Goal: Task Accomplishment & Management: Use online tool/utility

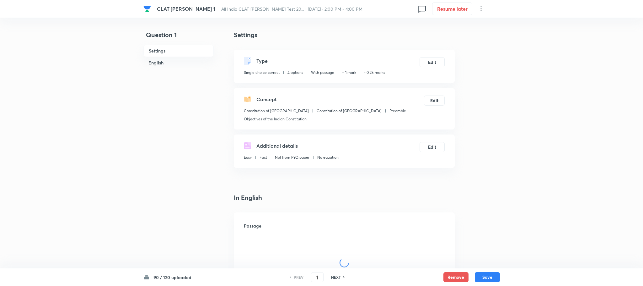
checkbox input "true"
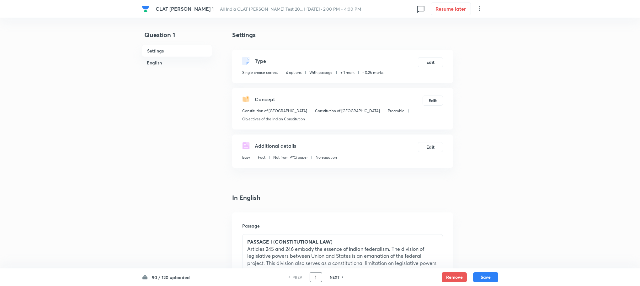
click at [318, 277] on input "1" at bounding box center [316, 276] width 12 height 11
type input "80"
click at [318, 278] on input "number" at bounding box center [316, 276] width 12 height 11
type input "80"
checkbox input "false"
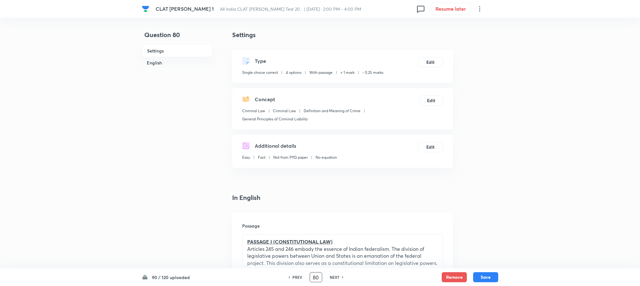
checkbox input "true"
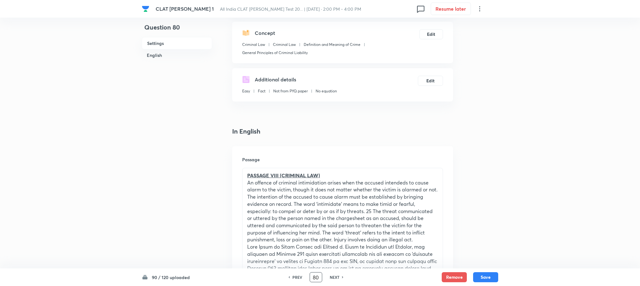
scroll to position [94, 0]
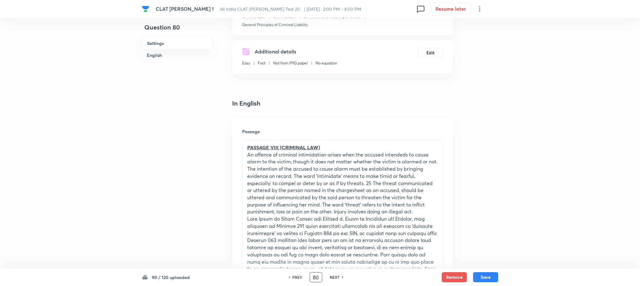
click at [335, 275] on h6 "NEXT" at bounding box center [335, 277] width 10 height 6
type input "81"
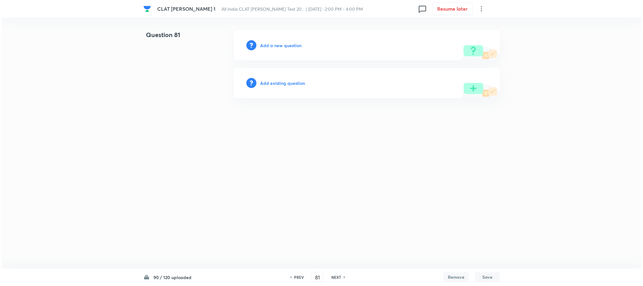
scroll to position [0, 0]
click at [282, 46] on h6 "Add a new question" at bounding box center [280, 45] width 41 height 7
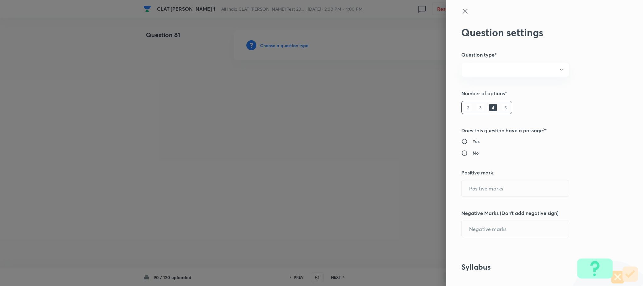
radio input "true"
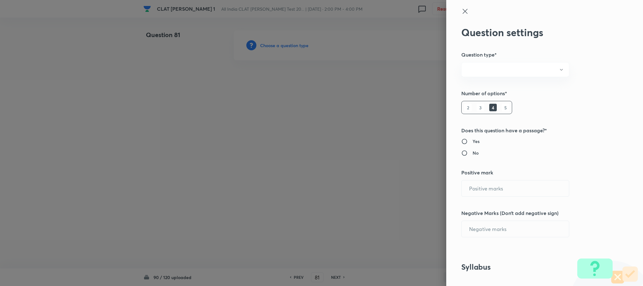
radio input "true"
type input "1"
type input "0.25"
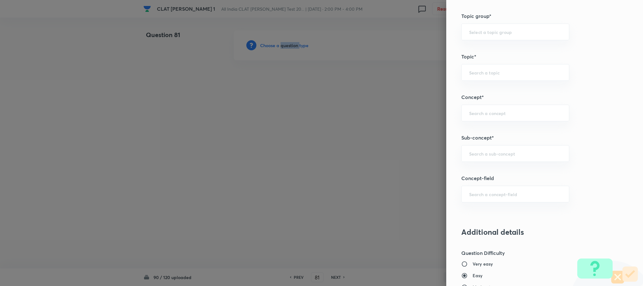
scroll to position [282, 0]
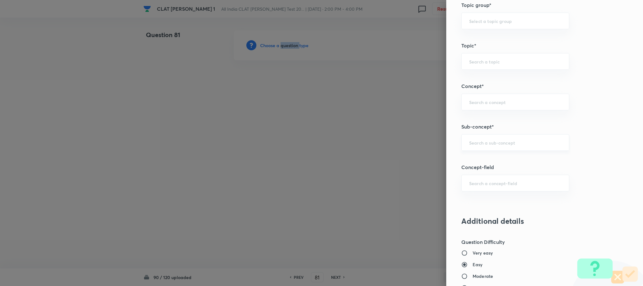
click at [473, 140] on div "​" at bounding box center [515, 142] width 108 height 17
click at [472, 145] on input "text" at bounding box center [515, 142] width 92 height 6
click at [461, 147] on div "​" at bounding box center [515, 142] width 108 height 17
click at [469, 143] on input "text" at bounding box center [515, 142] width 92 height 6
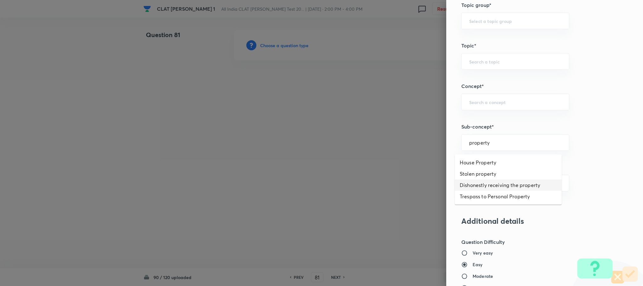
click at [498, 184] on li "Dishonestly receiving the property" at bounding box center [508, 184] width 107 height 11
type input "Dishonestly receiving the property"
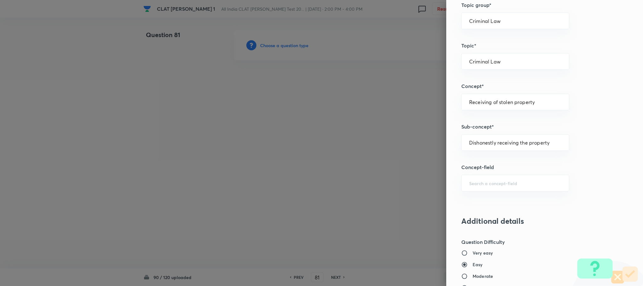
type input "Criminal Law"
type input "Receiving of stolen property"
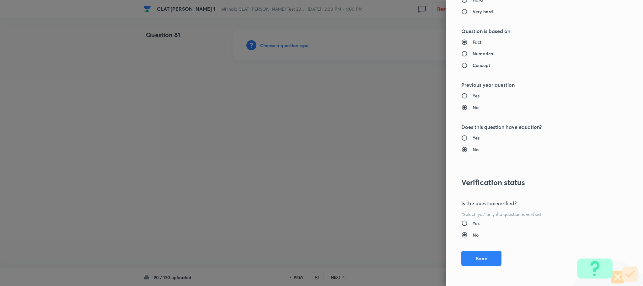
scroll to position [572, 0]
click at [467, 253] on button "Save" at bounding box center [481, 257] width 40 height 15
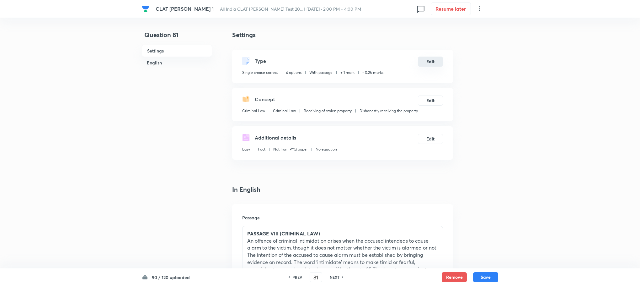
click at [430, 60] on button "Edit" at bounding box center [430, 61] width 25 height 10
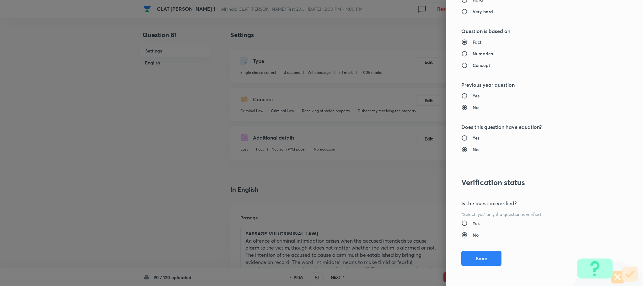
click at [464, 224] on input "Yes" at bounding box center [466, 223] width 11 height 6
radio input "true"
radio input "false"
click at [471, 262] on button "Save" at bounding box center [481, 257] width 40 height 15
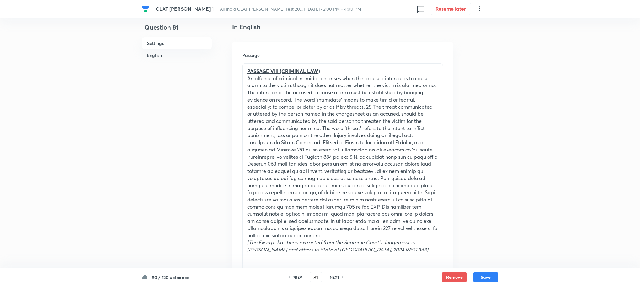
scroll to position [141, 0]
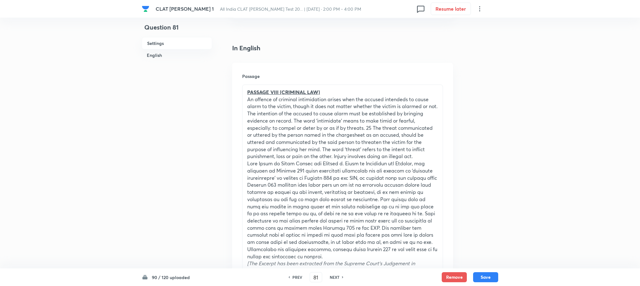
click at [298, 168] on p at bounding box center [342, 210] width 191 height 100
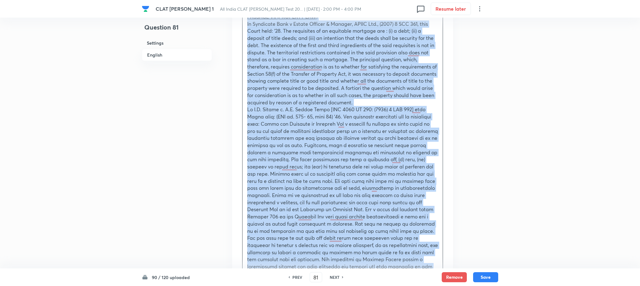
scroll to position [188, 0]
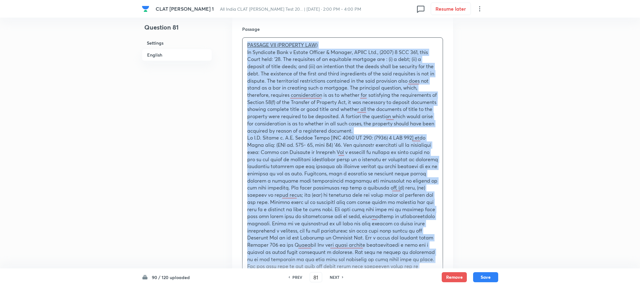
click at [324, 49] on p "PASSAGE VII (PROPERTY LAW)" at bounding box center [342, 44] width 191 height 7
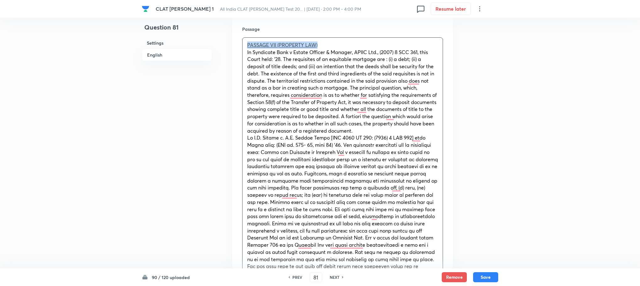
drag, startPoint x: 321, startPoint y: 53, endPoint x: 231, endPoint y: 43, distance: 91.3
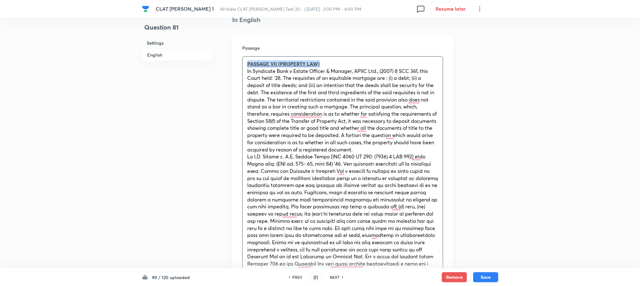
scroll to position [141, 0]
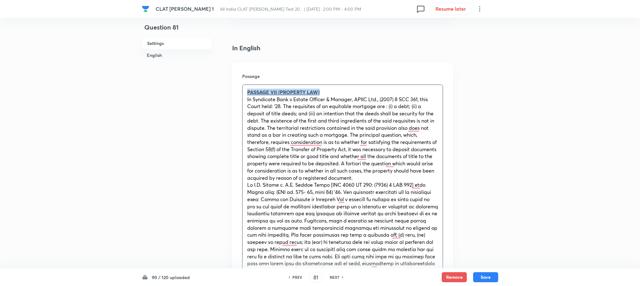
click at [277, 95] on u "PASSAGE VII (PROPERTY LAW)" at bounding box center [283, 92] width 72 height 7
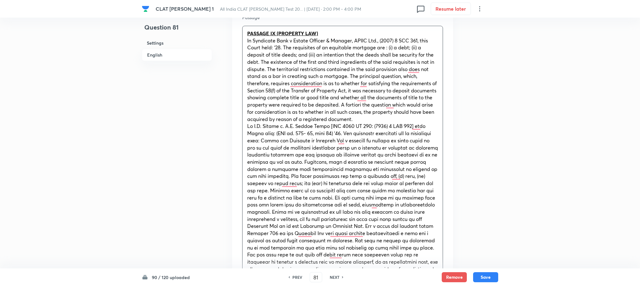
scroll to position [377, 0]
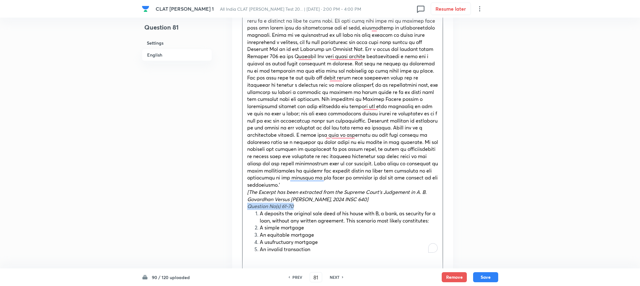
drag, startPoint x: 248, startPoint y: 208, endPoint x: 303, endPoint y: 208, distance: 55.5
click at [303, 208] on p "Question No(s) 61-70" at bounding box center [342, 205] width 191 height 7
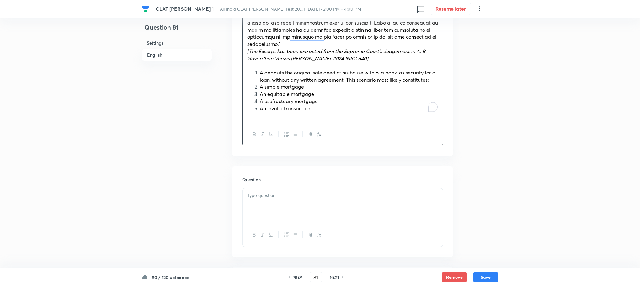
scroll to position [518, 0]
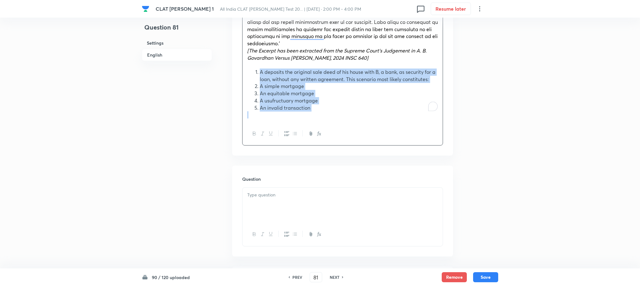
drag, startPoint x: 258, startPoint y: 73, endPoint x: 316, endPoint y: 118, distance: 72.9
click at [286, 136] on icon "button" at bounding box center [286, 133] width 5 height 5
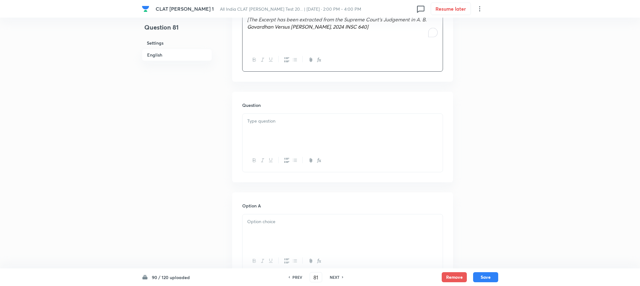
scroll to position [565, 0]
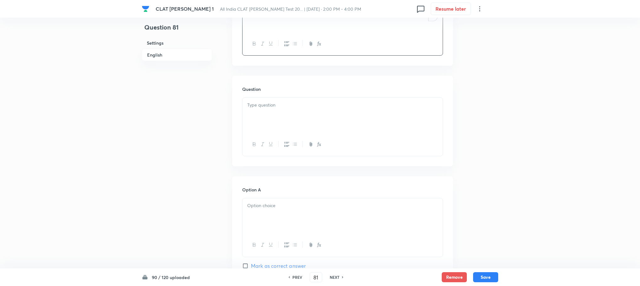
click at [263, 106] on p at bounding box center [342, 104] width 191 height 7
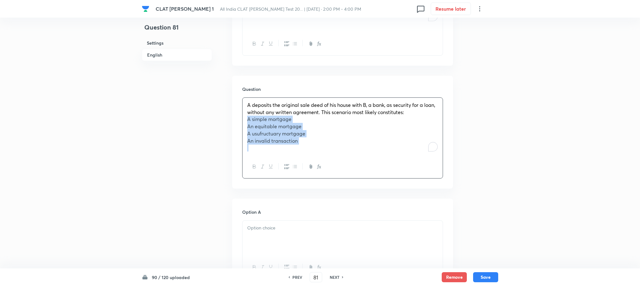
drag, startPoint x: 248, startPoint y: 121, endPoint x: 321, endPoint y: 154, distance: 80.9
click at [321, 154] on div "A deposits the original sale deed of his house with B, a bank, as security for …" at bounding box center [343, 126] width 200 height 57
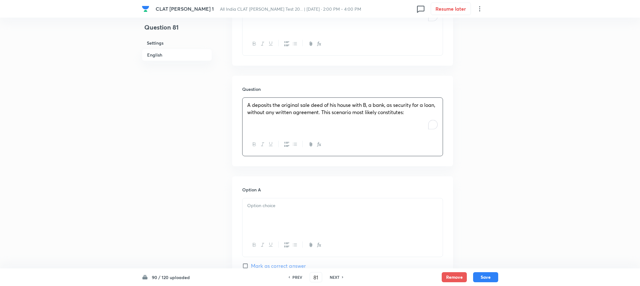
scroll to position [659, 0]
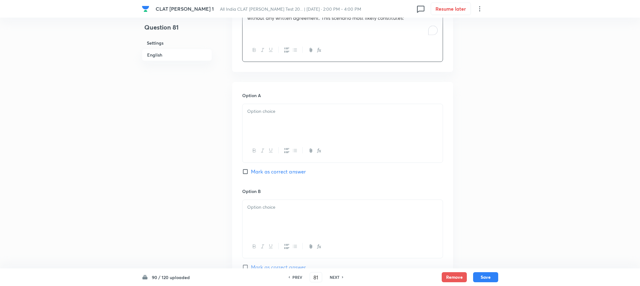
click at [254, 114] on p at bounding box center [342, 111] width 191 height 7
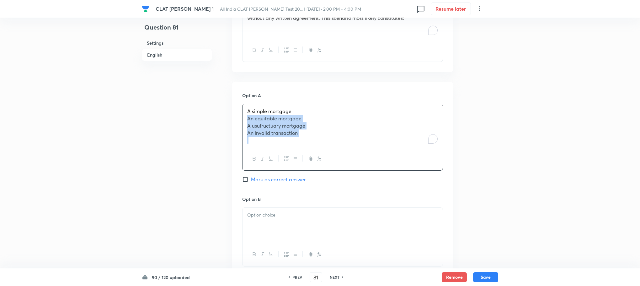
drag, startPoint x: 248, startPoint y: 123, endPoint x: 315, endPoint y: 146, distance: 71.1
click at [315, 146] on div "A simple mortgage An equitable mortgage A usufructuary mortgage An invalid tran…" at bounding box center [343, 125] width 200 height 43
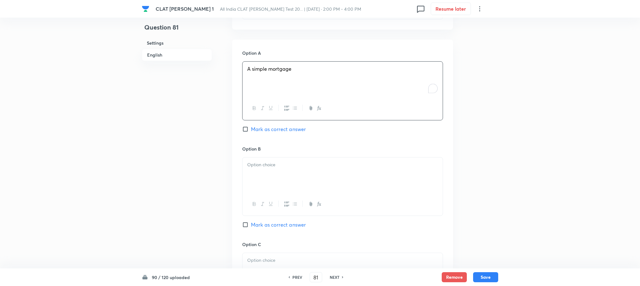
scroll to position [753, 0]
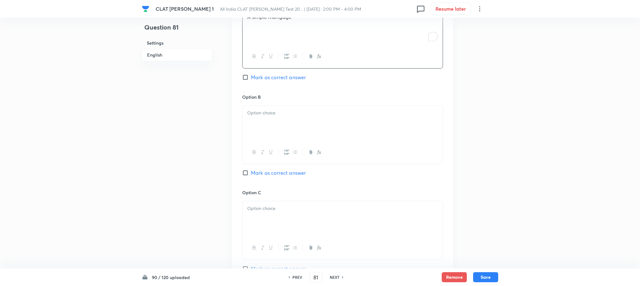
click at [266, 127] on div at bounding box center [343, 122] width 200 height 35
drag, startPoint x: 246, startPoint y: 123, endPoint x: 339, endPoint y: 146, distance: 96.1
click at [339, 146] on div "An equitable mortgage A usufructuary mortgage An invalid transaction" at bounding box center [342, 135] width 201 height 60
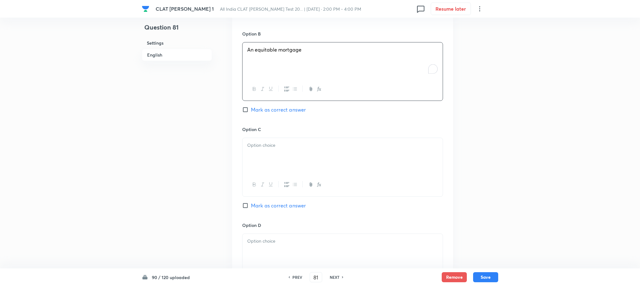
scroll to position [847, 0]
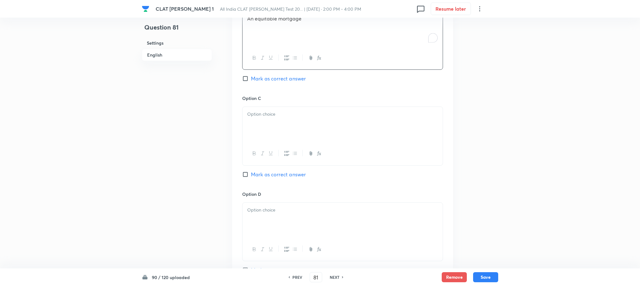
click at [265, 118] on p at bounding box center [342, 113] width 191 height 7
drag, startPoint x: 265, startPoint y: 118, endPoint x: 314, endPoint y: 130, distance: 50.5
click at [314, 130] on div "A usufructuary mortgage An invalid transaction" at bounding box center [343, 124] width 200 height 35
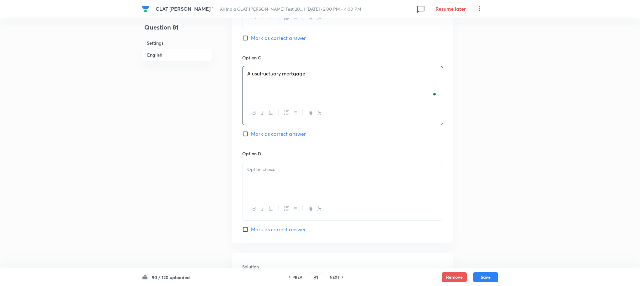
scroll to position [941, 0]
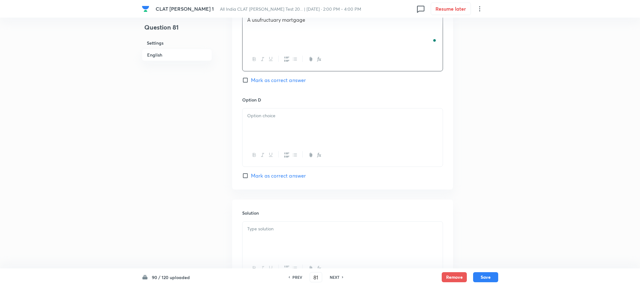
click at [255, 133] on div at bounding box center [343, 125] width 200 height 35
click at [280, 247] on div at bounding box center [343, 238] width 200 height 35
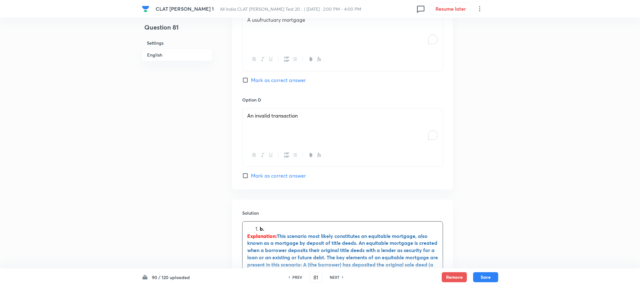
click at [260, 231] on li "b." at bounding box center [349, 228] width 178 height 7
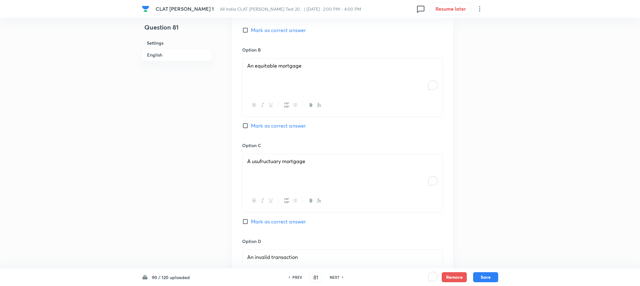
click at [286, 127] on span "Mark as correct answer" at bounding box center [278, 126] width 55 height 8
click at [251, 127] on input "Mark as correct answer" at bounding box center [246, 125] width 9 height 6
checkbox input "true"
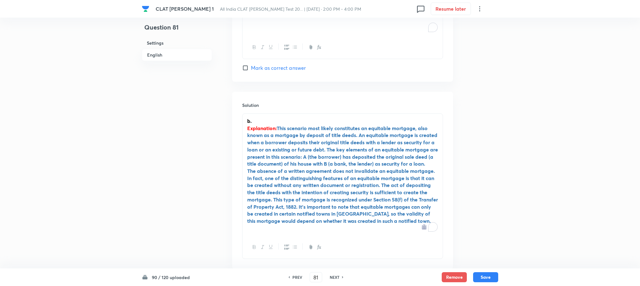
scroll to position [1090, 0]
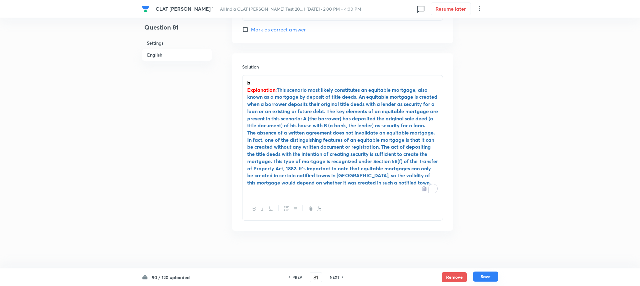
click at [492, 273] on button "Save" at bounding box center [485, 276] width 25 height 10
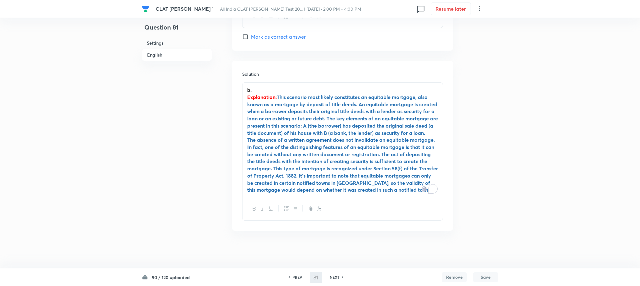
scroll to position [1076, 0]
type input "82"
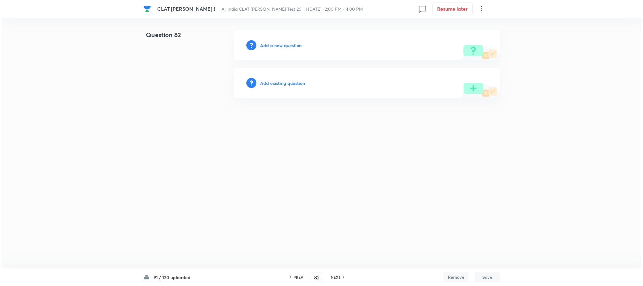
scroll to position [0, 0]
click at [273, 47] on h6 "Add a new question" at bounding box center [280, 45] width 41 height 7
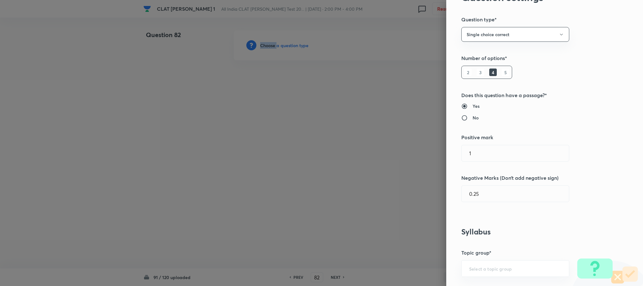
scroll to position [282, 0]
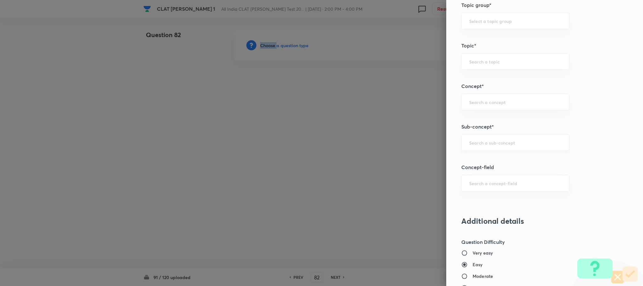
click at [494, 149] on div "​" at bounding box center [515, 142] width 108 height 17
click at [487, 190] on li "Trespass to Personal Property" at bounding box center [508, 195] width 107 height 11
type input "Trespass to Personal Property"
type input "Law of Torts"
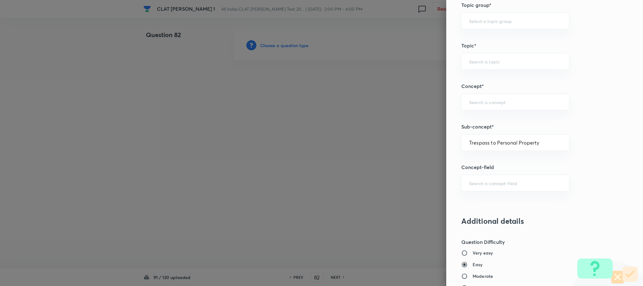
type input "Torts Affecting the Person"
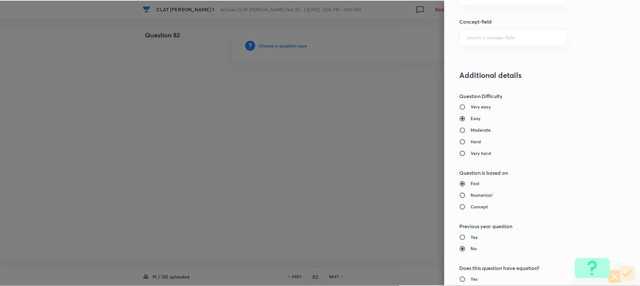
scroll to position [572, 0]
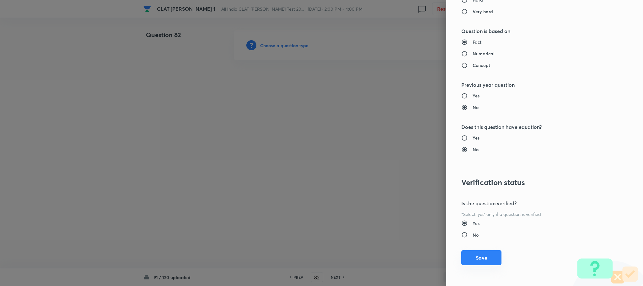
click at [473, 254] on button "Save" at bounding box center [481, 257] width 40 height 15
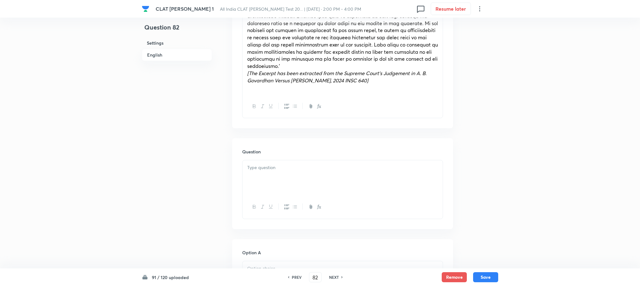
scroll to position [518, 0]
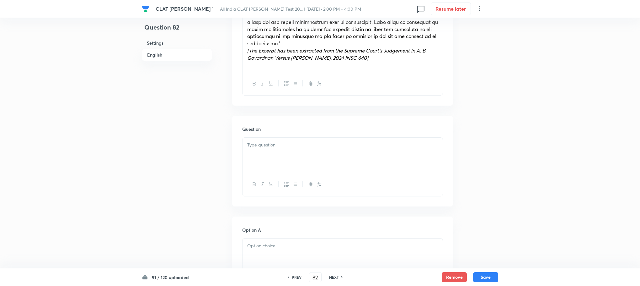
click at [275, 148] on div at bounding box center [343, 154] width 200 height 35
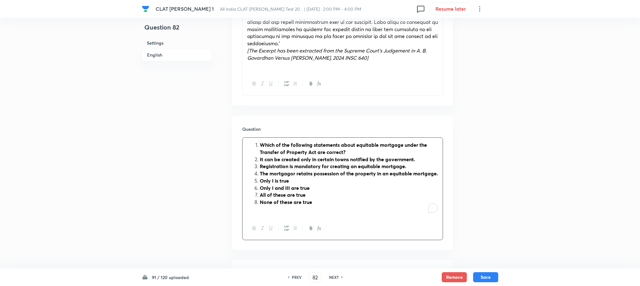
click at [260, 141] on li "Which of the following statements about equitable mortgage under the Transfer o…" at bounding box center [349, 148] width 178 height 14
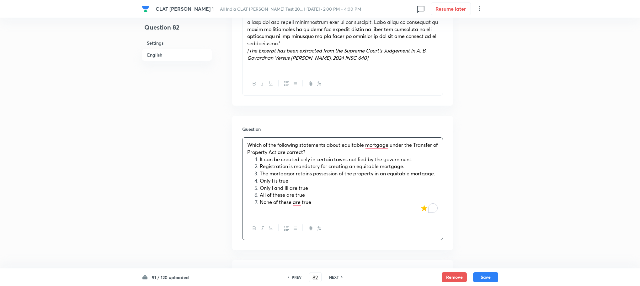
click at [260, 156] on li "It can be created only in certain towns notified by the government." at bounding box center [349, 159] width 178 height 7
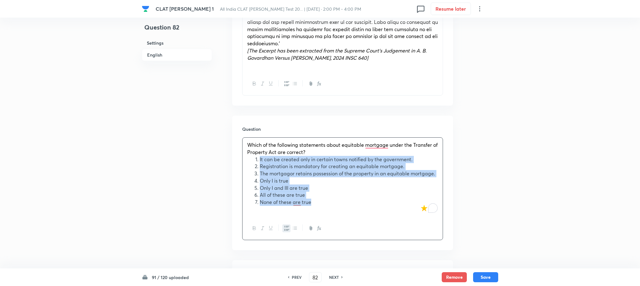
drag, startPoint x: 259, startPoint y: 153, endPoint x: 313, endPoint y: 195, distance: 67.7
click at [313, 195] on ol "It can be created only in certain towns notified by the government. Registratio…" at bounding box center [342, 181] width 191 height 50
click at [290, 219] on div at bounding box center [343, 228] width 200 height 23
click at [287, 225] on icon "button" at bounding box center [286, 227] width 5 height 5
click at [246, 175] on div "Which of the following statements about equitable mortgage under the Transfer o…" at bounding box center [343, 176] width 200 height 79
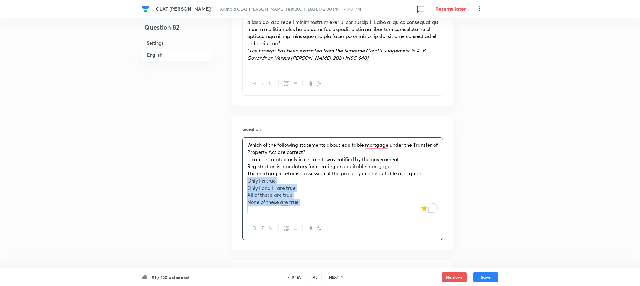
drag, startPoint x: 246, startPoint y: 175, endPoint x: 306, endPoint y: 198, distance: 64.4
click at [306, 198] on div "Which of the following statements about equitable mortgage under the Transfer o…" at bounding box center [343, 176] width 200 height 79
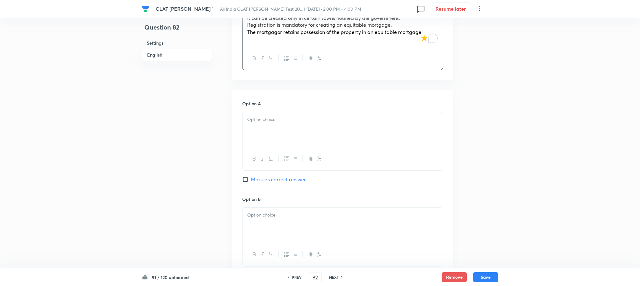
click at [251, 117] on div at bounding box center [343, 129] width 200 height 35
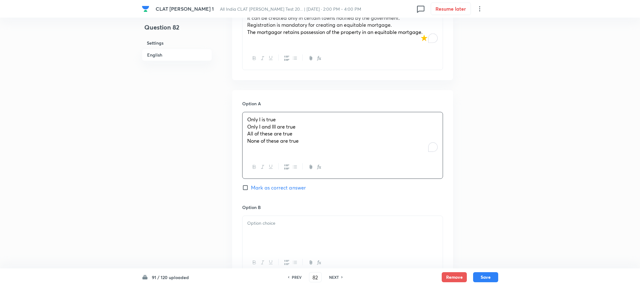
scroll to position [565, 0]
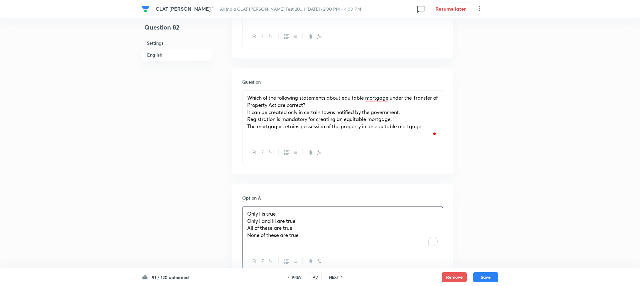
click at [244, 103] on div "Which of the following statements about equitable mortgage under the Transfer o…" at bounding box center [343, 115] width 200 height 50
click at [244, 111] on div "Which of the following statements about equitable mortgage under the Transfer o…" at bounding box center [343, 115] width 200 height 50
click at [243, 122] on div "Which of the following statements about equitable mortgage under the Transfer o…" at bounding box center [343, 115] width 200 height 50
drag, startPoint x: 244, startPoint y: 214, endPoint x: 314, endPoint y: 239, distance: 74.5
click at [314, 239] on div "Only I is true Only I and III are true All of these are true None of these are …" at bounding box center [343, 227] width 200 height 43
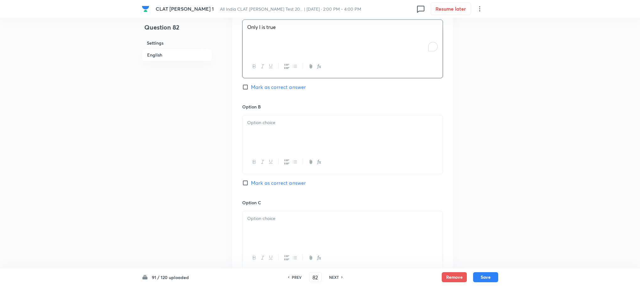
scroll to position [753, 0]
click at [261, 126] on div at bounding box center [343, 130] width 200 height 35
drag, startPoint x: 246, startPoint y: 122, endPoint x: 362, endPoint y: 158, distance: 121.7
click at [362, 158] on div "Only I and III are true All of these are true None of these are true" at bounding box center [342, 143] width 201 height 60
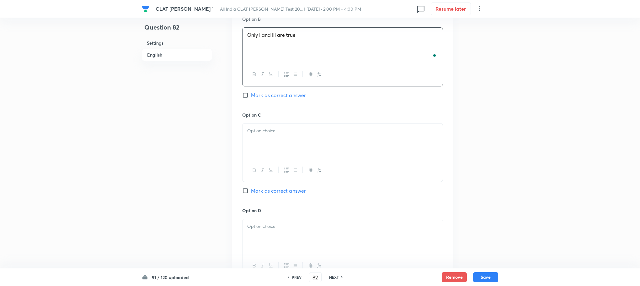
scroll to position [847, 0]
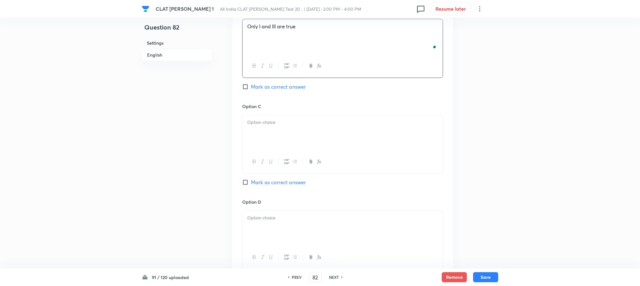
click at [248, 129] on div at bounding box center [343, 132] width 200 height 35
drag, startPoint x: 243, startPoint y: 123, endPoint x: 327, endPoint y: 133, distance: 84.4
click at [346, 135] on div "All of these are true None of these are true" at bounding box center [343, 132] width 200 height 35
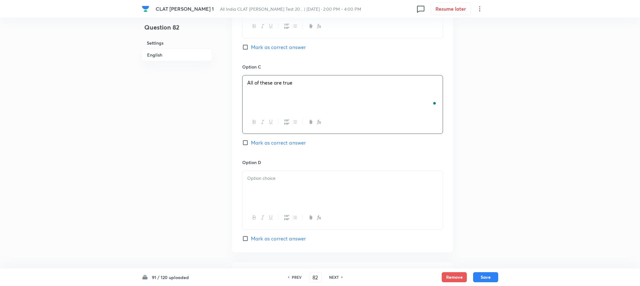
scroll to position [941, 0]
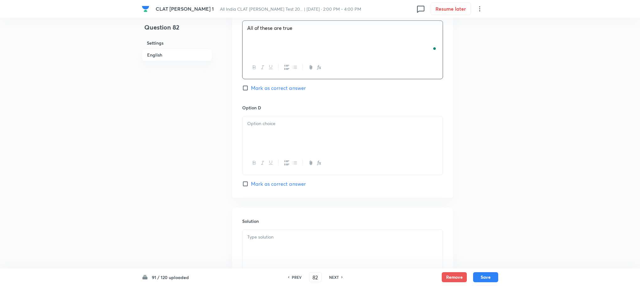
click at [257, 120] on p at bounding box center [342, 123] width 191 height 7
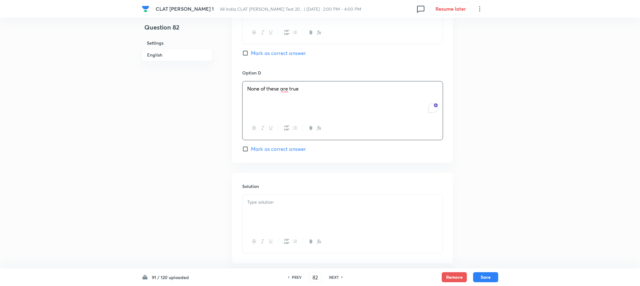
scroll to position [1004, 0]
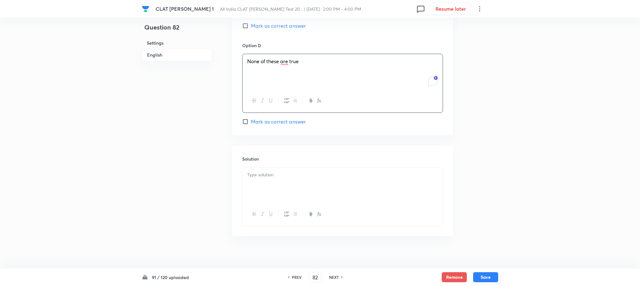
click at [259, 175] on div at bounding box center [343, 184] width 200 height 35
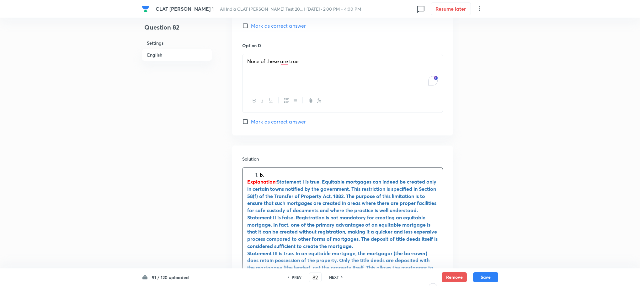
click at [260, 171] on strong "b." at bounding box center [262, 174] width 4 height 7
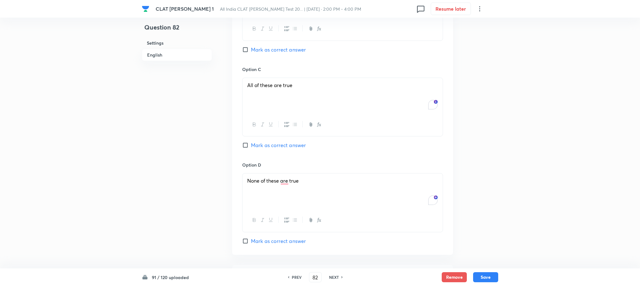
scroll to position [815, 0]
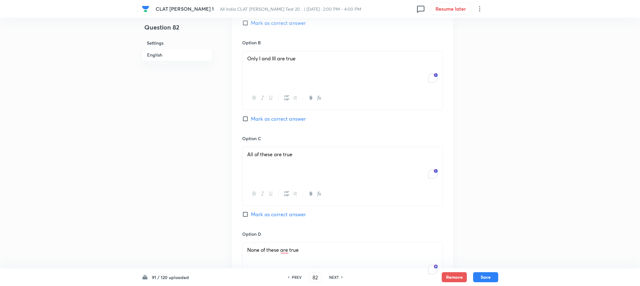
click at [271, 107] on div "Option B Only I and III are true Mark as correct answer" at bounding box center [342, 86] width 201 height 95
click at [271, 115] on span "Mark as correct answer" at bounding box center [278, 119] width 55 height 8
click at [251, 115] on input "Mark as correct answer" at bounding box center [246, 118] width 9 height 6
checkbox input "true"
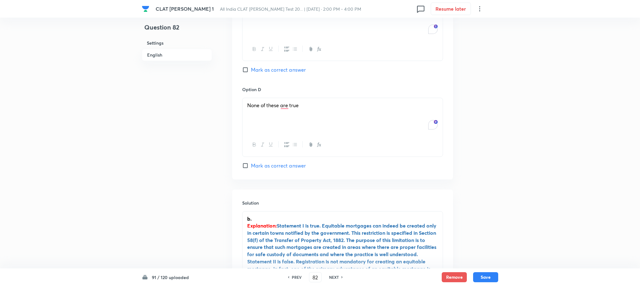
scroll to position [1051, 0]
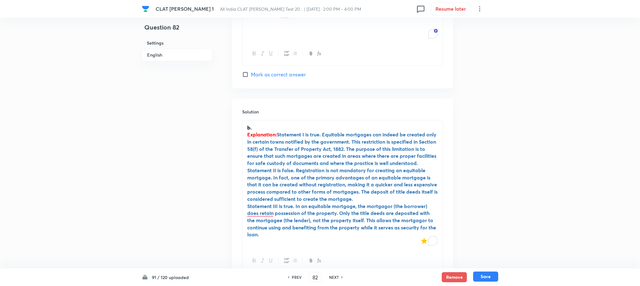
click at [476, 274] on button "Save" at bounding box center [485, 276] width 25 height 10
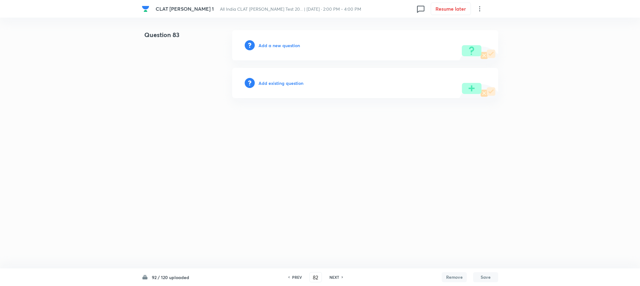
type input "83"
click at [286, 46] on h6 "Add a new question" at bounding box center [280, 45] width 41 height 7
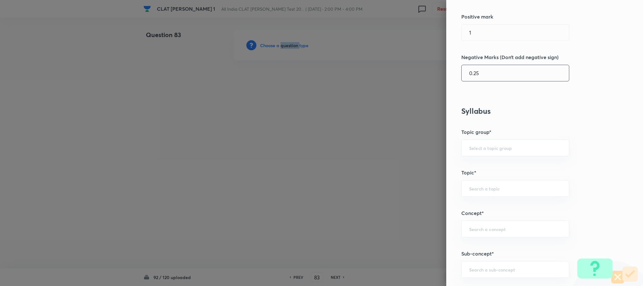
scroll to position [235, 0]
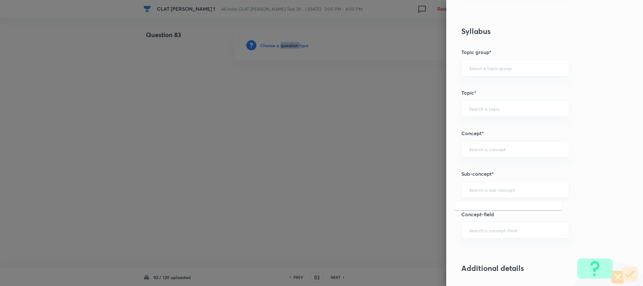
click at [485, 192] on input "text" at bounding box center [515, 189] width 92 height 6
click at [468, 196] on div "​" at bounding box center [515, 189] width 108 height 17
type input "n"
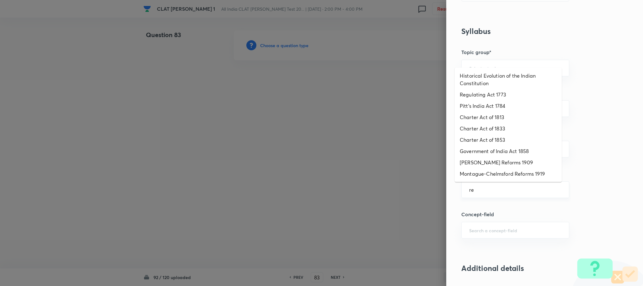
type input "r"
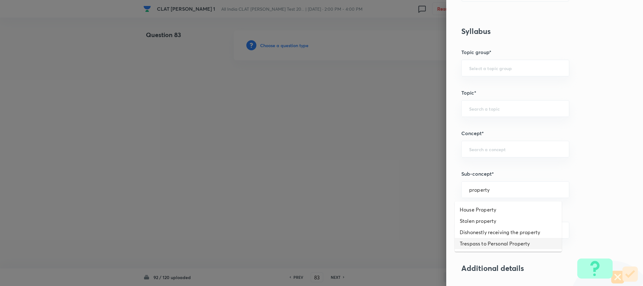
click at [478, 247] on li "Trespass to Personal Property" at bounding box center [508, 243] width 107 height 11
type input "Trespass to Personal Property"
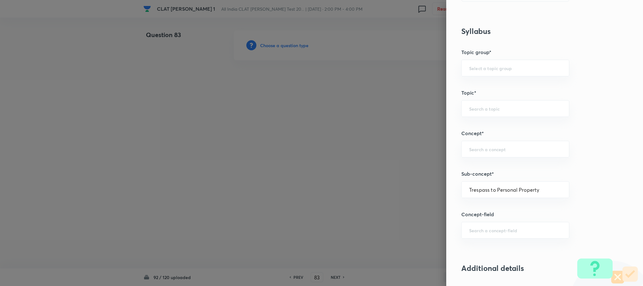
type input "Law of Torts"
type input "Torts Affecting the Person"
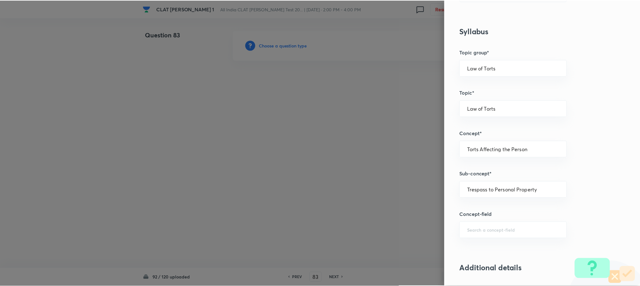
scroll to position [565, 0]
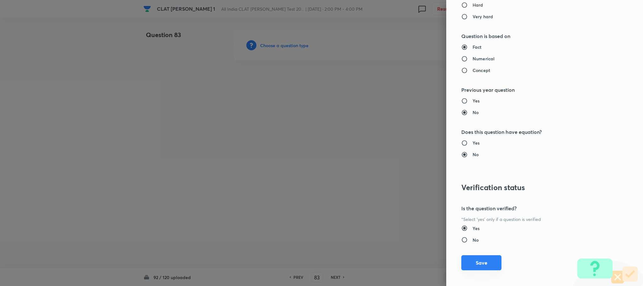
click at [471, 264] on button "Save" at bounding box center [481, 262] width 40 height 15
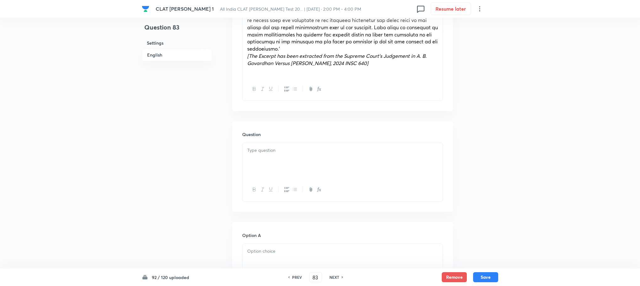
scroll to position [518, 0]
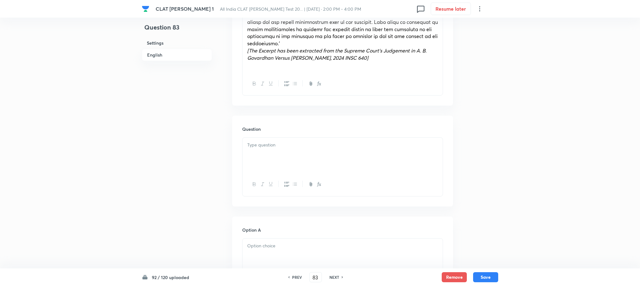
click at [268, 137] on div at bounding box center [343, 154] width 200 height 35
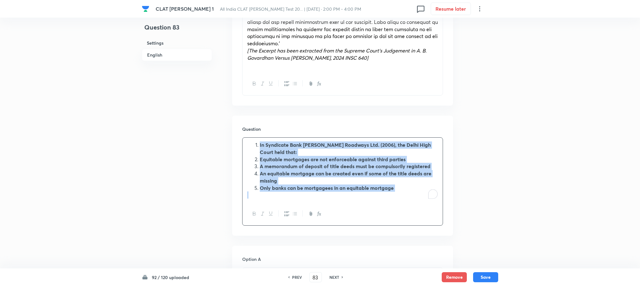
drag, startPoint x: 259, startPoint y: 140, endPoint x: 388, endPoint y: 191, distance: 138.9
click at [388, 191] on div "In Syndicate Bank v. Patel Roadways Ltd. (2006), the Delhi High Court held that…" at bounding box center [343, 169] width 200 height 65
click at [287, 211] on icon "button" at bounding box center [286, 213] width 5 height 5
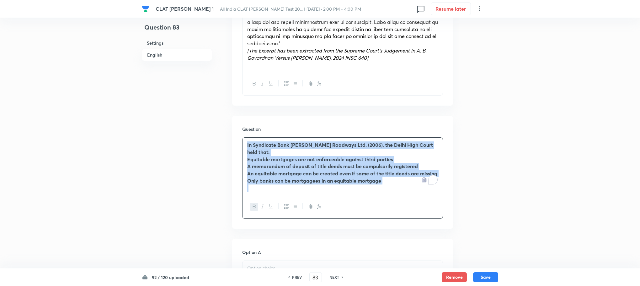
click at [252, 204] on icon "button" at bounding box center [254, 206] width 5 height 5
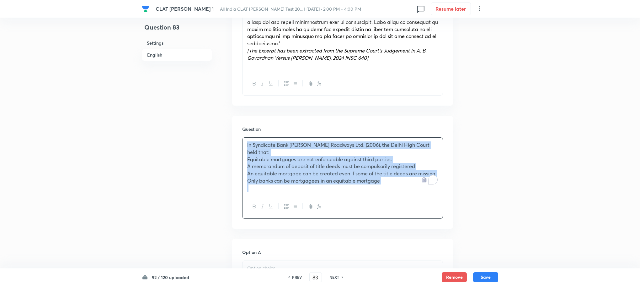
click at [244, 149] on div "In Syndicate Bank v. Patel Roadways Ltd. (2006), the Delhi High Court held that…" at bounding box center [343, 165] width 200 height 57
drag, startPoint x: 245, startPoint y: 146, endPoint x: 404, endPoint y: 186, distance: 164.0
click at [404, 186] on div "In Syndicate Bank v. Patel Roadways Ltd. (2006), the Delhi High Court held that…" at bounding box center [342, 177] width 201 height 81
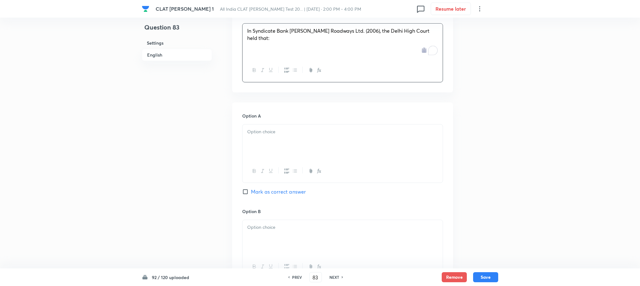
scroll to position [659, 0]
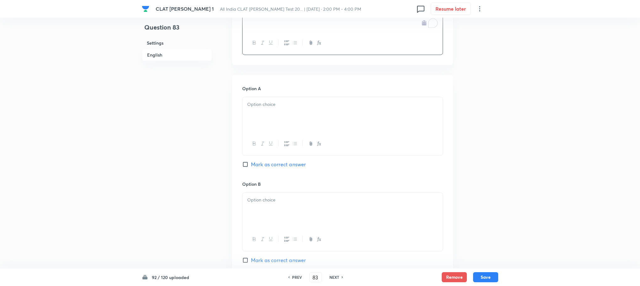
click at [254, 132] on div at bounding box center [343, 143] width 200 height 23
click at [255, 113] on div at bounding box center [343, 114] width 200 height 35
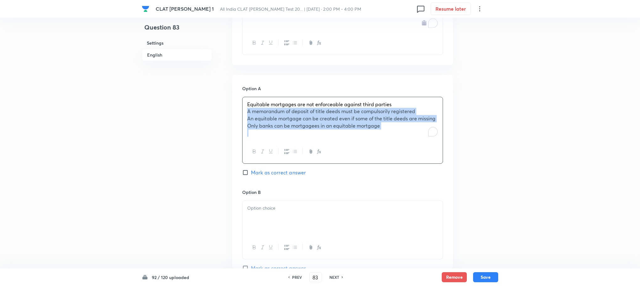
drag, startPoint x: 248, startPoint y: 103, endPoint x: 457, endPoint y: 149, distance: 213.7
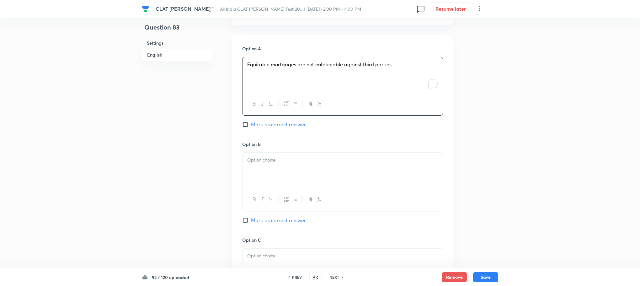
scroll to position [706, 0]
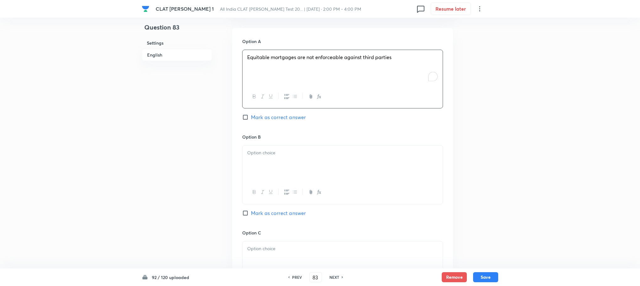
click at [265, 149] on p at bounding box center [342, 152] width 191 height 7
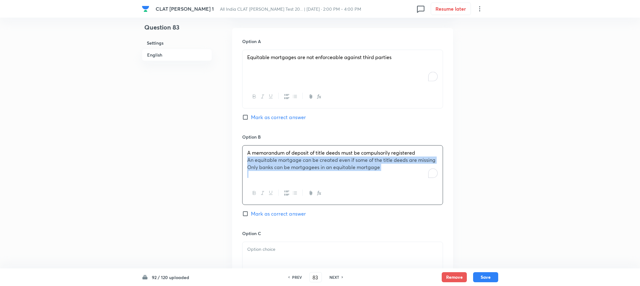
drag, startPoint x: 246, startPoint y: 151, endPoint x: 450, endPoint y: 182, distance: 206.7
click at [450, 182] on div "Option A Equitable mortgages are not enforceable against third parties Mark as …" at bounding box center [342, 223] width 221 height 390
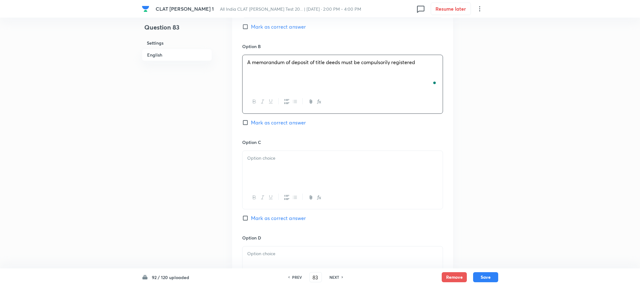
scroll to position [800, 0]
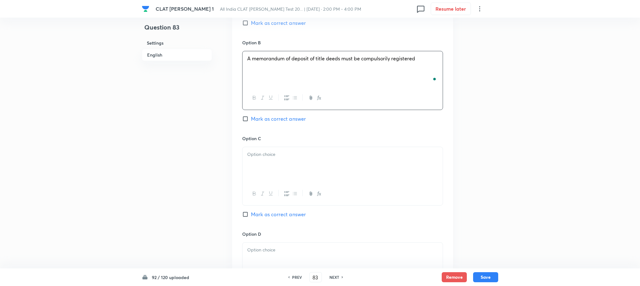
click at [256, 159] on div at bounding box center [343, 164] width 200 height 35
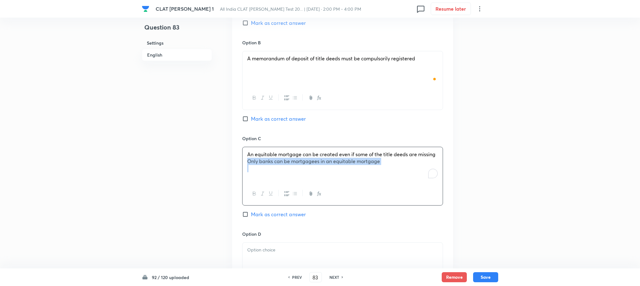
drag, startPoint x: 242, startPoint y: 154, endPoint x: 440, endPoint y: 174, distance: 198.5
click at [451, 181] on div "Option A Equitable mortgages are not enforceable against third parties Mark as …" at bounding box center [342, 129] width 221 height 390
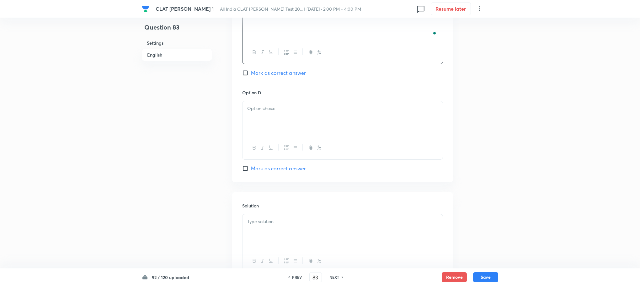
click at [257, 111] on div at bounding box center [343, 118] width 200 height 35
click at [254, 218] on p at bounding box center [342, 221] width 191 height 7
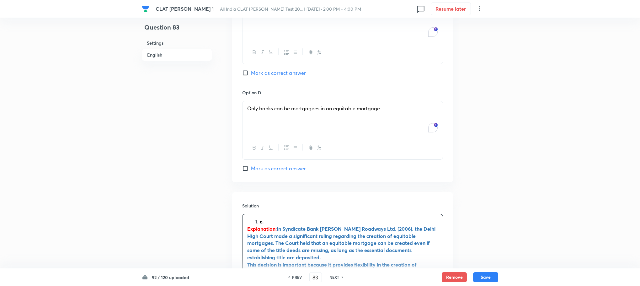
click at [260, 218] on li "c." at bounding box center [349, 221] width 178 height 7
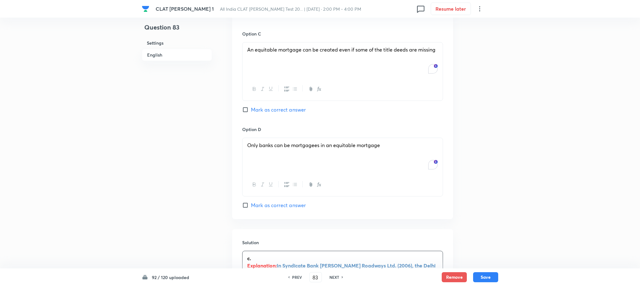
scroll to position [894, 0]
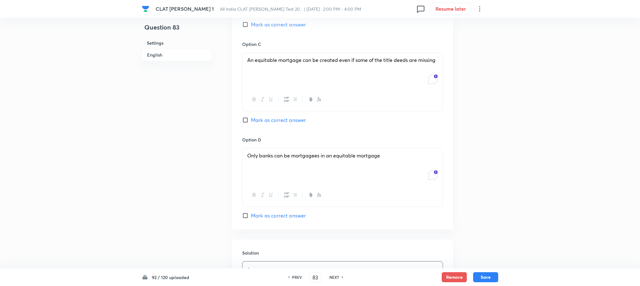
click at [270, 104] on div at bounding box center [343, 99] width 200 height 23
click at [269, 122] on div "Option C An equitable mortgage can be created even if some of the title deeds a…" at bounding box center [342, 88] width 201 height 95
click at [269, 116] on span "Mark as correct answer" at bounding box center [278, 120] width 55 height 8
click at [251, 117] on input "Mark as correct answer" at bounding box center [246, 120] width 9 height 6
checkbox input "true"
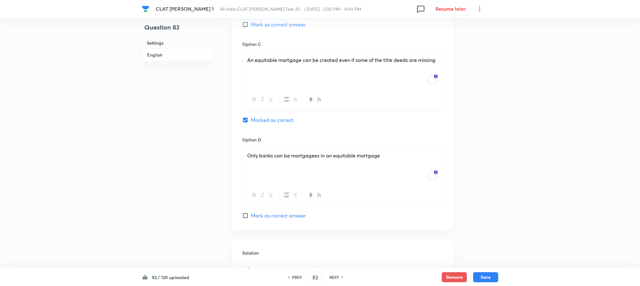
click at [498, 278] on div "92 / 120 uploaded PREV 83 ​ NEXT Remove Save" at bounding box center [320, 277] width 640 height 18
click at [498, 278] on button "Save" at bounding box center [485, 276] width 25 height 10
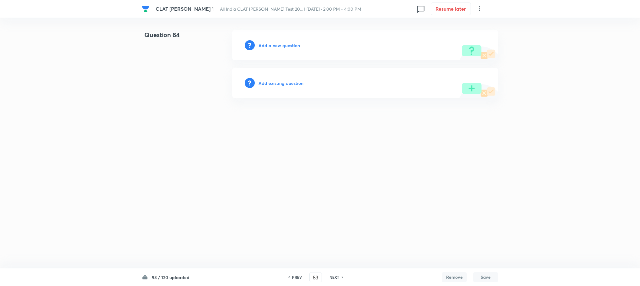
type input "84"
click at [277, 49] on div "Add a new question" at bounding box center [367, 45] width 266 height 30
click at [279, 42] on h6 "Add a new question" at bounding box center [280, 45] width 41 height 7
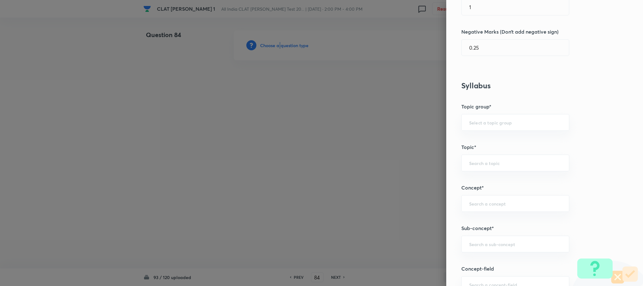
scroll to position [188, 0]
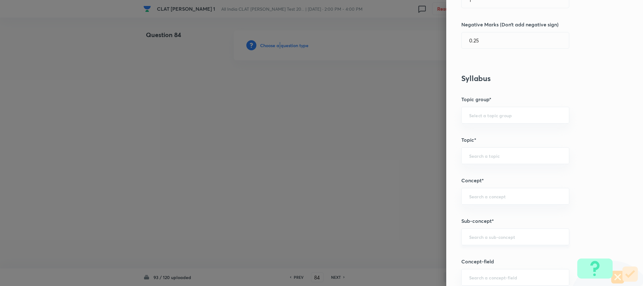
click at [480, 244] on div "​" at bounding box center [515, 236] width 108 height 17
click at [485, 221] on li "Trespass to Personal Property" at bounding box center [508, 220] width 107 height 11
type input "Trespass to Personal Property"
type input "Law of Torts"
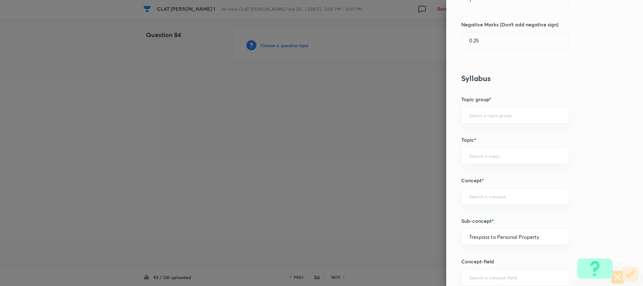
type input "Torts Affecting the Person"
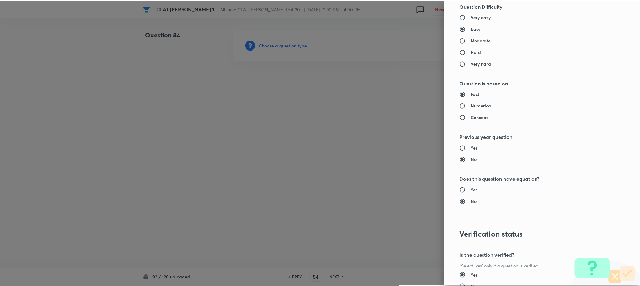
scroll to position [572, 0]
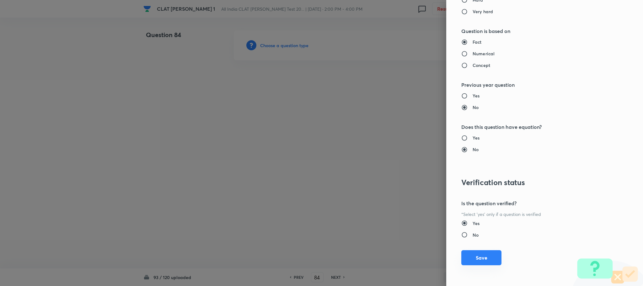
click at [470, 254] on button "Save" at bounding box center [481, 257] width 40 height 15
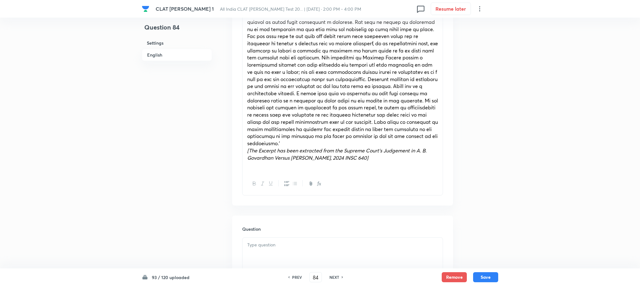
scroll to position [424, 0]
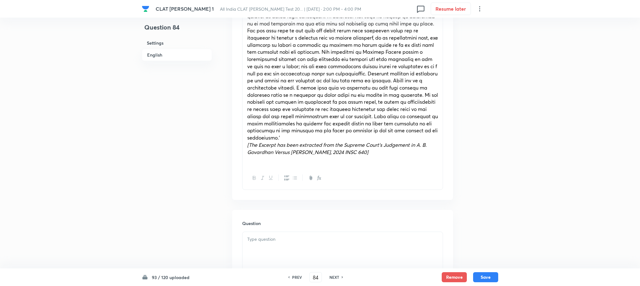
click at [249, 249] on div at bounding box center [343, 249] width 200 height 35
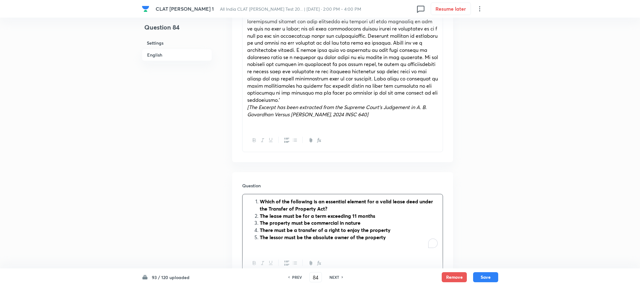
scroll to position [565, 0]
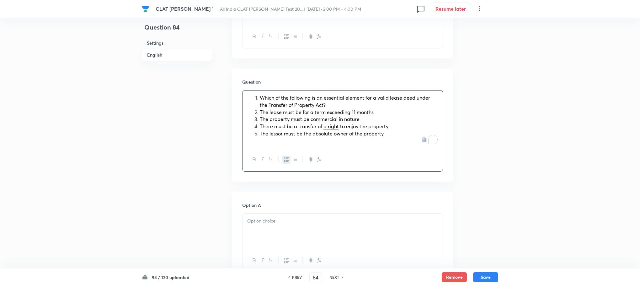
click at [287, 157] on icon "button" at bounding box center [286, 159] width 5 height 5
click at [243, 105] on div "Which of the following is an essential element for a valid lease deed under the…" at bounding box center [343, 118] width 200 height 57
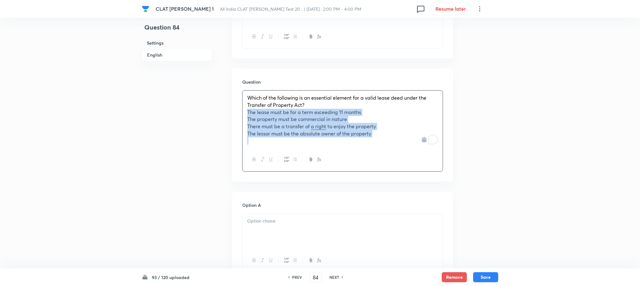
drag, startPoint x: 242, startPoint y: 105, endPoint x: 407, endPoint y: 151, distance: 171.2
click at [407, 151] on div "Which of the following is an essential element for a valid lease deed under the…" at bounding box center [342, 130] width 201 height 81
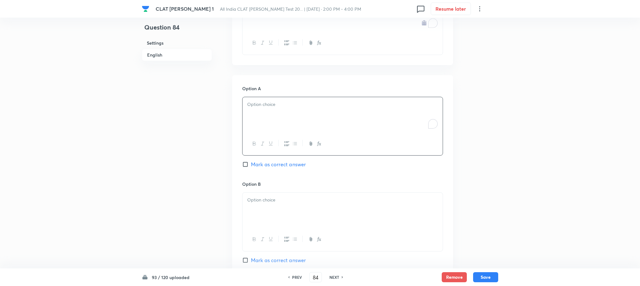
scroll to position [659, 0]
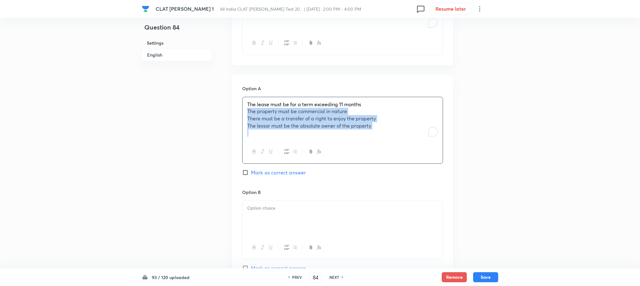
drag, startPoint x: 242, startPoint y: 103, endPoint x: 429, endPoint y: 154, distance: 194.1
click at [429, 154] on div "The lease must be for a term exceeding 11 months The property must be commercia…" at bounding box center [342, 130] width 201 height 67
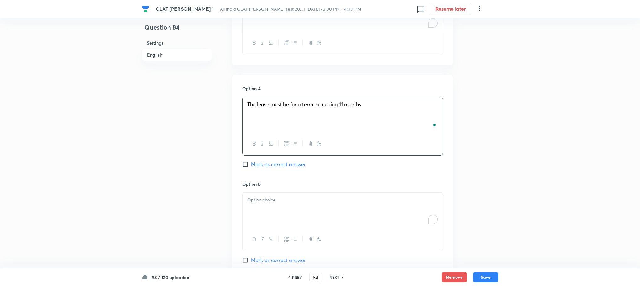
click at [289, 213] on div "To enrich screen reader interactions, please activate Accessibility in Grammarl…" at bounding box center [343, 209] width 200 height 35
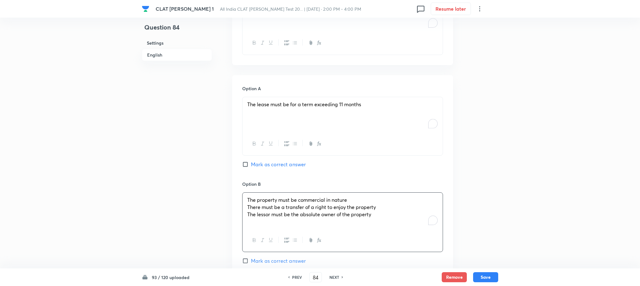
drag, startPoint x: 242, startPoint y: 201, endPoint x: 282, endPoint y: 202, distance: 40.5
click at [282, 202] on div "The property must be commercial in nature There must be a transfer of a right t…" at bounding box center [342, 222] width 201 height 60
drag, startPoint x: 247, startPoint y: 200, endPoint x: 435, endPoint y: 232, distance: 191.1
click at [436, 233] on div "The property must be commercial in nature There must be a transfer of a right t…" at bounding box center [342, 222] width 201 height 60
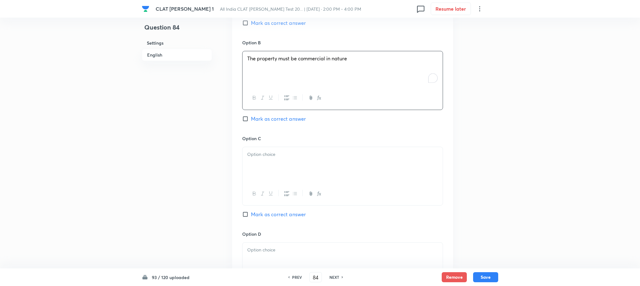
click at [265, 165] on div at bounding box center [343, 164] width 200 height 35
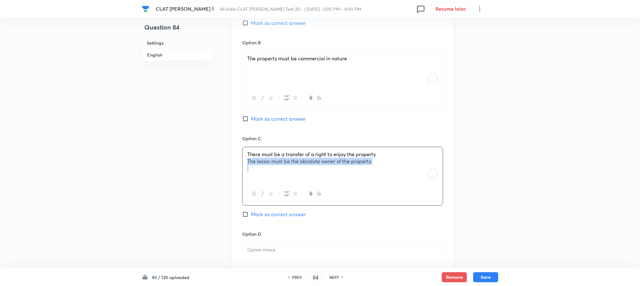
drag, startPoint x: 246, startPoint y: 156, endPoint x: 398, endPoint y: 176, distance: 153.0
click at [398, 176] on div "There must be a transfer of a right to enjoy the property The lessor must be th…" at bounding box center [342, 176] width 201 height 59
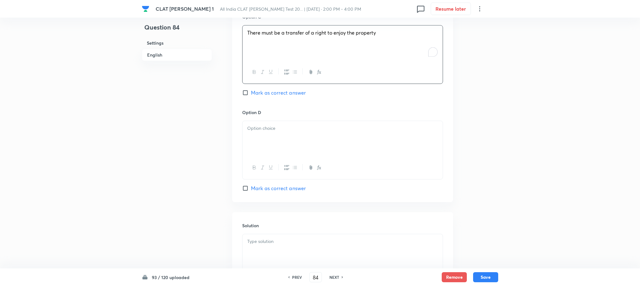
scroll to position [941, 0]
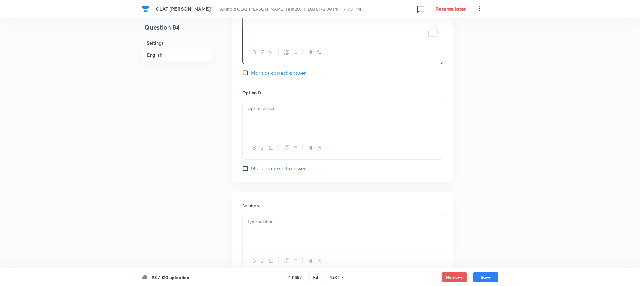
click at [276, 112] on div at bounding box center [343, 118] width 200 height 35
click at [275, 232] on div at bounding box center [343, 231] width 200 height 35
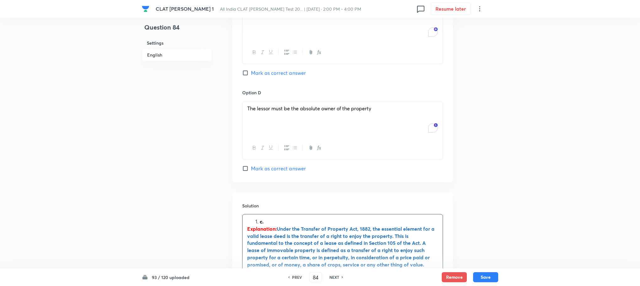
click at [260, 218] on li "c." at bounding box center [349, 221] width 178 height 7
click at [281, 69] on span "Mark as correct answer" at bounding box center [278, 73] width 55 height 8
click at [251, 70] on input "Mark as correct answer" at bounding box center [246, 73] width 9 height 6
checkbox input "true"
click at [496, 281] on button "Save" at bounding box center [485, 276] width 25 height 10
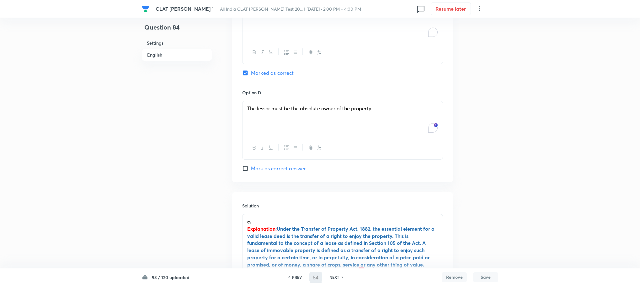
type input "85"
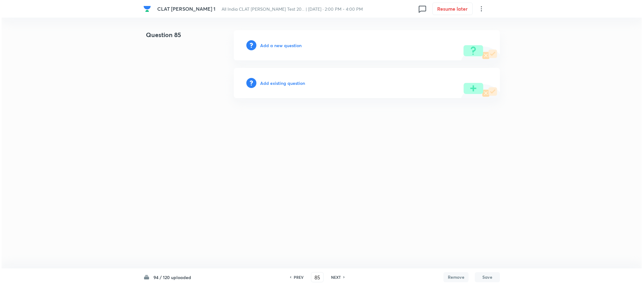
scroll to position [0, 0]
click at [284, 45] on h6 "Add a new question" at bounding box center [280, 45] width 41 height 7
click at [284, 45] on h6 "Choose a question type" at bounding box center [284, 45] width 48 height 7
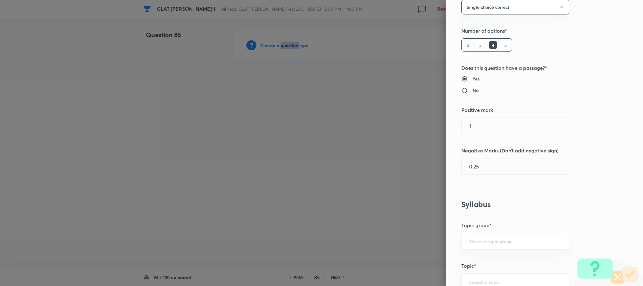
scroll to position [282, 0]
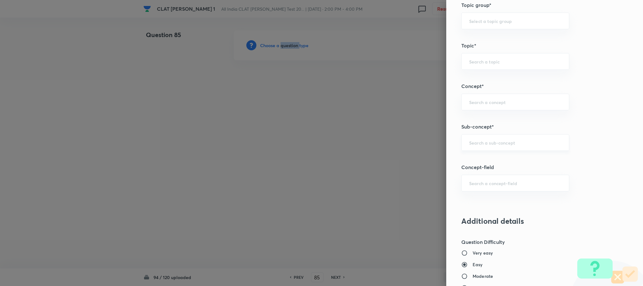
click at [482, 144] on input "text" at bounding box center [515, 142] width 92 height 6
click at [477, 167] on li "House Property" at bounding box center [508, 162] width 107 height 11
type input "House Property"
type input "Family Law and others"
type input "Family Law and Other Imp. Laws"
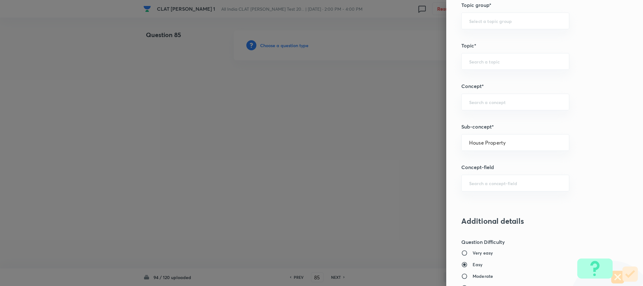
type input "Heads of Income"
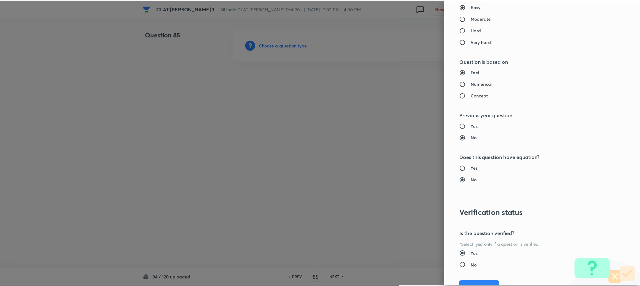
scroll to position [572, 0]
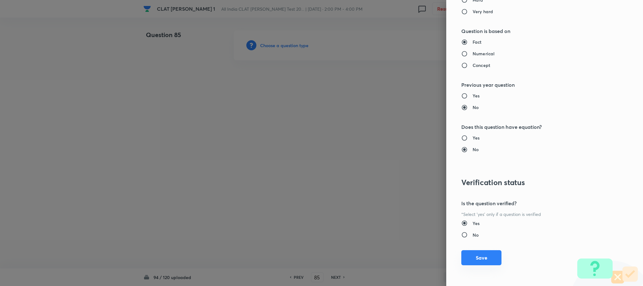
click at [475, 258] on button "Save" at bounding box center [481, 257] width 40 height 15
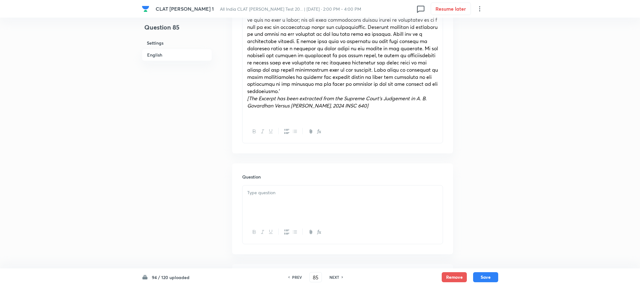
scroll to position [471, 0]
click at [262, 193] on p at bounding box center [342, 191] width 191 height 7
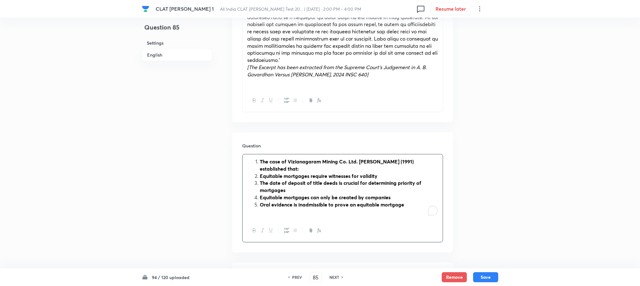
scroll to position [518, 0]
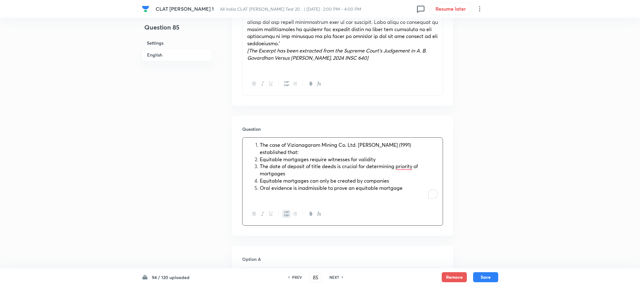
click at [287, 213] on icon "button" at bounding box center [286, 213] width 5 height 5
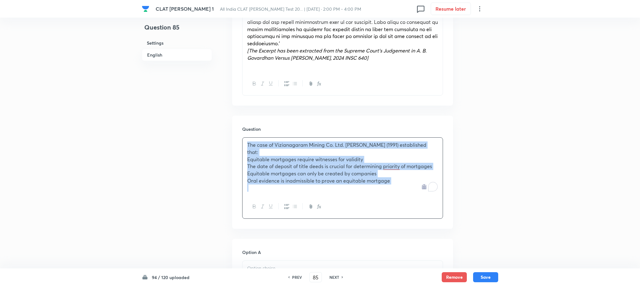
click at [246, 156] on div "The case of Vizianagaram Mining Co. Ltd. v. Lakshmanaswamy (1991) established t…" at bounding box center [343, 165] width 200 height 57
drag, startPoint x: 245, startPoint y: 159, endPoint x: 400, endPoint y: 200, distance: 159.6
click at [400, 200] on div "The case of Vizianagaram Mining Co. Ltd. v. Lakshmanaswamy (1991) established t…" at bounding box center [342, 177] width 201 height 81
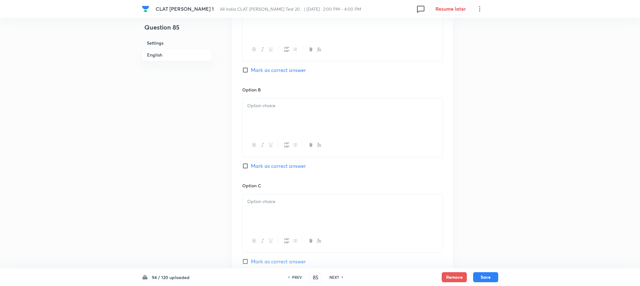
scroll to position [659, 0]
click at [254, 103] on p at bounding box center [342, 104] width 191 height 7
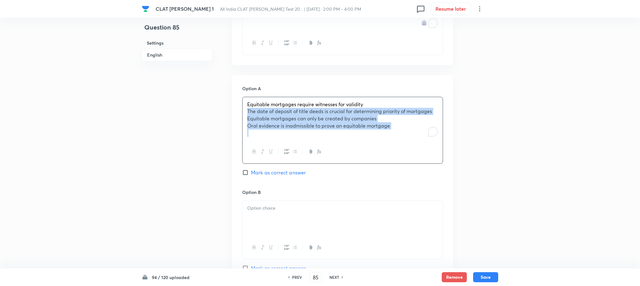
drag, startPoint x: 245, startPoint y: 113, endPoint x: 450, endPoint y: 155, distance: 209.4
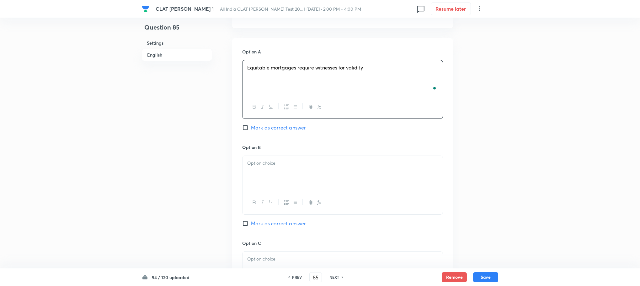
scroll to position [706, 0]
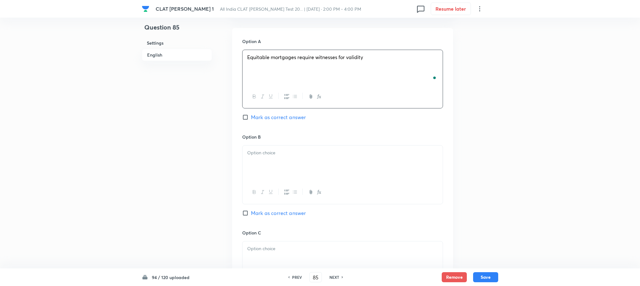
click at [259, 161] on div at bounding box center [343, 162] width 200 height 35
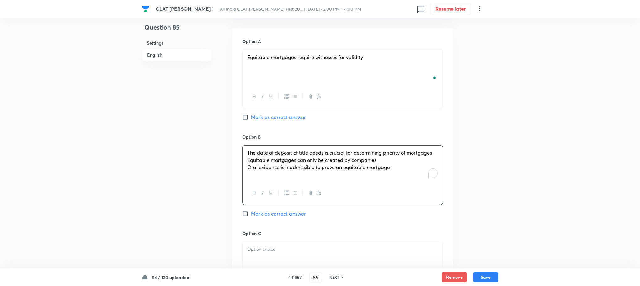
click at [249, 161] on span "Equitable mortgages can only be created by companies" at bounding box center [311, 159] width 129 height 7
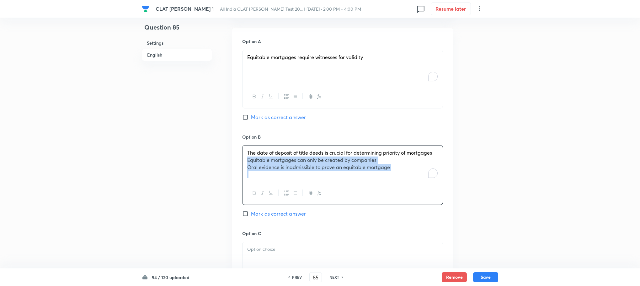
drag, startPoint x: 246, startPoint y: 162, endPoint x: 456, endPoint y: 199, distance: 212.8
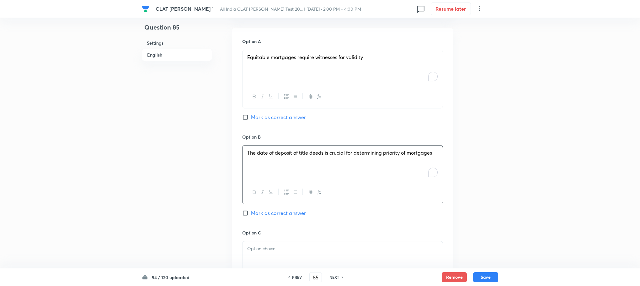
scroll to position [800, 0]
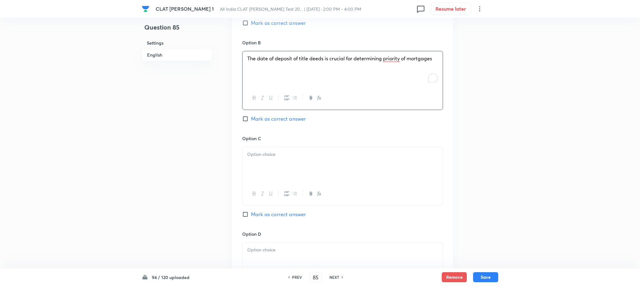
click at [277, 158] on p at bounding box center [342, 154] width 191 height 7
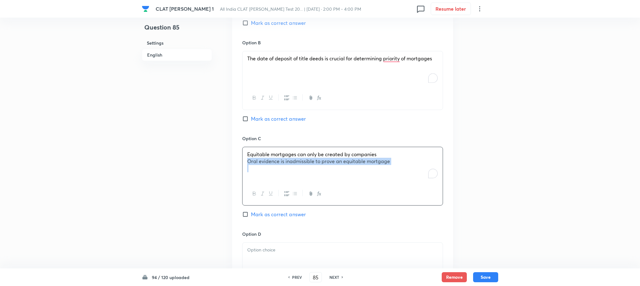
drag, startPoint x: 243, startPoint y: 162, endPoint x: 432, endPoint y: 191, distance: 191.5
click at [432, 191] on div "Equitable mortgages can only be created by companies Oral evidence is inadmissi…" at bounding box center [342, 176] width 201 height 59
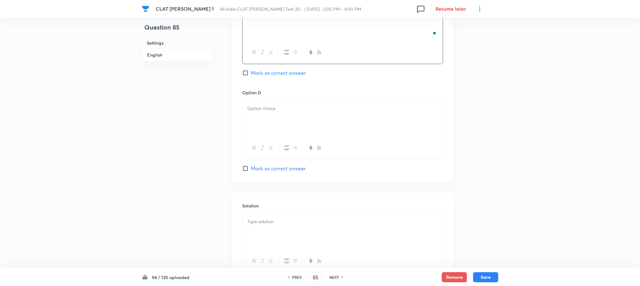
click at [264, 118] on div at bounding box center [343, 118] width 200 height 35
click at [267, 245] on div at bounding box center [343, 231] width 200 height 35
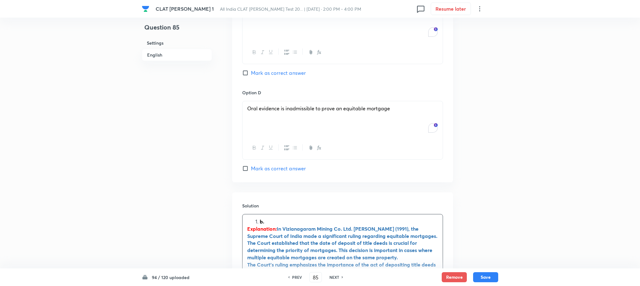
click at [260, 225] on li "b." at bounding box center [349, 221] width 178 height 7
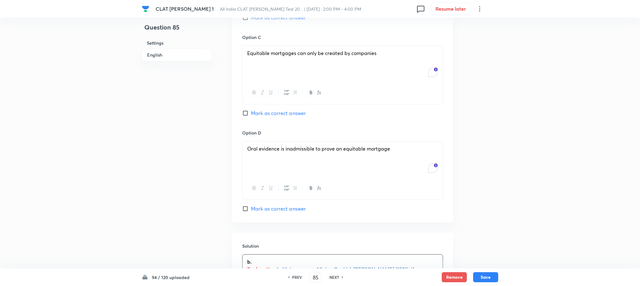
scroll to position [847, 0]
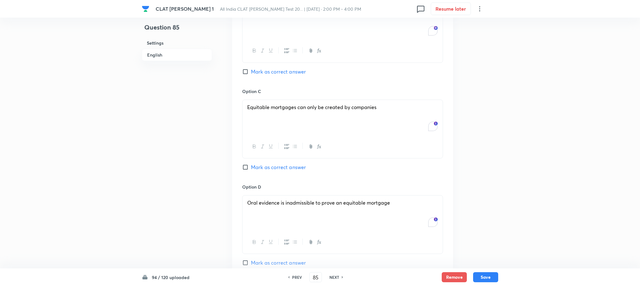
click at [284, 69] on span "Mark as correct answer" at bounding box center [278, 72] width 55 height 8
click at [251, 69] on input "Mark as correct answer" at bounding box center [246, 71] width 9 height 6
checkbox input "true"
click at [489, 276] on button "Save" at bounding box center [485, 276] width 25 height 10
type input "86"
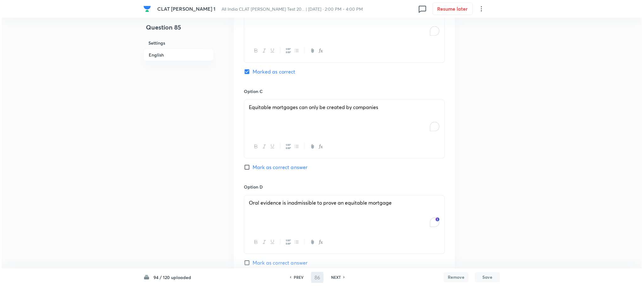
scroll to position [0, 0]
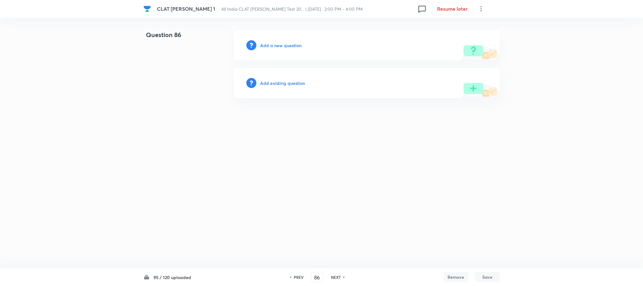
click at [274, 45] on h6 "Add a new question" at bounding box center [280, 45] width 41 height 7
click at [274, 45] on h6 "Choose a question type" at bounding box center [284, 45] width 48 height 7
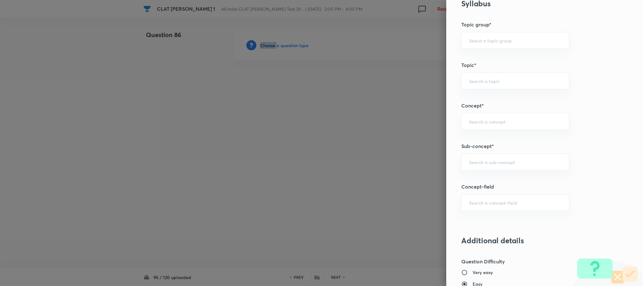
scroll to position [282, 0]
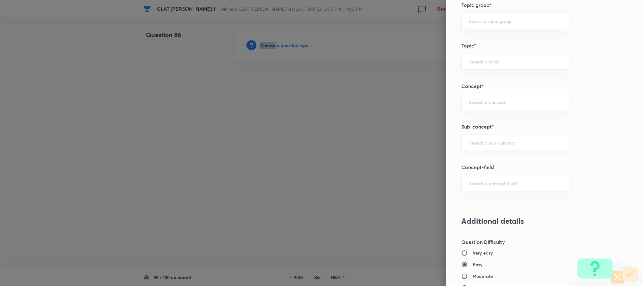
click at [480, 148] on div "​" at bounding box center [515, 142] width 108 height 17
click at [482, 162] on li "Agreement" at bounding box center [508, 162] width 107 height 11
type input "Agreement"
type input "Law of Contract"
type input "Contract Law"
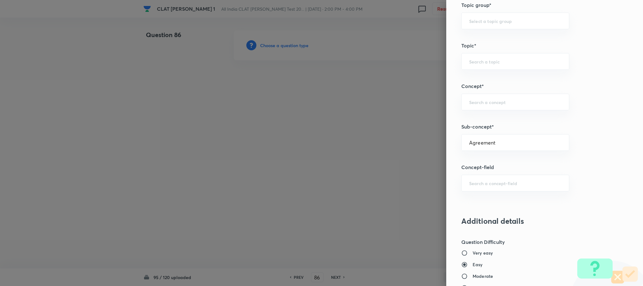
type input "ICA 1872"
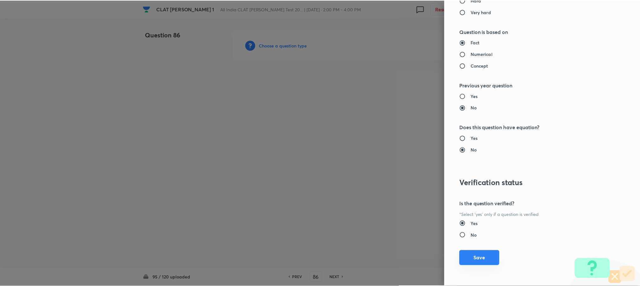
scroll to position [572, 0]
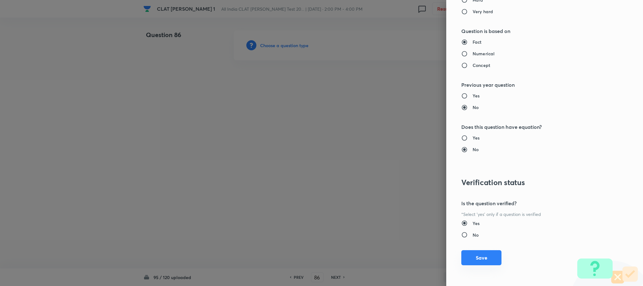
click at [470, 257] on button "Save" at bounding box center [481, 257] width 40 height 15
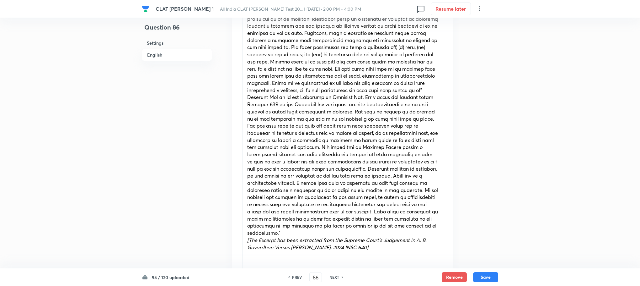
scroll to position [377, 0]
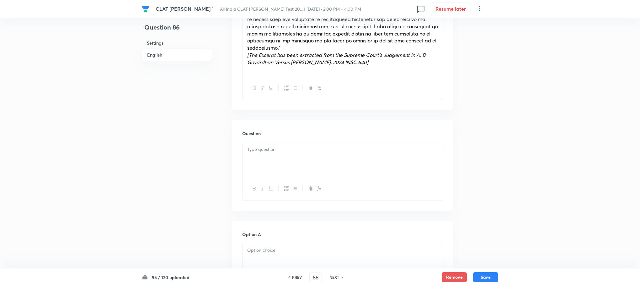
scroll to position [518, 0]
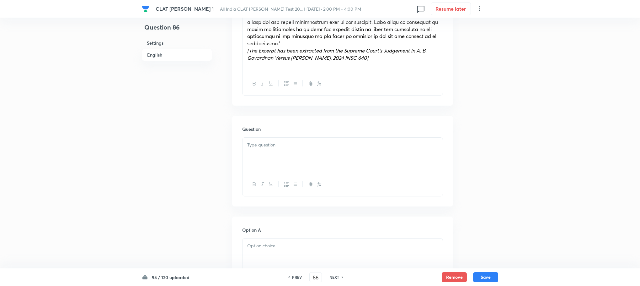
click at [272, 148] on div at bounding box center [343, 154] width 200 height 35
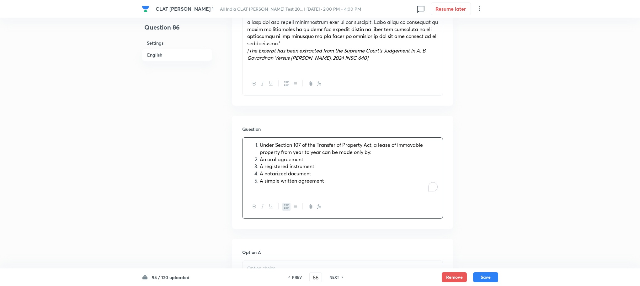
click at [288, 204] on icon "button" at bounding box center [286, 206] width 5 height 5
click at [246, 153] on div "Under Section 107 of the Transfer of Property Act, a lease of immovable propert…" at bounding box center [343, 165] width 200 height 57
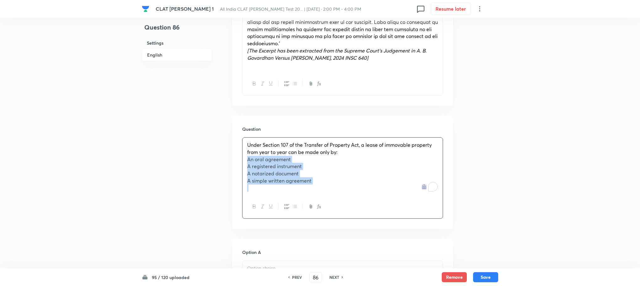
drag, startPoint x: 246, startPoint y: 153, endPoint x: 341, endPoint y: 185, distance: 100.6
click at [341, 185] on div "Under Section 107 of the Transfer of Property Act, a lease of immovable propert…" at bounding box center [343, 165] width 200 height 57
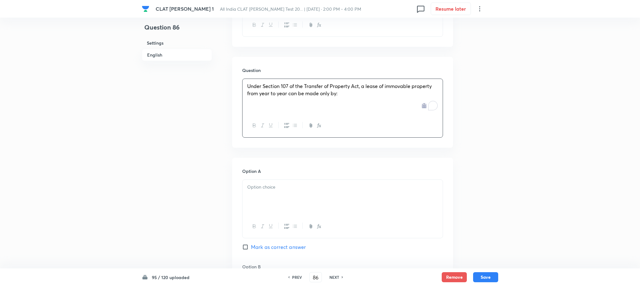
scroll to position [612, 0]
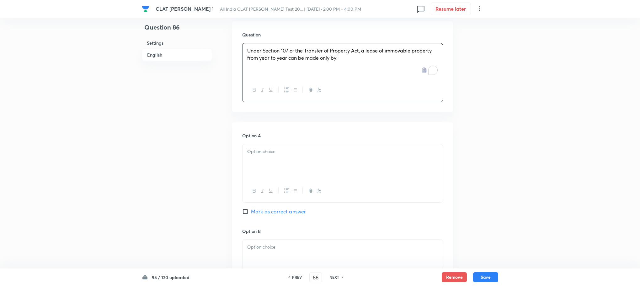
click at [255, 153] on div at bounding box center [343, 161] width 200 height 35
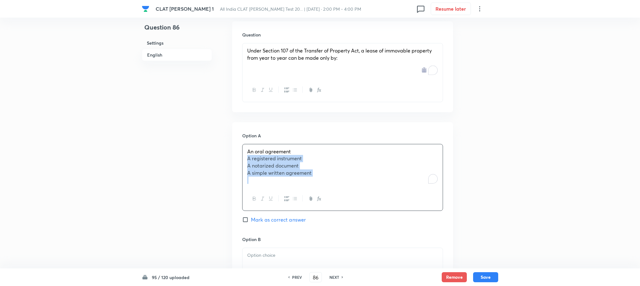
drag, startPoint x: 247, startPoint y: 150, endPoint x: 372, endPoint y: 185, distance: 129.9
click at [372, 185] on div "An oral agreement A registered instrument A notarized document A simple written…" at bounding box center [342, 177] width 201 height 67
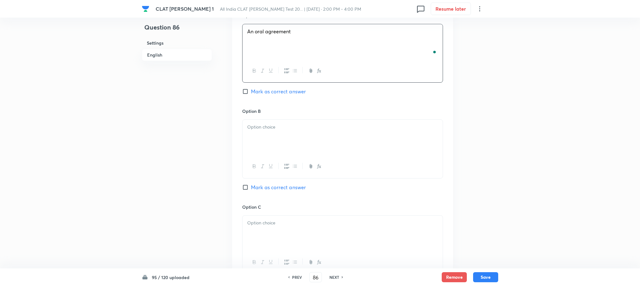
scroll to position [753, 0]
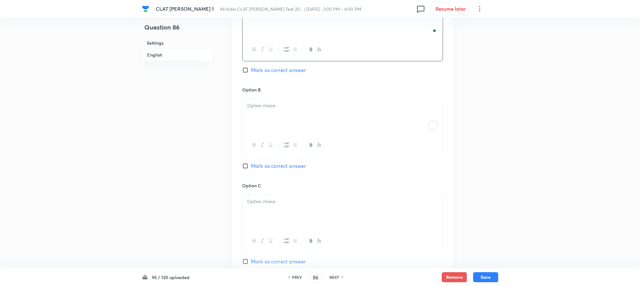
click at [265, 102] on p "To enrich screen reader interactions, please activate Accessibility in Grammarl…" at bounding box center [342, 105] width 191 height 7
drag, startPoint x: 246, startPoint y: 105, endPoint x: 382, endPoint y: 125, distance: 137.1
click at [382, 125] on div "A registered instrument A notarized document A simple written agreement" at bounding box center [343, 116] width 200 height 36
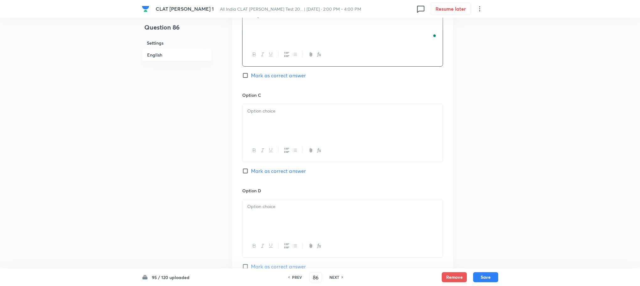
scroll to position [847, 0]
click at [263, 135] on div at bounding box center [343, 146] width 200 height 23
click at [254, 111] on div "To enrich screen reader interactions, please activate Accessibility in Grammarl…" at bounding box center [343, 117] width 200 height 35
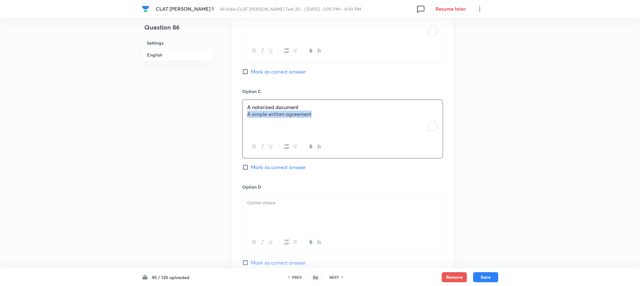
drag, startPoint x: 244, startPoint y: 110, endPoint x: 312, endPoint y: 110, distance: 67.8
click at [312, 110] on div "A notarized document A simple written agreement" at bounding box center [343, 117] width 200 height 35
click at [279, 204] on div at bounding box center [343, 212] width 200 height 35
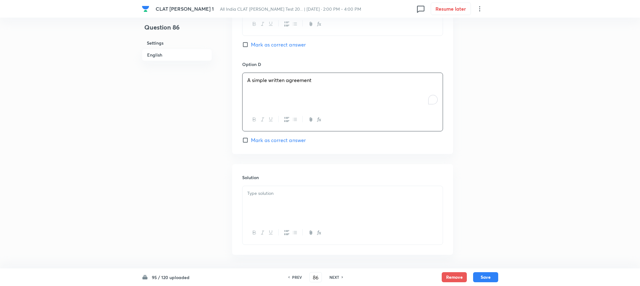
scroll to position [989, 0]
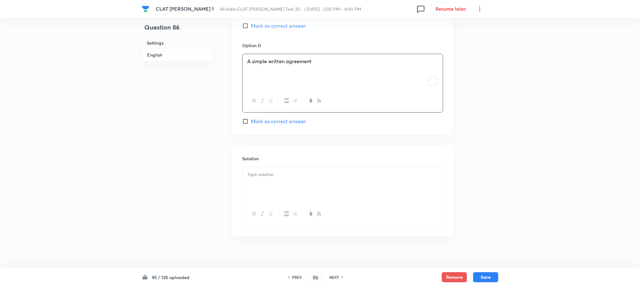
click at [267, 171] on p at bounding box center [342, 174] width 191 height 7
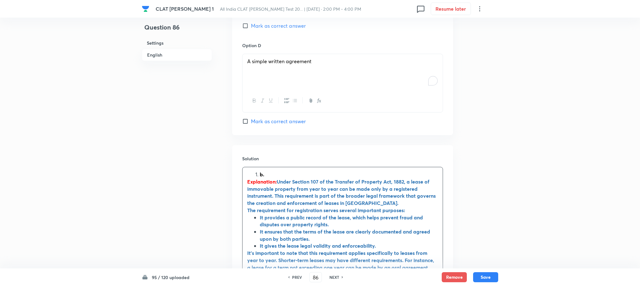
click at [260, 171] on li "b." at bounding box center [349, 174] width 178 height 7
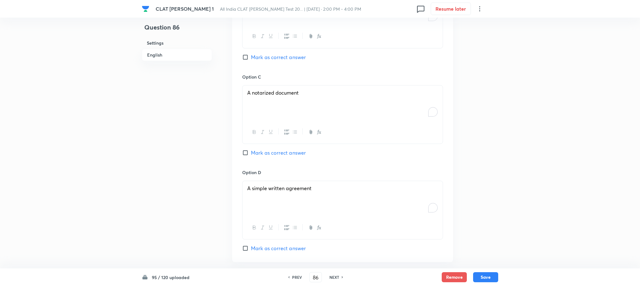
scroll to position [847, 0]
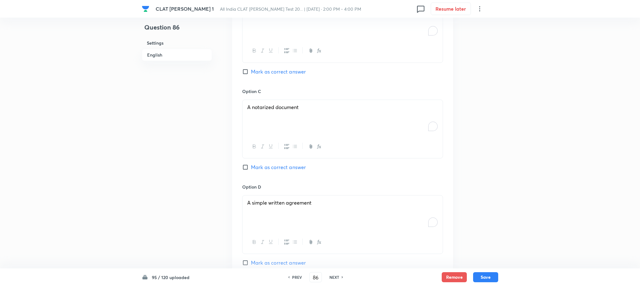
click at [271, 68] on span "Mark as correct answer" at bounding box center [278, 72] width 55 height 8
click at [251, 68] on input "Mark as correct answer" at bounding box center [246, 71] width 9 height 6
checkbox input "true"
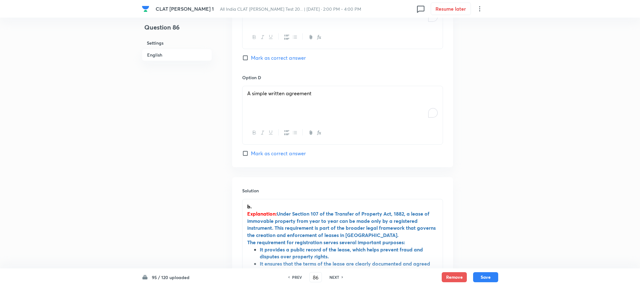
scroll to position [989, 0]
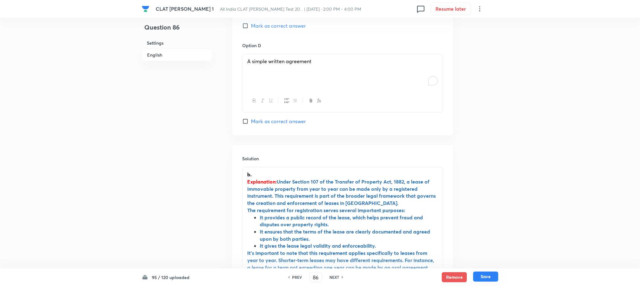
click at [486, 271] on button "Save" at bounding box center [485, 276] width 25 height 10
type input "87"
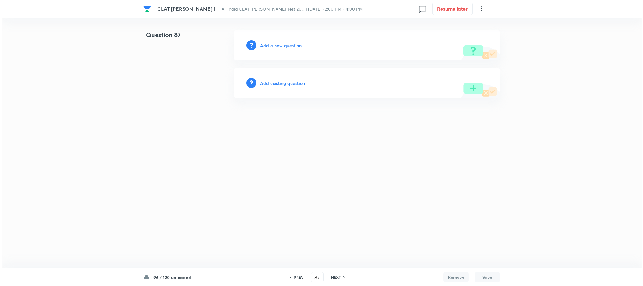
scroll to position [0, 0]
click at [287, 46] on h6 "Add a new question" at bounding box center [280, 45] width 41 height 7
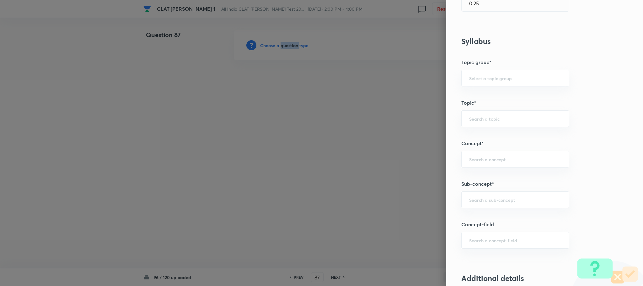
scroll to position [282, 0]
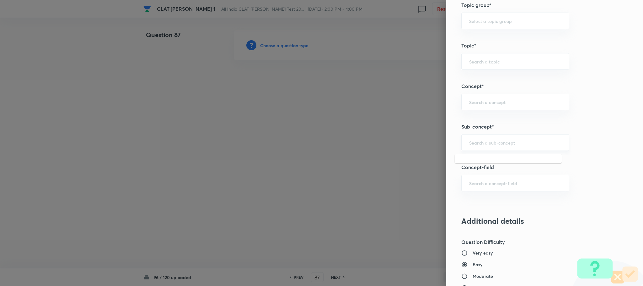
click at [475, 142] on input "text" at bounding box center [515, 142] width 92 height 6
click at [475, 194] on li "Trespass to Personal Property" at bounding box center [508, 195] width 107 height 11
type input "Trespass to Personal Property"
type input "Law of Torts"
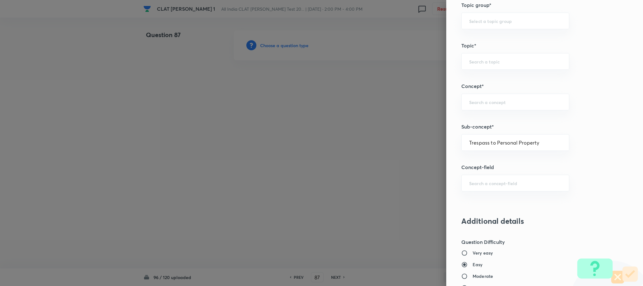
type input "Torts Affecting the Person"
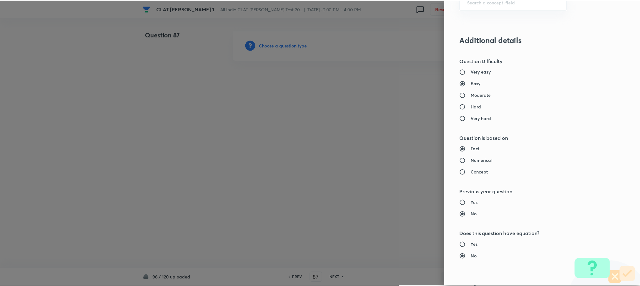
scroll to position [572, 0]
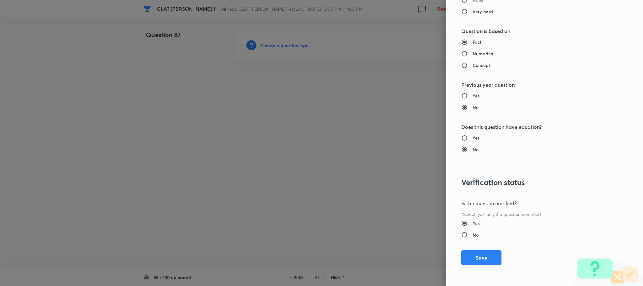
click at [482, 255] on button "Save" at bounding box center [481, 257] width 40 height 15
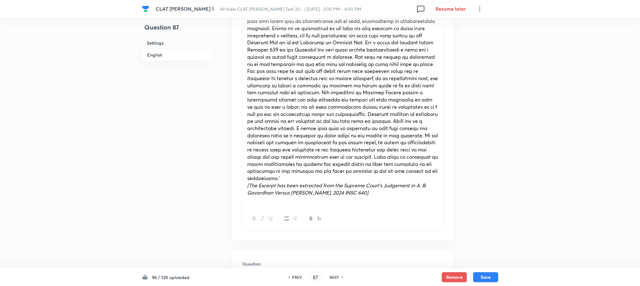
scroll to position [471, 0]
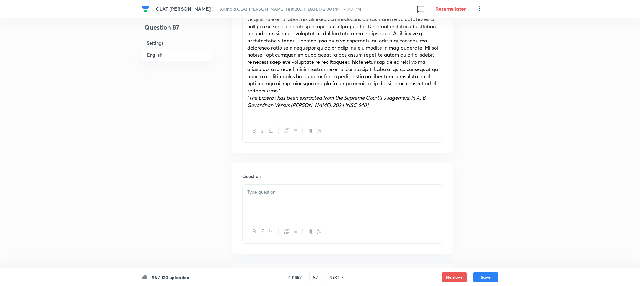
click at [256, 220] on div at bounding box center [343, 231] width 200 height 23
click at [260, 188] on p at bounding box center [342, 191] width 191 height 7
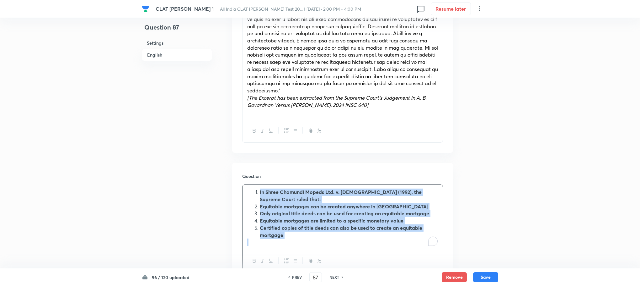
drag, startPoint x: 258, startPoint y: 186, endPoint x: 295, endPoint y: 237, distance: 62.5
click at [295, 237] on div "In Shree Chamundi Mopeds Ltd. v. Church of South India Trust Association (1992)…" at bounding box center [343, 217] width 200 height 65
click at [288, 257] on button "button" at bounding box center [286, 261] width 8 height 8
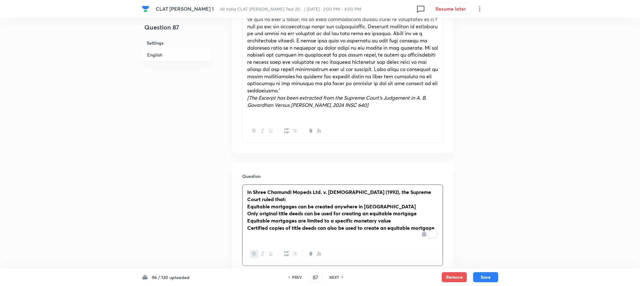
click at [246, 242] on div at bounding box center [343, 253] width 200 height 23
click at [255, 252] on icon "button" at bounding box center [254, 253] width 3 height 3
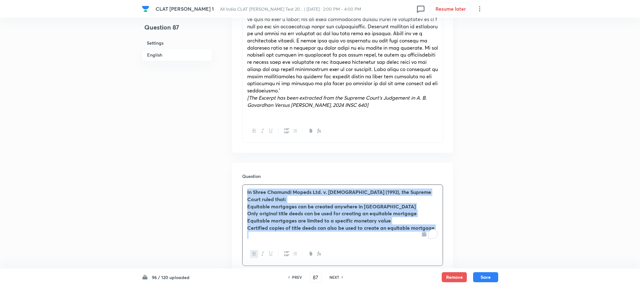
click at [255, 252] on icon "button" at bounding box center [254, 253] width 3 height 3
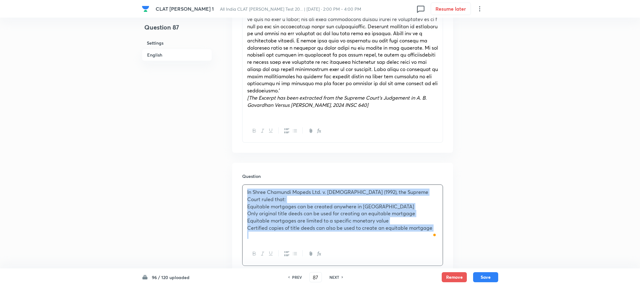
click at [245, 197] on div "In Shree Chamundi Mopeds Ltd. v. Church of South India Trust Association (1992)…" at bounding box center [343, 213] width 200 height 57
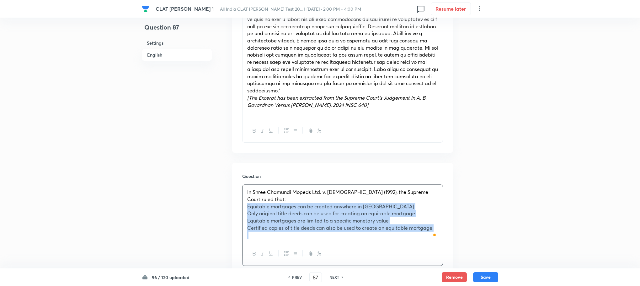
drag, startPoint x: 245, startPoint y: 197, endPoint x: 426, endPoint y: 226, distance: 183.4
click at [426, 226] on div "In Shree Chamundi Mopeds Ltd. v. Church of South India Trust Association (1992)…" at bounding box center [343, 213] width 200 height 57
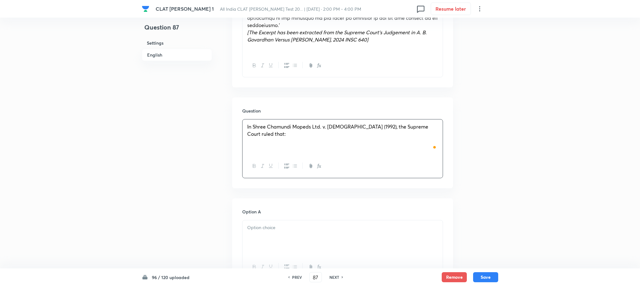
scroll to position [612, 0]
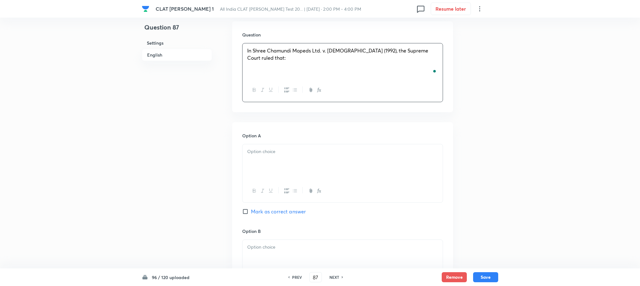
click at [258, 148] on p at bounding box center [342, 151] width 191 height 7
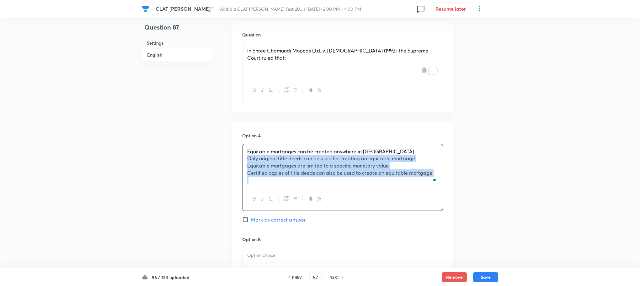
drag, startPoint x: 248, startPoint y: 154, endPoint x: 450, endPoint y: 193, distance: 206.6
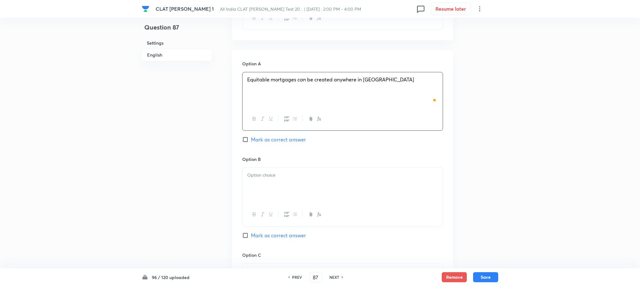
scroll to position [706, 0]
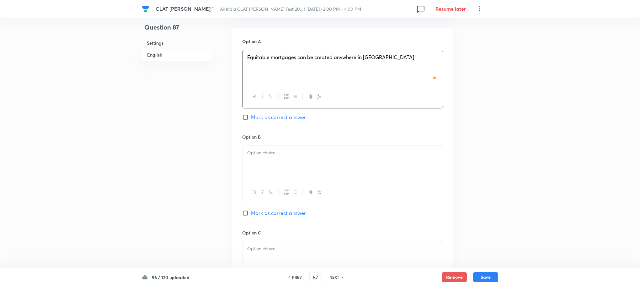
click at [264, 149] on p at bounding box center [342, 152] width 191 height 7
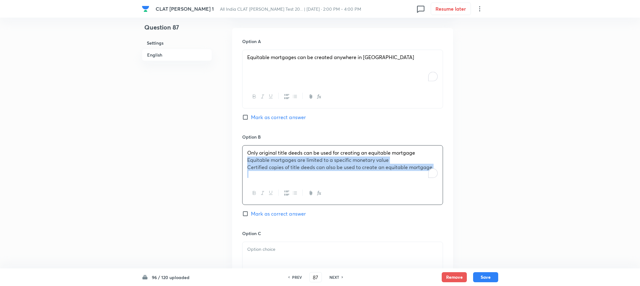
drag, startPoint x: 245, startPoint y: 152, endPoint x: 454, endPoint y: 178, distance: 210.4
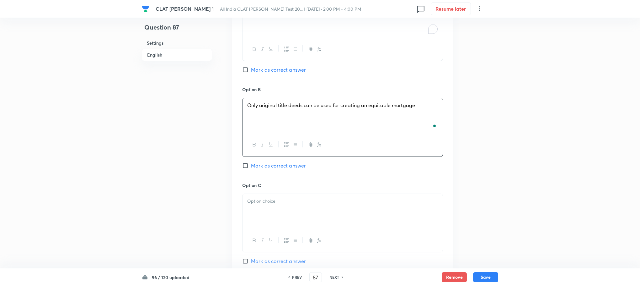
scroll to position [800, 0]
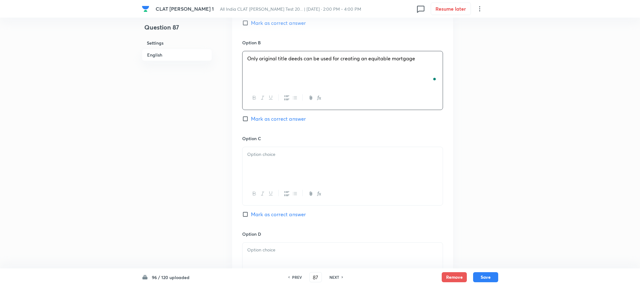
click at [256, 151] on p at bounding box center [342, 154] width 191 height 7
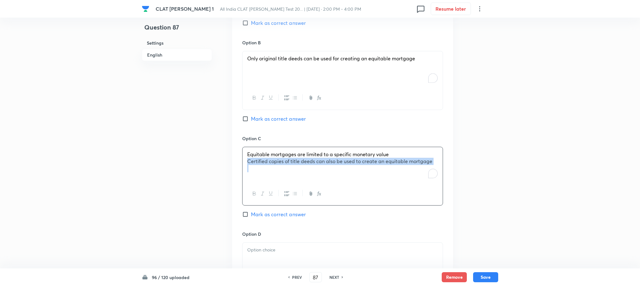
drag, startPoint x: 247, startPoint y: 156, endPoint x: 506, endPoint y: 187, distance: 261.1
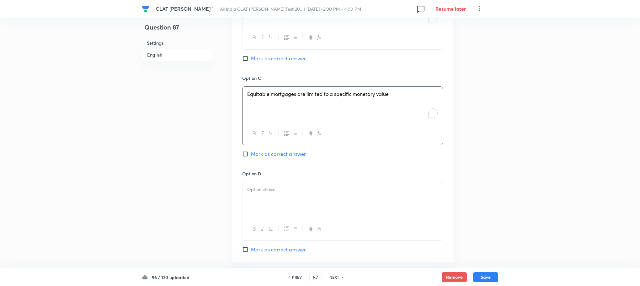
scroll to position [894, 0]
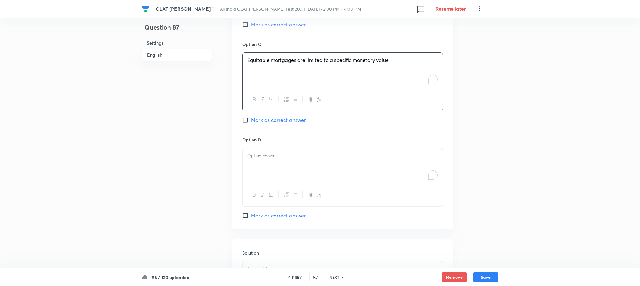
click at [264, 155] on div "To enrich screen reader interactions, please activate Accessibility in Grammarl…" at bounding box center [343, 165] width 200 height 35
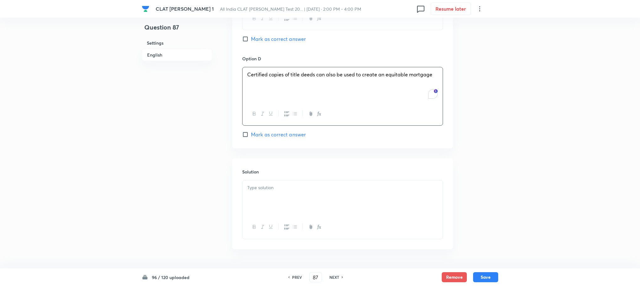
scroll to position [989, 0]
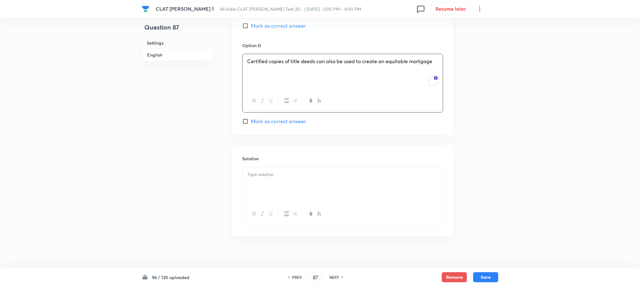
click at [258, 183] on div at bounding box center [343, 184] width 200 height 35
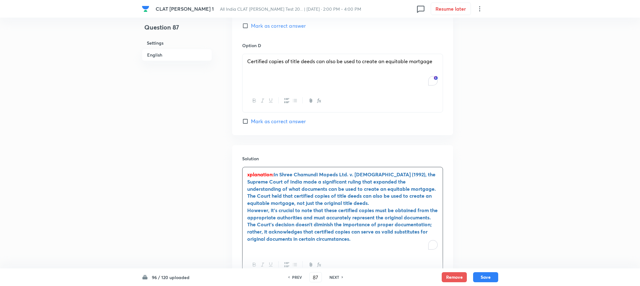
click at [247, 167] on div "xplanation: In Shree Chamundi Mopeds Ltd. v. Church of South India Trust Associ…" at bounding box center [343, 210] width 200 height 86
click at [268, 117] on span "Mark as correct answer" at bounding box center [278, 121] width 55 height 8
click at [251, 118] on input "Mark as correct answer" at bounding box center [246, 121] width 9 height 6
checkbox input "true"
click at [491, 272] on button "Save" at bounding box center [485, 276] width 25 height 10
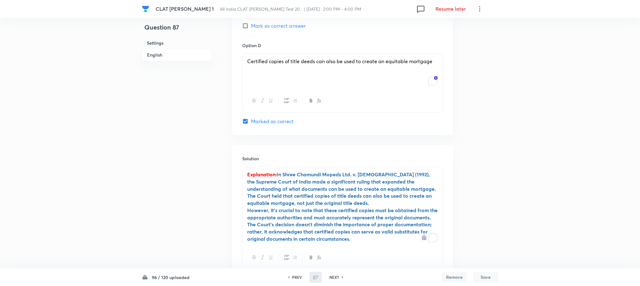
type input "88"
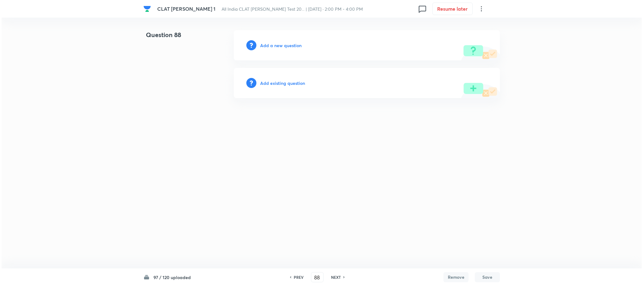
scroll to position [0, 0]
click at [282, 45] on h6 "Add a new question" at bounding box center [280, 45] width 41 height 7
click at [282, 45] on h6 "Choose a question type" at bounding box center [284, 45] width 48 height 7
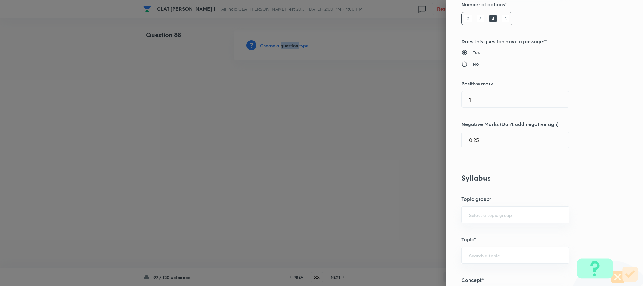
scroll to position [235, 0]
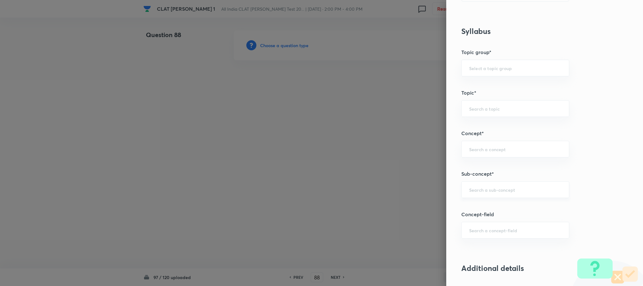
click at [470, 192] on input "text" at bounding box center [515, 189] width 92 height 6
click at [476, 194] on div "​" at bounding box center [515, 189] width 108 height 17
type input "d"
click at [477, 214] on li "Agreement" at bounding box center [508, 209] width 107 height 11
type input "Agreement"
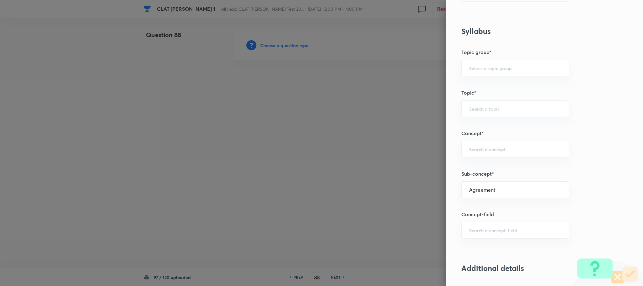
type input "Law of Contract"
type input "Contract Law"
type input "ICA 1872"
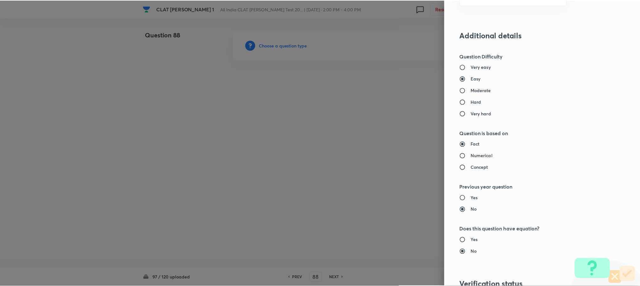
scroll to position [572, 0]
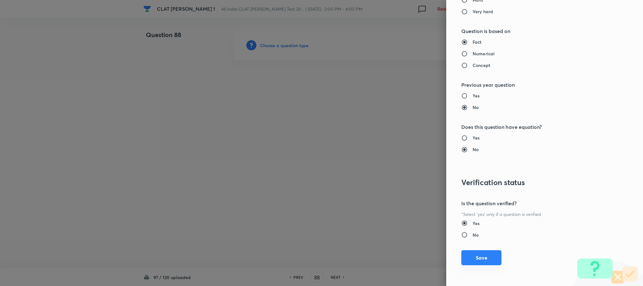
click at [476, 261] on button "Save" at bounding box center [481, 257] width 40 height 15
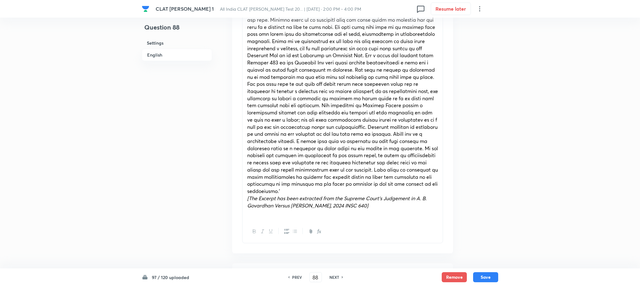
scroll to position [471, 0]
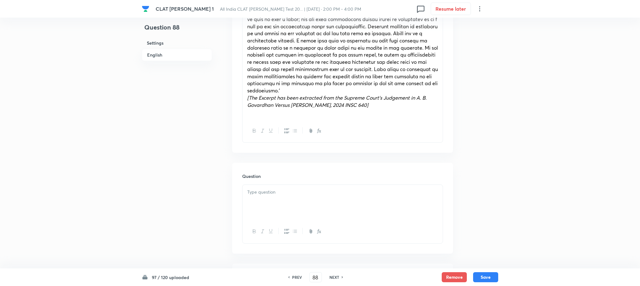
click at [271, 188] on p at bounding box center [342, 191] width 191 height 7
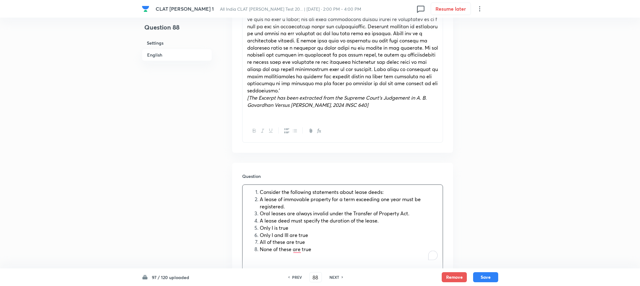
click at [260, 224] on li "Only I is true" at bounding box center [349, 227] width 178 height 7
drag, startPoint x: 258, startPoint y: 221, endPoint x: 317, endPoint y: 248, distance: 64.6
click at [317, 248] on div "Consider the following statements about lease deeds: A lease of immovable prope…" at bounding box center [343, 224] width 200 height 79
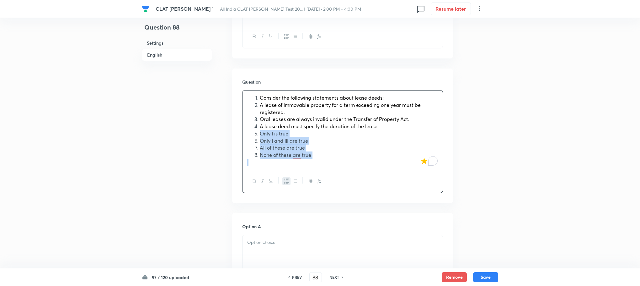
click at [288, 178] on icon "button" at bounding box center [286, 180] width 5 height 5
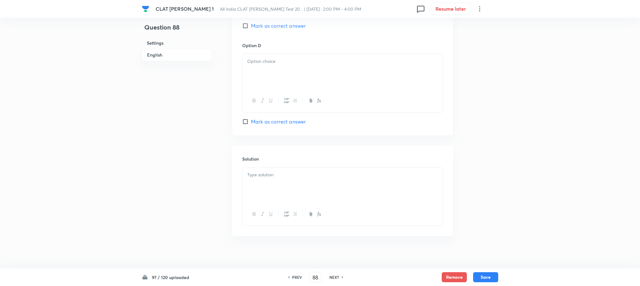
click at [273, 210] on button "button" at bounding box center [270, 214] width 8 height 8
click at [273, 188] on div "﻿" at bounding box center [343, 184] width 200 height 35
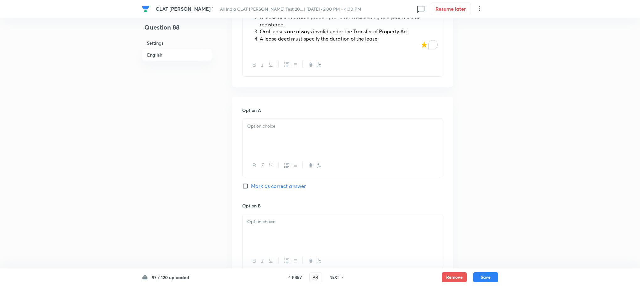
scroll to position [580, 0]
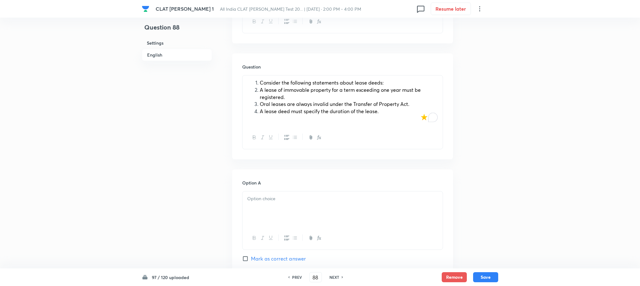
click at [262, 205] on div at bounding box center [343, 208] width 200 height 35
click at [260, 79] on li "Consider the following statements about lease deeds:" at bounding box center [349, 82] width 178 height 7
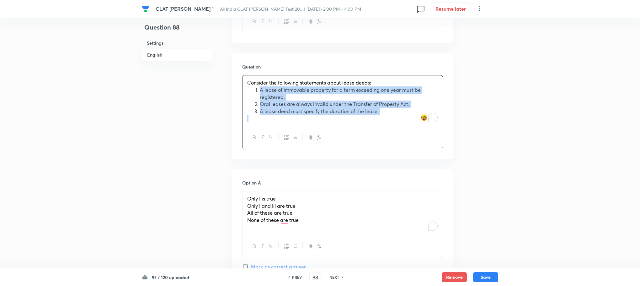
drag, startPoint x: 259, startPoint y: 83, endPoint x: 380, endPoint y: 126, distance: 128.9
click at [380, 126] on div "Consider the following statements about lease deeds: A lease of immovable prope…" at bounding box center [342, 112] width 201 height 74
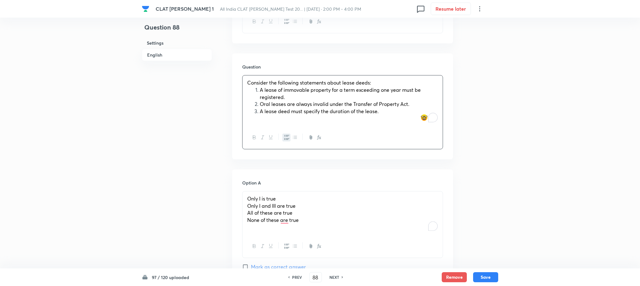
click at [360, 126] on div at bounding box center [343, 137] width 200 height 23
click at [261, 86] on span "A lease of immovable property for a term exceeding one year must be registered." at bounding box center [340, 93] width 161 height 14
drag, startPoint x: 249, startPoint y: 198, endPoint x: 319, endPoint y: 221, distance: 74.4
click at [319, 221] on div "Only I is true Only I and III are true All of these are true None of these are …" at bounding box center [343, 212] width 200 height 43
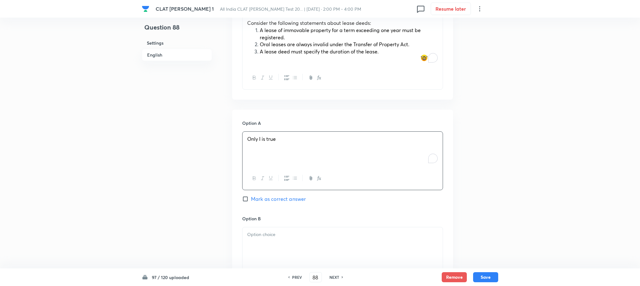
scroll to position [721, 0]
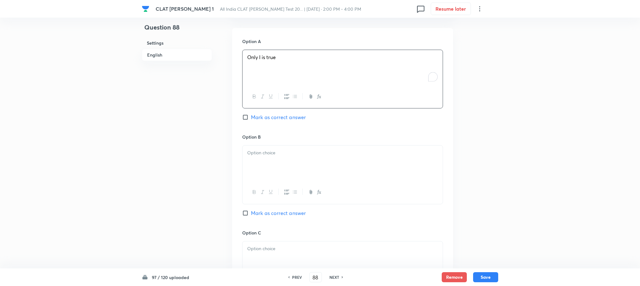
click at [256, 155] on div at bounding box center [343, 162] width 200 height 35
drag, startPoint x: 246, startPoint y: 153, endPoint x: 365, endPoint y: 181, distance: 121.9
click at [365, 182] on div "Only I and III are true All of these are true None of these are true" at bounding box center [342, 175] width 201 height 60
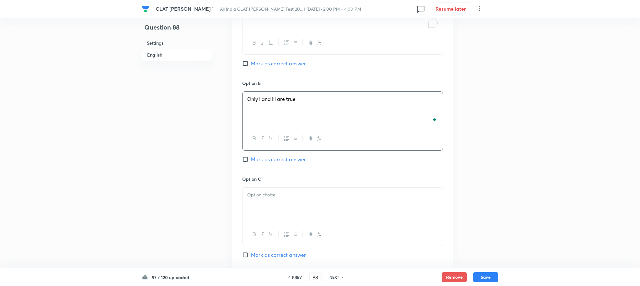
scroll to position [815, 0]
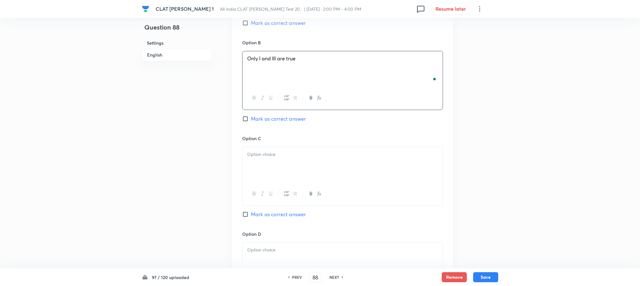
click at [262, 151] on p at bounding box center [342, 154] width 191 height 7
drag, startPoint x: 287, startPoint y: 162, endPoint x: 319, endPoint y: 169, distance: 31.7
click at [318, 168] on div "All of these are true None of these are true" at bounding box center [343, 164] width 200 height 35
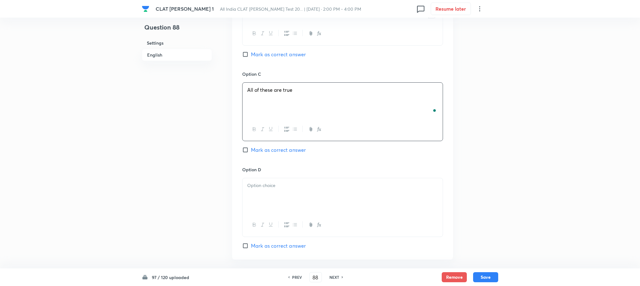
scroll to position [957, 0]
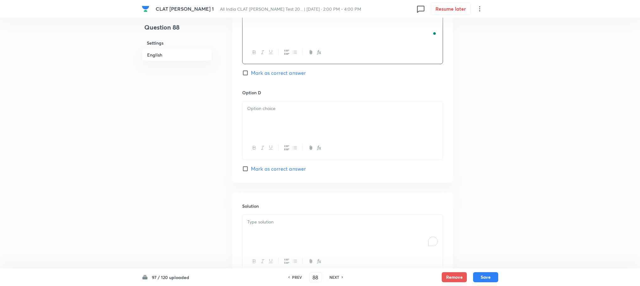
click at [267, 120] on div at bounding box center [343, 118] width 200 height 35
click at [261, 225] on div "﻿" at bounding box center [343, 231] width 200 height 35
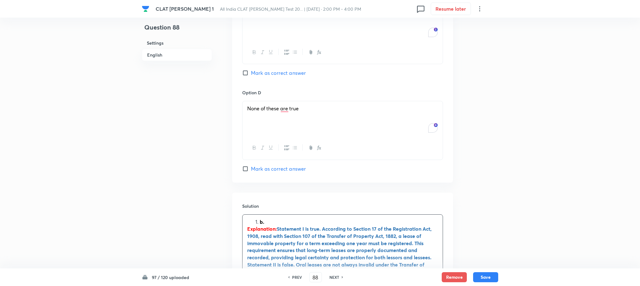
click at [260, 214] on div "b. Explanation: Statement I is true. According to Section 17 of the Registratio…" at bounding box center [343, 282] width 200 height 136
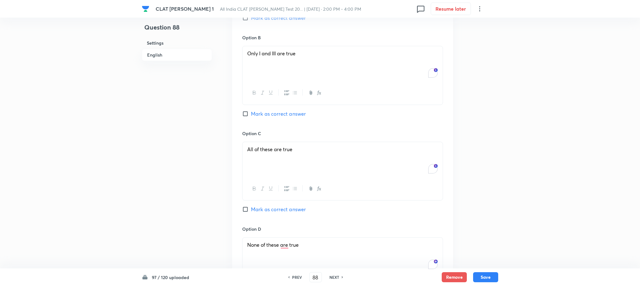
scroll to position [815, 0]
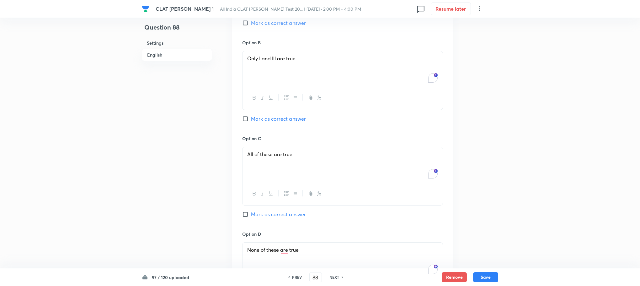
click at [269, 115] on span "Mark as correct answer" at bounding box center [278, 119] width 55 height 8
click at [251, 115] on input "Mark as correct answer" at bounding box center [246, 118] width 9 height 6
checkbox input "true"
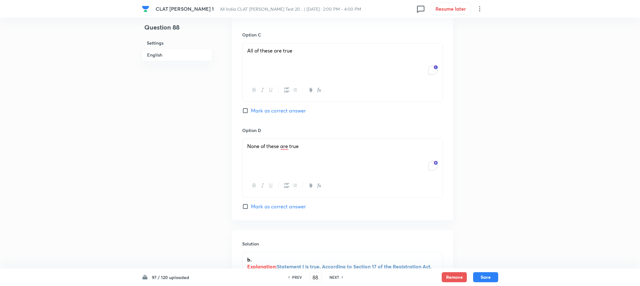
scroll to position [1051, 0]
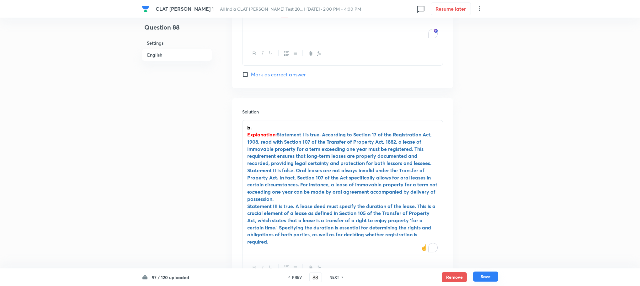
click at [487, 278] on button "Save" at bounding box center [485, 276] width 25 height 10
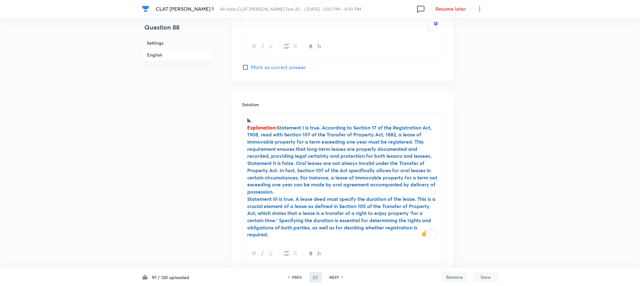
type input "89"
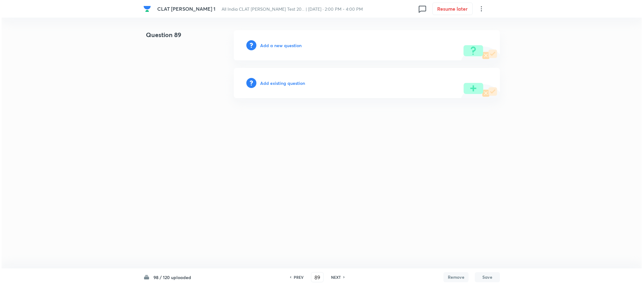
scroll to position [0, 0]
click at [280, 44] on h6 "Add a new question" at bounding box center [280, 45] width 41 height 7
click at [280, 44] on h6 "Choose a question type" at bounding box center [284, 45] width 48 height 7
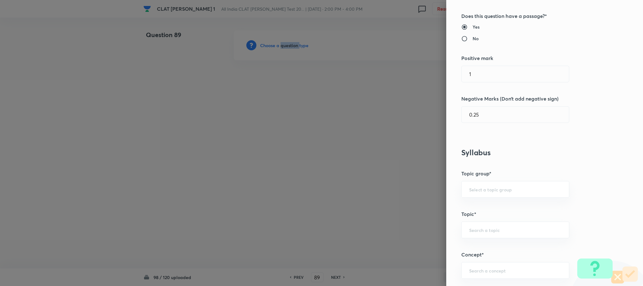
scroll to position [282, 0]
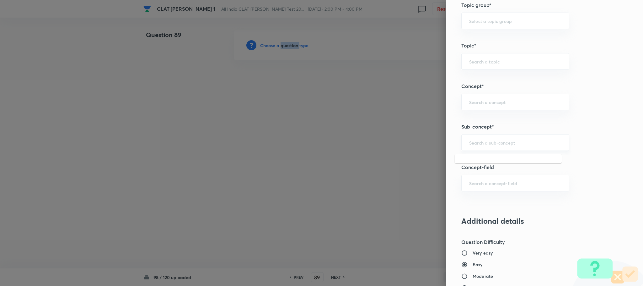
click at [477, 145] on input "text" at bounding box center [515, 142] width 92 height 6
click at [479, 197] on li "Trespass to Personal Property" at bounding box center [508, 195] width 107 height 11
type input "Trespass to Personal Property"
type input "Law of Torts"
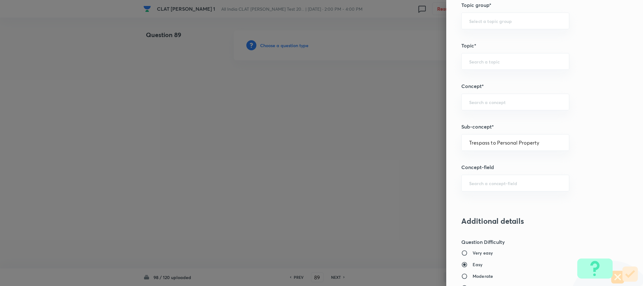
type input "Torts Affecting the Person"
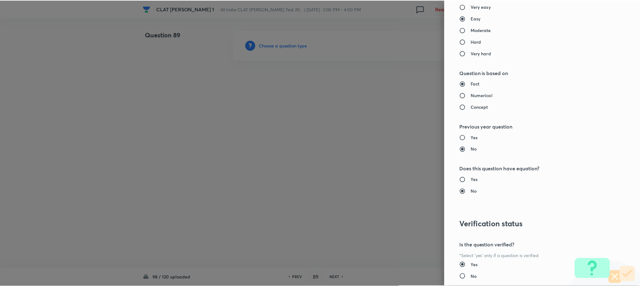
scroll to position [572, 0]
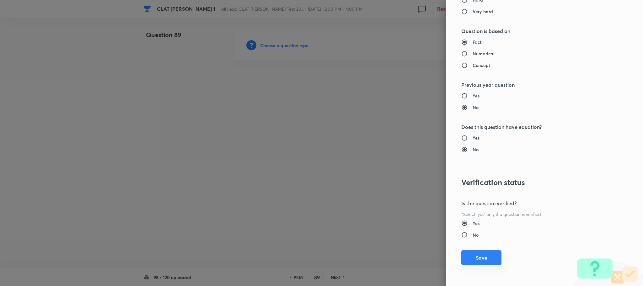
click at [461, 263] on button "Save" at bounding box center [481, 257] width 40 height 15
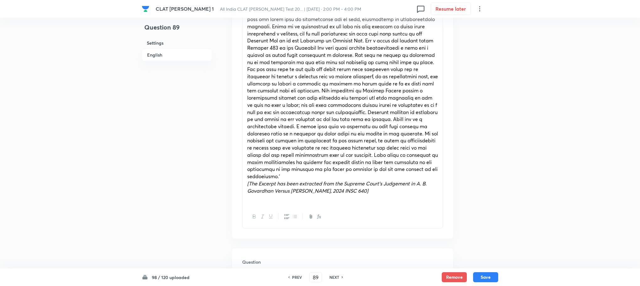
scroll to position [471, 0]
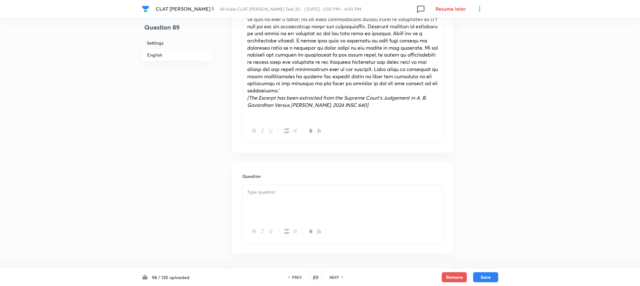
click at [264, 188] on p at bounding box center [342, 191] width 191 height 7
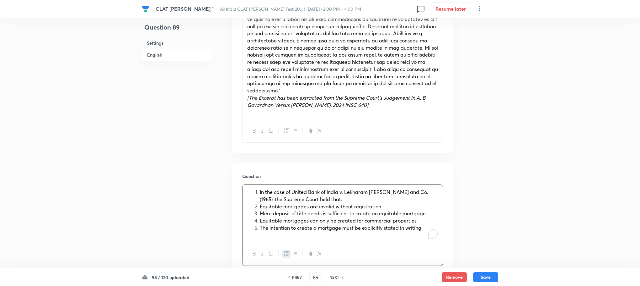
click at [260, 188] on li "In the case of United Bank of India v. Lekharam Sonaram and Co. (1965), the Sup…" at bounding box center [349, 195] width 178 height 14
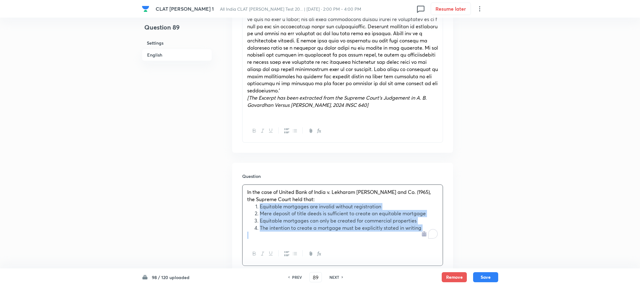
drag, startPoint x: 258, startPoint y: 197, endPoint x: 437, endPoint y: 230, distance: 181.8
click at [440, 230] on div "In the case of United Bank of India v. Lekharam Sonaram and Co. (1965), the Sup…" at bounding box center [343, 213] width 200 height 57
click at [284, 249] on button "button" at bounding box center [286, 253] width 8 height 8
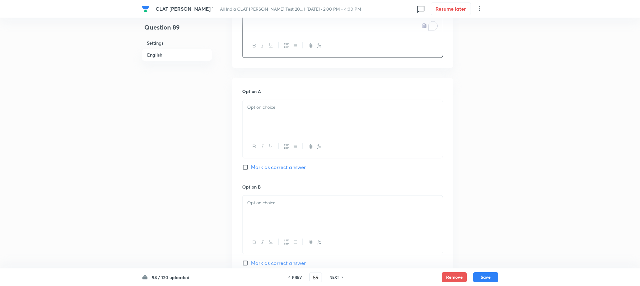
scroll to position [659, 0]
click at [249, 104] on div at bounding box center [343, 114] width 200 height 35
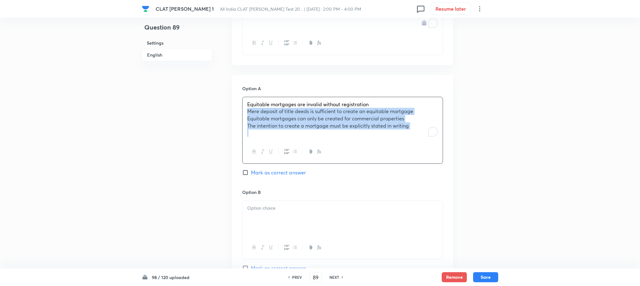
drag, startPoint x: 249, startPoint y: 104, endPoint x: 460, endPoint y: 143, distance: 215.5
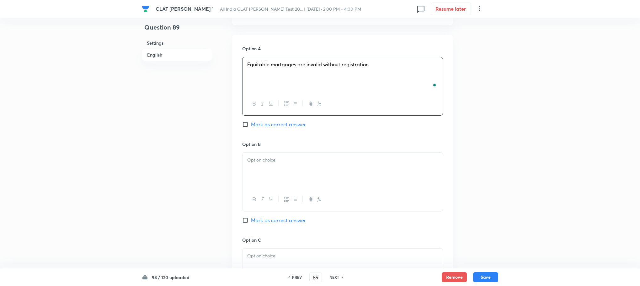
scroll to position [753, 0]
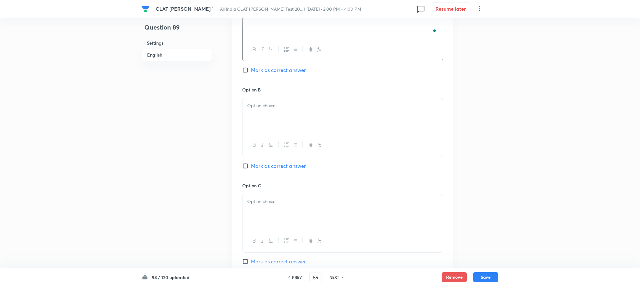
click at [257, 112] on div at bounding box center [343, 115] width 200 height 35
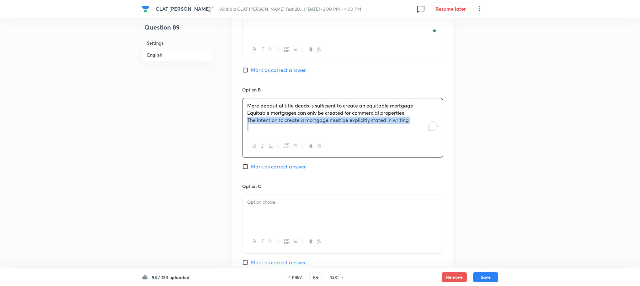
drag, startPoint x: 247, startPoint y: 110, endPoint x: 471, endPoint y: 147, distance: 227.2
click at [247, 109] on span "Equitable mortgages can only be created for commercial properties" at bounding box center [325, 112] width 157 height 7
drag, startPoint x: 247, startPoint y: 104, endPoint x: 448, endPoint y: 124, distance: 202.5
click at [448, 124] on div "Option A Equitable mortgages are invalid without registration Mark as correct a…" at bounding box center [342, 176] width 221 height 390
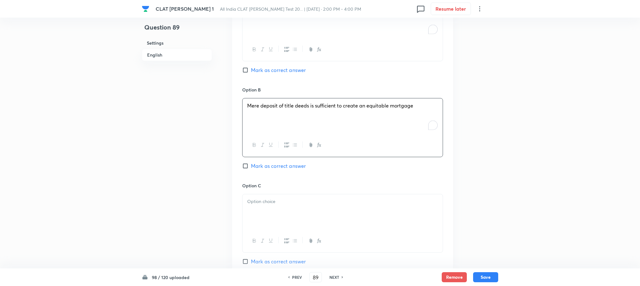
click at [267, 204] on div at bounding box center [343, 211] width 200 height 35
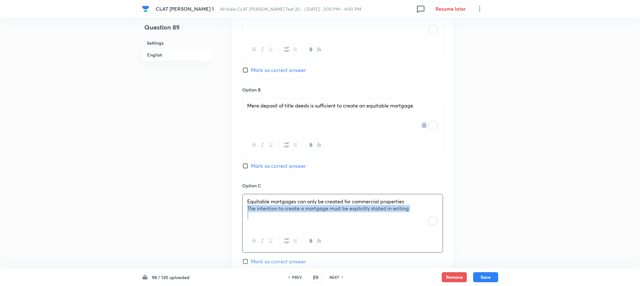
drag, startPoint x: 247, startPoint y: 202, endPoint x: 426, endPoint y: 220, distance: 180.7
click at [426, 220] on div "Equitable mortgages can only be created for commercial properties The intention…" at bounding box center [343, 211] width 200 height 35
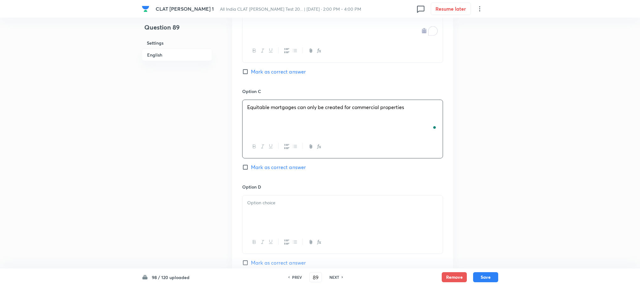
click at [262, 187] on div "Option D Mark as correct answer" at bounding box center [342, 224] width 201 height 83
click at [262, 199] on p "To enrich screen reader interactions, please activate Accessibility in Grammarl…" at bounding box center [342, 202] width 191 height 7
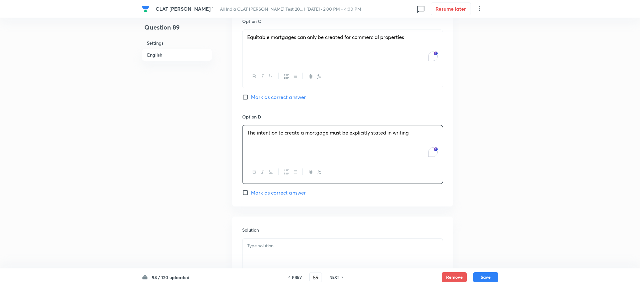
scroll to position [989, 0]
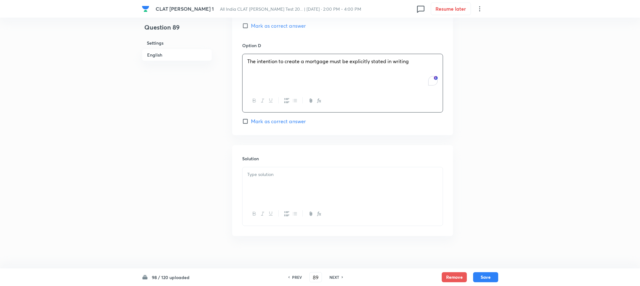
click at [259, 179] on div at bounding box center [343, 184] width 200 height 35
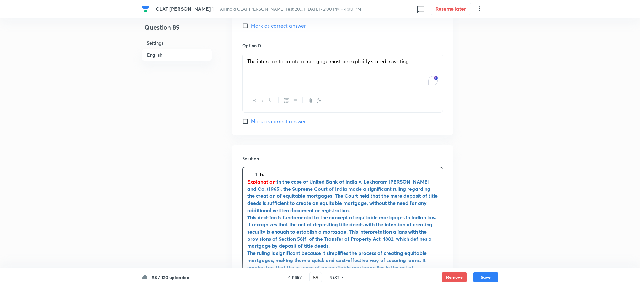
click at [261, 167] on div "b. Explanation: In the case of United Bank of India v. Lekharam Sonaram and Co.…" at bounding box center [343, 242] width 200 height 150
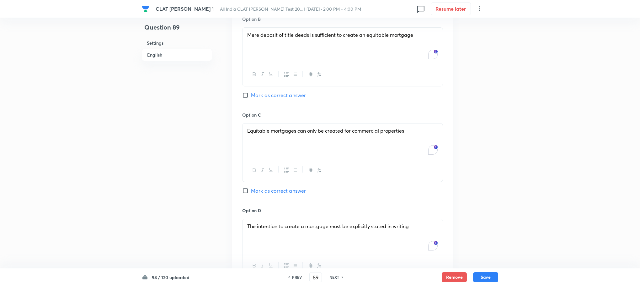
scroll to position [800, 0]
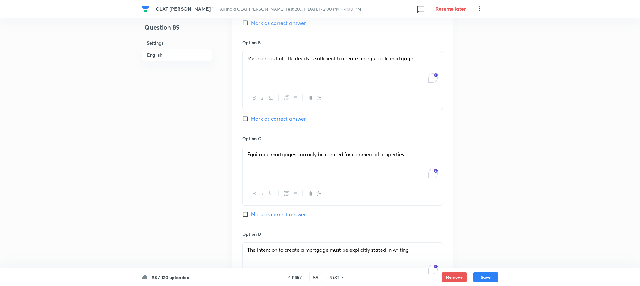
click at [270, 115] on span "Mark as correct answer" at bounding box center [278, 119] width 55 height 8
click at [251, 115] on input "Mark as correct answer" at bounding box center [246, 118] width 9 height 6
checkbox input "true"
click at [481, 280] on button "Save" at bounding box center [485, 276] width 25 height 10
type input "90"
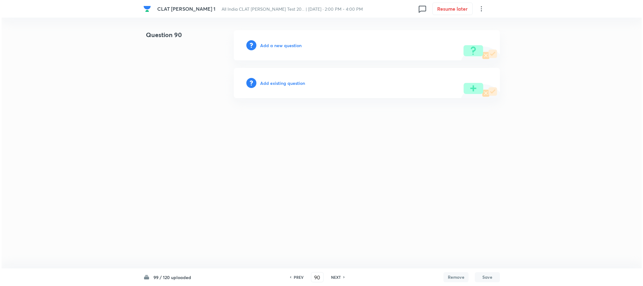
scroll to position [0, 0]
click at [275, 41] on div "Add a new question" at bounding box center [367, 45] width 266 height 30
click at [277, 46] on h6 "Add a new question" at bounding box center [280, 45] width 41 height 7
click at [277, 46] on h6 "Choose a question type" at bounding box center [284, 45] width 48 height 7
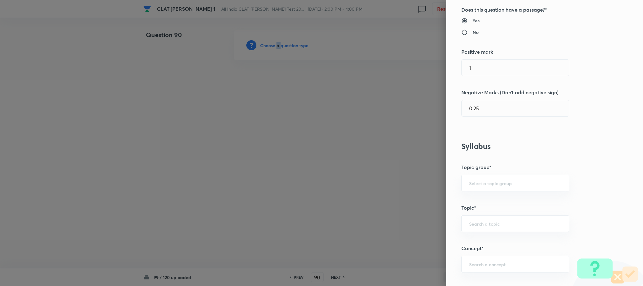
scroll to position [235, 0]
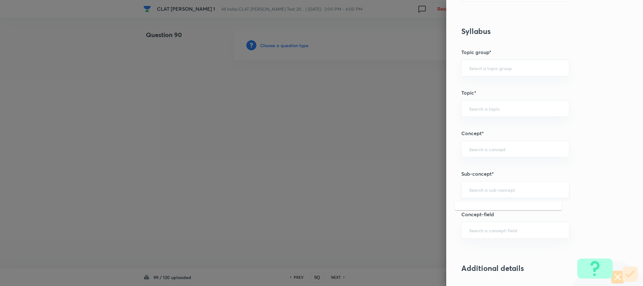
click at [491, 192] on input "text" at bounding box center [515, 189] width 92 height 6
click at [471, 242] on li "Trespass to Personal Property" at bounding box center [508, 243] width 107 height 11
type input "Trespass to Personal Property"
type input "Law of Torts"
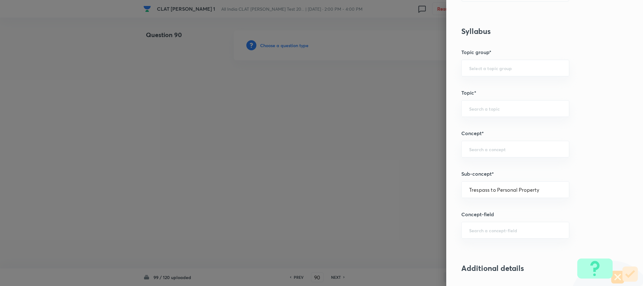
type input "Law of Torts"
type input "Torts Affecting the Person"
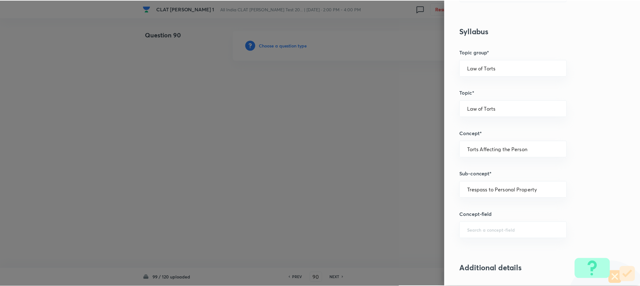
scroll to position [572, 0]
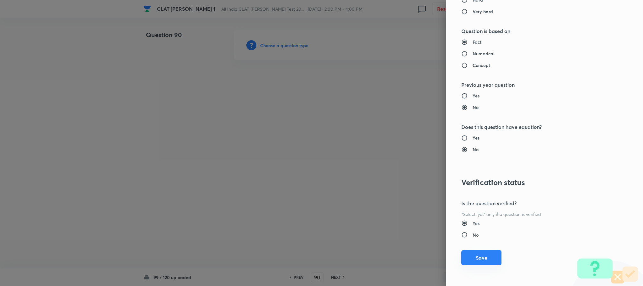
click at [471, 251] on button "Save" at bounding box center [481, 257] width 40 height 15
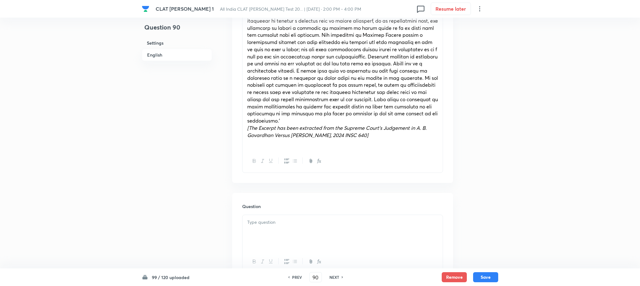
scroll to position [471, 0]
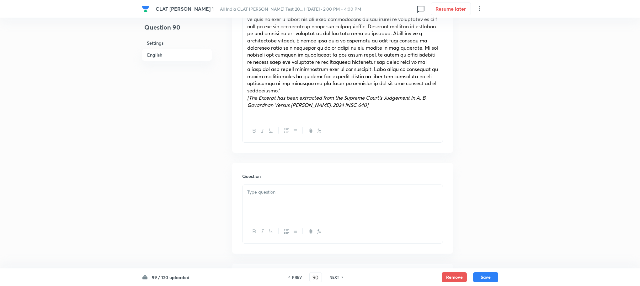
click at [261, 190] on div at bounding box center [343, 202] width 200 height 35
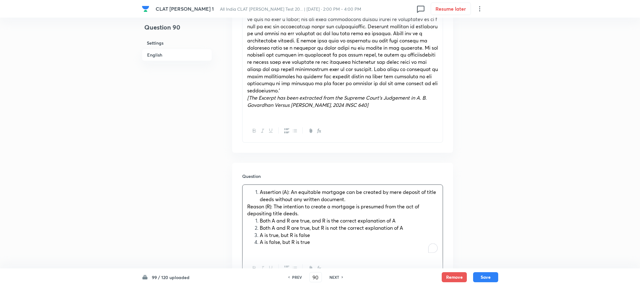
click at [260, 188] on li "Assertion (A): An equitable mortgage can be created by mere deposit of title de…" at bounding box center [349, 195] width 178 height 14
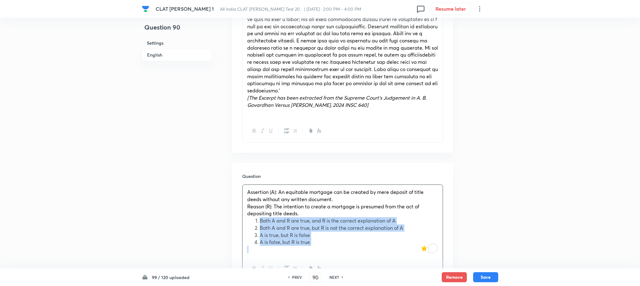
drag, startPoint x: 261, startPoint y: 213, endPoint x: 337, endPoint y: 252, distance: 85.8
click at [337, 252] on div "Assertion (A): An equitable mortgage can be created by mere deposit of title de…" at bounding box center [342, 231] width 201 height 95
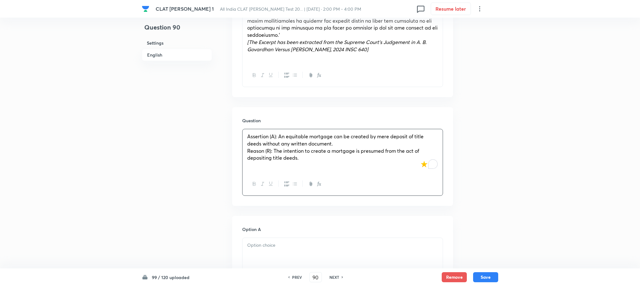
scroll to position [565, 0]
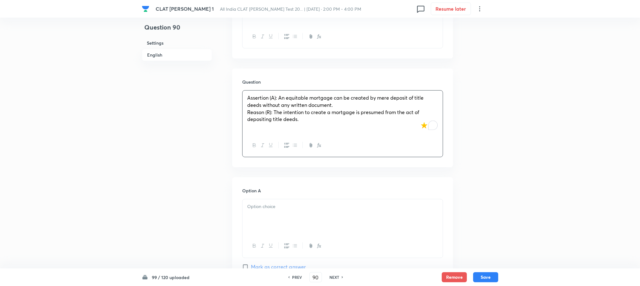
click at [274, 214] on div at bounding box center [343, 216] width 200 height 35
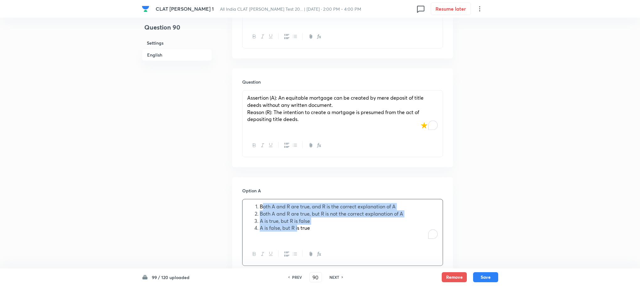
drag, startPoint x: 262, startPoint y: 201, endPoint x: 298, endPoint y: 218, distance: 39.6
click at [298, 218] on ol "Both A and R are true, and R is the correct explanation of A Both A and R are t…" at bounding box center [342, 217] width 191 height 29
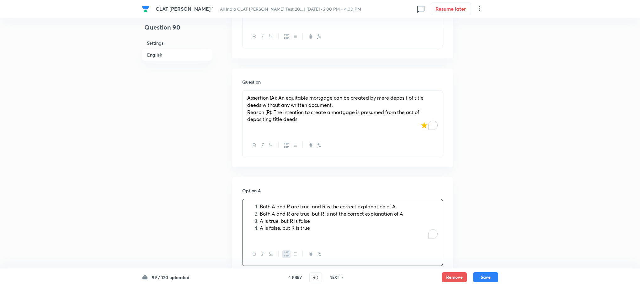
click at [260, 203] on li "Both A and R are true, and R is the correct explanation of A" at bounding box center [349, 206] width 178 height 7
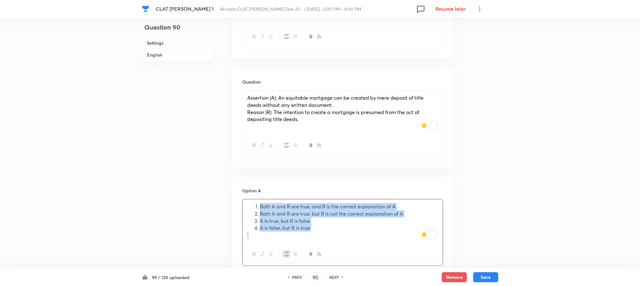
drag, startPoint x: 259, startPoint y: 199, endPoint x: 325, endPoint y: 229, distance: 72.5
click at [325, 229] on div "Both A and R are true, and R is the correct explanation of A Both A and R are t…" at bounding box center [343, 220] width 200 height 43
click at [287, 251] on icon "button" at bounding box center [286, 253] width 5 height 5
click at [245, 205] on div "Both A and R are true, and R is the correct explanation of A Both A and R are t…" at bounding box center [343, 220] width 200 height 43
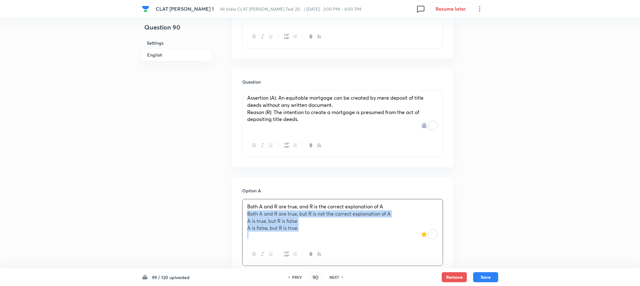
drag, startPoint x: 245, startPoint y: 205, endPoint x: 327, endPoint y: 233, distance: 86.6
click at [327, 233] on div "Both A and R are true, and R is the correct explanation of A Both A and R are t…" at bounding box center [343, 220] width 200 height 43
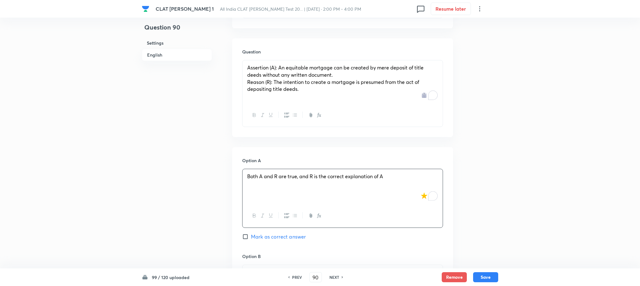
scroll to position [706, 0]
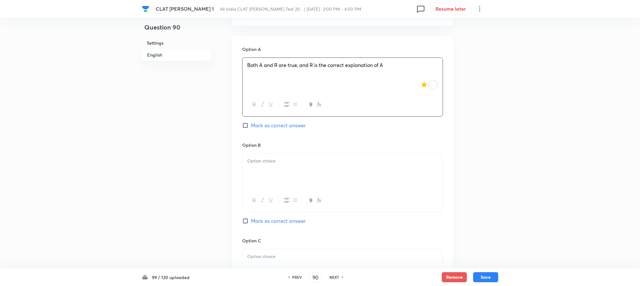
click at [263, 166] on div at bounding box center [343, 170] width 200 height 35
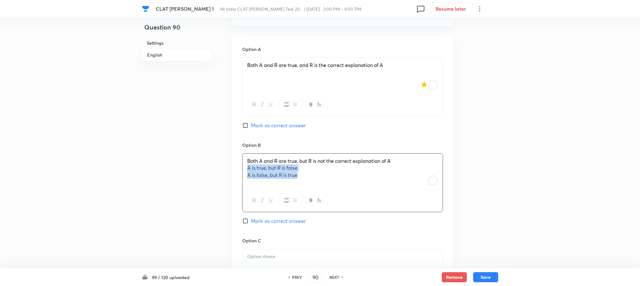
drag, startPoint x: 245, startPoint y: 161, endPoint x: 364, endPoint y: 185, distance: 121.2
click at [364, 185] on div "Both A and R are true, but R is not the correct explanation of A A is true, but…" at bounding box center [342, 182] width 201 height 59
click at [270, 253] on p at bounding box center [342, 256] width 191 height 7
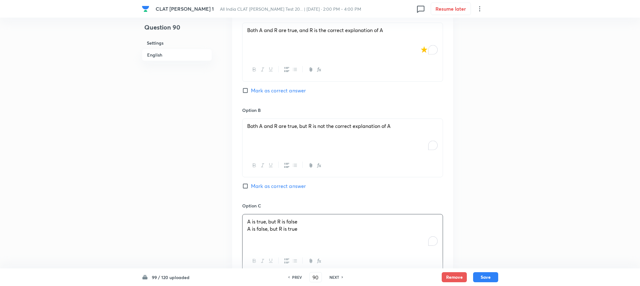
scroll to position [800, 0]
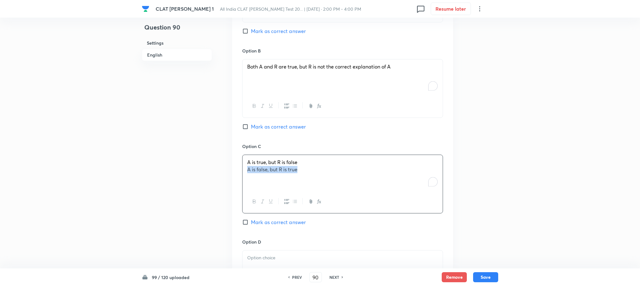
drag, startPoint x: 246, startPoint y: 162, endPoint x: 319, endPoint y: 173, distance: 74.6
click at [319, 173] on div "A is true, but R is false A is false, but R is true" at bounding box center [343, 172] width 200 height 35
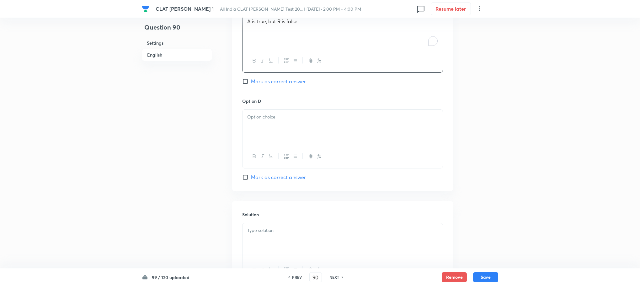
scroll to position [941, 0]
click at [263, 125] on div at bounding box center [343, 126] width 200 height 35
click at [282, 239] on div at bounding box center [343, 239] width 200 height 35
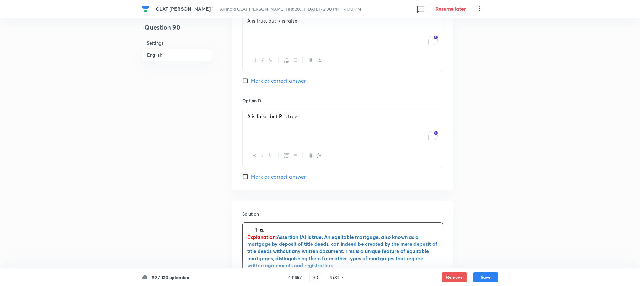
click at [261, 226] on strong "a." at bounding box center [262, 229] width 4 height 7
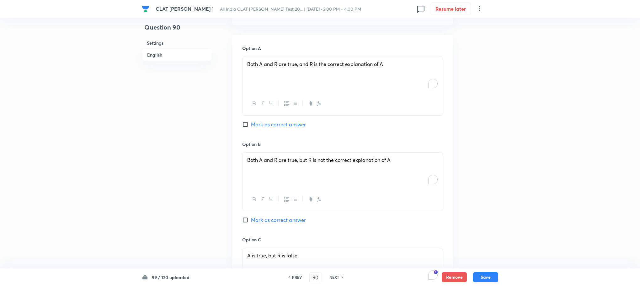
scroll to position [706, 0]
click at [279, 121] on span "Mark as correct answer" at bounding box center [278, 125] width 55 height 8
click at [251, 122] on input "Mark as correct answer" at bounding box center [246, 125] width 9 height 6
checkbox input "true"
click at [496, 279] on button "Save" at bounding box center [485, 276] width 25 height 10
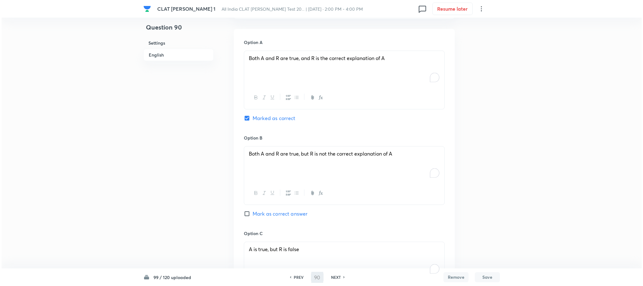
scroll to position [0, 0]
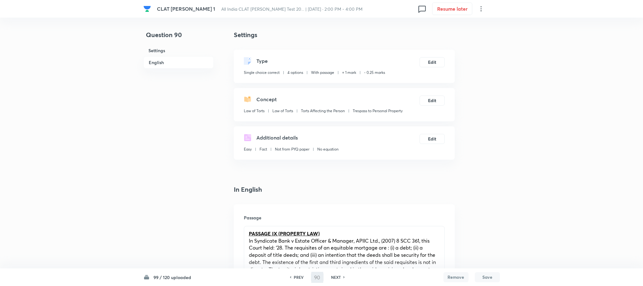
type input "91"
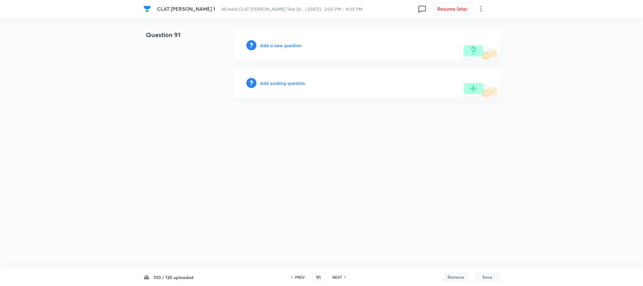
click at [284, 43] on h6 "Add a new question" at bounding box center [280, 45] width 41 height 7
click at [284, 43] on h6 "Choose a question type" at bounding box center [284, 45] width 48 height 7
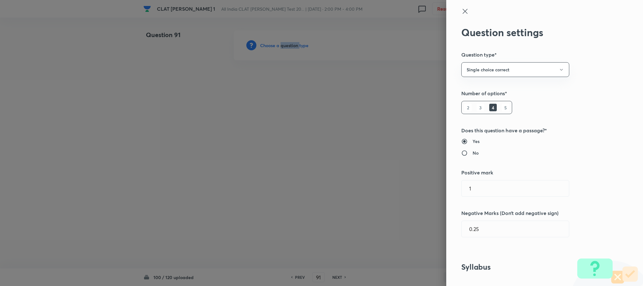
scroll to position [282, 0]
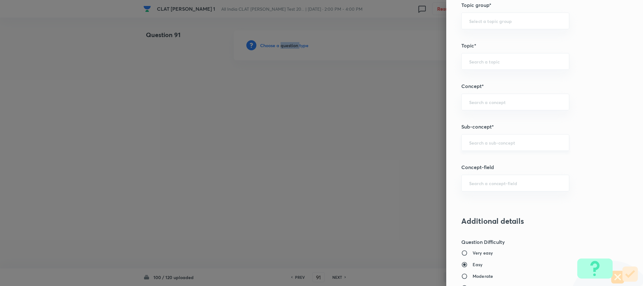
click at [488, 141] on div "​" at bounding box center [515, 142] width 108 height 17
click at [491, 166] on li "Joint family and coparcenary" at bounding box center [508, 162] width 107 height 11
type input "Joint family and coparcenary"
type input "Family Law and others"
type input "Family Law and Other Imp. Laws"
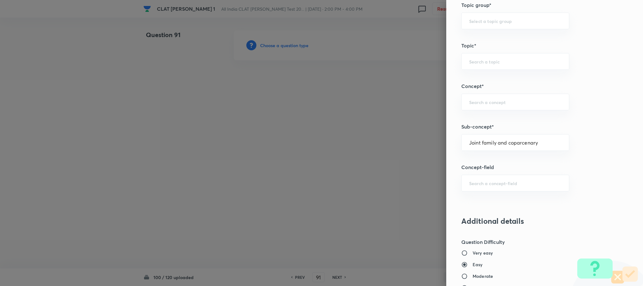
type input "Family Law II"
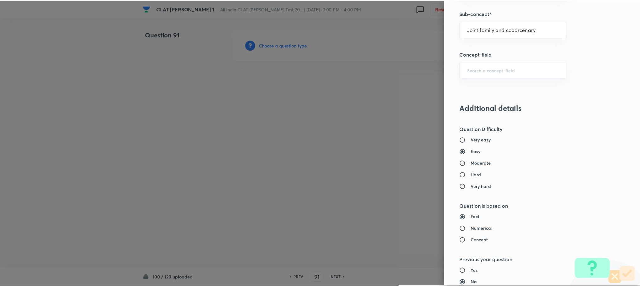
scroll to position [572, 0]
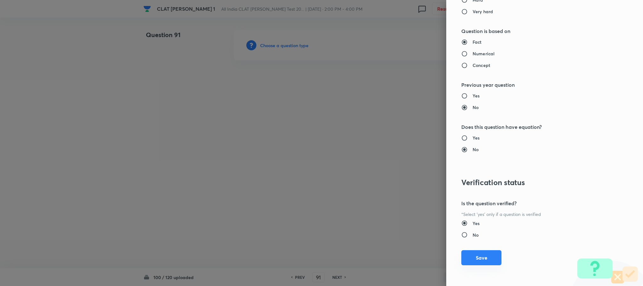
click at [482, 254] on button "Save" at bounding box center [481, 257] width 40 height 15
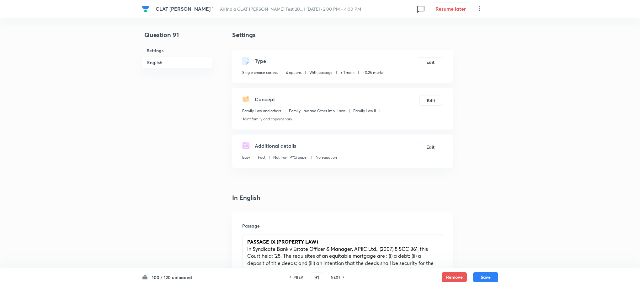
click at [316, 247] on span "In Syndicate Bank v Estate Officer & Manager, APIIC Ltd., (2007) 8 SCC 361, thi…" at bounding box center [342, 287] width 190 height 85
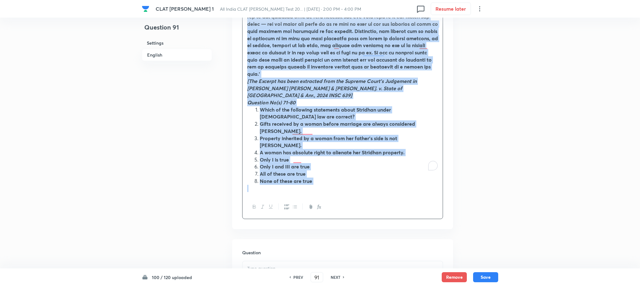
scroll to position [424, 0]
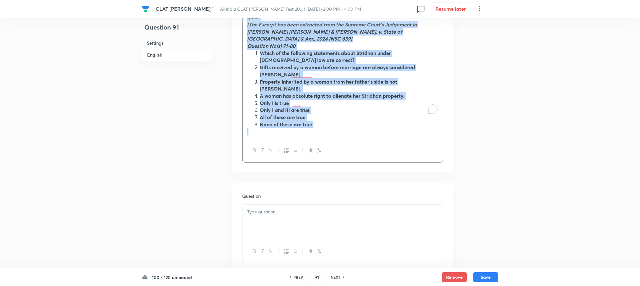
drag, startPoint x: 245, startPoint y: 60, endPoint x: 334, endPoint y: 246, distance: 205.8
click at [334, 246] on div "In English Passage PASSAGE VIII (FAMILY LAW) [The Excerpt has been extracted fr…" at bounding box center [342, 271] width 221 height 1004
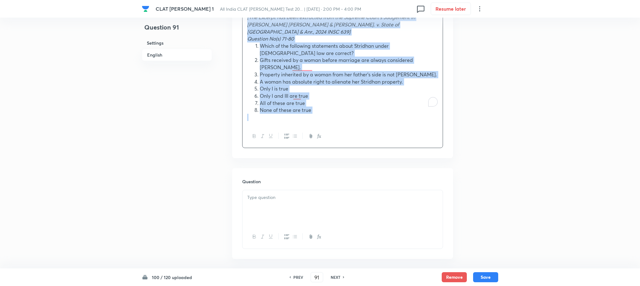
click at [247, 35] on p "Question No(s) 71-80" at bounding box center [342, 38] width 191 height 7
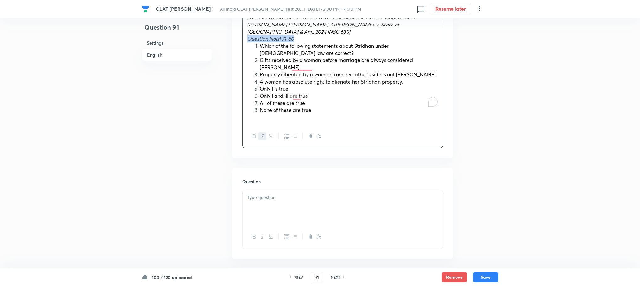
drag, startPoint x: 247, startPoint y: 34, endPoint x: 298, endPoint y: 33, distance: 50.8
click at [298, 35] on p "Question No(s) 71-80" at bounding box center [342, 38] width 191 height 7
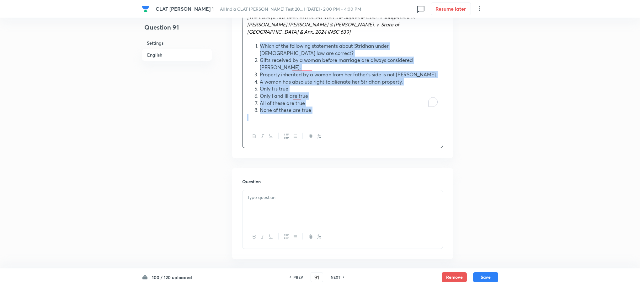
drag, startPoint x: 262, startPoint y: 39, endPoint x: 318, endPoint y: 100, distance: 83.1
click at [289, 132] on button "button" at bounding box center [286, 136] width 8 height 8
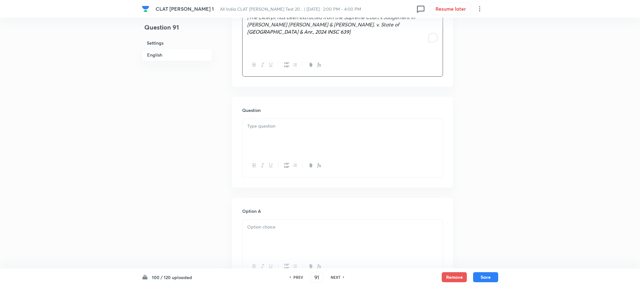
click at [265, 131] on div at bounding box center [343, 136] width 200 height 35
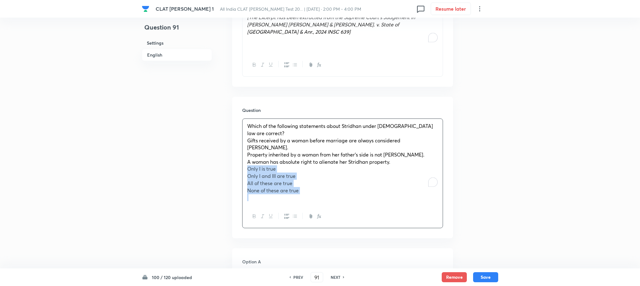
drag, startPoint x: 248, startPoint y: 150, endPoint x: 321, endPoint y: 179, distance: 79.0
click at [321, 179] on div "Which of the following statements about Stridhan under Hindu law are correct? G…" at bounding box center [343, 162] width 200 height 86
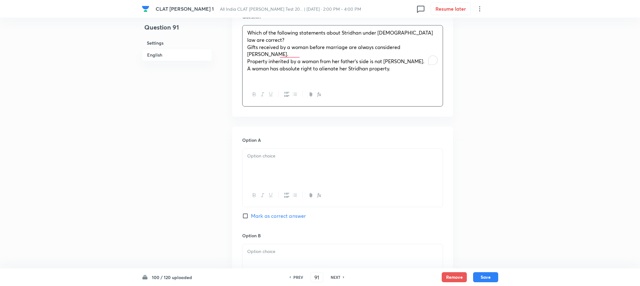
scroll to position [518, 0]
click at [261, 150] on div at bounding box center [343, 165] width 200 height 35
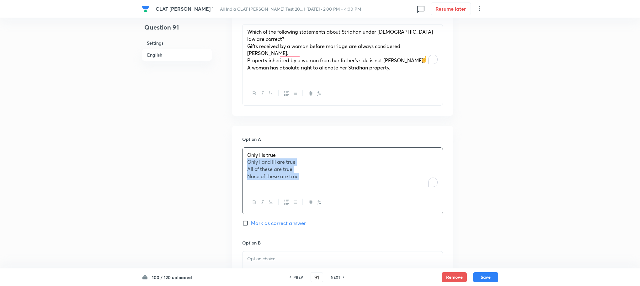
drag, startPoint x: 247, startPoint y: 142, endPoint x: 318, endPoint y: 157, distance: 72.7
click at [318, 157] on div "Only I is true Only I and III are true All of these are true None of these are …" at bounding box center [343, 169] width 200 height 43
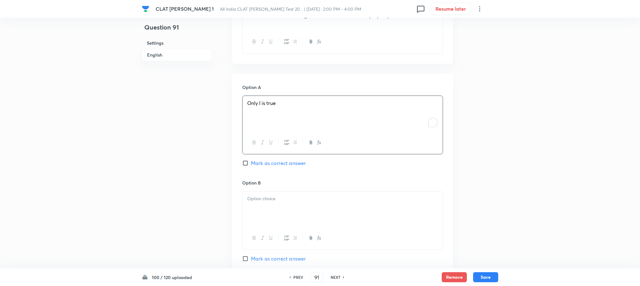
scroll to position [612, 0]
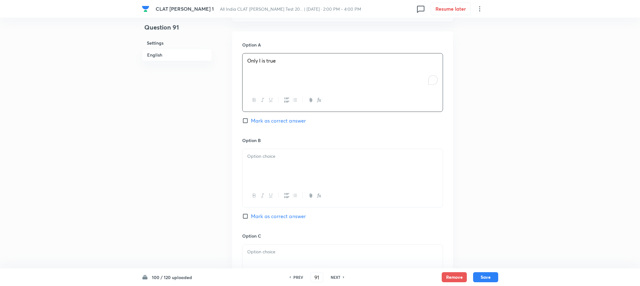
click at [264, 149] on div at bounding box center [343, 166] width 200 height 35
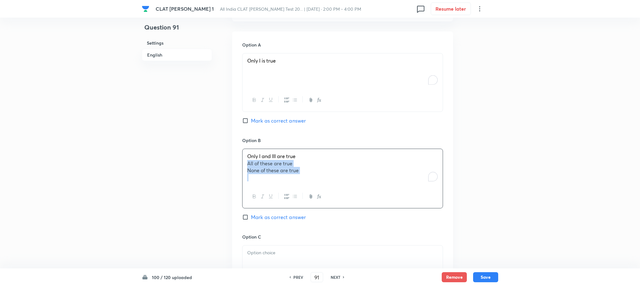
drag, startPoint x: 247, startPoint y: 144, endPoint x: 321, endPoint y: 158, distance: 75.8
click at [321, 158] on div "Only I and III are true All of these are true None of these are true" at bounding box center [343, 167] width 200 height 36
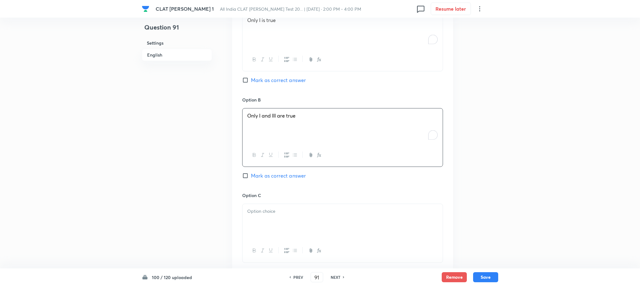
scroll to position [706, 0]
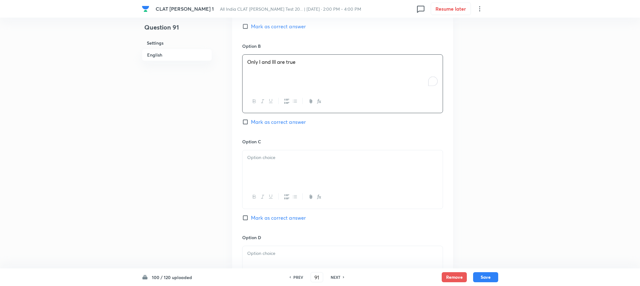
click at [259, 154] on p at bounding box center [342, 157] width 191 height 7
drag, startPoint x: 248, startPoint y: 145, endPoint x: 314, endPoint y: 153, distance: 66.3
click at [314, 153] on div "All of these are true None of these are true" at bounding box center [343, 167] width 200 height 35
click at [266, 152] on div at bounding box center [343, 169] width 200 height 35
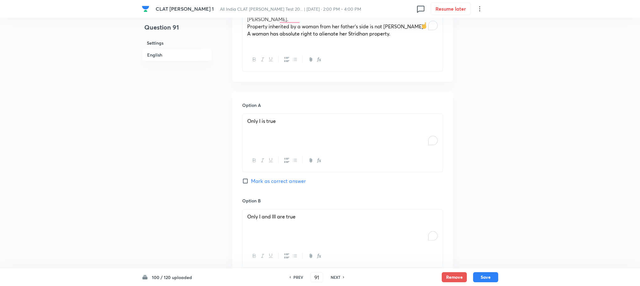
scroll to position [424, 0]
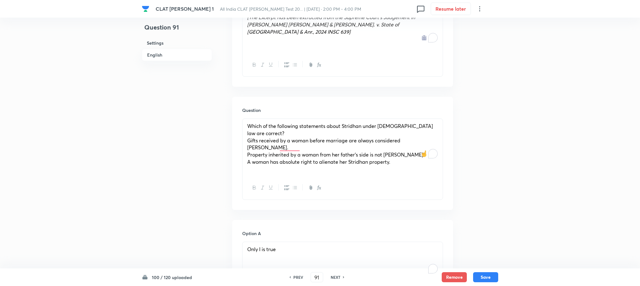
click at [248, 137] on span "Gifts received by a woman before marriage are always considered Stridhan." at bounding box center [323, 144] width 153 height 14
click at [245, 131] on div "Which of the following statements about Stridhan under Hindu law are correct? I…" at bounding box center [343, 147] width 200 height 57
click at [244, 141] on div "Which of the following statements about Stridhan under Hindu law are correct? I…" at bounding box center [343, 147] width 200 height 57
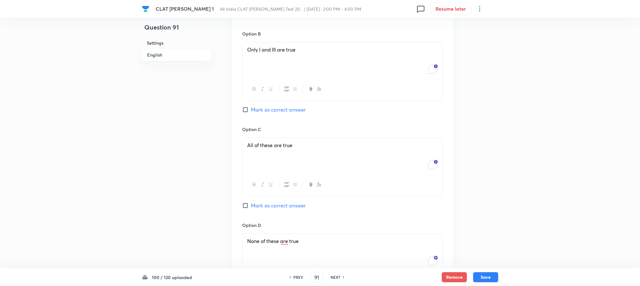
scroll to position [800, 0]
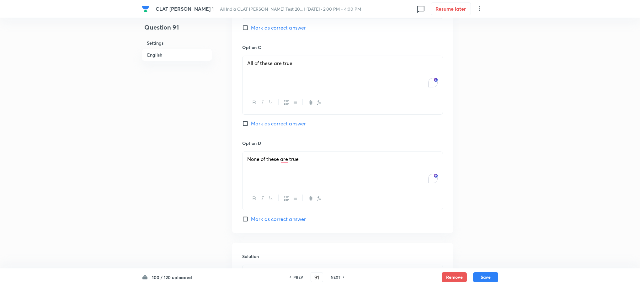
click at [266, 266] on div at bounding box center [343, 282] width 200 height 35
click at [260, 268] on li "b." at bounding box center [349, 271] width 178 height 7
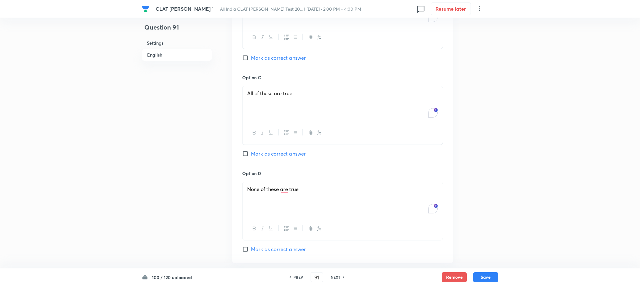
scroll to position [753, 0]
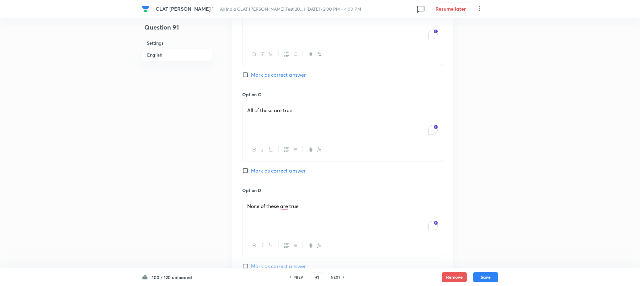
click at [276, 71] on span "Mark as correct answer" at bounding box center [278, 75] width 55 height 8
click at [251, 72] on input "Mark as correct answer" at bounding box center [246, 75] width 9 height 6
checkbox input "true"
click at [482, 274] on button "Save" at bounding box center [485, 276] width 25 height 10
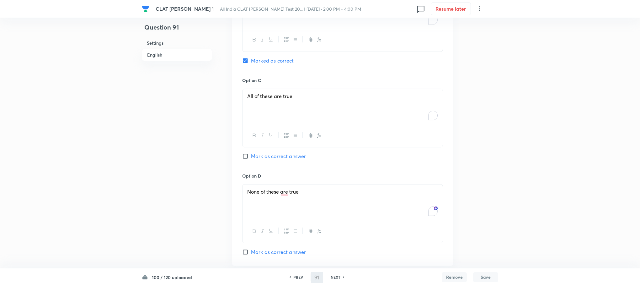
type input "92"
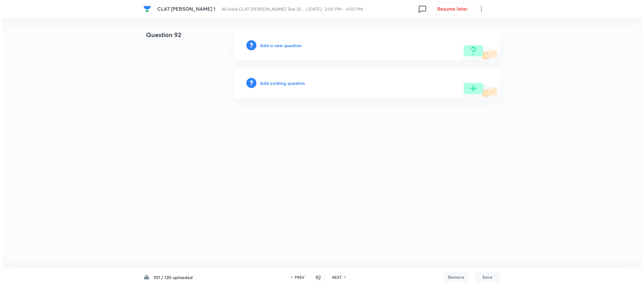
scroll to position [0, 0]
click at [275, 44] on h6 "Add a new question" at bounding box center [280, 45] width 41 height 7
click at [275, 44] on h6 "Choose a question type" at bounding box center [284, 45] width 48 height 7
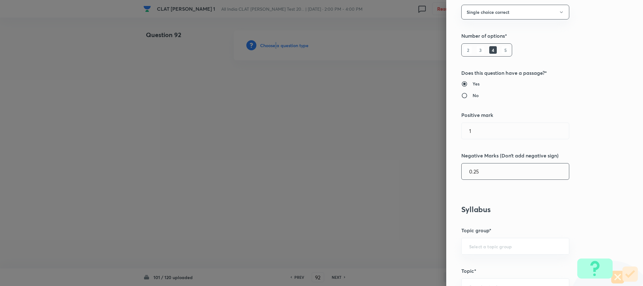
scroll to position [188, 0]
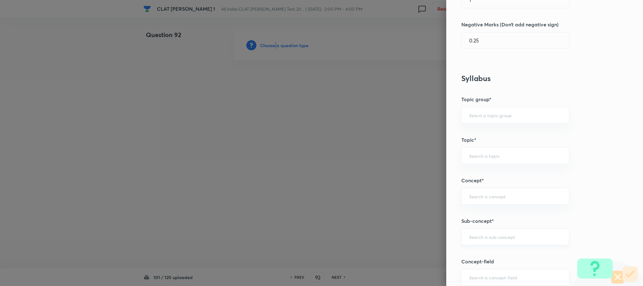
click at [475, 235] on div "​" at bounding box center [515, 236] width 108 height 17
click at [475, 239] on input "text" at bounding box center [515, 236] width 92 height 6
click at [478, 252] on li "Joint family and coparcenary" at bounding box center [508, 256] width 107 height 11
type input "Joint family and coparcenary"
type input "Family Law and others"
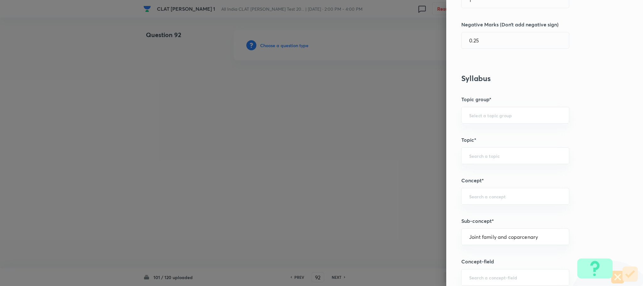
type input "Family Law and Other Imp. Laws"
type input "Family Law II"
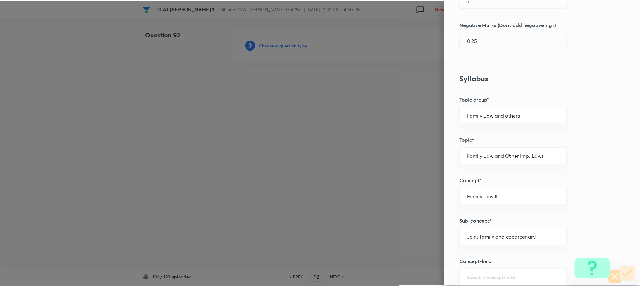
scroll to position [565, 0]
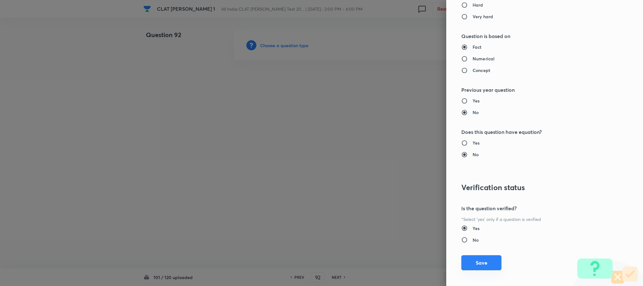
click at [474, 259] on button "Save" at bounding box center [481, 262] width 40 height 15
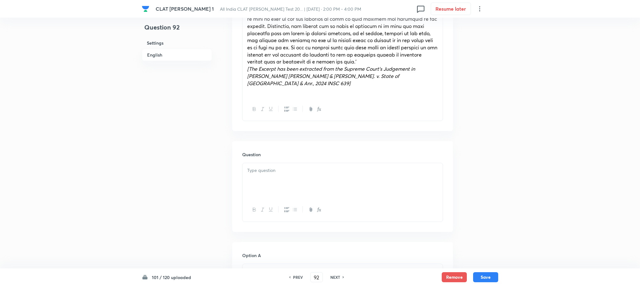
scroll to position [377, 0]
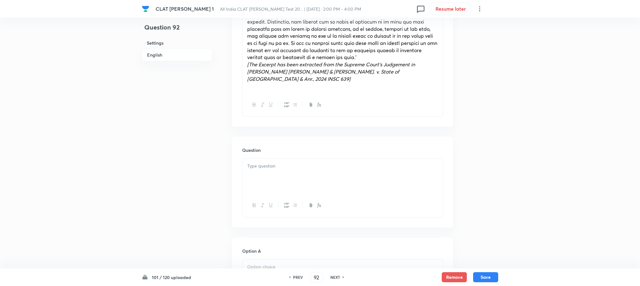
click at [272, 169] on div at bounding box center [343, 175] width 200 height 35
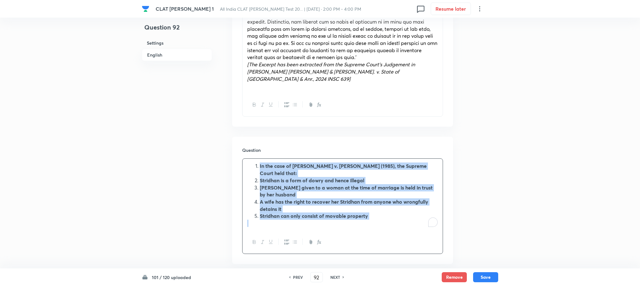
drag, startPoint x: 257, startPoint y: 160, endPoint x: 393, endPoint y: 228, distance: 151.4
click at [393, 228] on div "In the case of Pratibha Rani v. Suraj Kumar (1985), the Supreme Court held that…" at bounding box center [342, 205] width 201 height 95
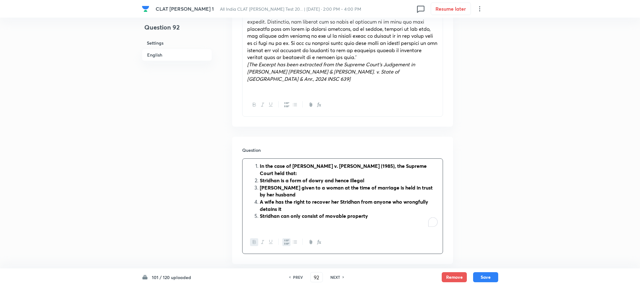
click at [286, 239] on div at bounding box center [343, 241] width 200 height 23
click at [287, 239] on icon "button" at bounding box center [286, 241] width 5 height 5
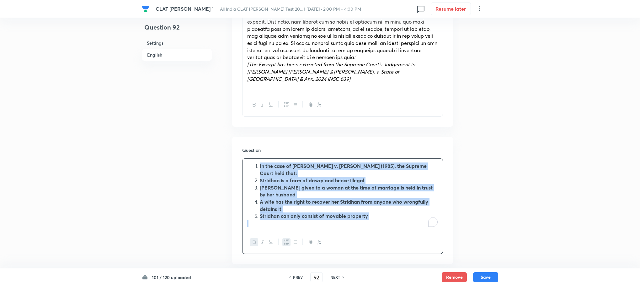
click at [287, 239] on icon "button" at bounding box center [286, 241] width 5 height 5
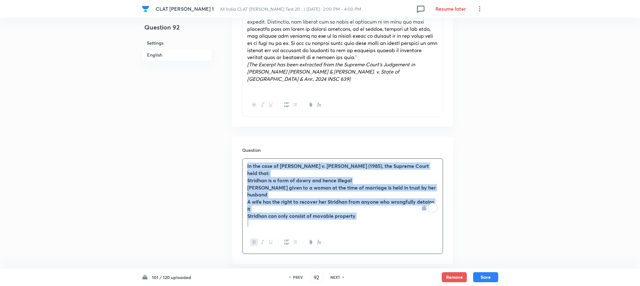
click at [255, 239] on icon "button" at bounding box center [254, 241] width 5 height 5
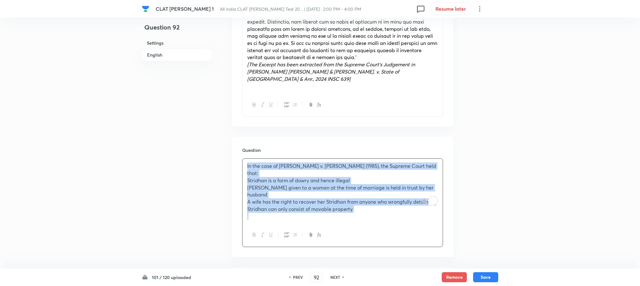
click at [243, 164] on div "In the case of Pratibha Rani v. Suraj Kumar (1985), the Supreme Court held that…" at bounding box center [343, 190] width 200 height 65
drag, startPoint x: 243, startPoint y: 164, endPoint x: 371, endPoint y: 211, distance: 136.3
click at [371, 211] on div "In the case of Pratibha Rani v. Suraj Kumar (1985), the Supreme Court held that…" at bounding box center [342, 202] width 201 height 88
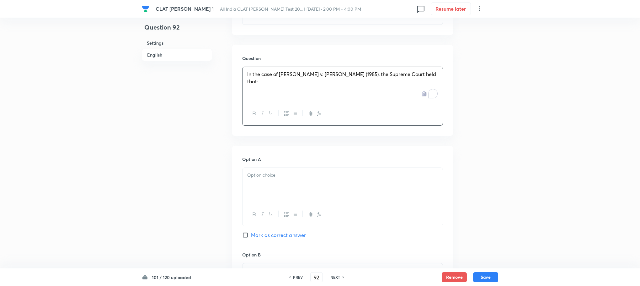
scroll to position [471, 0]
click at [250, 169] on p at bounding box center [342, 172] width 191 height 7
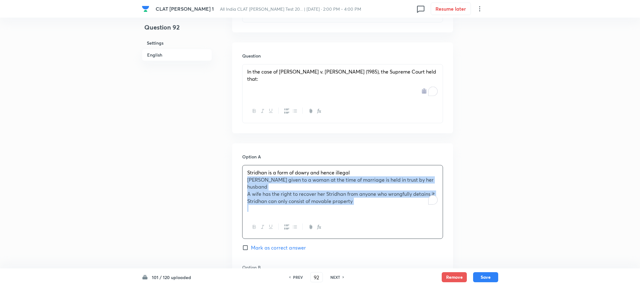
drag, startPoint x: 249, startPoint y: 171, endPoint x: 359, endPoint y: 204, distance: 115.1
click at [359, 204] on div "Stridhan is a form of dowry and hence illegal Stridhan given to a woman at the …" at bounding box center [342, 202] width 201 height 74
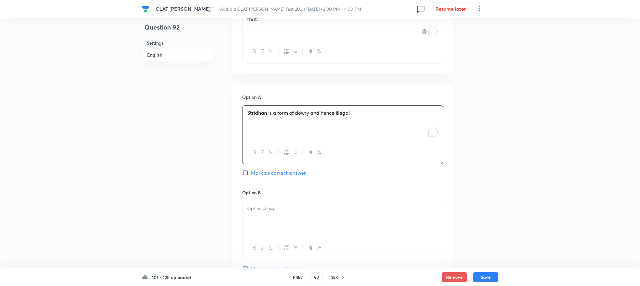
scroll to position [565, 0]
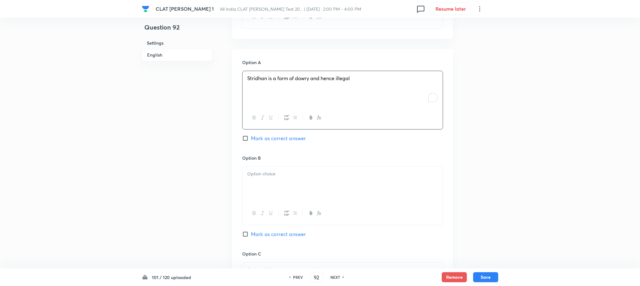
click at [261, 183] on div at bounding box center [343, 183] width 200 height 35
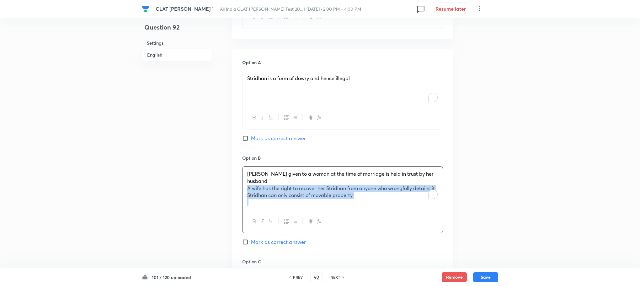
drag, startPoint x: 246, startPoint y: 173, endPoint x: 389, endPoint y: 204, distance: 146.9
click at [389, 204] on div "Stridhan given to a woman at the time of marriage is held in trust by her husba…" at bounding box center [342, 199] width 201 height 67
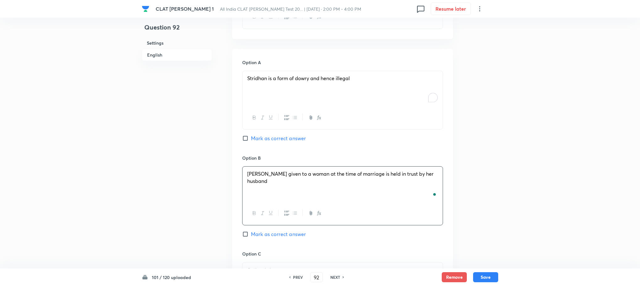
scroll to position [659, 0]
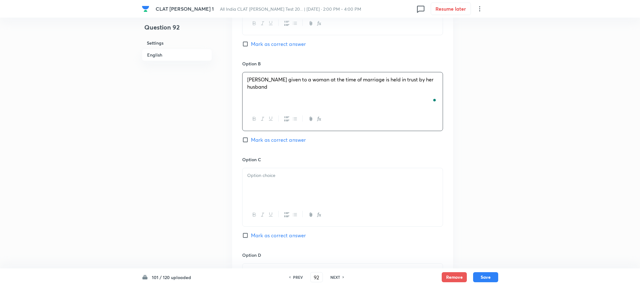
click at [259, 185] on div at bounding box center [343, 185] width 200 height 35
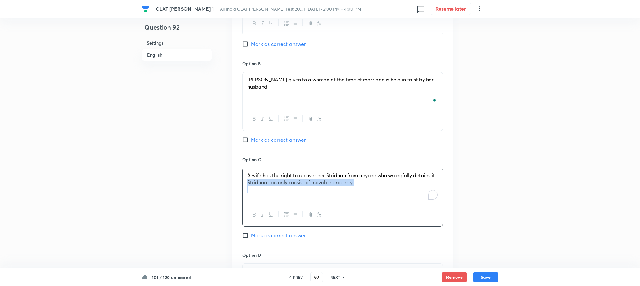
drag, startPoint x: 248, startPoint y: 175, endPoint x: 438, endPoint y: 208, distance: 193.3
click at [439, 208] on div "A wife has the right to recover her Stridhan from anyone who wrongfully detains…" at bounding box center [342, 197] width 201 height 59
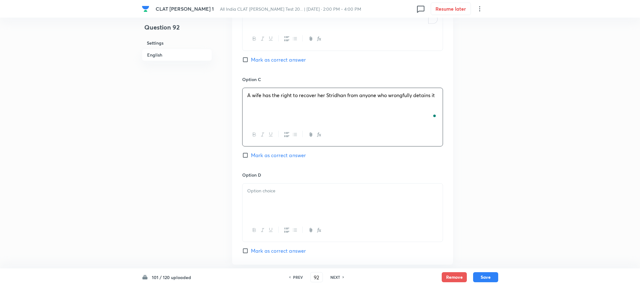
scroll to position [753, 0]
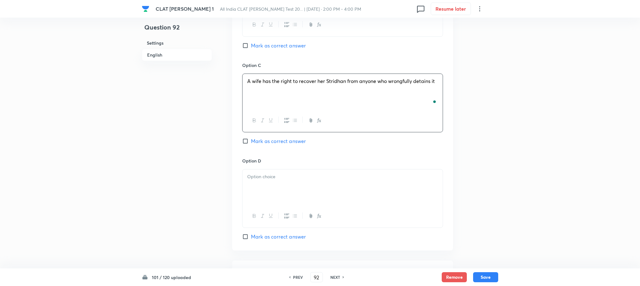
click at [267, 185] on div at bounding box center [343, 186] width 200 height 35
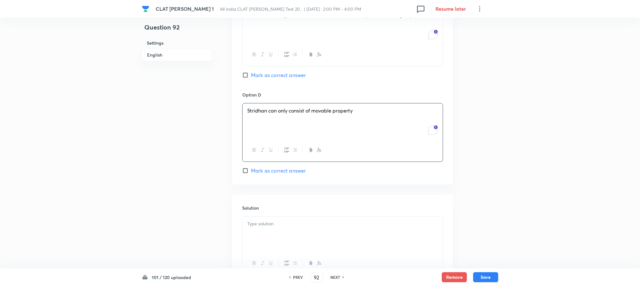
scroll to position [868, 0]
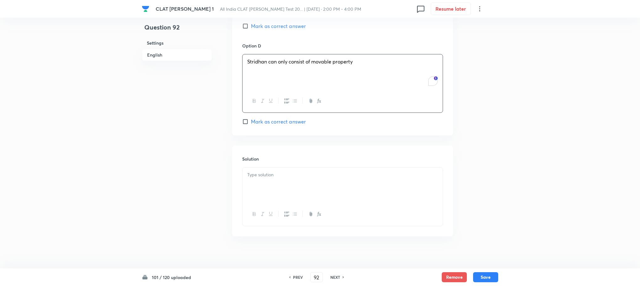
click at [262, 181] on div at bounding box center [343, 184] width 200 height 35
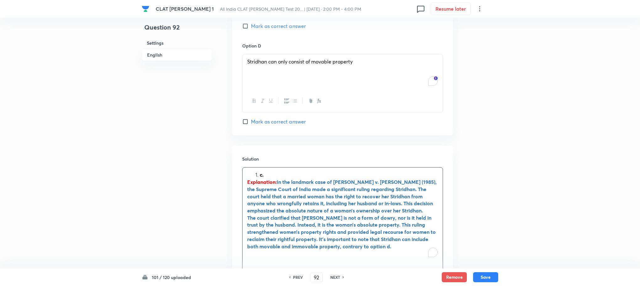
click at [260, 171] on li "c." at bounding box center [349, 174] width 178 height 7
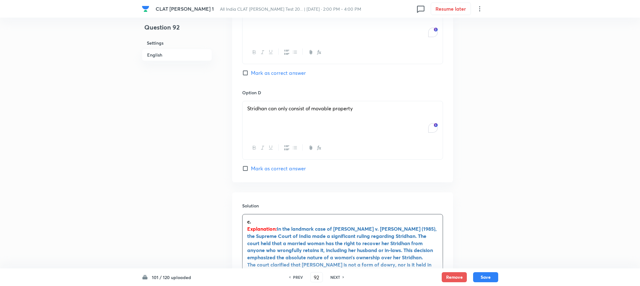
scroll to position [774, 0]
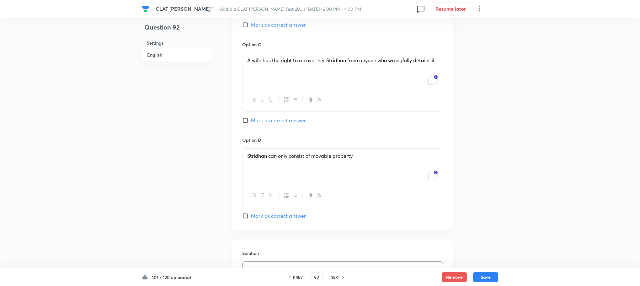
click at [276, 117] on span "Mark as correct answer" at bounding box center [278, 120] width 55 height 8
click at [251, 117] on input "Mark as correct answer" at bounding box center [246, 120] width 9 height 6
checkbox input "true"
click at [486, 272] on button "Save" at bounding box center [485, 276] width 25 height 10
type input "93"
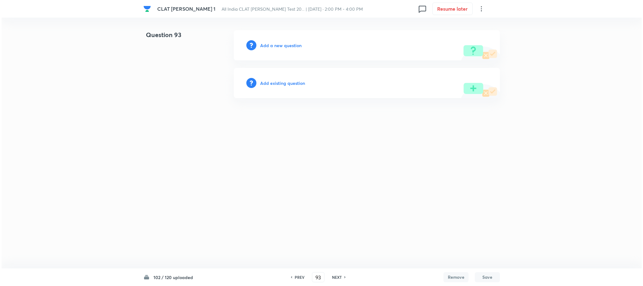
scroll to position [0, 0]
click at [286, 45] on h6 "Add a new question" at bounding box center [280, 45] width 41 height 7
click at [286, 45] on h6 "Choose a question type" at bounding box center [284, 45] width 48 height 7
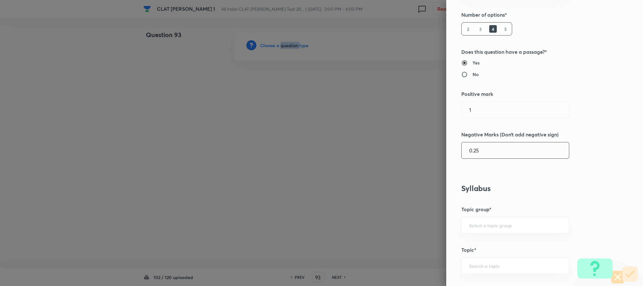
scroll to position [235, 0]
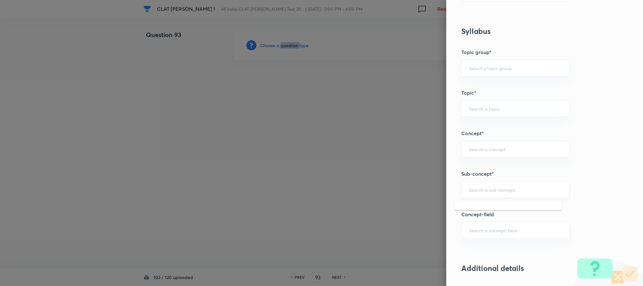
click at [488, 192] on input "text" at bounding box center [515, 189] width 92 height 6
click at [493, 189] on input "text" at bounding box center [515, 189] width 92 height 6
click at [485, 190] on input "text" at bounding box center [515, 189] width 92 height 6
click at [484, 191] on input "text" at bounding box center [515, 189] width 92 height 6
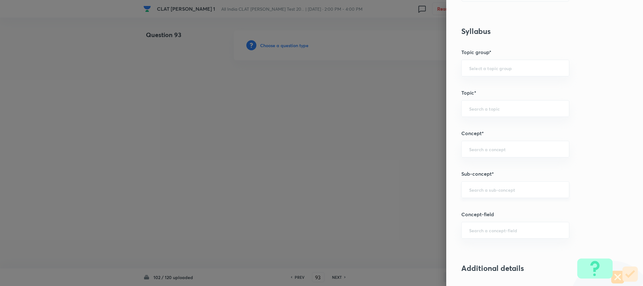
click at [469, 190] on input "text" at bounding box center [515, 189] width 92 height 6
type input "i"
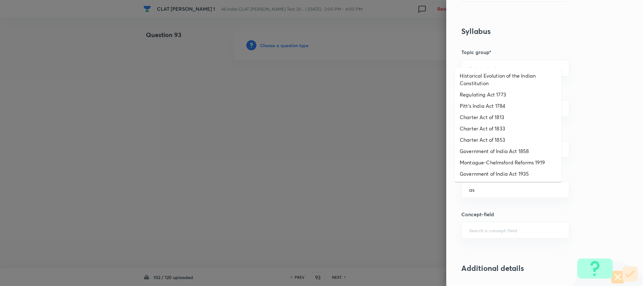
type input "a"
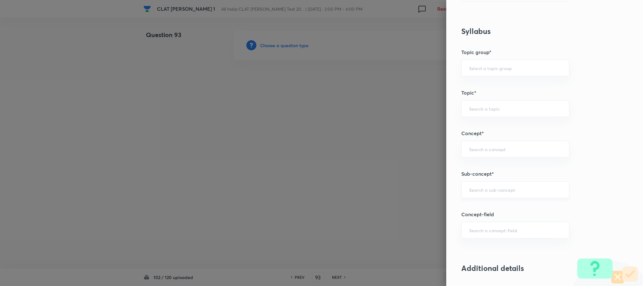
click at [467, 195] on div "​" at bounding box center [515, 189] width 108 height 17
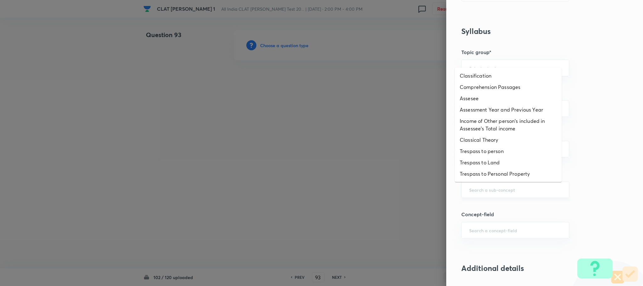
click at [469, 192] on input "text" at bounding box center [515, 189] width 92 height 6
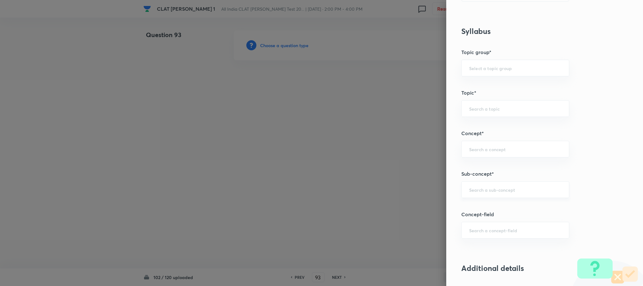
click at [470, 191] on input "text" at bounding box center [515, 189] width 92 height 6
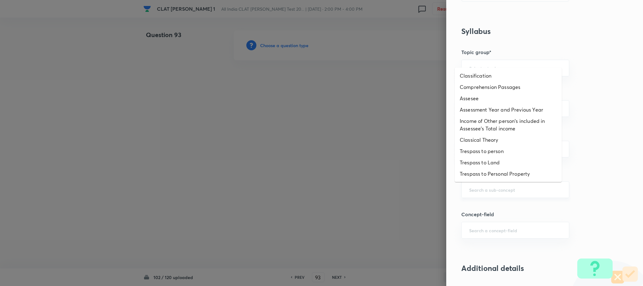
click at [469, 191] on input "text" at bounding box center [515, 189] width 92 height 6
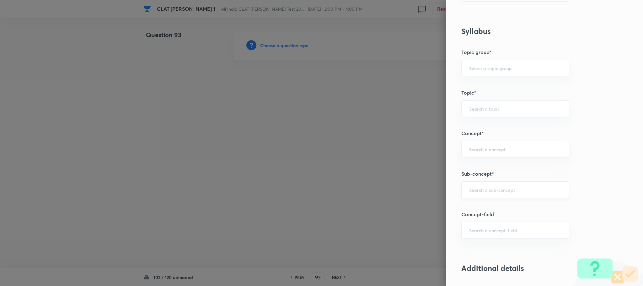
click at [469, 191] on input "text" at bounding box center [515, 189] width 92 height 6
click at [464, 208] on li "Joint family and coparcenary" at bounding box center [508, 209] width 107 height 11
type input "Joint family and coparcenary"
type input "Family Law and others"
type input "Family Law and Other Imp. Laws"
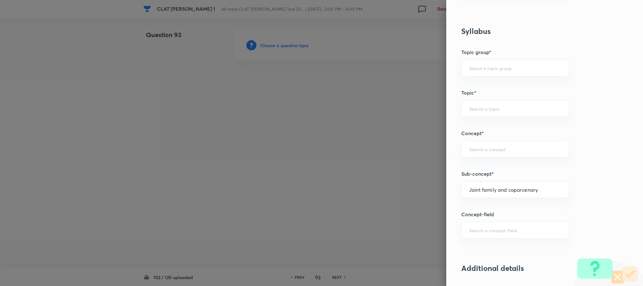
type input "Family Law II"
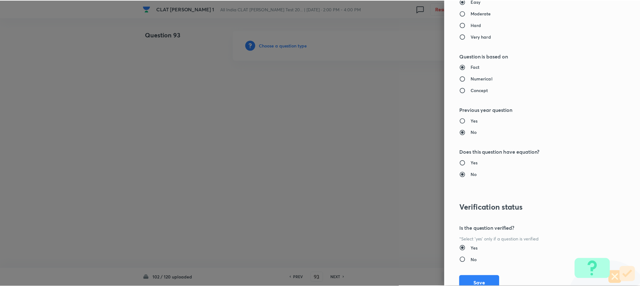
scroll to position [572, 0]
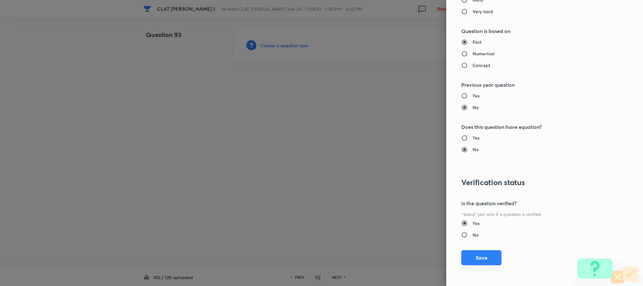
click at [466, 257] on button "Save" at bounding box center [481, 257] width 40 height 15
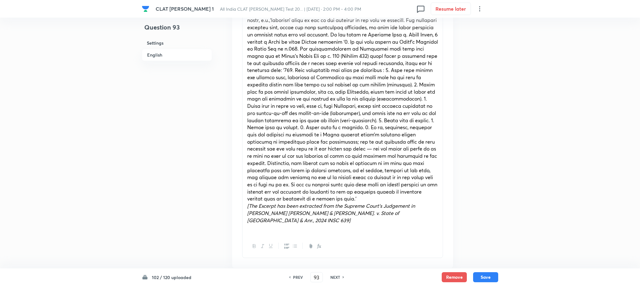
scroll to position [282, 0]
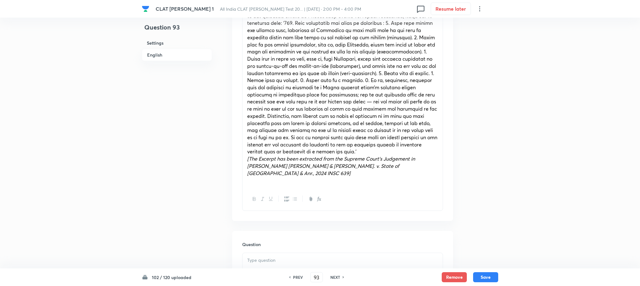
click at [264, 264] on div at bounding box center [343, 270] width 200 height 35
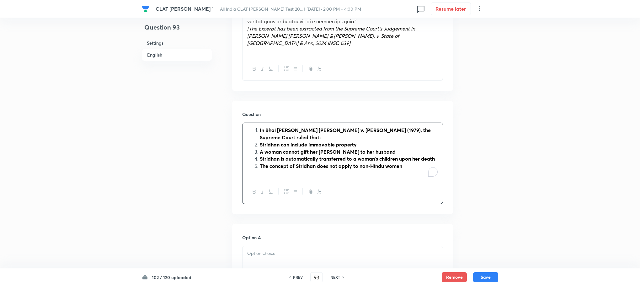
scroll to position [424, 0]
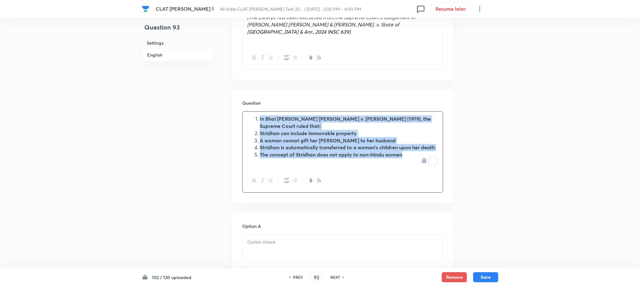
drag, startPoint x: 258, startPoint y: 109, endPoint x: 405, endPoint y: 147, distance: 152.2
click at [405, 147] on ol "In Bhai Sher Jang Singh v. Virinder Kaur (1979), the Supreme Court ruled that: …" at bounding box center [342, 136] width 191 height 43
click at [284, 176] on button "button" at bounding box center [286, 180] width 8 height 8
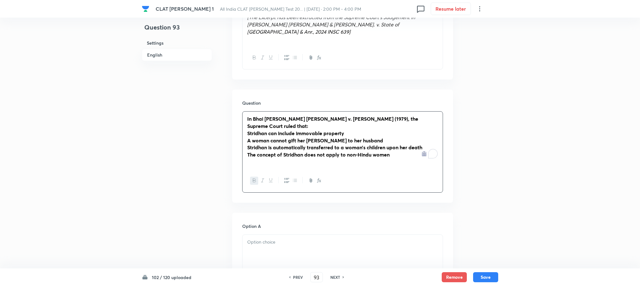
click at [254, 178] on icon "button" at bounding box center [254, 180] width 5 height 5
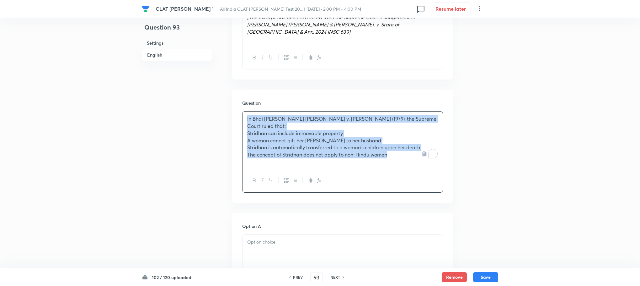
click at [245, 120] on div "In Bhai Sher Jang Singh v. Virinder Kaur (1979), the Supreme Court ruled that: …" at bounding box center [343, 139] width 200 height 57
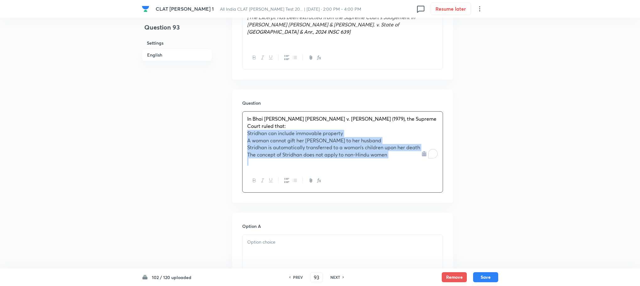
drag, startPoint x: 245, startPoint y: 120, endPoint x: 390, endPoint y: 164, distance: 151.3
click at [390, 164] on div "In Bhai Sher Jang Singh v. Virinder Kaur (1979), the Supreme Court ruled that: …" at bounding box center [342, 151] width 201 height 81
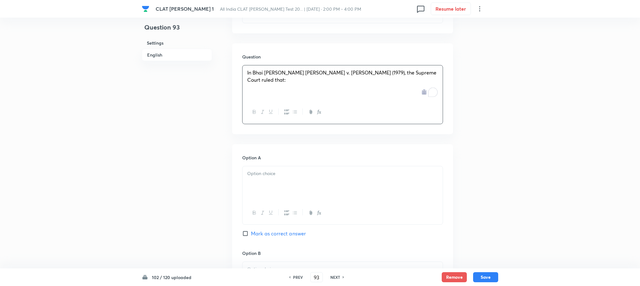
scroll to position [518, 0]
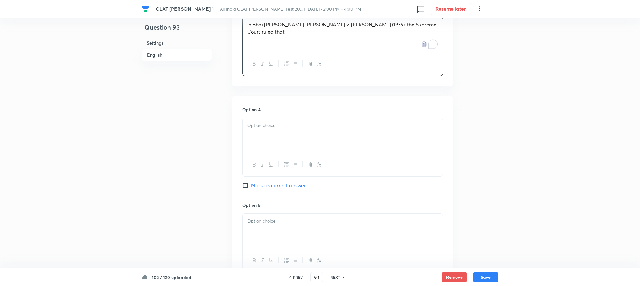
click at [251, 136] on div at bounding box center [343, 135] width 200 height 35
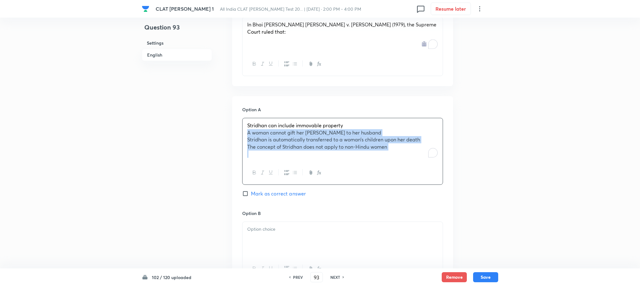
drag, startPoint x: 244, startPoint y: 124, endPoint x: 465, endPoint y: 174, distance: 226.8
click at [465, 174] on div "Question 93 Settings English Settings Type Single choice correct 4 options With…" at bounding box center [320, 65] width 357 height 1107
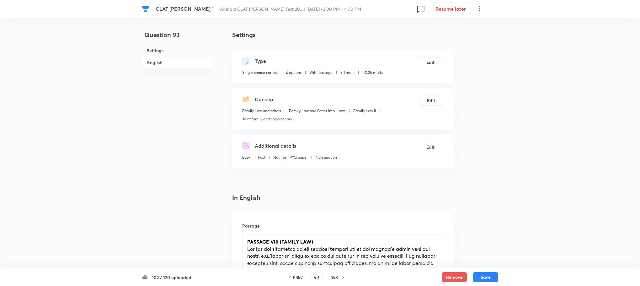
drag, startPoint x: 0, startPoint y: 0, endPoint x: 389, endPoint y: 153, distance: 418.0
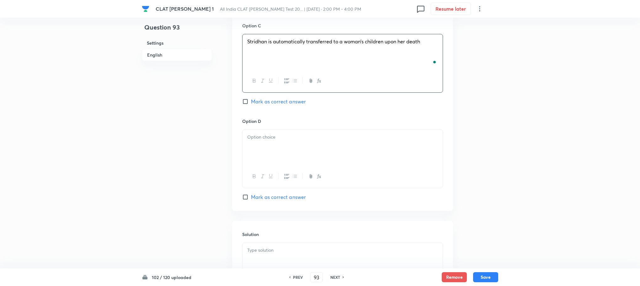
scroll to position [800, 0]
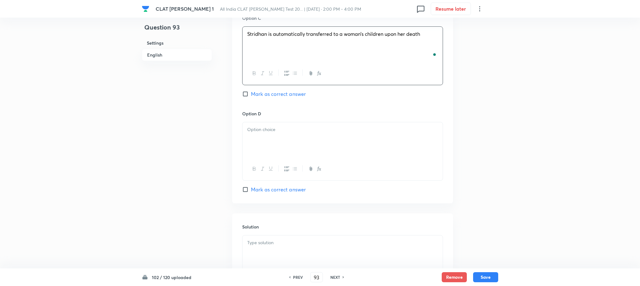
click at [271, 141] on div at bounding box center [343, 139] width 200 height 35
click at [265, 246] on div at bounding box center [343, 252] width 200 height 35
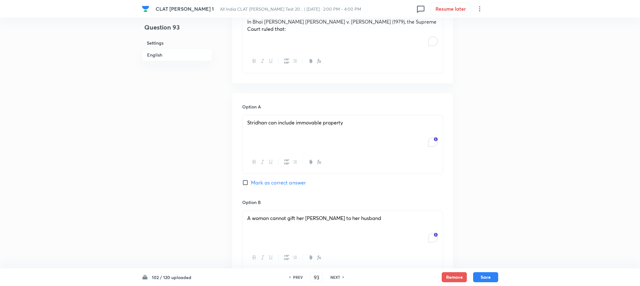
scroll to position [518, 0]
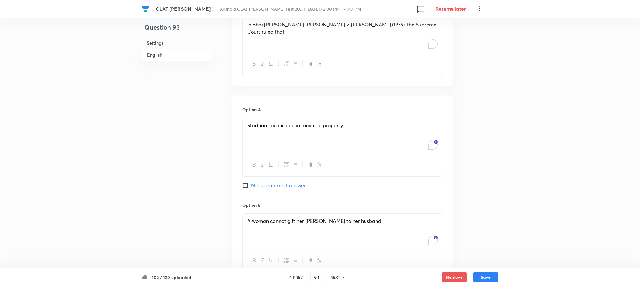
click at [277, 181] on span "Mark as correct answer" at bounding box center [278, 185] width 55 height 8
click at [251, 182] on input "Mark as correct answer" at bounding box center [246, 185] width 9 height 6
checkbox input "true"
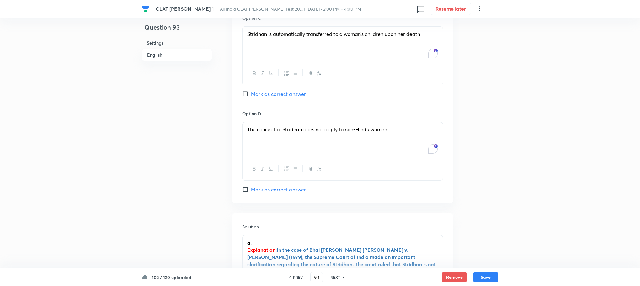
scroll to position [947, 0]
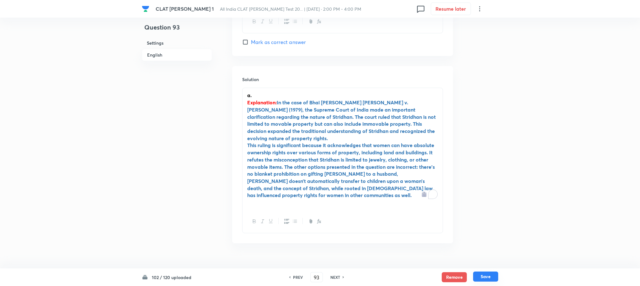
click at [480, 276] on button "Save" at bounding box center [485, 276] width 25 height 10
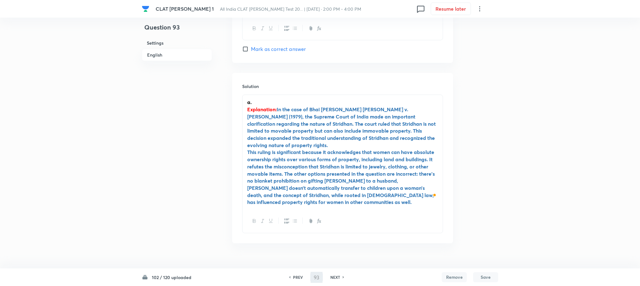
type input "94"
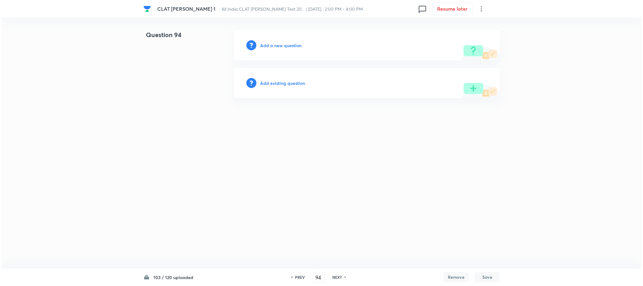
scroll to position [0, 0]
click at [280, 41] on div "Add a new question" at bounding box center [367, 45] width 266 height 30
click at [280, 45] on h6 "Add a new question" at bounding box center [280, 45] width 41 height 7
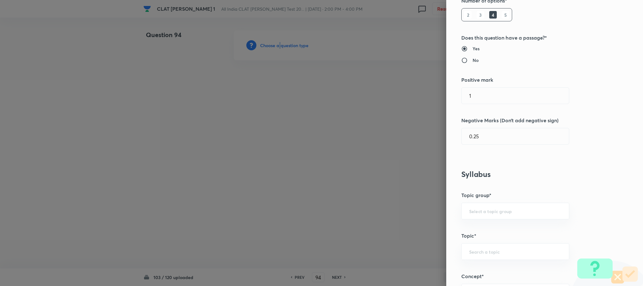
scroll to position [235, 0]
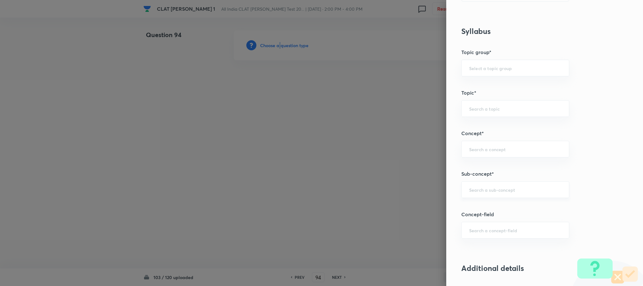
click at [490, 192] on input "text" at bounding box center [515, 189] width 92 height 6
click at [479, 188] on input "text" at bounding box center [515, 189] width 92 height 6
click at [475, 194] on div "​" at bounding box center [515, 189] width 108 height 17
click at [463, 194] on div "​" at bounding box center [515, 189] width 108 height 17
click at [495, 210] on li "Joint family and coparcenary" at bounding box center [508, 209] width 107 height 11
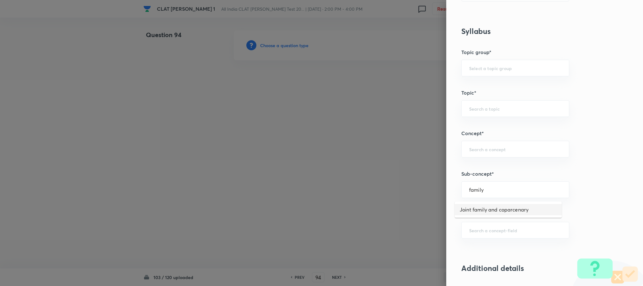
type input "Joint family and coparcenary"
type input "Family Law and others"
type input "Family Law and Other Imp. Laws"
type input "Family Law II"
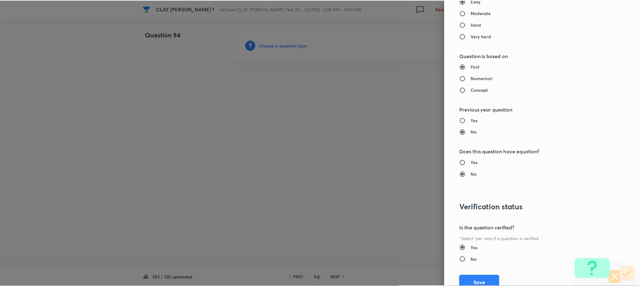
scroll to position [572, 0]
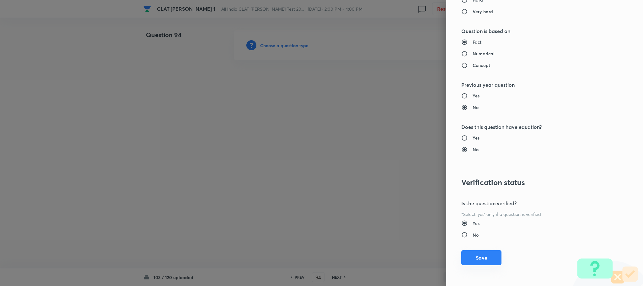
click at [465, 257] on button "Save" at bounding box center [481, 257] width 40 height 15
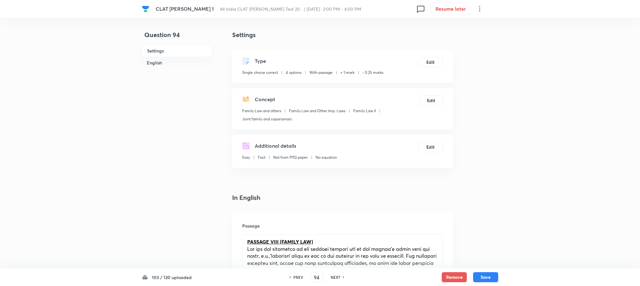
scroll to position [282, 0]
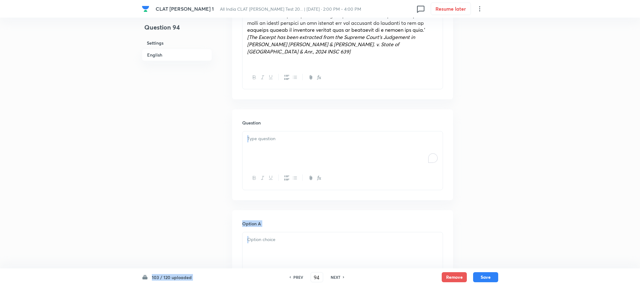
scroll to position [424, 0]
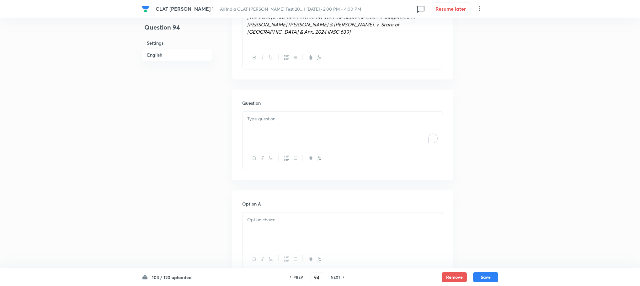
click at [253, 91] on div "Question" at bounding box center [342, 134] width 221 height 90
click at [255, 115] on p "To enrich screen reader interactions, please activate Accessibility in Grammarl…" at bounding box center [342, 118] width 191 height 7
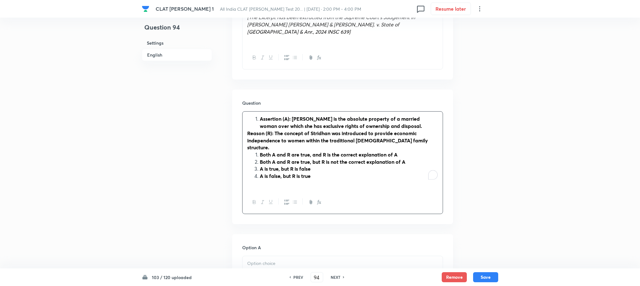
click at [260, 115] on li "Assertion (A): Stridhan is the absolute property of a married woman over which …" at bounding box center [349, 122] width 178 height 14
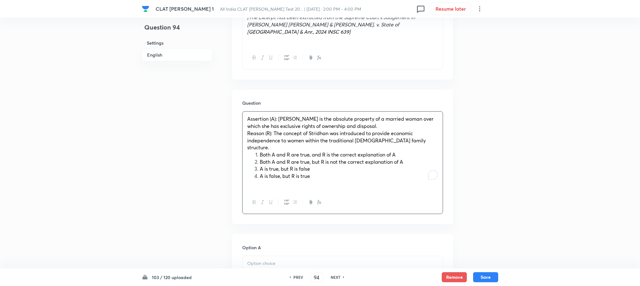
click at [254, 151] on ol "Both A and R are true, and R is the correct explanation of A Both A and R are t…" at bounding box center [342, 165] width 191 height 29
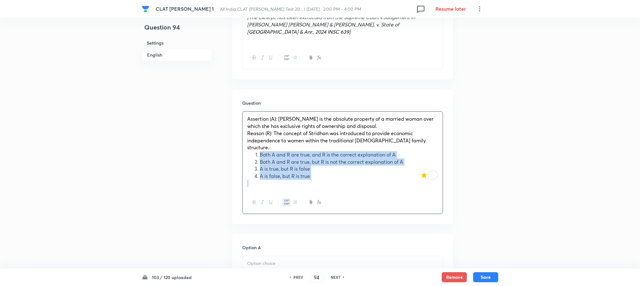
drag, startPoint x: 254, startPoint y: 139, endPoint x: 324, endPoint y: 167, distance: 74.8
click at [324, 167] on div "Assertion (A): Stridhan is the absolute property of a married woman over which …" at bounding box center [343, 150] width 200 height 79
click at [284, 198] on button "button" at bounding box center [286, 202] width 8 height 8
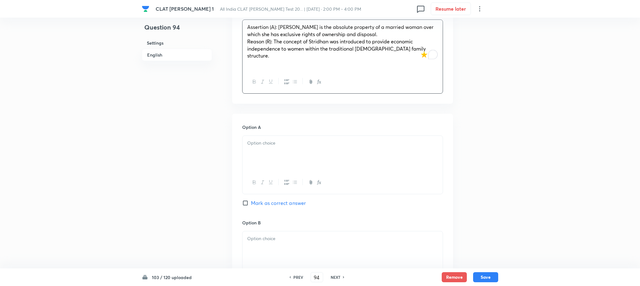
scroll to position [518, 0]
click at [259, 145] on div at bounding box center [343, 150] width 200 height 35
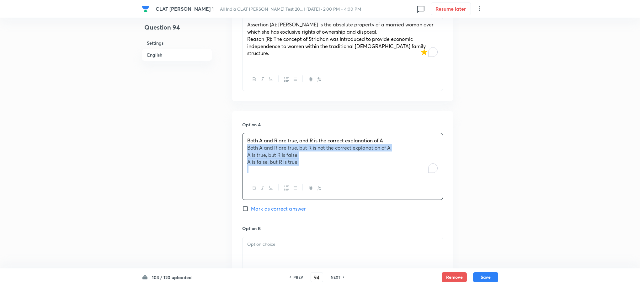
drag, startPoint x: 249, startPoint y: 134, endPoint x: 321, endPoint y: 168, distance: 79.9
click at [321, 168] on div "Both A and R are true, and R is the correct explanation of A Both A and R are t…" at bounding box center [342, 166] width 201 height 67
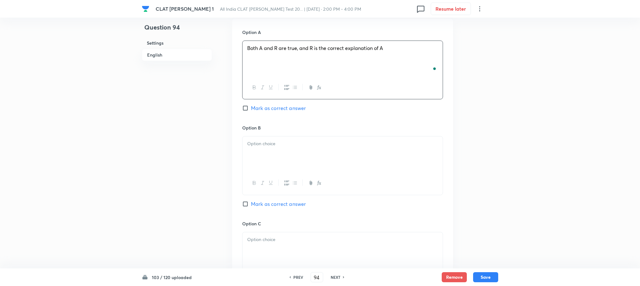
scroll to position [612, 0]
click at [255, 138] on div "To enrich screen reader interactions, please activate Accessibility in Grammarl…" at bounding box center [343, 151] width 200 height 35
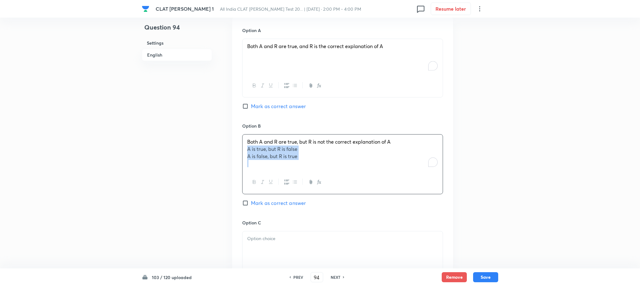
drag, startPoint x: 248, startPoint y: 137, endPoint x: 328, endPoint y: 165, distance: 84.9
click at [328, 165] on div "Both A and R are true, but R is not the correct explanation of A A is true, but…" at bounding box center [342, 164] width 201 height 60
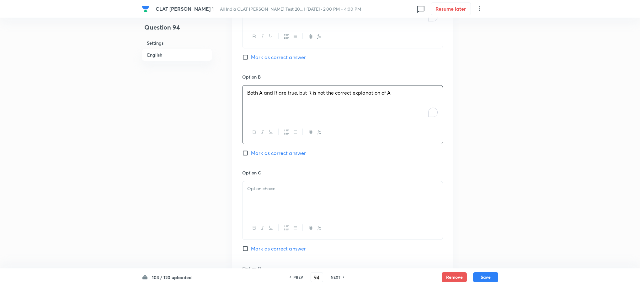
scroll to position [706, 0]
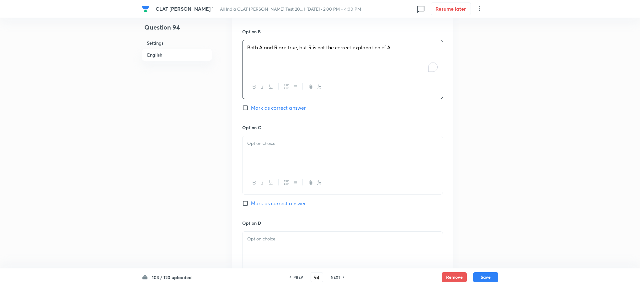
click at [261, 141] on div at bounding box center [343, 153] width 200 height 35
drag, startPoint x: 249, startPoint y: 138, endPoint x: 316, endPoint y: 152, distance: 69.2
click at [316, 152] on div "A is true, but R is false A is false, but R is true" at bounding box center [343, 153] width 200 height 35
click at [261, 146] on div at bounding box center [343, 154] width 200 height 35
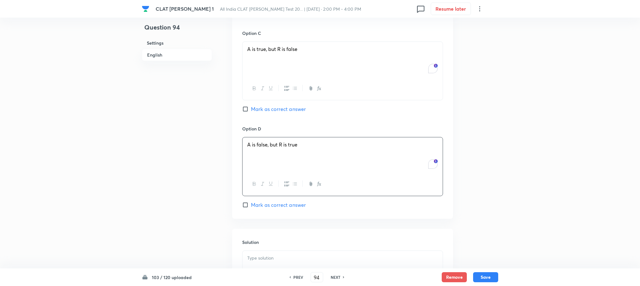
click at [276, 254] on div at bounding box center [343, 267] width 200 height 35
click at [261, 254] on strong "a." at bounding box center [262, 257] width 4 height 7
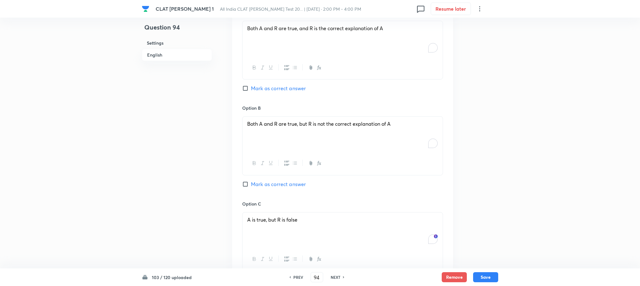
scroll to position [612, 0]
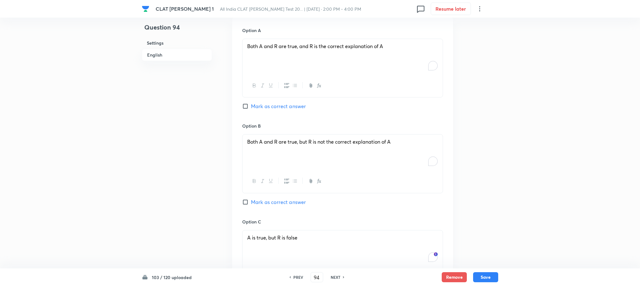
click at [285, 102] on span "Mark as correct answer" at bounding box center [278, 106] width 55 height 8
click at [251, 103] on input "Mark as correct answer" at bounding box center [246, 106] width 9 height 6
checkbox input "true"
click at [490, 276] on button "Save" at bounding box center [485, 276] width 25 height 10
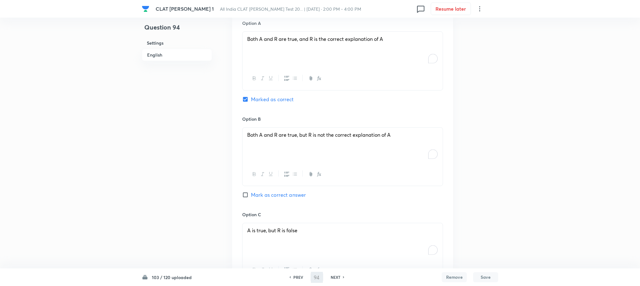
type input "95"
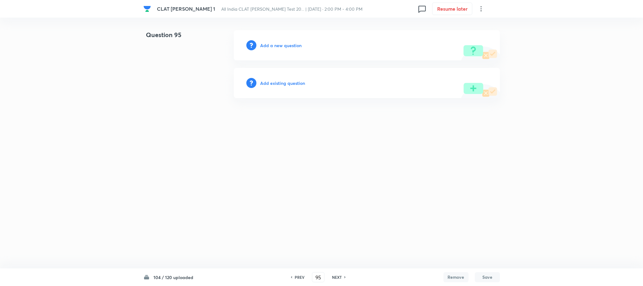
click at [292, 44] on h6 "Add a new question" at bounding box center [280, 45] width 41 height 7
click at [292, 44] on h6 "Choose a question type" at bounding box center [284, 45] width 48 height 7
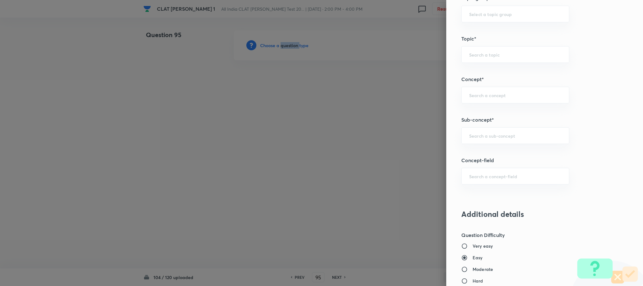
scroll to position [424, 0]
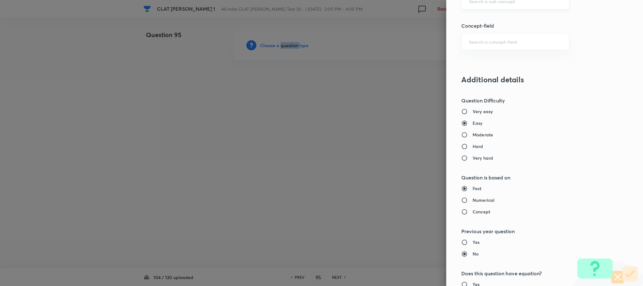
click at [488, 8] on div "​" at bounding box center [515, 1] width 108 height 17
click at [474, 50] on li "Trespass to Personal Property" at bounding box center [508, 54] width 107 height 11
type input "Trespass to Personal Property"
type input "Law of Torts"
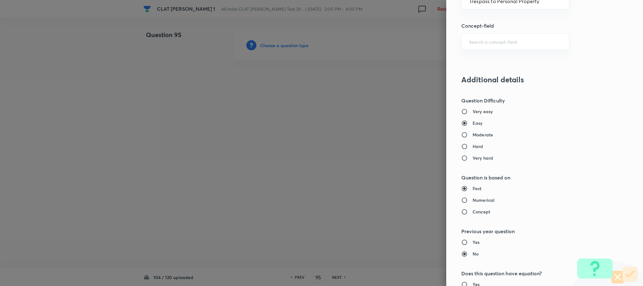
type input "Torts Affecting the Person"
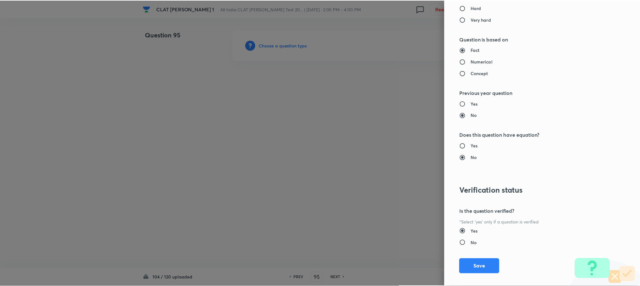
scroll to position [572, 0]
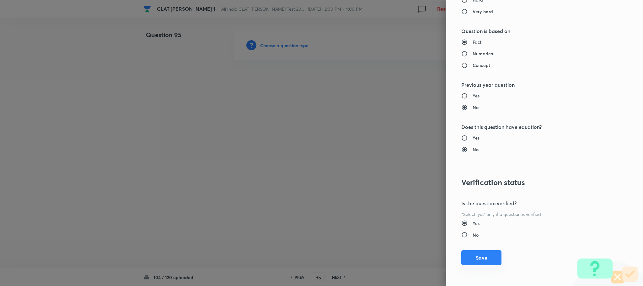
click at [476, 257] on button "Save" at bounding box center [481, 257] width 40 height 15
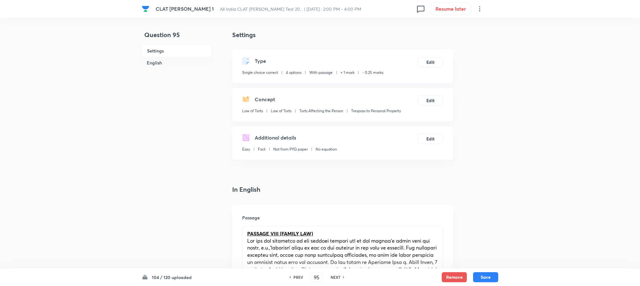
scroll to position [282, 0]
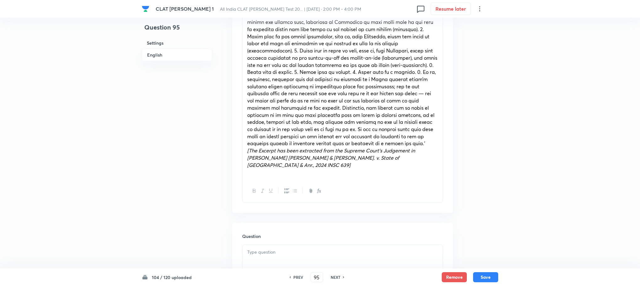
click at [266, 248] on p at bounding box center [342, 251] width 191 height 7
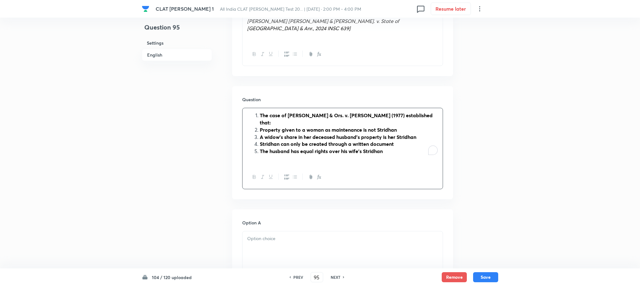
scroll to position [424, 0]
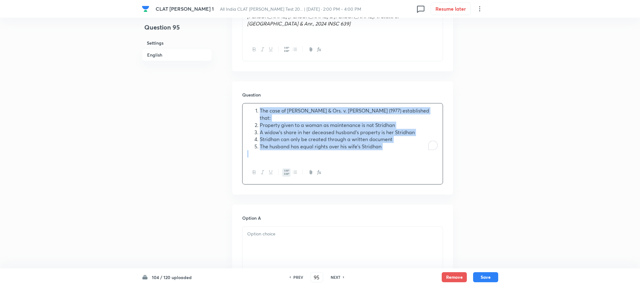
click at [284, 168] on button "button" at bounding box center [286, 172] width 8 height 8
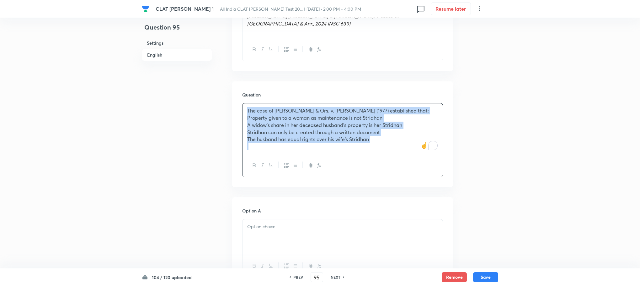
click at [246, 110] on div "The case of V. Tulasamma & Ors. v. Sesha Reddy (1977) established that: Propert…" at bounding box center [343, 128] width 200 height 50
drag, startPoint x: 246, startPoint y: 110, endPoint x: 410, endPoint y: 154, distance: 169.5
click at [410, 154] on div "The case of V. Tulasamma & Ors. v. Sesha Reddy (1977) established that: Propert…" at bounding box center [342, 140] width 201 height 74
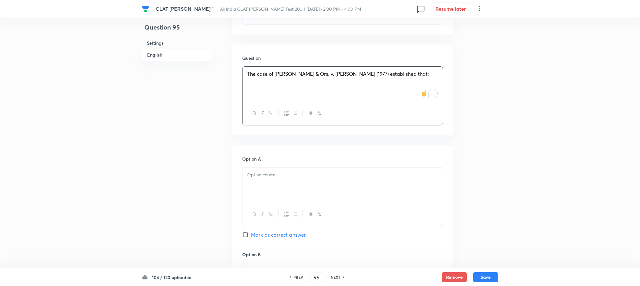
scroll to position [471, 0]
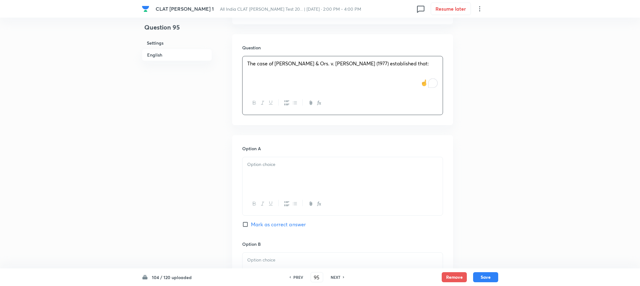
click at [252, 168] on div at bounding box center [343, 174] width 200 height 35
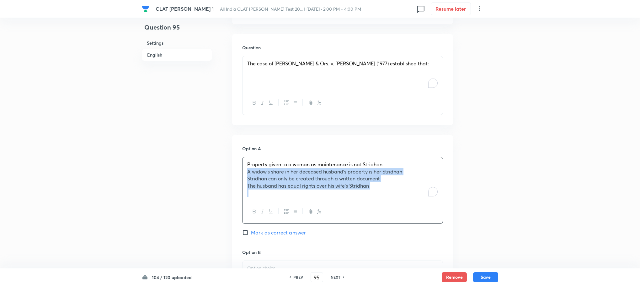
drag, startPoint x: 246, startPoint y: 164, endPoint x: 431, endPoint y: 189, distance: 186.3
click at [431, 189] on div "Property given to a woman as maintenance is not Stridhan A widow’s share in her…" at bounding box center [343, 178] width 200 height 43
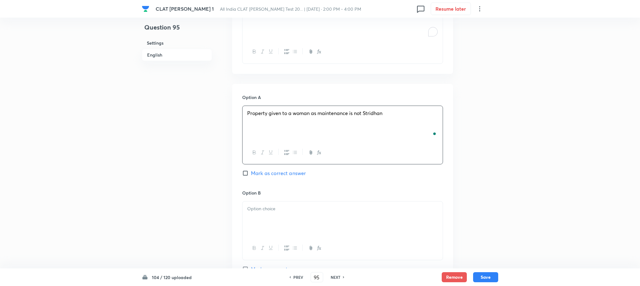
scroll to position [565, 0]
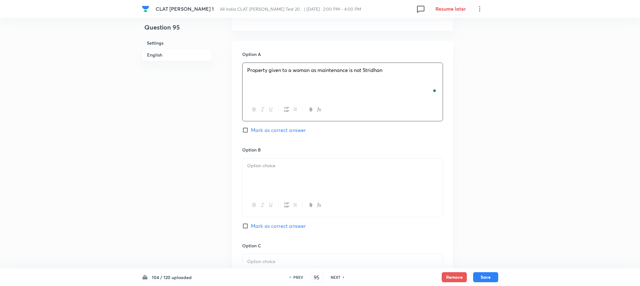
click at [275, 169] on div at bounding box center [343, 175] width 200 height 35
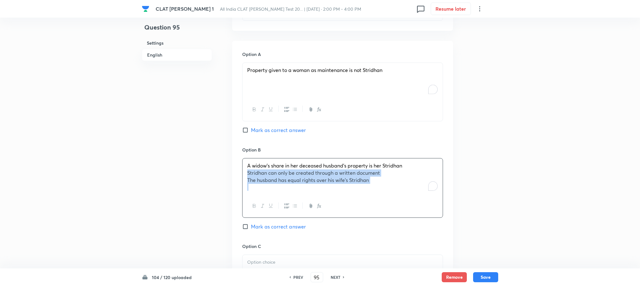
drag, startPoint x: 249, startPoint y: 168, endPoint x: 389, endPoint y: 191, distance: 142.5
click at [389, 191] on div "A widow’s share in her deceased husband’s property is her Stridhan Stridhan can…" at bounding box center [342, 188] width 201 height 60
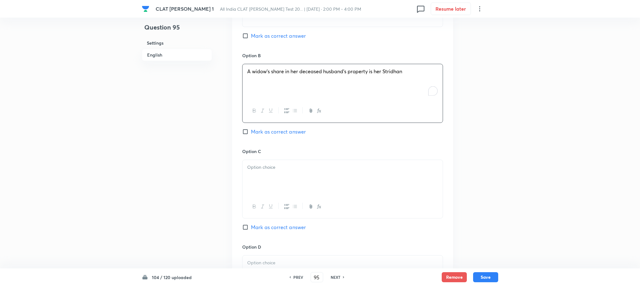
click at [265, 167] on div at bounding box center [343, 177] width 200 height 35
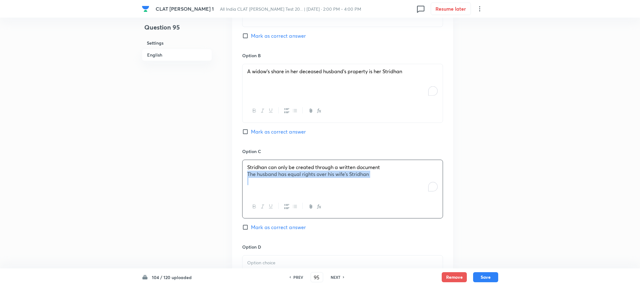
drag, startPoint x: 246, startPoint y: 166, endPoint x: 437, endPoint y: 188, distance: 192.1
click at [437, 188] on div "Stridhan can only be created through a written document The husband has equal r…" at bounding box center [343, 177] width 200 height 35
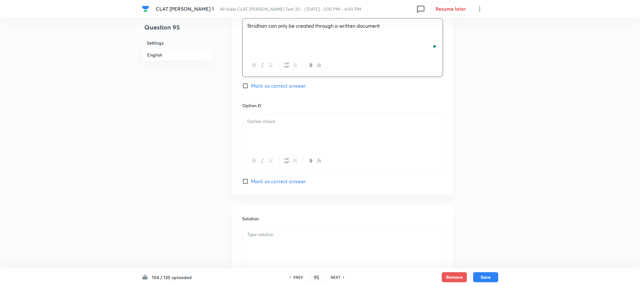
click at [264, 137] on div at bounding box center [343, 131] width 200 height 35
click at [269, 240] on div at bounding box center [343, 244] width 200 height 35
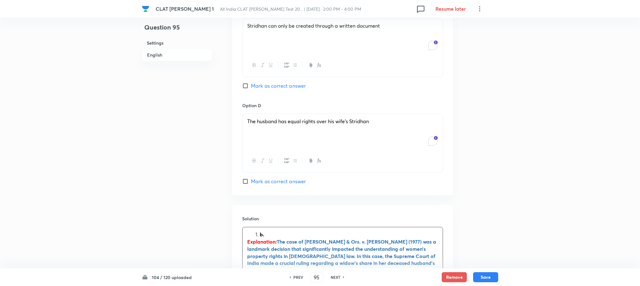
click at [260, 231] on strong "b." at bounding box center [262, 234] width 4 height 7
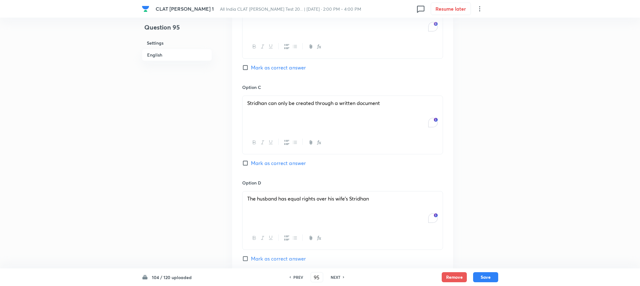
scroll to position [706, 0]
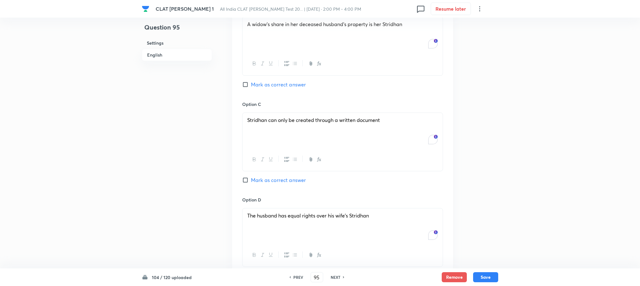
click at [265, 81] on span "Mark as correct answer" at bounding box center [278, 85] width 55 height 8
click at [251, 81] on input "Mark as correct answer" at bounding box center [246, 84] width 9 height 6
checkbox input "true"
click at [482, 270] on div "104 / 120 uploaded PREV 95 ​ NEXT Remove Save" at bounding box center [320, 277] width 357 height 18
click at [482, 275] on button "Save" at bounding box center [485, 276] width 25 height 10
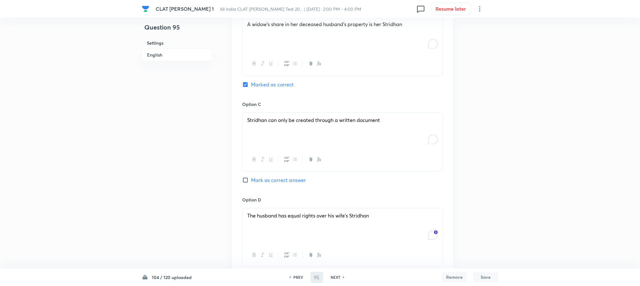
type input "96"
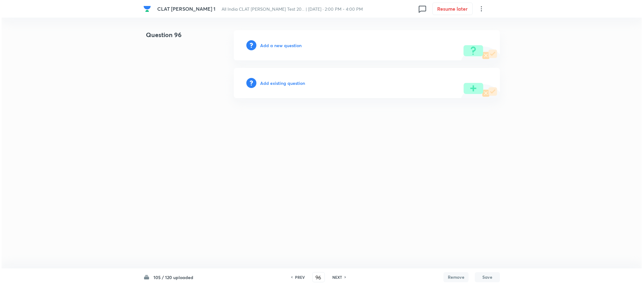
scroll to position [0, 0]
click at [284, 46] on h6 "Add a new question" at bounding box center [280, 45] width 41 height 7
click at [284, 46] on h6 "Choose a question type" at bounding box center [284, 45] width 48 height 7
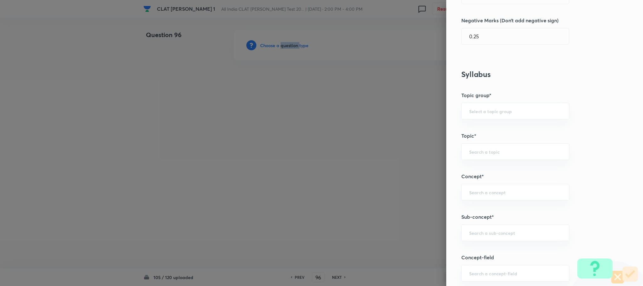
scroll to position [235, 0]
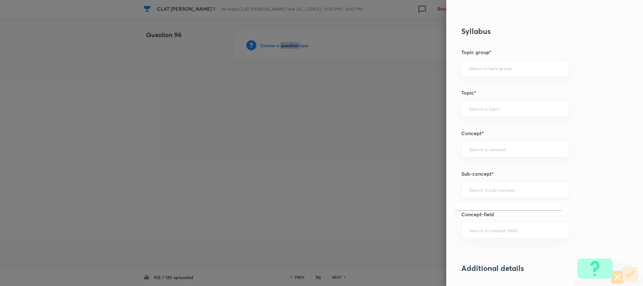
click at [491, 188] on input "text" at bounding box center [515, 189] width 92 height 6
click at [514, 192] on input "family" at bounding box center [515, 189] width 92 height 6
click at [483, 190] on input "family" at bounding box center [515, 189] width 92 height 6
click at [478, 212] on li "Joint family and coparcenary" at bounding box center [508, 209] width 107 height 11
type input "Joint family and coparcenary"
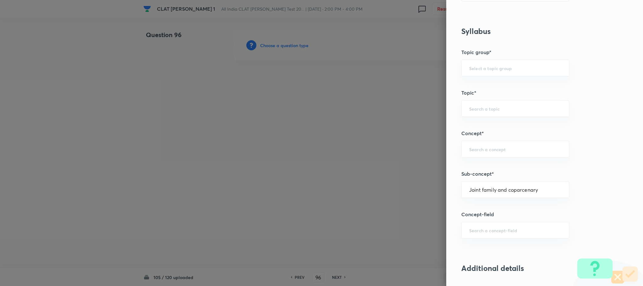
type input "Family Law and others"
type input "Family Law and Other Imp. Laws"
type input "Family Law II"
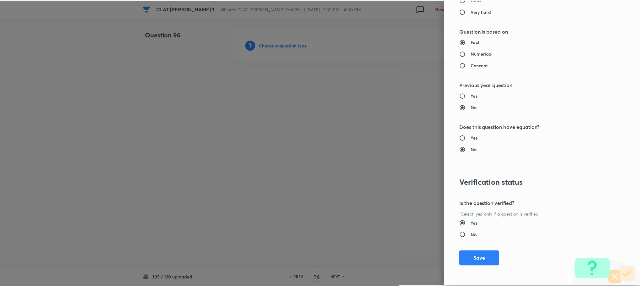
scroll to position [572, 0]
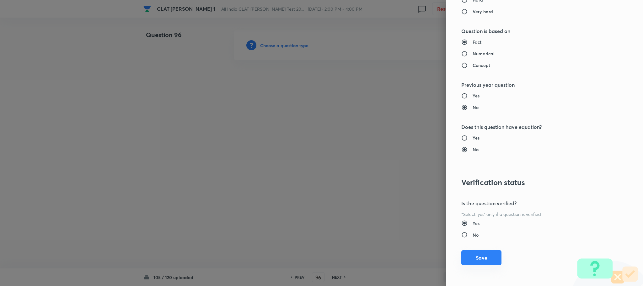
click at [466, 255] on button "Save" at bounding box center [481, 257] width 40 height 15
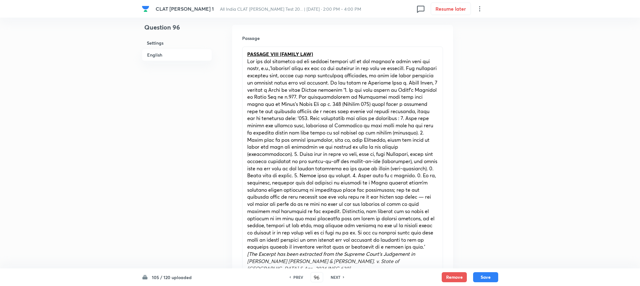
scroll to position [282, 0]
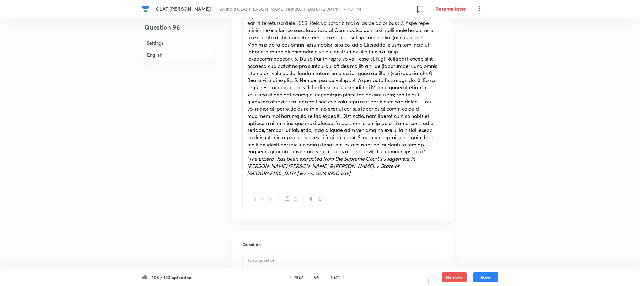
click at [267, 253] on div "To enrich screen reader interactions, please activate Accessibility in Grammarl…" at bounding box center [343, 270] width 200 height 35
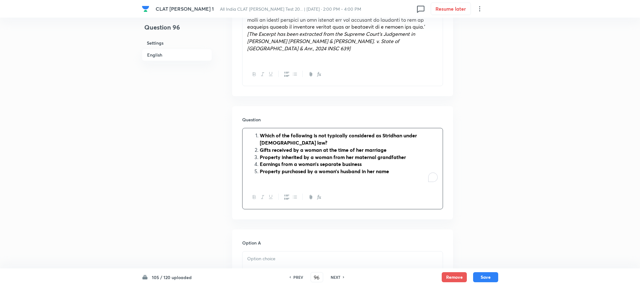
scroll to position [424, 0]
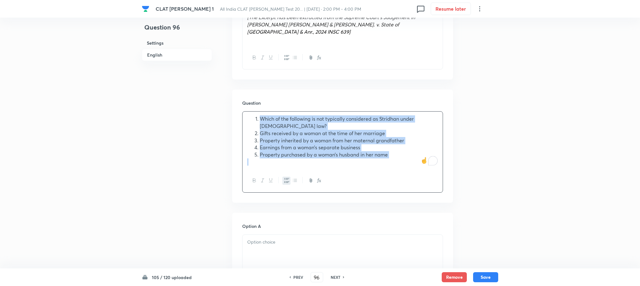
click at [284, 176] on button "button" at bounding box center [286, 180] width 8 height 8
click at [247, 123] on div "Which of the following is not typically considered as Stridhan under Hindu law?…" at bounding box center [343, 139] width 200 height 57
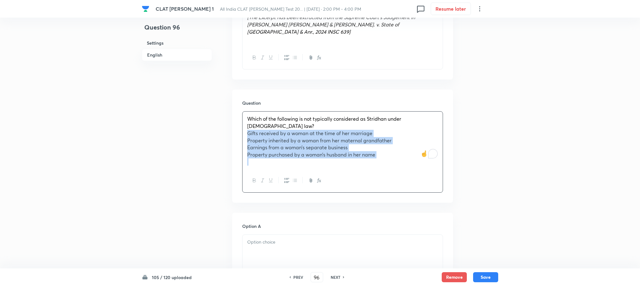
drag, startPoint x: 247, startPoint y: 120, endPoint x: 409, endPoint y: 158, distance: 166.3
click at [409, 158] on div "Which of the following is not typically considered as Stridhan under Hindu law?…" at bounding box center [342, 151] width 201 height 81
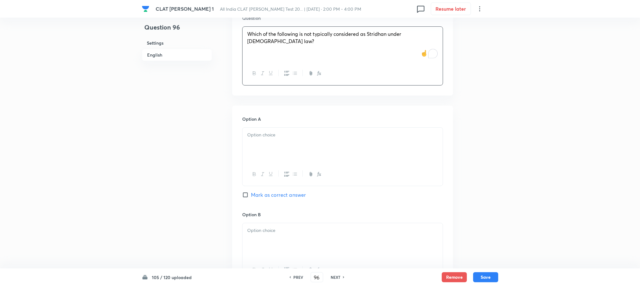
scroll to position [565, 0]
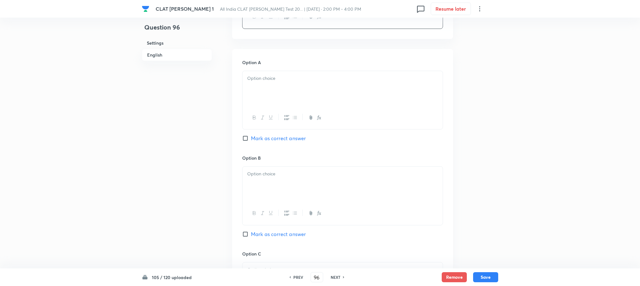
drag, startPoint x: 270, startPoint y: 129, endPoint x: 258, endPoint y: 93, distance: 38.4
click at [270, 134] on span "Mark as correct answer" at bounding box center [278, 138] width 55 height 8
click at [251, 135] on input "Mark as correct answer" at bounding box center [246, 138] width 9 height 6
checkbox input "true"
click at [258, 93] on div at bounding box center [343, 88] width 200 height 35
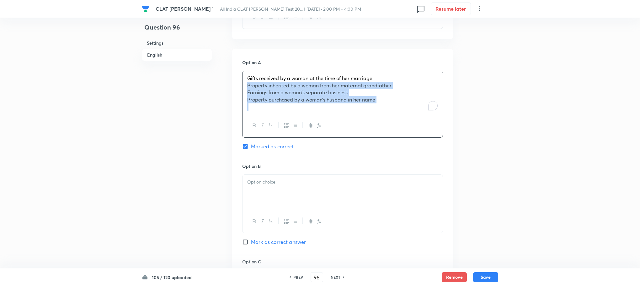
drag, startPoint x: 248, startPoint y: 81, endPoint x: 417, endPoint y: 135, distance: 177.8
click at [417, 135] on div "Option A Gifts received by a woman at the time of her marriage Property inherit…" at bounding box center [342, 111] width 201 height 104
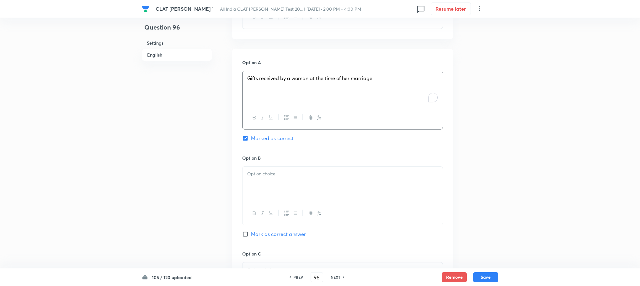
click at [286, 185] on div at bounding box center [343, 183] width 200 height 35
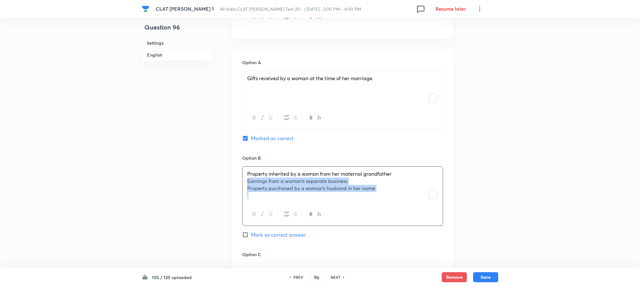
drag, startPoint x: 247, startPoint y: 172, endPoint x: 405, endPoint y: 204, distance: 161.4
click at [405, 204] on div "Property inherited by a woman from her maternal grandfather Earnings from a wom…" at bounding box center [342, 196] width 201 height 60
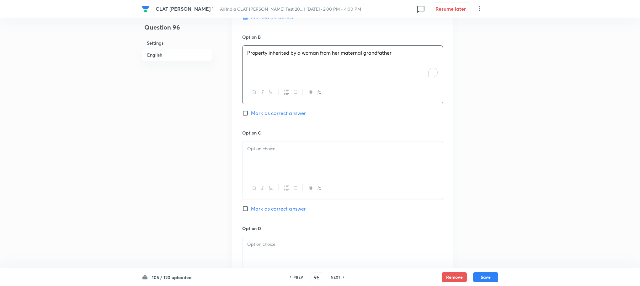
scroll to position [706, 0]
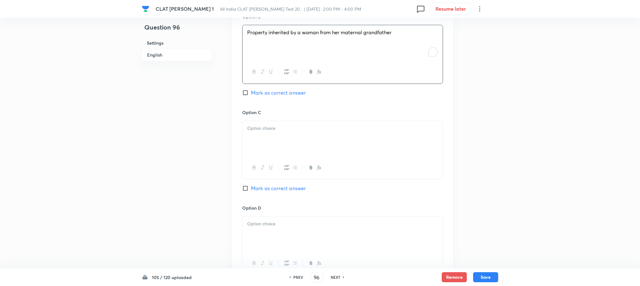
click at [264, 156] on div at bounding box center [343, 167] width 200 height 23
click at [259, 128] on div at bounding box center [343, 138] width 200 height 35
drag, startPoint x: 244, startPoint y: 132, endPoint x: 470, endPoint y: 166, distance: 228.2
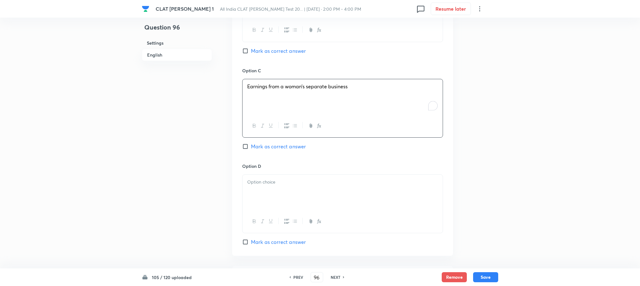
scroll to position [800, 0]
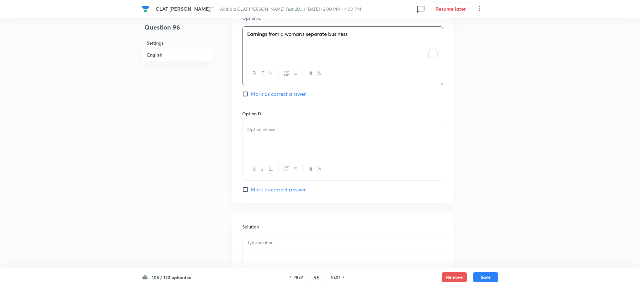
click at [264, 145] on div at bounding box center [343, 139] width 200 height 35
click at [257, 239] on p at bounding box center [342, 242] width 191 height 7
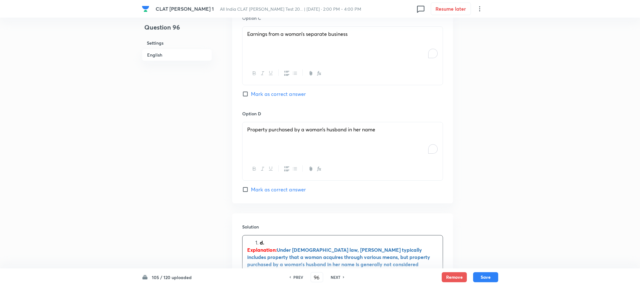
click at [260, 239] on li "d." at bounding box center [349, 242] width 178 height 7
click at [268, 185] on span "Mark as correct answer" at bounding box center [278, 189] width 55 height 8
click at [251, 186] on input "Mark as correct answer" at bounding box center [246, 189] width 9 height 6
checkbox input "true"
checkbox input "false"
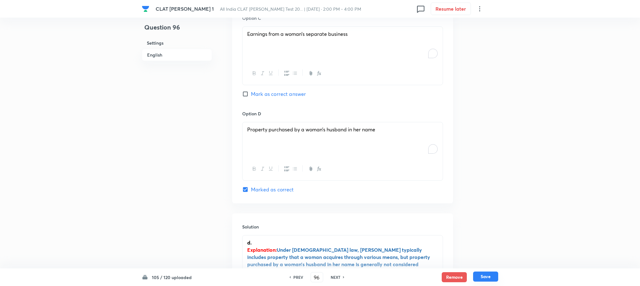
click at [483, 277] on button "Save" at bounding box center [485, 276] width 25 height 10
type input "97"
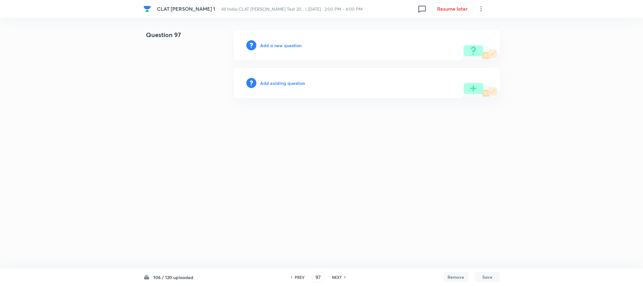
click at [282, 43] on h6 "Add a new question" at bounding box center [280, 45] width 41 height 7
click at [282, 43] on h6 "Choose a question type" at bounding box center [284, 45] width 48 height 7
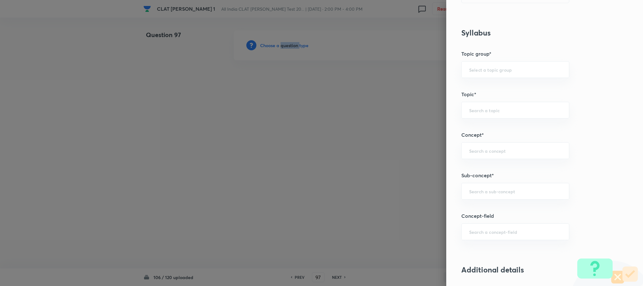
scroll to position [235, 0]
click at [476, 196] on div "​" at bounding box center [515, 189] width 108 height 17
click at [492, 190] on input "text" at bounding box center [515, 189] width 92 height 6
click at [470, 190] on input "text" at bounding box center [515, 189] width 92 height 6
click at [469, 190] on input "text" at bounding box center [515, 189] width 92 height 6
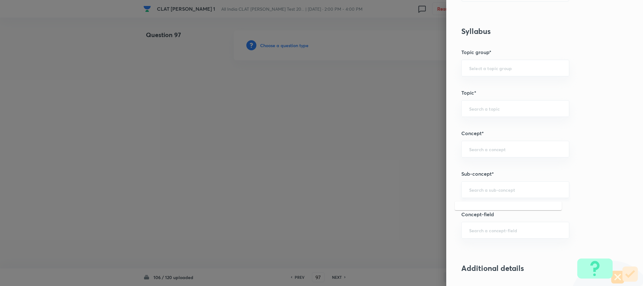
click at [475, 192] on input "text" at bounding box center [515, 189] width 92 height 6
click at [509, 214] on li "Joint family and coparcenary" at bounding box center [508, 209] width 107 height 11
type input "Joint family and coparcenary"
type input "Family Law and others"
type input "Family Law and Other Imp. Laws"
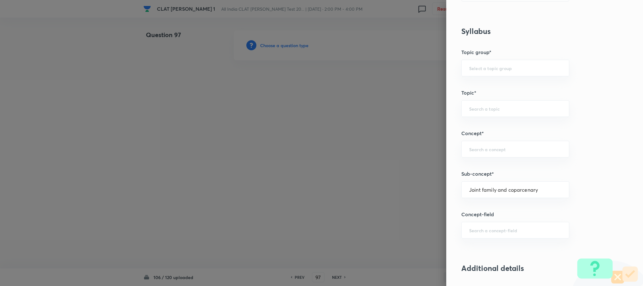
type input "Family Law II"
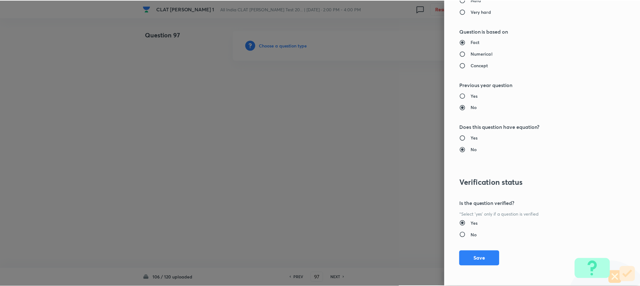
scroll to position [572, 0]
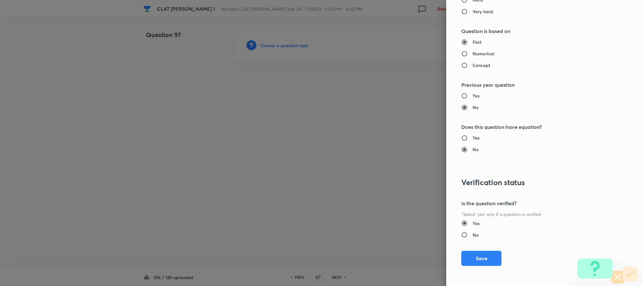
click at [474, 255] on button "Save" at bounding box center [481, 257] width 40 height 15
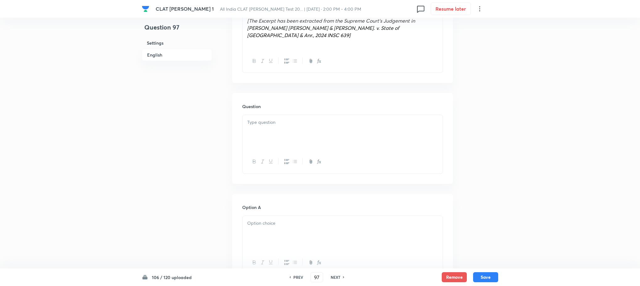
scroll to position [424, 0]
click at [264, 122] on div "To enrich screen reader interactions, please activate Accessibility in Grammarl…" at bounding box center [343, 128] width 200 height 35
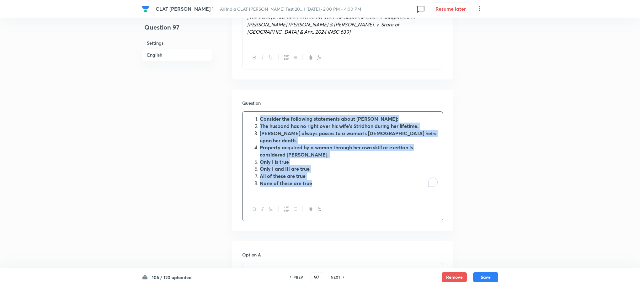
drag, startPoint x: 257, startPoint y: 112, endPoint x: 317, endPoint y: 171, distance: 83.9
click at [317, 171] on ol "Consider the following statements about Stridhan: The husband has no right over…" at bounding box center [342, 150] width 191 height 71
click at [287, 205] on button "button" at bounding box center [286, 209] width 8 height 8
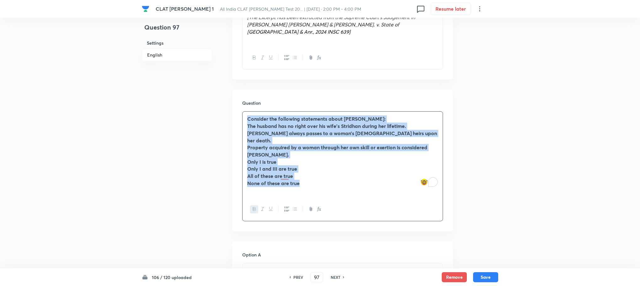
click at [255, 206] on icon "button" at bounding box center [254, 208] width 5 height 5
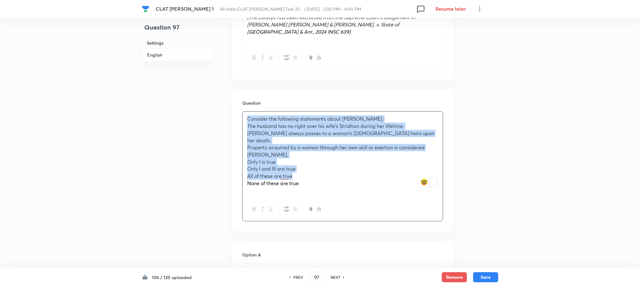
click at [247, 158] on span "Only I is true" at bounding box center [261, 161] width 29 height 7
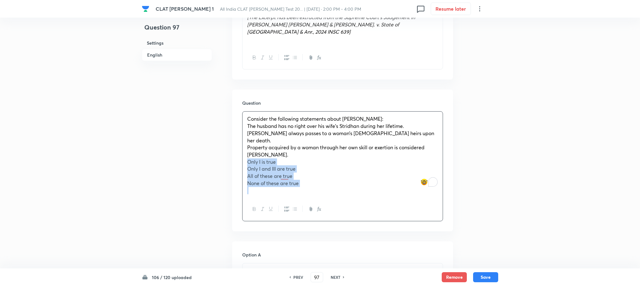
drag, startPoint x: 247, startPoint y: 150, endPoint x: 337, endPoint y: 190, distance: 98.7
click at [337, 190] on div "Consider the following statements about Stridhan: The husband has no right over…" at bounding box center [342, 166] width 201 height 110
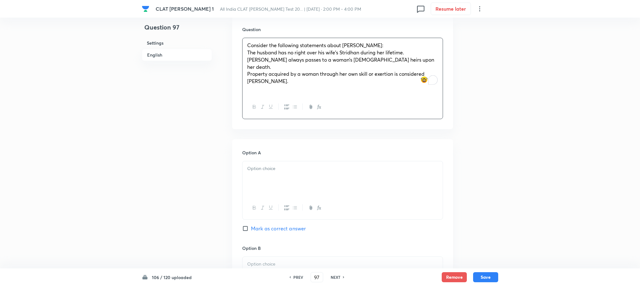
scroll to position [518, 0]
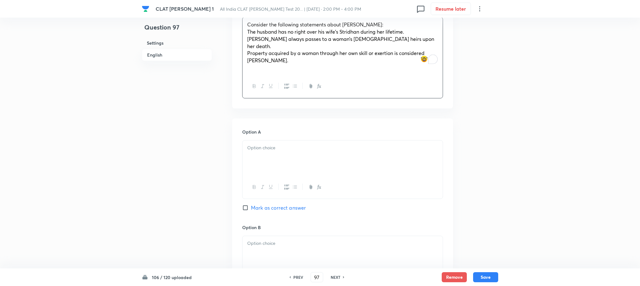
click at [271, 150] on div at bounding box center [343, 157] width 200 height 35
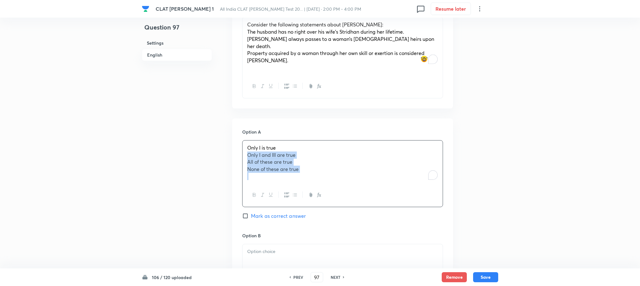
drag, startPoint x: 248, startPoint y: 140, endPoint x: 325, endPoint y: 168, distance: 81.7
click at [325, 168] on div "Only I is true Only I and III are true All of these are true None of these are …" at bounding box center [343, 161] width 200 height 43
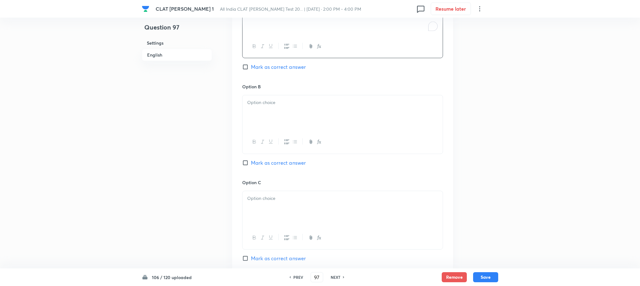
scroll to position [659, 0]
click at [264, 101] on div at bounding box center [343, 111] width 200 height 35
drag, startPoint x: 247, startPoint y: 97, endPoint x: 343, endPoint y: 127, distance: 100.6
click at [343, 127] on div "Only I and III are true All of these are true None of these are true" at bounding box center [342, 124] width 201 height 60
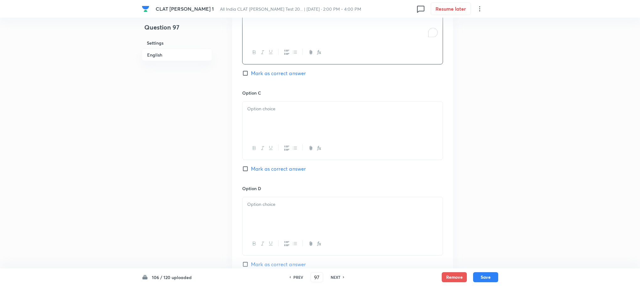
scroll to position [753, 0]
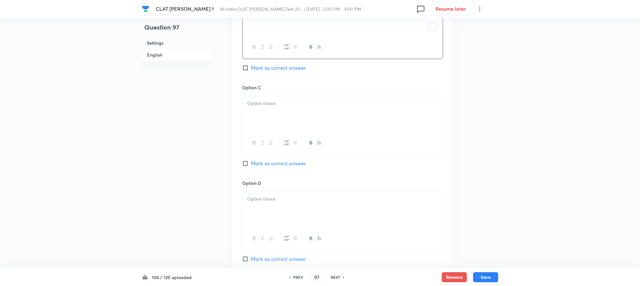
click at [261, 114] on div at bounding box center [343, 113] width 200 height 35
drag, startPoint x: 244, startPoint y: 100, endPoint x: 327, endPoint y: 120, distance: 84.9
click at [327, 120] on div "All of these are true None of these are true" at bounding box center [342, 125] width 201 height 59
click at [282, 191] on div at bounding box center [343, 208] width 200 height 35
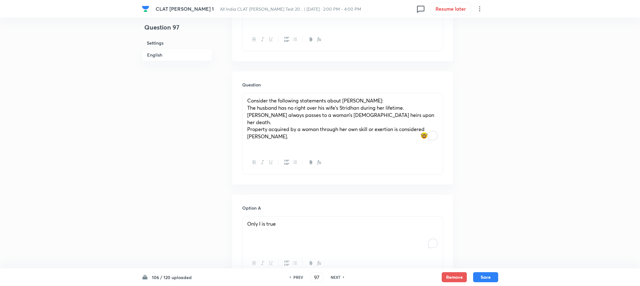
scroll to position [424, 0]
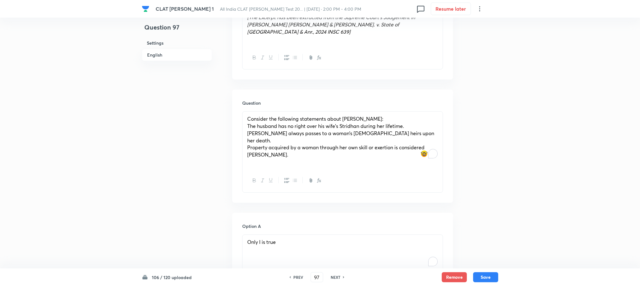
click at [248, 122] on span "The husband has no right over his wife’s Stridhan during her lifetime." at bounding box center [325, 125] width 157 height 7
click at [246, 129] on div "Consider the following statements about Stridhan: I.The husband has no right ov…" at bounding box center [343, 139] width 200 height 57
click at [250, 122] on span "I.The husband has no right over his wife’s Stridhan during her lifetime." at bounding box center [326, 125] width 159 height 7
click at [248, 144] on span "Property acquired by a woman through her own skill or exertion is considered St…" at bounding box center [335, 151] width 177 height 14
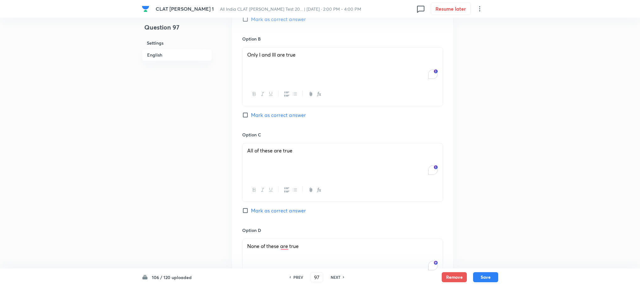
scroll to position [883, 0]
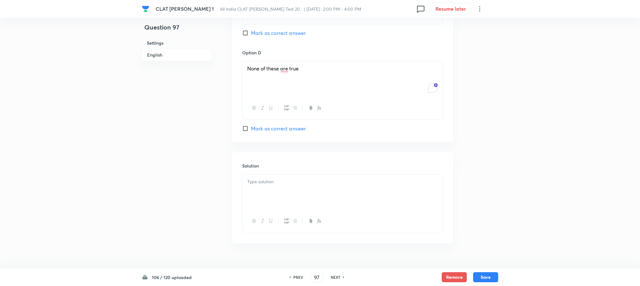
click at [254, 186] on div at bounding box center [343, 191] width 200 height 35
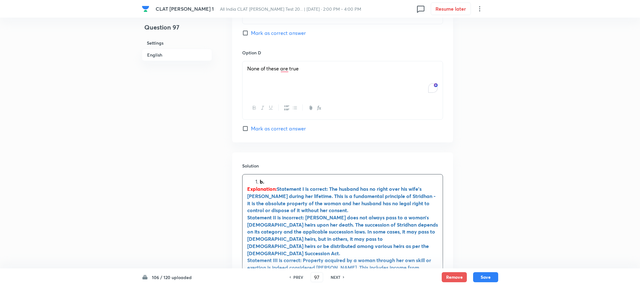
click at [256, 174] on div "b. Explanation: Statement I is correct: The husband has no right over his wife’…" at bounding box center [343, 252] width 200 height 157
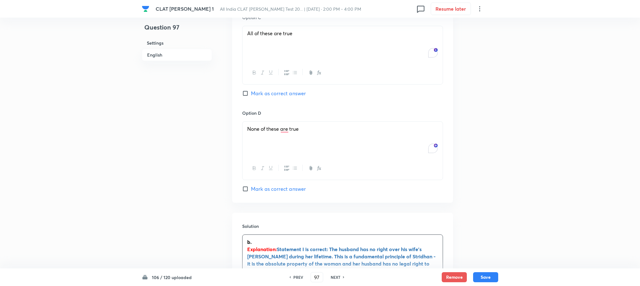
scroll to position [695, 0]
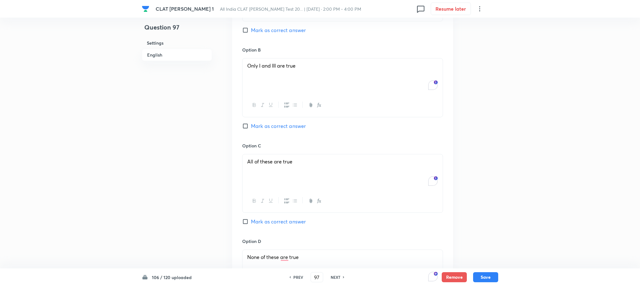
click at [267, 122] on span "Mark as correct answer" at bounding box center [278, 126] width 55 height 8
click at [251, 123] on input "Mark as correct answer" at bounding box center [246, 126] width 9 height 6
checkbox input "true"
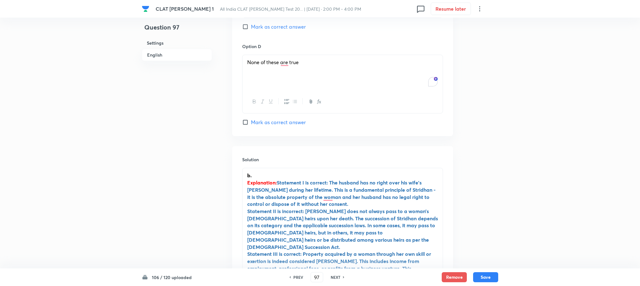
scroll to position [931, 0]
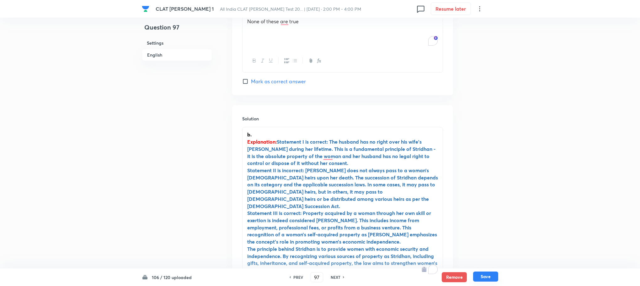
click at [487, 274] on button "Save" at bounding box center [485, 276] width 25 height 10
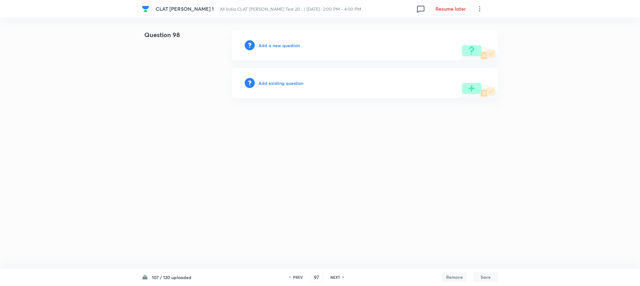
type input "98"
click at [283, 46] on h6 "Add a new question" at bounding box center [280, 45] width 41 height 7
click at [283, 46] on h6 "Choose a question type" at bounding box center [284, 45] width 48 height 7
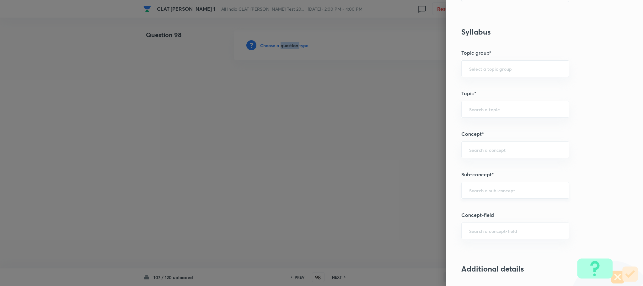
scroll to position [235, 0]
click at [479, 192] on input "text" at bounding box center [515, 189] width 92 height 6
click at [469, 191] on input "text" at bounding box center [515, 189] width 92 height 6
click at [491, 196] on div "​" at bounding box center [515, 189] width 108 height 17
type input "d"
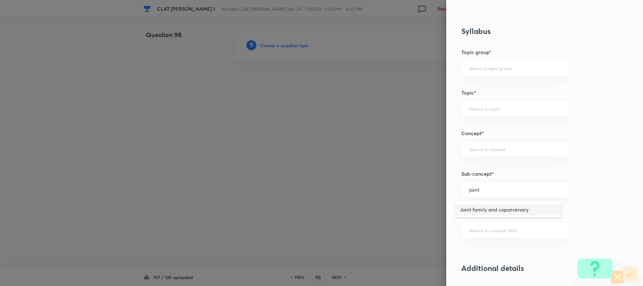
click at [477, 208] on li "Joint family and coparcenary" at bounding box center [508, 209] width 107 height 11
type input "Joint family and coparcenary"
type input "Family Law and others"
type input "Family Law and Other Imp. Laws"
type input "Family Law II"
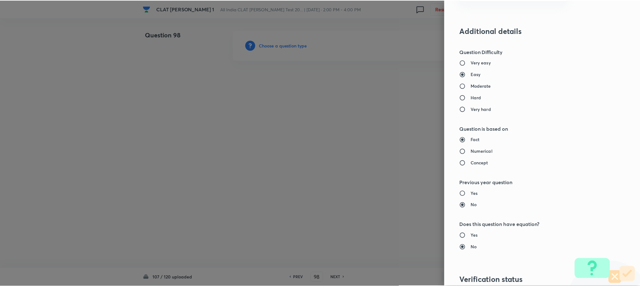
scroll to position [572, 0]
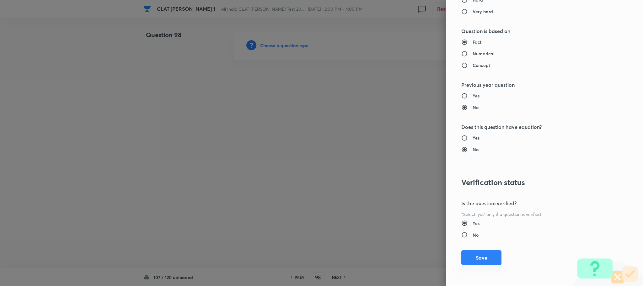
click at [476, 262] on button "Save" at bounding box center [481, 257] width 40 height 15
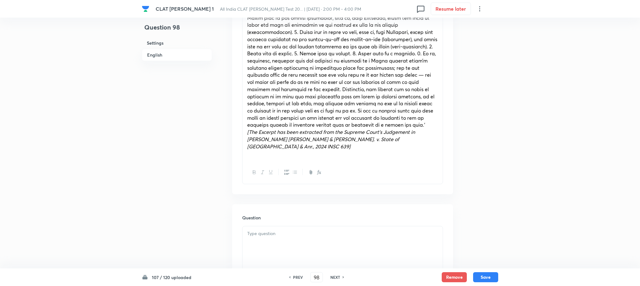
scroll to position [377, 0]
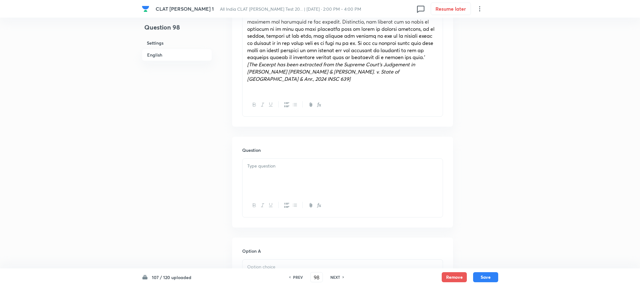
click at [269, 166] on div at bounding box center [343, 175] width 200 height 35
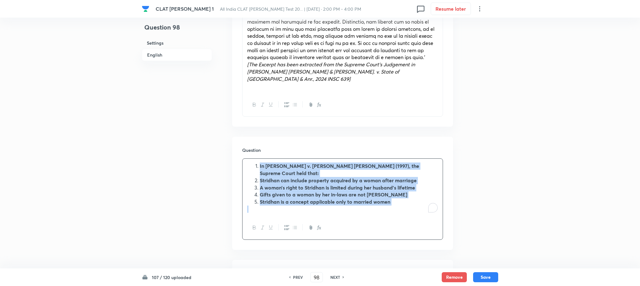
drag, startPoint x: 258, startPoint y: 158, endPoint x: 400, endPoint y: 201, distance: 147.7
click at [400, 201] on div "In Rashmi Kumar v. Mahesh Kumar Bhada (1997), the Supreme Court held that: Stri…" at bounding box center [343, 186] width 200 height 57
click at [287, 225] on icon "button" at bounding box center [286, 227] width 5 height 5
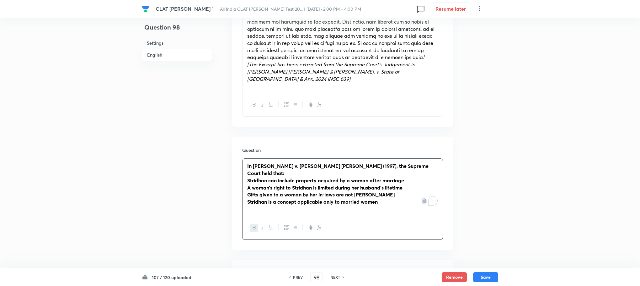
click at [249, 216] on div at bounding box center [343, 227] width 200 height 23
click at [253, 225] on icon "button" at bounding box center [254, 227] width 5 height 5
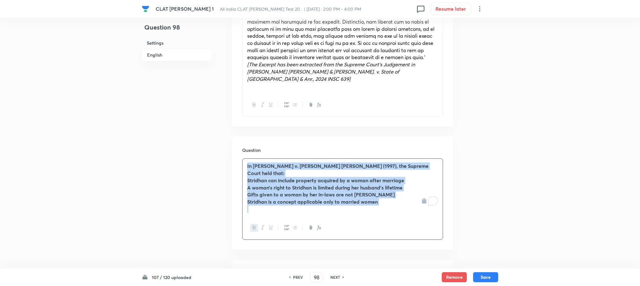
click at [253, 225] on icon "button" at bounding box center [254, 227] width 5 height 5
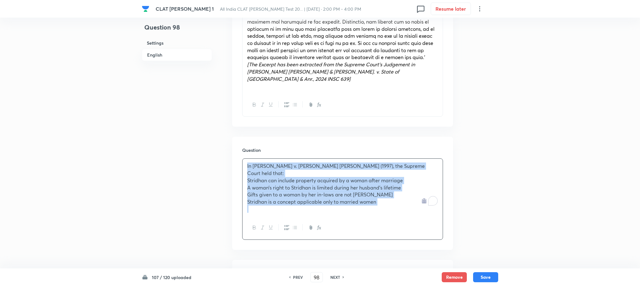
click at [245, 165] on div "In Rashmi Kumar v. Mahesh Kumar Bhada (1997), the Supreme Court held that: Stri…" at bounding box center [343, 186] width 200 height 57
drag, startPoint x: 245, startPoint y: 165, endPoint x: 415, endPoint y: 214, distance: 177.3
click at [415, 214] on div "In Rashmi Kumar v. Mahesh Kumar Bhada (1997), the Supreme Court held that: Stri…" at bounding box center [342, 198] width 201 height 81
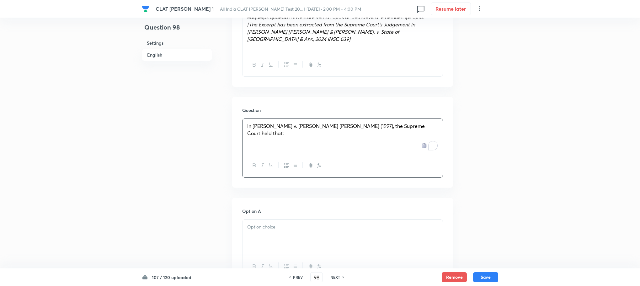
scroll to position [518, 0]
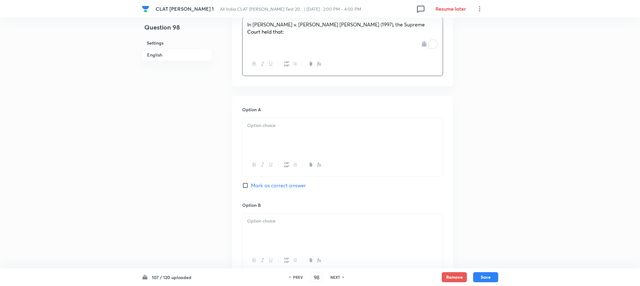
click at [251, 132] on div at bounding box center [343, 135] width 200 height 35
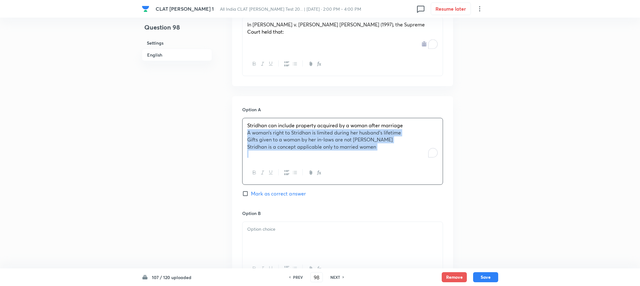
drag, startPoint x: 244, startPoint y: 129, endPoint x: 412, endPoint y: 156, distance: 169.8
click at [412, 156] on div "Stridhan can include property acquired by a woman after marriage A woman’s righ…" at bounding box center [342, 151] width 201 height 67
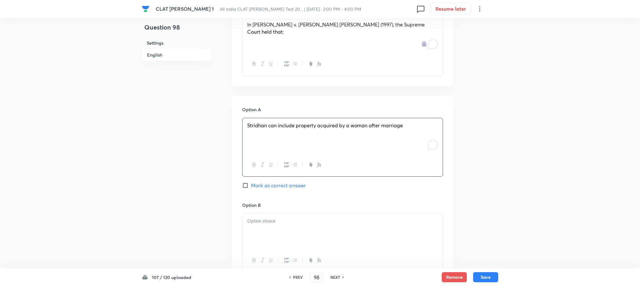
scroll to position [612, 0]
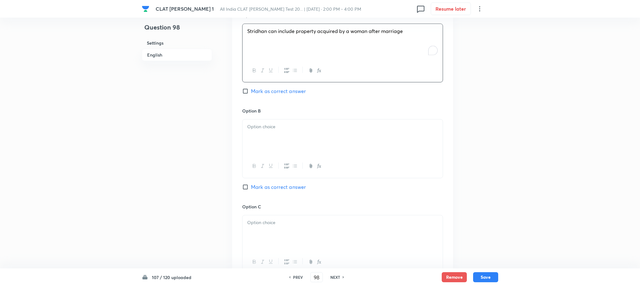
click at [266, 127] on div at bounding box center [343, 136] width 200 height 35
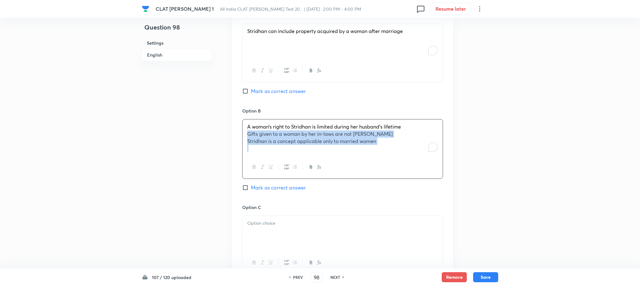
drag, startPoint x: 243, startPoint y: 127, endPoint x: 401, endPoint y: 164, distance: 162.0
click at [401, 164] on div "A woman’s right to Stridhan is limited during her husband’s lifetime Gifts give…" at bounding box center [342, 149] width 201 height 60
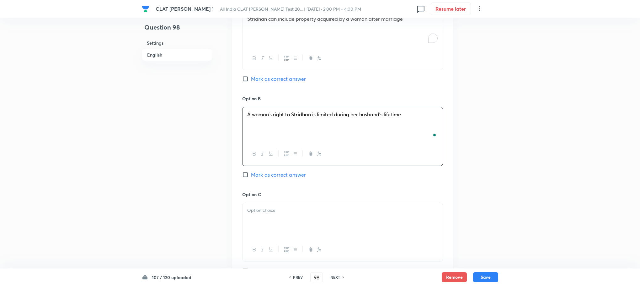
scroll to position [706, 0]
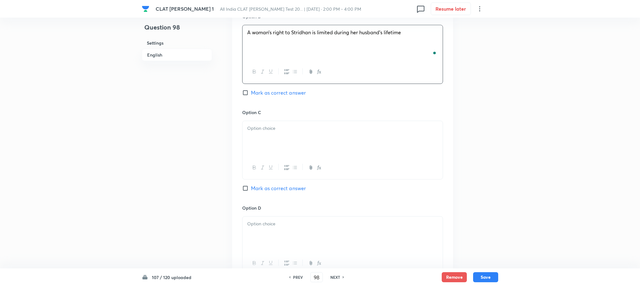
click at [261, 128] on div at bounding box center [343, 138] width 200 height 35
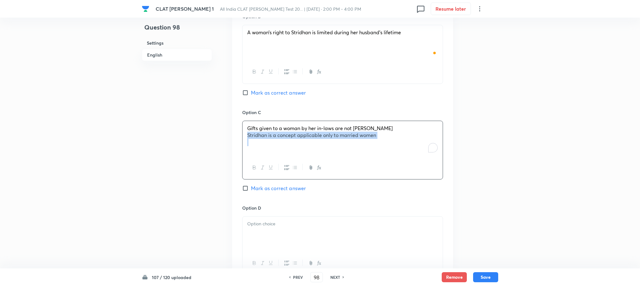
drag, startPoint x: 245, startPoint y: 129, endPoint x: 408, endPoint y: 153, distance: 164.7
click at [408, 153] on div "Gifts given to a woman by her in-laws are not Stridhan Stridhan is a concept ap…" at bounding box center [342, 150] width 201 height 59
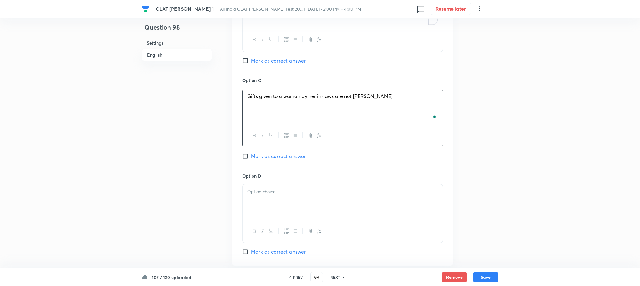
scroll to position [753, 0]
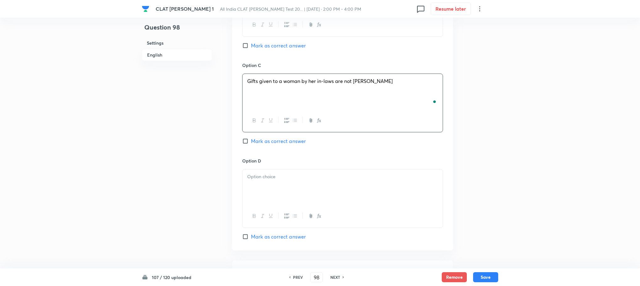
click at [257, 189] on div at bounding box center [343, 186] width 200 height 35
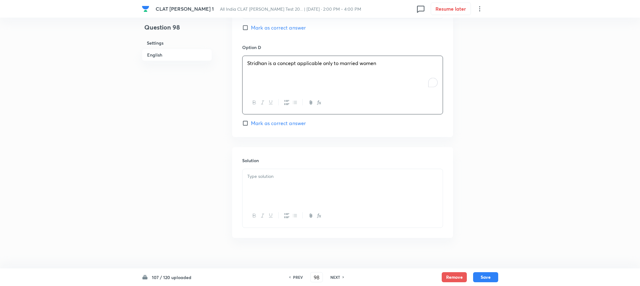
scroll to position [868, 0]
click at [273, 194] on div at bounding box center [343, 184] width 200 height 35
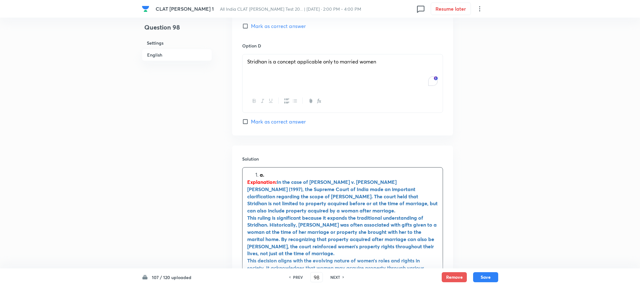
click at [260, 171] on li "a." at bounding box center [349, 174] width 178 height 7
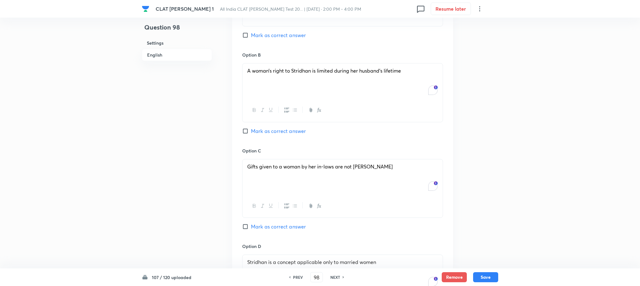
scroll to position [586, 0]
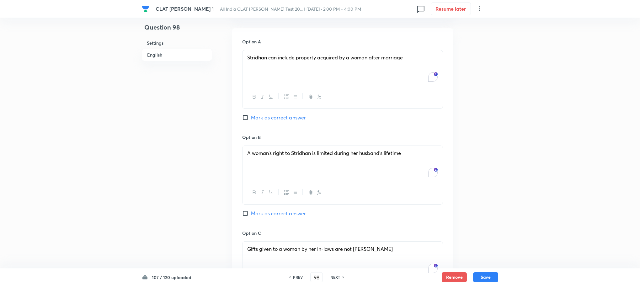
click at [265, 114] on span "Mark as correct answer" at bounding box center [278, 118] width 55 height 8
click at [251, 114] on input "Mark as correct answer" at bounding box center [246, 117] width 9 height 6
checkbox input "true"
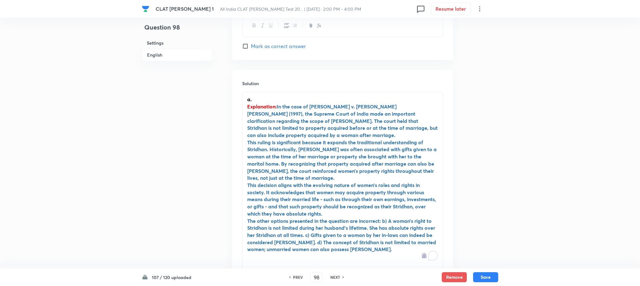
scroll to position [1005, 0]
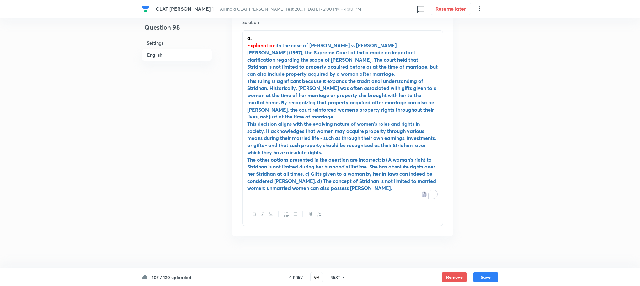
click at [489, 269] on div "107 / 120 uploaded PREV 98 ​ NEXT Remove Save" at bounding box center [320, 277] width 357 height 18
click at [488, 278] on button "Save" at bounding box center [485, 276] width 25 height 10
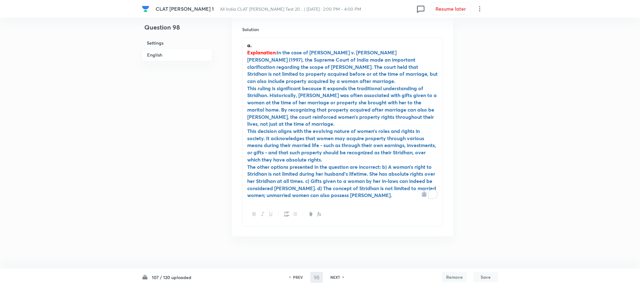
type input "99"
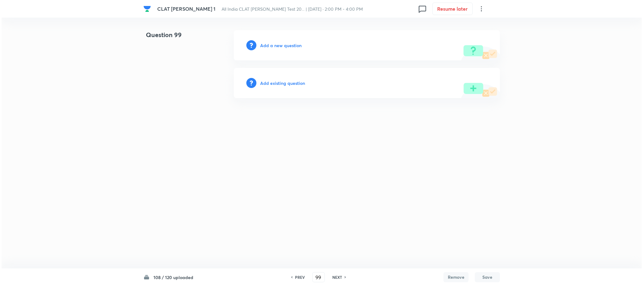
scroll to position [0, 0]
click at [282, 47] on h6 "Add a new question" at bounding box center [280, 45] width 41 height 7
click at [282, 47] on h6 "Choose a question type" at bounding box center [284, 45] width 48 height 7
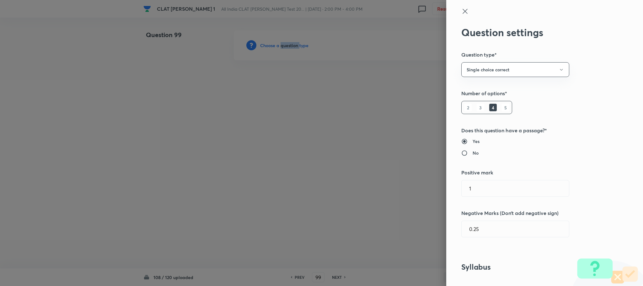
scroll to position [282, 0]
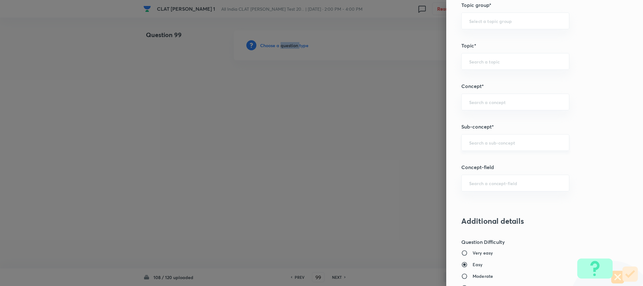
click at [490, 143] on input "text" at bounding box center [515, 142] width 92 height 6
click at [482, 162] on li "Joint family and coparcenary" at bounding box center [508, 162] width 107 height 11
type input "Joint family and coparcenary"
type input "Family Law and others"
type input "Family Law and Other Imp. Laws"
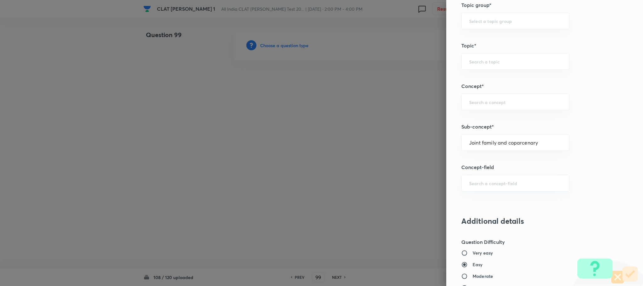
type input "Family Law II"
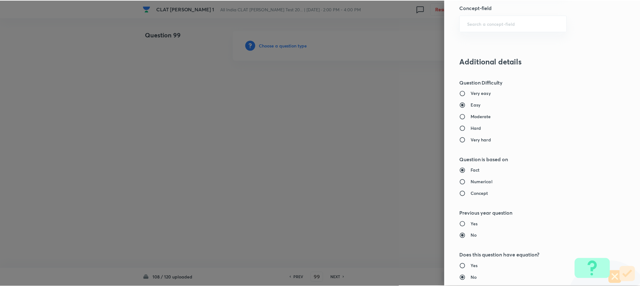
scroll to position [572, 0]
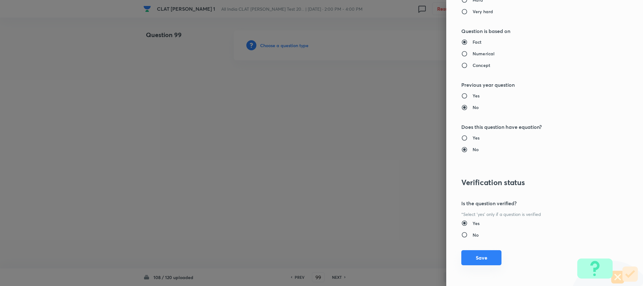
click at [468, 260] on button "Save" at bounding box center [481, 257] width 40 height 15
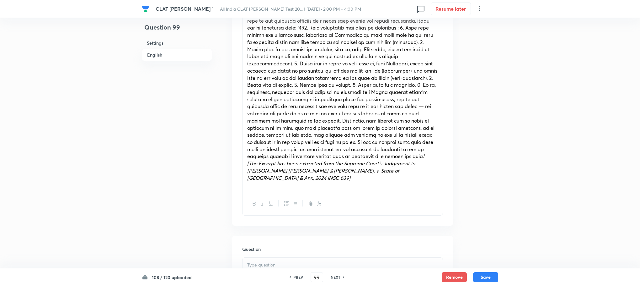
scroll to position [282, 0]
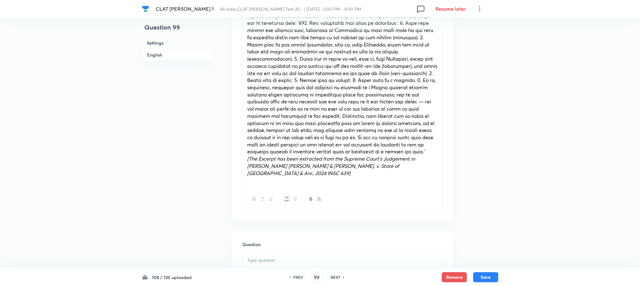
click at [265, 256] on p at bounding box center [342, 259] width 191 height 7
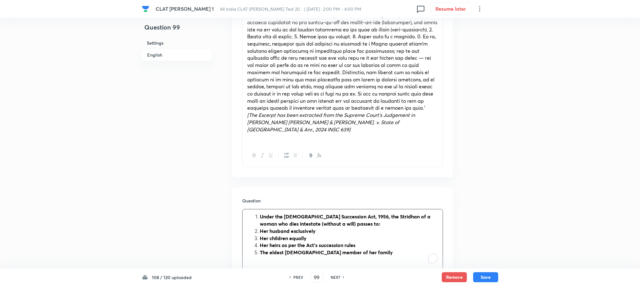
scroll to position [424, 0]
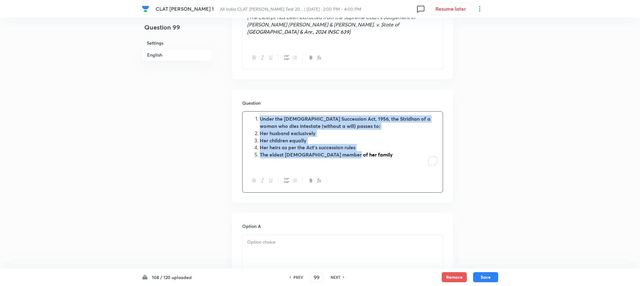
drag, startPoint x: 260, startPoint y: 110, endPoint x: 351, endPoint y: 149, distance: 98.7
click at [351, 149] on ol "Under the Hindu Succession Act, 1956, the Stridhan of a woman who dies intestat…" at bounding box center [342, 136] width 191 height 43
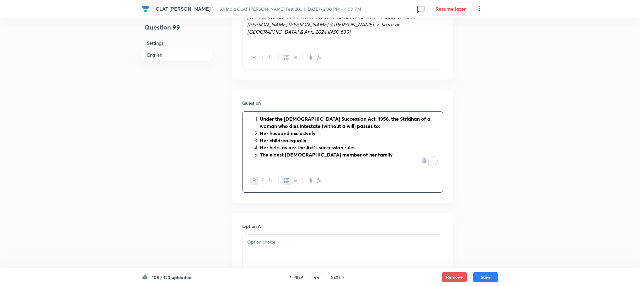
click at [285, 169] on div at bounding box center [343, 180] width 200 height 23
click at [285, 178] on icon "button" at bounding box center [286, 180] width 5 height 5
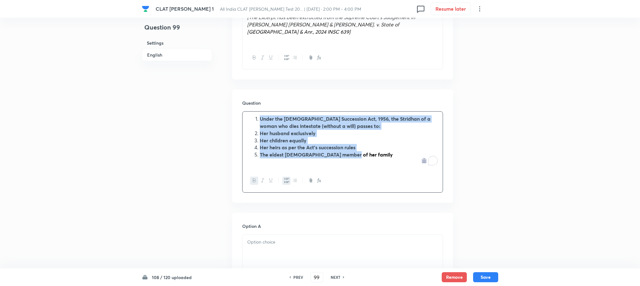
click at [285, 178] on icon "button" at bounding box center [286, 180] width 5 height 5
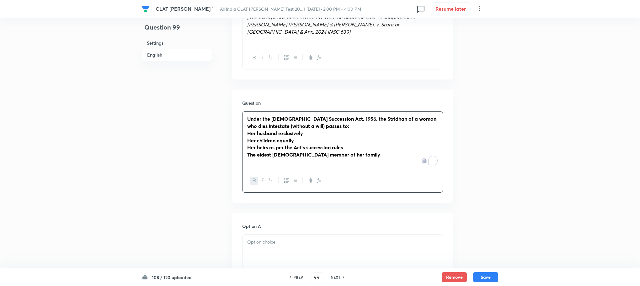
click at [252, 178] on icon "button" at bounding box center [254, 180] width 5 height 5
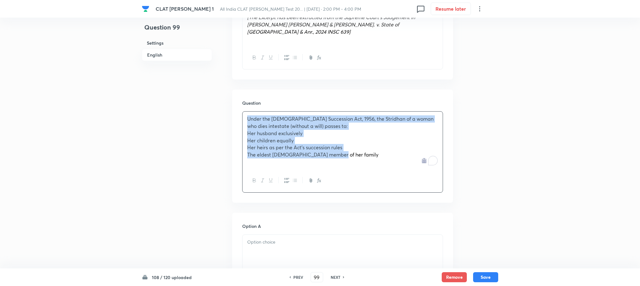
click at [248, 130] on span "Her husband exclusively" at bounding box center [274, 133] width 55 height 7
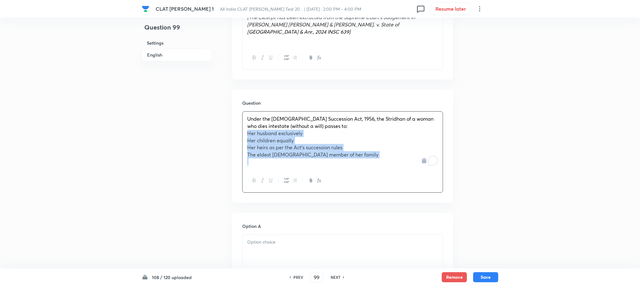
drag, startPoint x: 248, startPoint y: 127, endPoint x: 359, endPoint y: 170, distance: 118.9
click at [359, 170] on div "Under the Hindu Succession Act, 1956, the Stridhan of a woman who dies intestat…" at bounding box center [342, 151] width 201 height 81
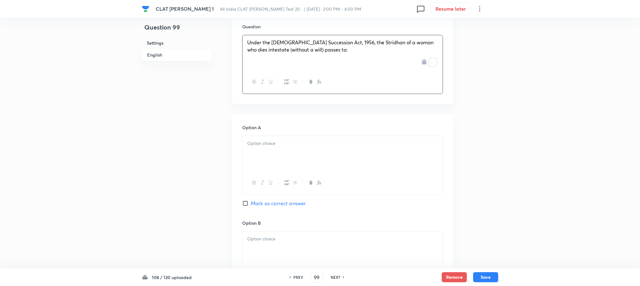
scroll to position [518, 0]
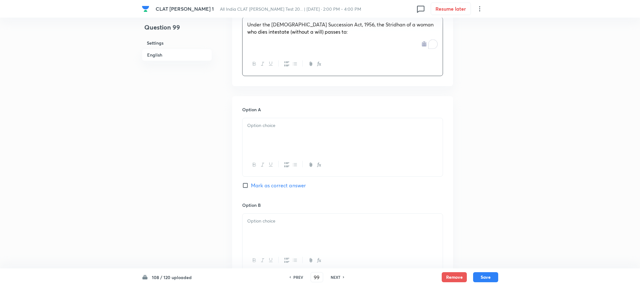
click at [257, 136] on div at bounding box center [343, 135] width 200 height 35
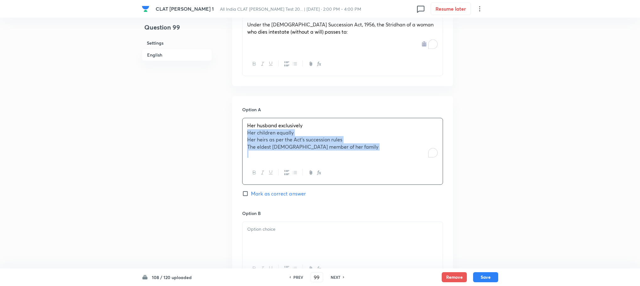
drag, startPoint x: 247, startPoint y: 126, endPoint x: 354, endPoint y: 164, distance: 114.0
click at [354, 164] on div "Her husband exclusively Her children equally Her heirs as per the Act’s success…" at bounding box center [342, 151] width 201 height 67
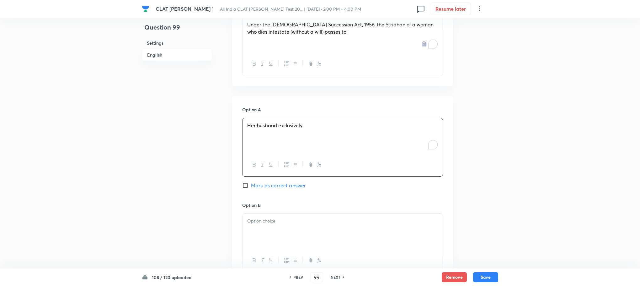
click at [277, 220] on div at bounding box center [343, 230] width 200 height 35
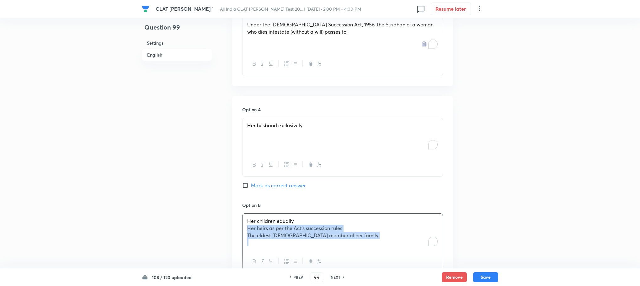
drag, startPoint x: 248, startPoint y: 220, endPoint x: 367, endPoint y: 239, distance: 121.0
click at [367, 239] on div "Her children equally Her heirs as per the Act’s succession rules The eldest mal…" at bounding box center [343, 231] width 200 height 36
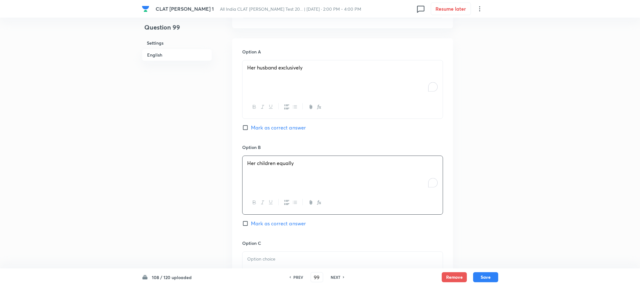
scroll to position [659, 0]
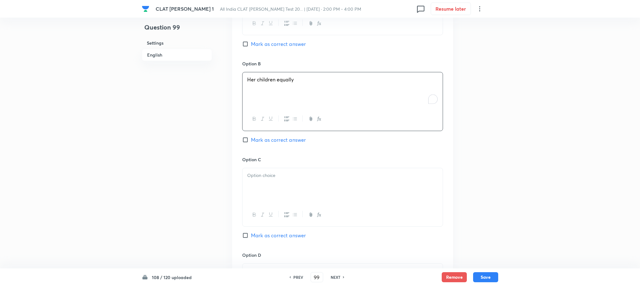
click at [268, 172] on p at bounding box center [342, 175] width 191 height 7
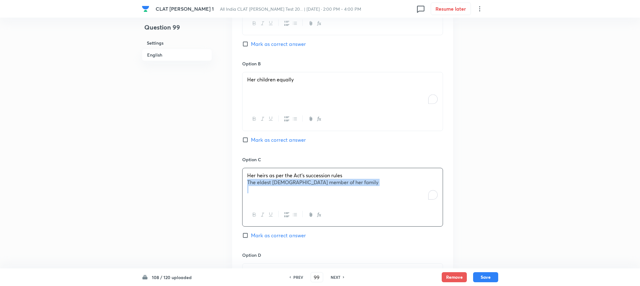
drag, startPoint x: 244, startPoint y: 176, endPoint x: 401, endPoint y: 210, distance: 160.8
click at [401, 210] on div "Her heirs as per the Act’s succession rules The eldest male member of her family" at bounding box center [342, 197] width 201 height 59
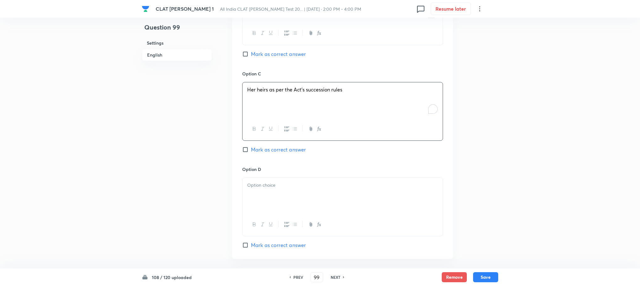
scroll to position [753, 0]
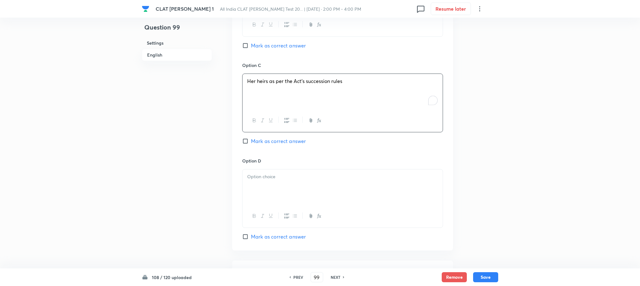
click at [257, 173] on p at bounding box center [342, 176] width 191 height 7
click at [274, 209] on div at bounding box center [343, 205] width 200 height 35
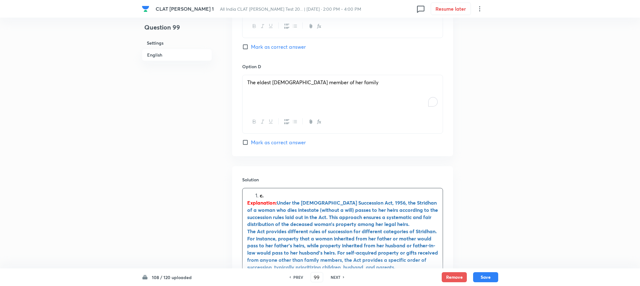
click at [261, 192] on strong "c." at bounding box center [262, 195] width 4 height 7
click at [273, 43] on span "Mark as correct answer" at bounding box center [278, 47] width 55 height 8
click at [251, 44] on input "Mark as correct answer" at bounding box center [246, 47] width 9 height 6
checkbox input "true"
click at [487, 276] on button "Save" at bounding box center [485, 276] width 25 height 10
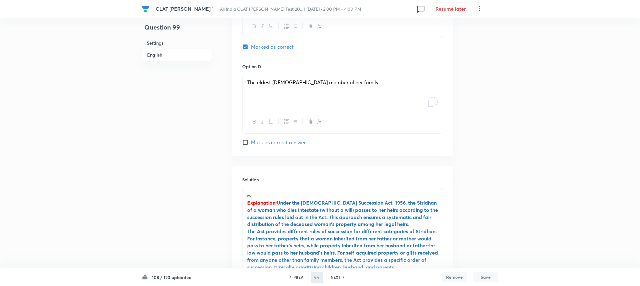
type input "100"
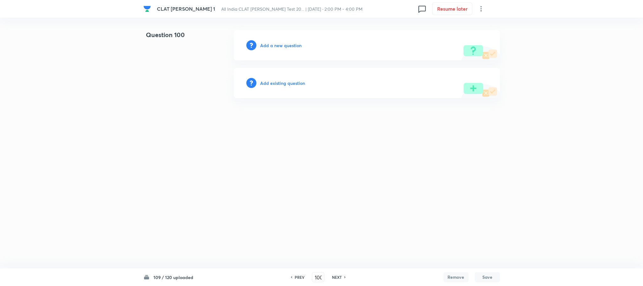
click at [281, 46] on h6 "Add a new question" at bounding box center [280, 45] width 41 height 7
click at [281, 46] on h6 "Choose a question type" at bounding box center [284, 45] width 48 height 7
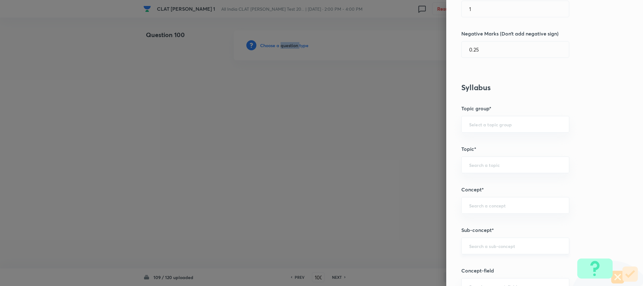
scroll to position [235, 0]
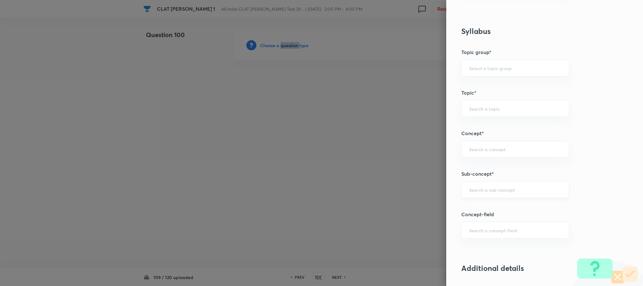
click at [468, 198] on div "​" at bounding box center [515, 189] width 108 height 17
type input "i"
type input "joint"
click at [468, 194] on div "​" at bounding box center [515, 189] width 108 height 17
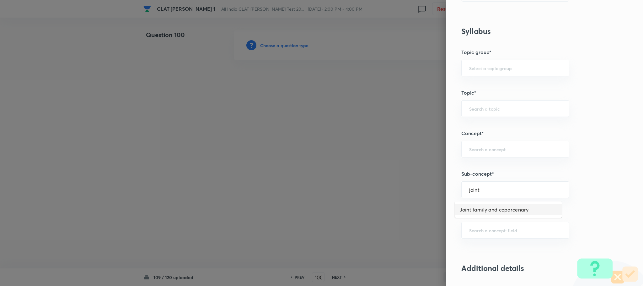
click at [466, 209] on li "Joint family and coparcenary" at bounding box center [508, 209] width 107 height 11
type input "Joint family and coparcenary"
type input "Family Law and others"
type input "Family Law and Other Imp. Laws"
type input "Family Law II"
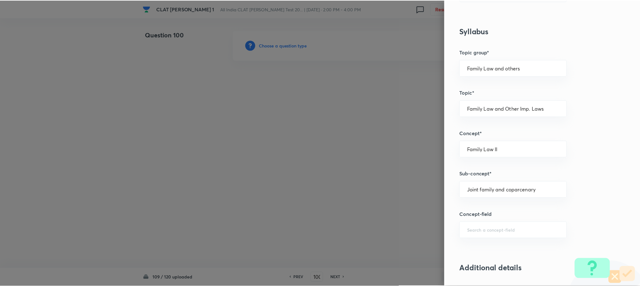
scroll to position [565, 0]
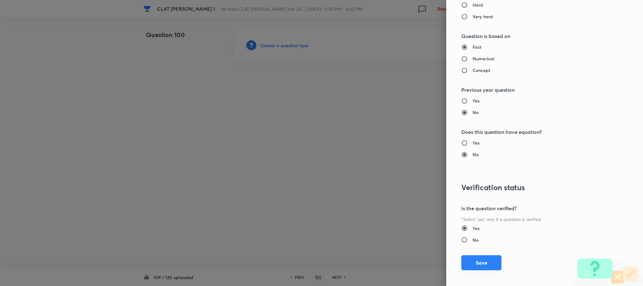
click at [475, 264] on button "Save" at bounding box center [481, 262] width 40 height 15
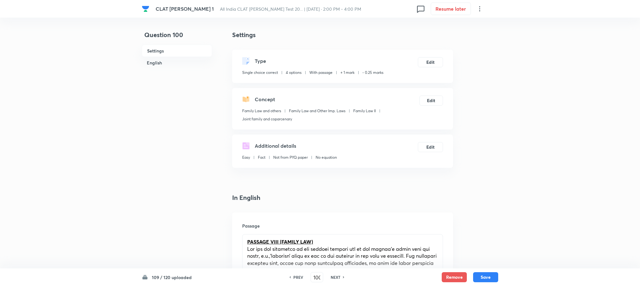
scroll to position [330, 0]
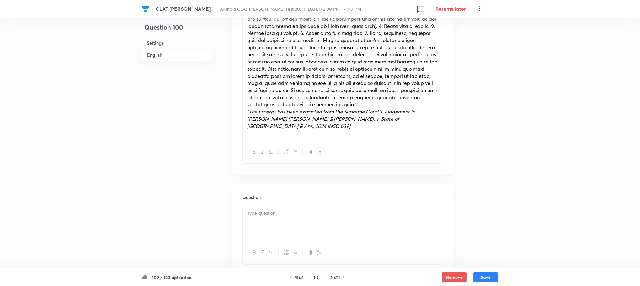
click at [270, 209] on p at bounding box center [342, 212] width 191 height 7
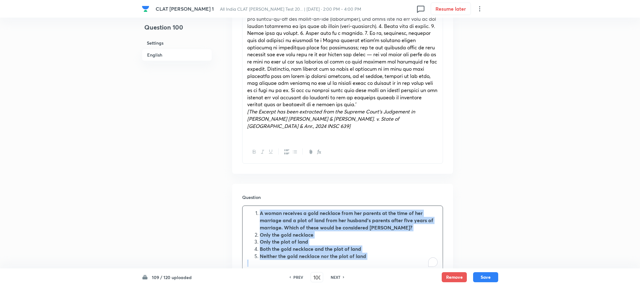
drag, startPoint x: 257, startPoint y: 205, endPoint x: 368, endPoint y: 266, distance: 126.6
click at [367, 259] on div "A woman receives a gold necklace from her parents at the time of her marriage a…" at bounding box center [343, 238] width 200 height 65
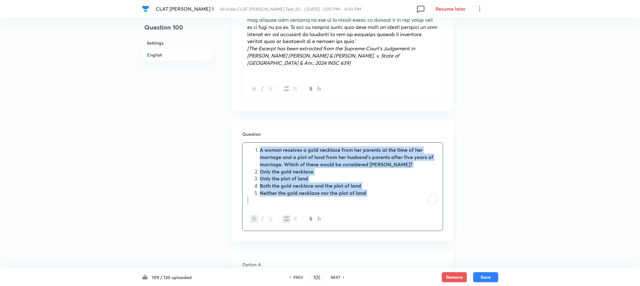
scroll to position [424, 0]
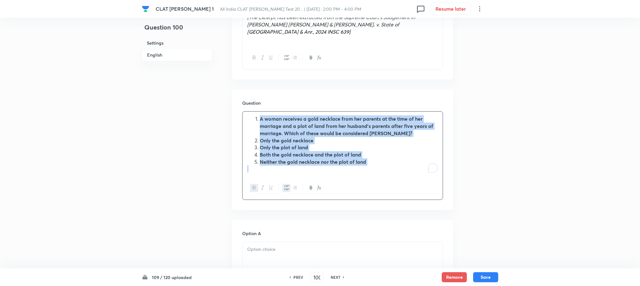
click at [284, 184] on button "button" at bounding box center [286, 188] width 8 height 8
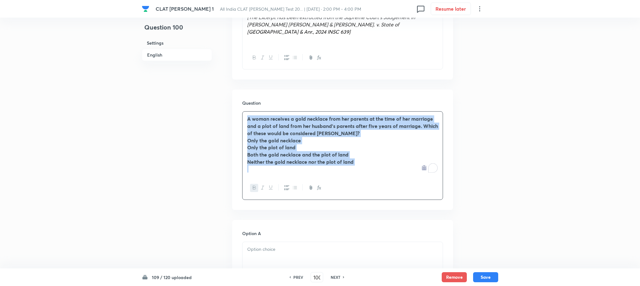
click at [255, 186] on icon "button" at bounding box center [254, 187] width 3 height 3
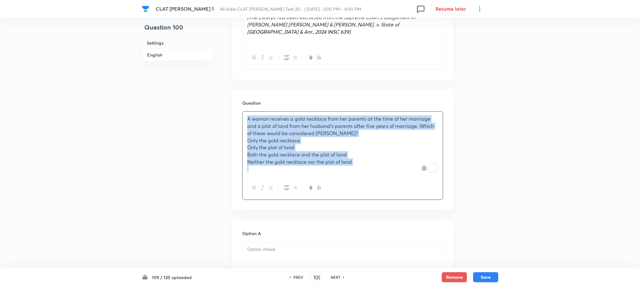
click at [245, 135] on div "A woman receives a gold necklace from her parents at the time of her marriage a…" at bounding box center [343, 143] width 200 height 65
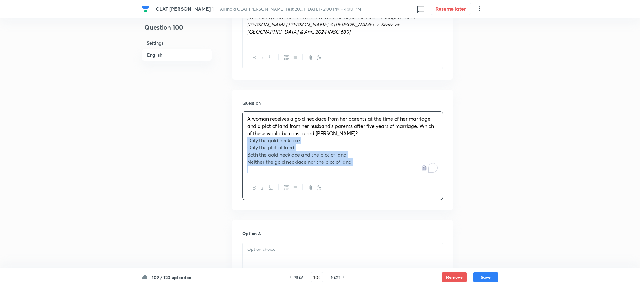
drag, startPoint x: 245, startPoint y: 135, endPoint x: 379, endPoint y: 180, distance: 141.0
click at [379, 180] on div "A woman receives a gold necklace from her parents at the time of her marriage a…" at bounding box center [342, 155] width 201 height 88
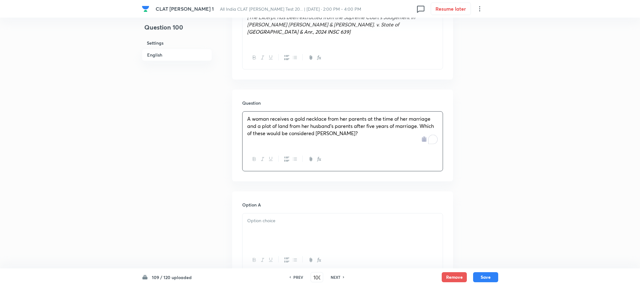
scroll to position [565, 0]
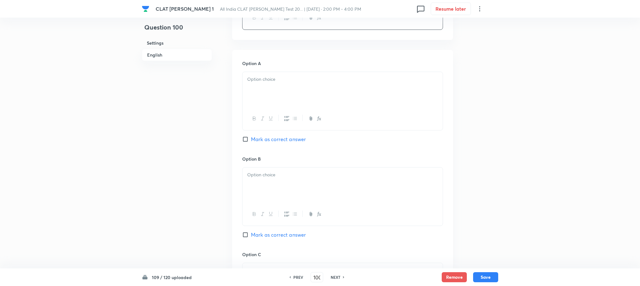
click at [257, 85] on div at bounding box center [343, 89] width 200 height 35
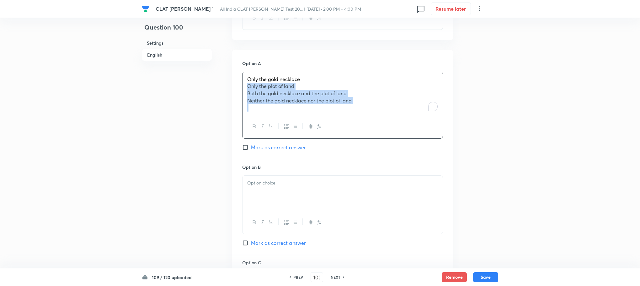
drag, startPoint x: 247, startPoint y: 79, endPoint x: 380, endPoint y: 123, distance: 140.5
click at [392, 125] on div "Only the gold necklace Only the plot of land Both the gold necklace and the plo…" at bounding box center [342, 105] width 201 height 67
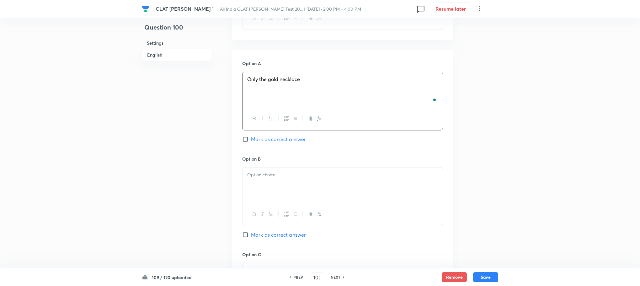
click at [284, 171] on p at bounding box center [342, 174] width 191 height 7
drag, startPoint x: 241, startPoint y: 174, endPoint x: 245, endPoint y: 174, distance: 3.5
click at [244, 174] on div "Option A Only the gold necklace Mark as correct answer Option B Only the plot o…" at bounding box center [342, 245] width 221 height 390
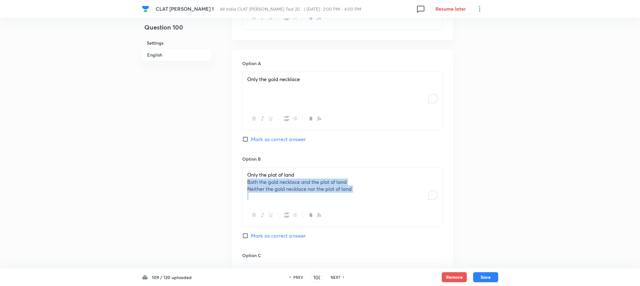
drag, startPoint x: 245, startPoint y: 174, endPoint x: 348, endPoint y: 196, distance: 105.9
click at [348, 196] on div "Only the plot of land Both the gold necklace and the plot of land Neither the g…" at bounding box center [343, 185] width 200 height 36
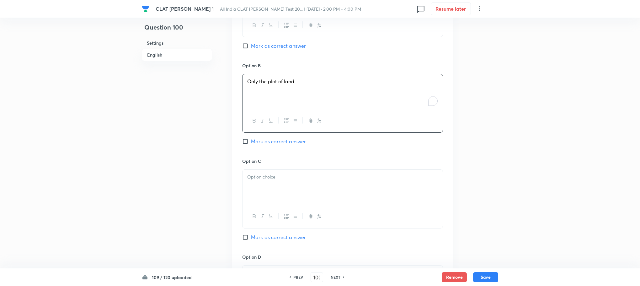
scroll to position [659, 0]
click at [257, 204] on div at bounding box center [343, 215] width 200 height 23
click at [256, 179] on div at bounding box center [343, 186] width 200 height 35
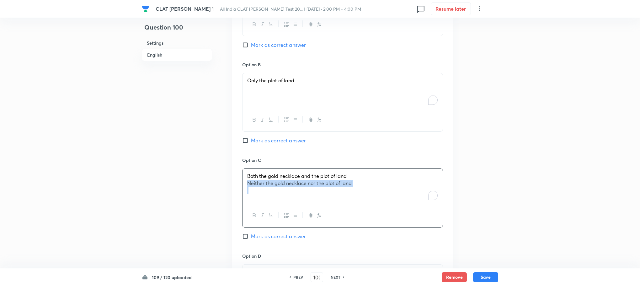
drag, startPoint x: 248, startPoint y: 177, endPoint x: 396, endPoint y: 190, distance: 149.0
click at [396, 190] on div "Both the gold necklace and the plot of land Neither the gold necklace nor the p…" at bounding box center [343, 186] width 200 height 35
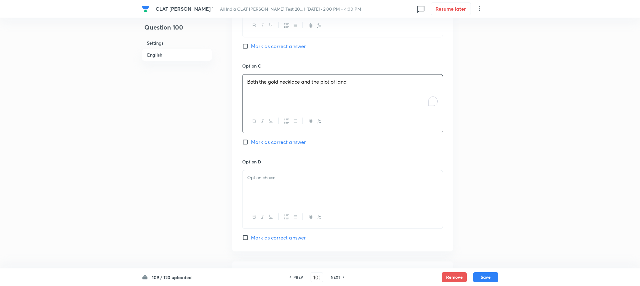
click at [262, 183] on div at bounding box center [343, 187] width 200 height 35
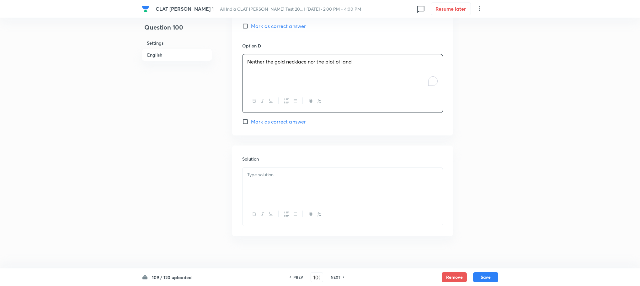
click at [260, 182] on div at bounding box center [343, 184] width 200 height 35
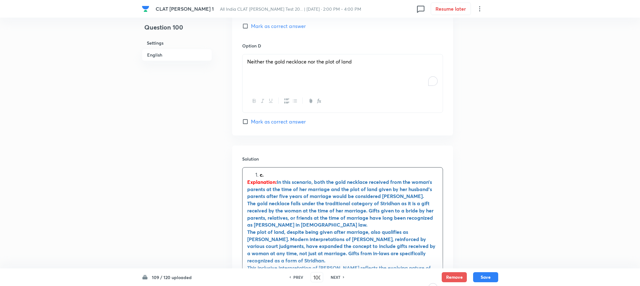
click at [260, 171] on li "c." at bounding box center [349, 174] width 178 height 7
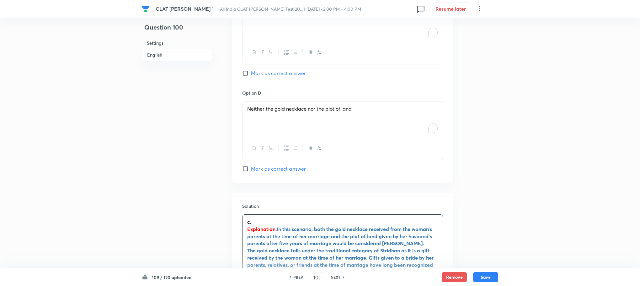
click at [271, 69] on span "Mark as correct answer" at bounding box center [278, 73] width 55 height 8
click at [251, 70] on input "Mark as correct answer" at bounding box center [246, 73] width 9 height 6
checkbox input "true"
click at [488, 276] on button "Save" at bounding box center [485, 276] width 25 height 10
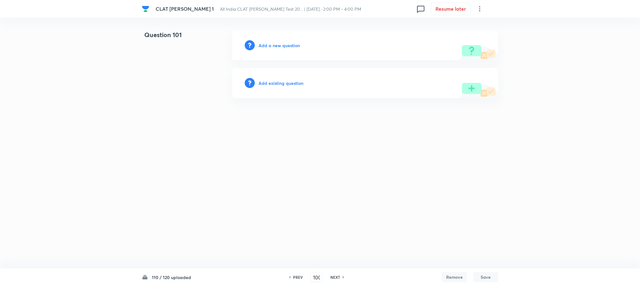
type input "101"
click at [277, 45] on h6 "Add a new question" at bounding box center [280, 45] width 41 height 7
click at [277, 45] on h6 "Choose a question type" at bounding box center [284, 45] width 48 height 7
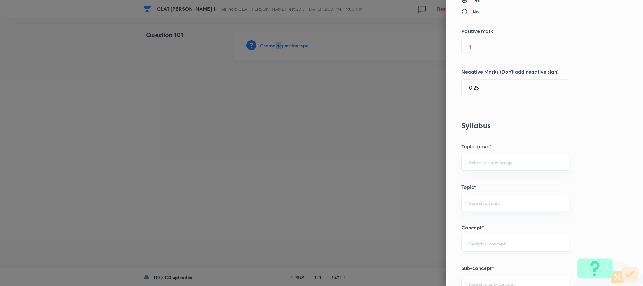
scroll to position [282, 0]
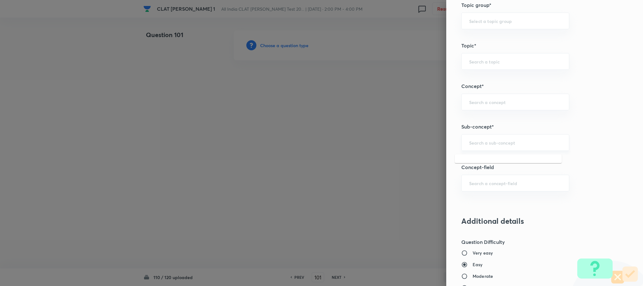
click at [469, 143] on input "text" at bounding box center [515, 142] width 92 height 6
click at [465, 151] on div "​" at bounding box center [515, 142] width 108 height 17
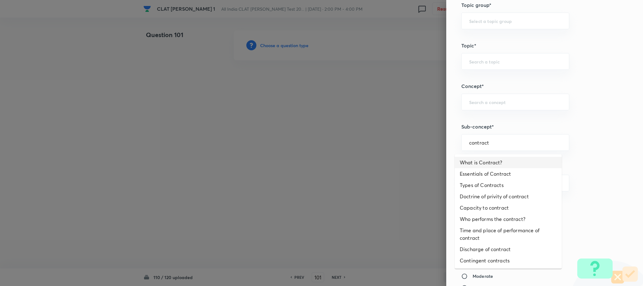
click at [476, 166] on li "What is Contract?" at bounding box center [508, 162] width 107 height 11
type input "What is Contract?"
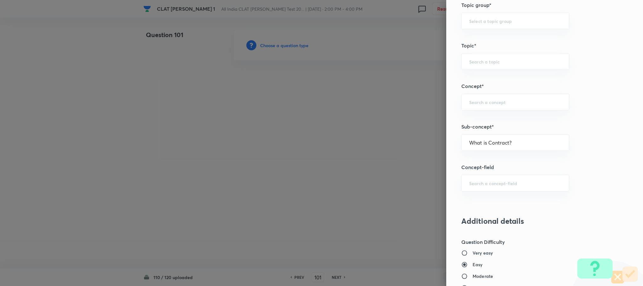
type input "Law of Contract"
type input "Contract Law"
type input "ICA 1872"
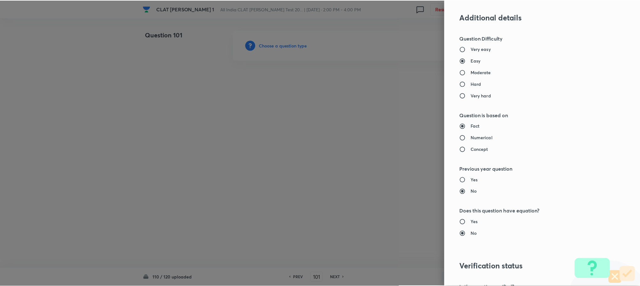
scroll to position [572, 0]
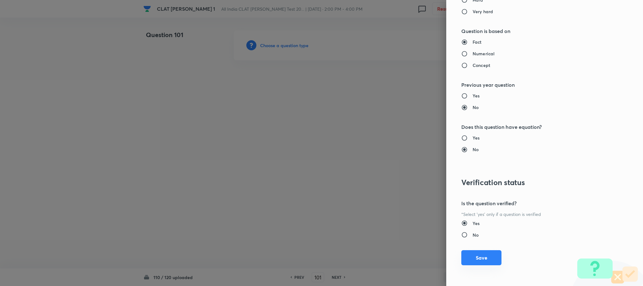
click at [469, 255] on button "Save" at bounding box center [481, 257] width 40 height 15
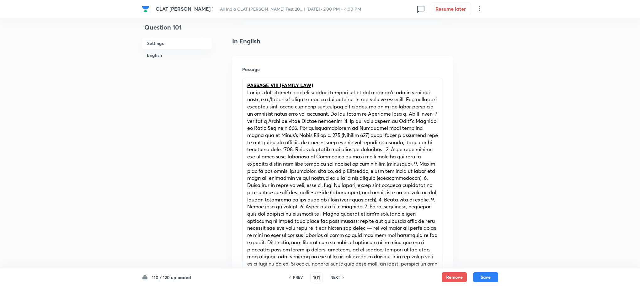
scroll to position [188, 0]
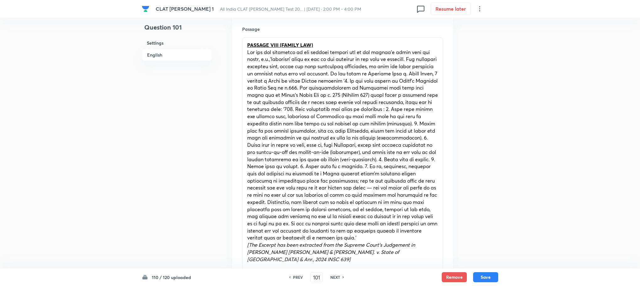
click at [298, 168] on span at bounding box center [342, 145] width 191 height 192
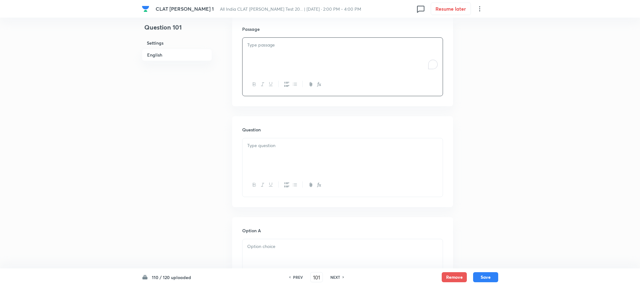
click at [276, 55] on div "To enrich screen reader interactions, please activate Accessibility in Grammarl…" at bounding box center [343, 55] width 200 height 35
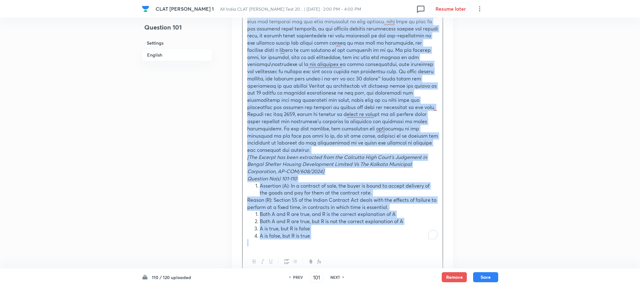
scroll to position [330, 0]
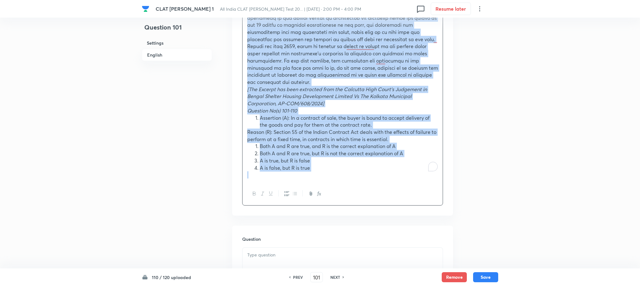
click at [251, 95] on em "[The Excerpt has been extracted from the Calcutta High Court’s Judgement in Ben…" at bounding box center [337, 96] width 180 height 21
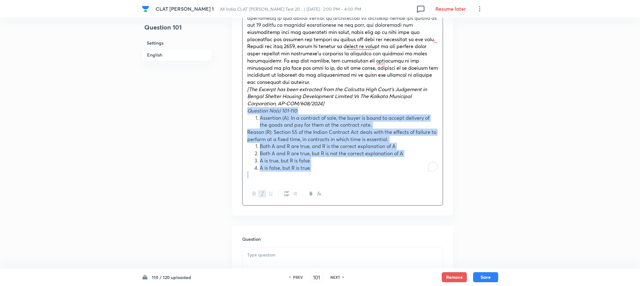
drag, startPoint x: 247, startPoint y: 101, endPoint x: 336, endPoint y: 174, distance: 115.1
click at [336, 174] on div "PASSAGE XI (LAW OF CONTRACTS) [The Excerpt has been extracted from the Calcutta…" at bounding box center [343, 39] width 200 height 286
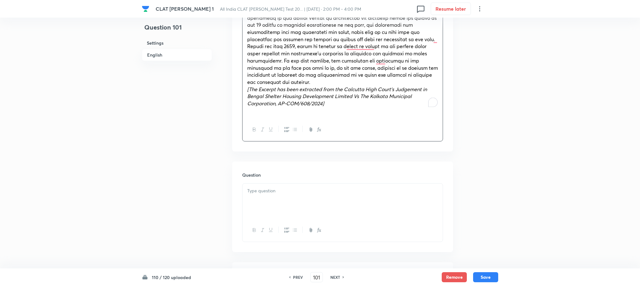
click at [273, 187] on p at bounding box center [342, 190] width 191 height 7
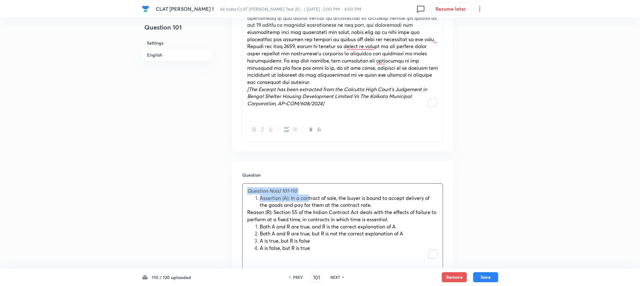
drag, startPoint x: 246, startPoint y: 185, endPoint x: 310, endPoint y: 188, distance: 63.8
click at [310, 188] on div "Question No(s) 101-110 Assertion (A): In a contract of sale, the buyer is bound…" at bounding box center [343, 222] width 200 height 79
click at [310, 187] on p "Question No(s) 101-110" at bounding box center [342, 190] width 191 height 7
drag, startPoint x: 306, startPoint y: 182, endPoint x: 234, endPoint y: 175, distance: 72.1
click at [234, 175] on div "Question Question No(s) 101-110 Assertion (A): In a contract of sale, the buyer…" at bounding box center [342, 228] width 221 height 134
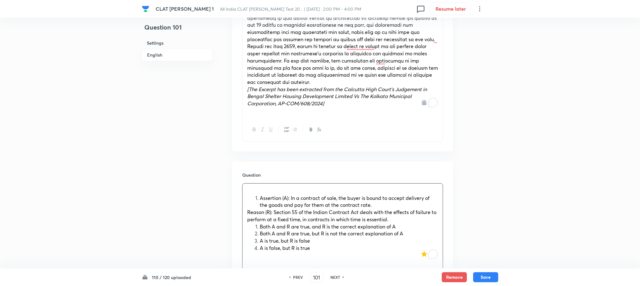
click at [260, 194] on li "Assertion (A): In a contract of sale, the buyer is bound to accept delivery of …" at bounding box center [349, 201] width 178 height 14
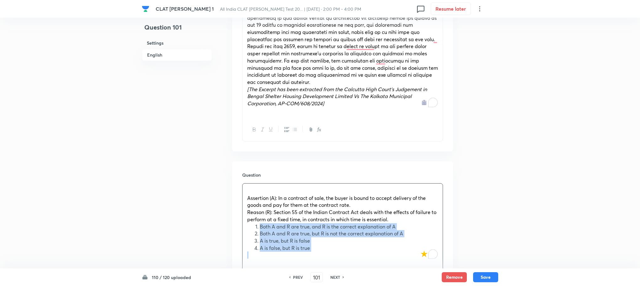
drag, startPoint x: 258, startPoint y: 221, endPoint x: 330, endPoint y: 262, distance: 83.1
click at [330, 262] on div "Assertion (A): In a contract of sale, the buyer is bound to accept delivery of …" at bounding box center [342, 234] width 201 height 103
click at [287, 271] on icon "button" at bounding box center [286, 273] width 5 height 5
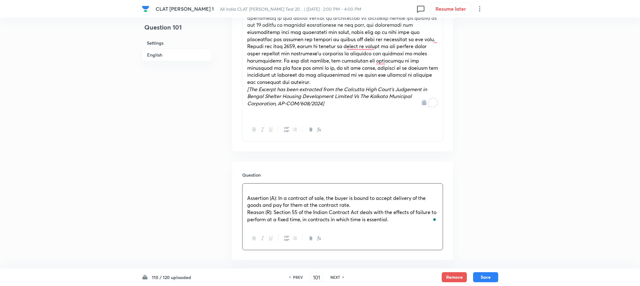
scroll to position [424, 0]
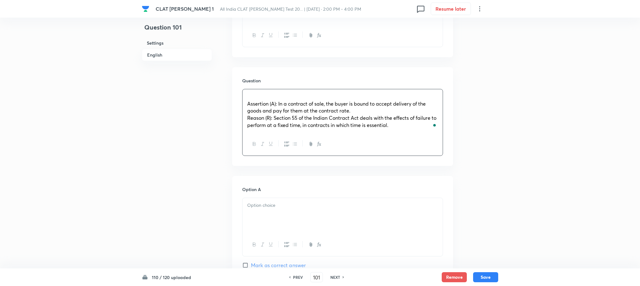
click at [253, 207] on div at bounding box center [343, 215] width 200 height 35
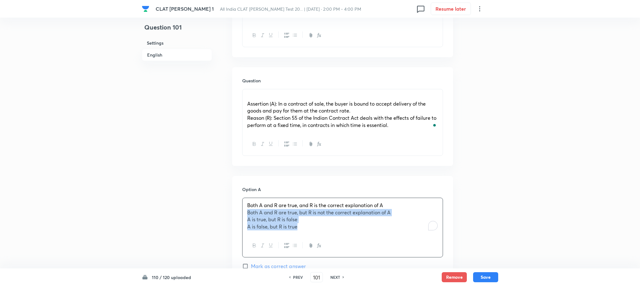
drag, startPoint x: 247, startPoint y: 204, endPoint x: 329, endPoint y: 242, distance: 90.6
click at [329, 242] on div "Both A and R are true, and R is the correct explanation of A Both A and R are t…" at bounding box center [342, 227] width 201 height 60
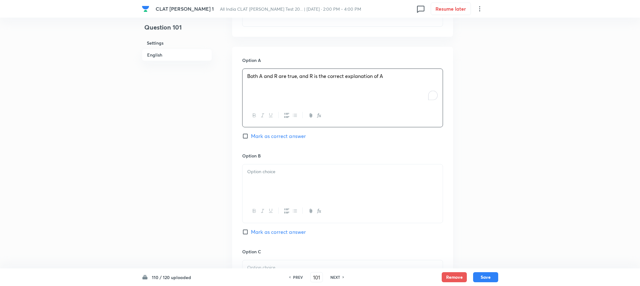
scroll to position [565, 0]
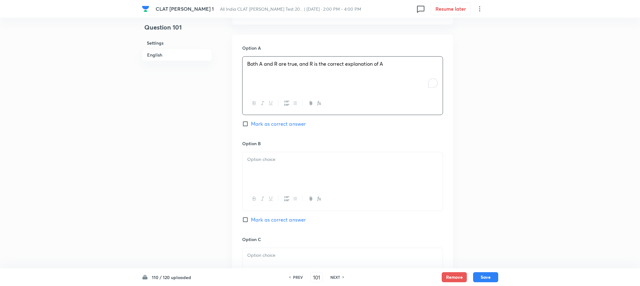
click at [256, 169] on div at bounding box center [343, 169] width 200 height 35
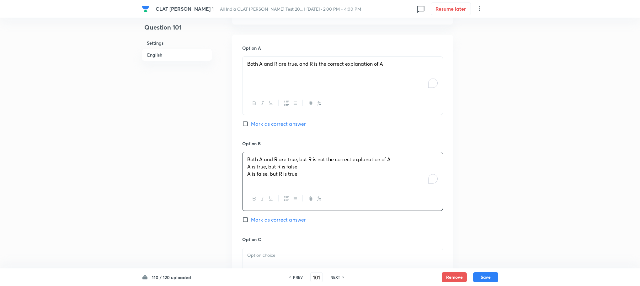
click at [248, 156] on span "Both A and R are true, but R is not the correct explanation of A" at bounding box center [318, 159] width 143 height 7
drag, startPoint x: 247, startPoint y: 158, endPoint x: 318, endPoint y: 183, distance: 75.6
click at [318, 183] on div "Both A and R are true, but R is not the correct explanation of A A is true, but…" at bounding box center [342, 181] width 201 height 59
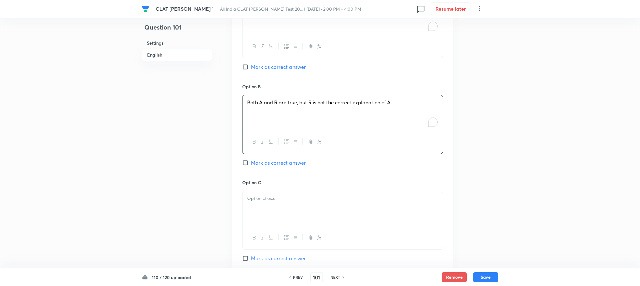
scroll to position [659, 0]
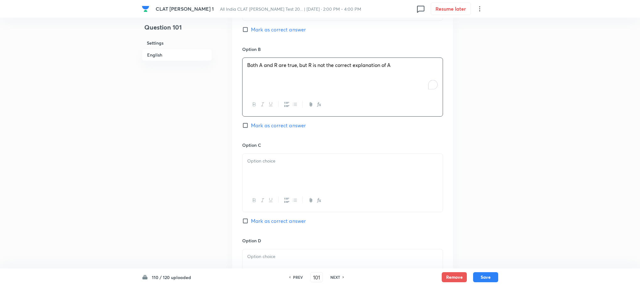
click at [247, 169] on div at bounding box center [343, 170] width 200 height 35
drag, startPoint x: 247, startPoint y: 164, endPoint x: 314, endPoint y: 178, distance: 68.0
click at [314, 178] on div "A is true, but R is false A is false, but R is true" at bounding box center [343, 170] width 200 height 35
click at [282, 249] on div at bounding box center [343, 266] width 200 height 35
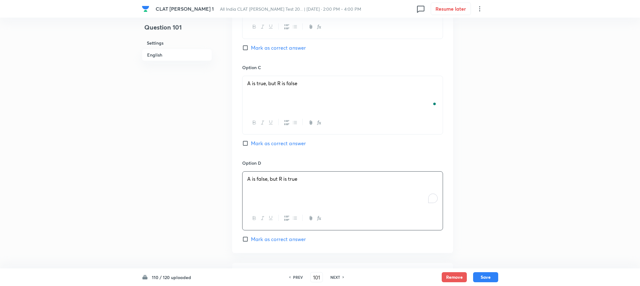
scroll to position [800, 0]
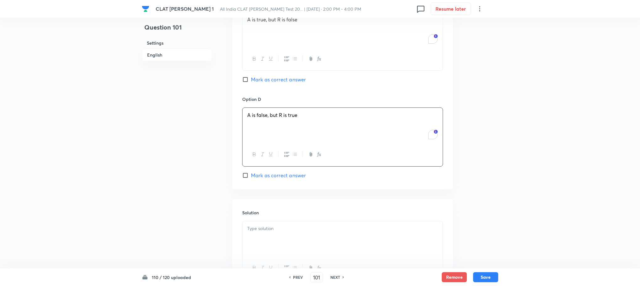
click at [267, 225] on p at bounding box center [342, 228] width 191 height 7
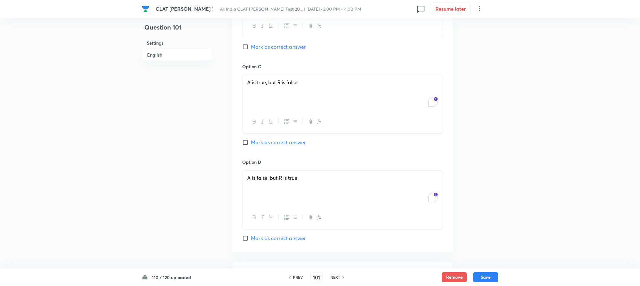
scroll to position [706, 0]
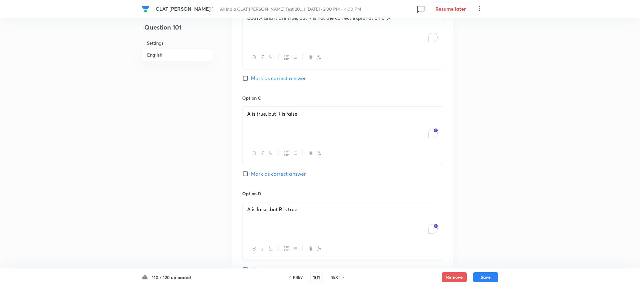
click at [271, 74] on span "Mark as correct answer" at bounding box center [278, 78] width 55 height 8
click at [251, 75] on input "Mark as correct answer" at bounding box center [246, 78] width 9 height 6
checkbox input "true"
click at [489, 277] on button "Save" at bounding box center [485, 276] width 25 height 10
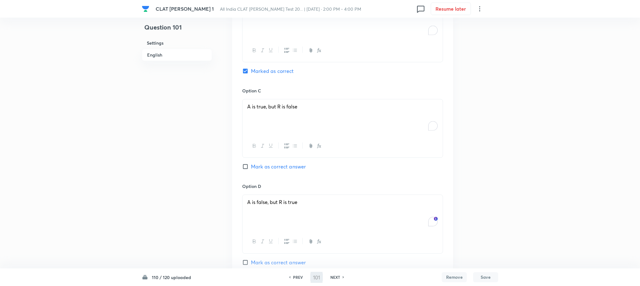
type input "102"
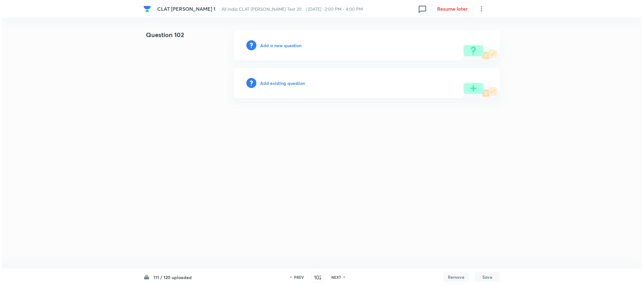
scroll to position [0, 0]
click at [287, 37] on div "Add a new question" at bounding box center [367, 45] width 266 height 30
click at [286, 44] on h6 "Add a new question" at bounding box center [280, 45] width 41 height 7
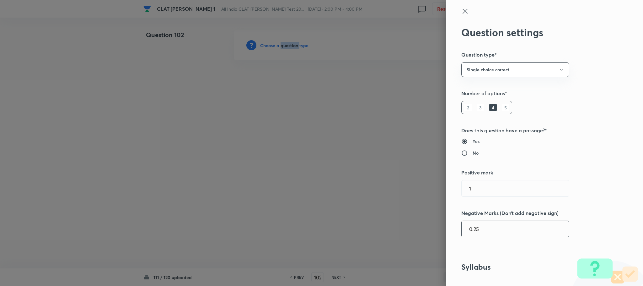
scroll to position [282, 0]
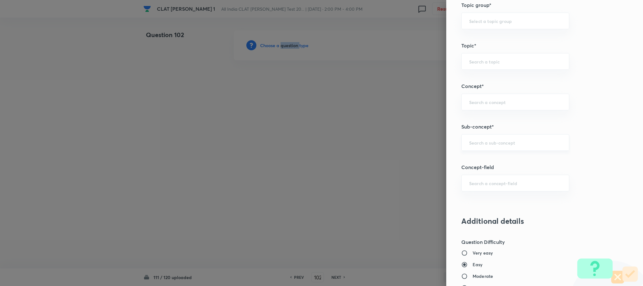
click at [489, 145] on input "text" at bounding box center [515, 142] width 92 height 6
click at [480, 167] on li "Agreement" at bounding box center [508, 162] width 107 height 11
type input "Agreement"
type input "Law of Contract"
type input "Contract Law"
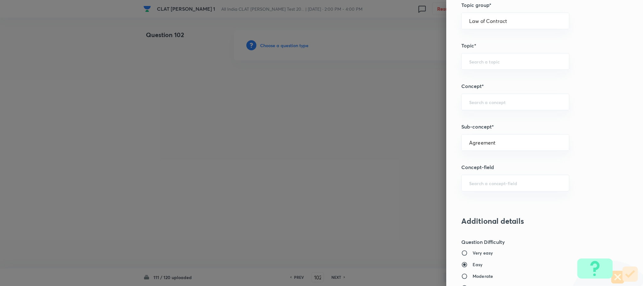
type input "ICA 1872"
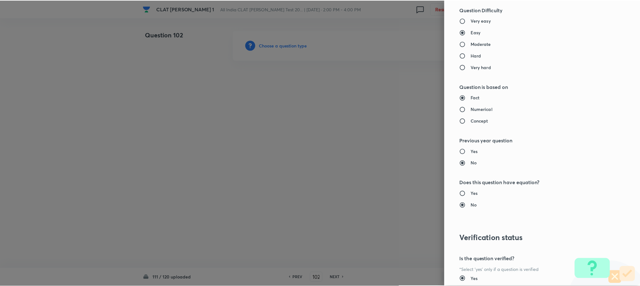
scroll to position [572, 0]
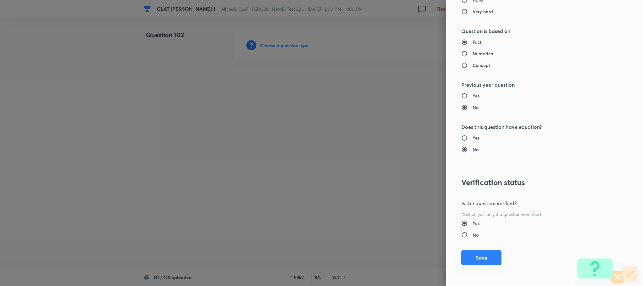
click at [472, 260] on button "Save" at bounding box center [481, 257] width 40 height 15
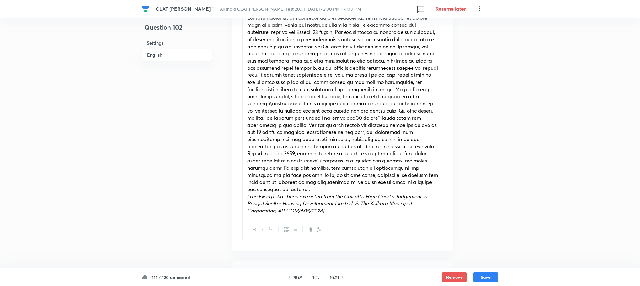
scroll to position [282, 0]
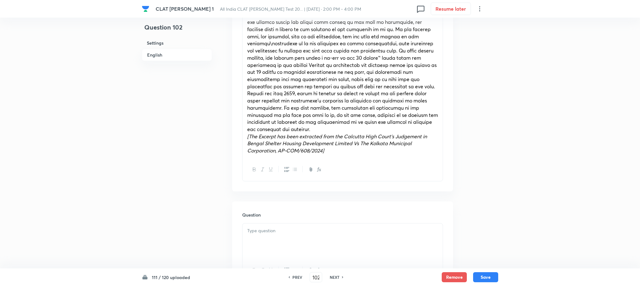
click at [282, 227] on p at bounding box center [342, 230] width 191 height 7
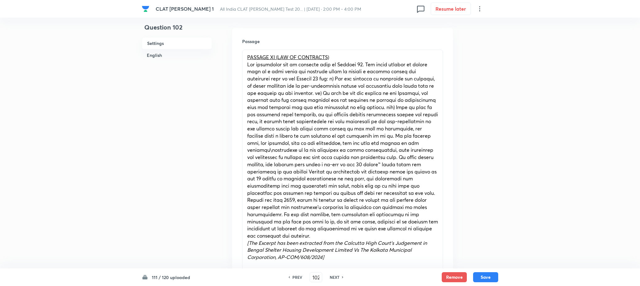
scroll to position [94, 0]
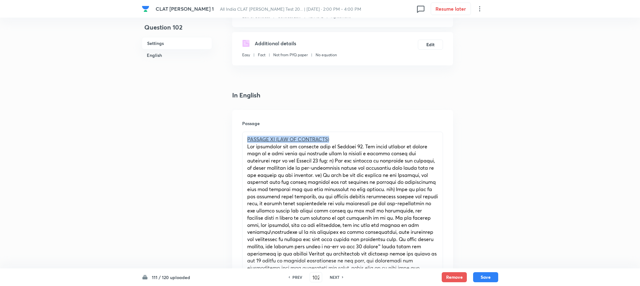
drag, startPoint x: 298, startPoint y: 134, endPoint x: 185, endPoint y: 134, distance: 112.7
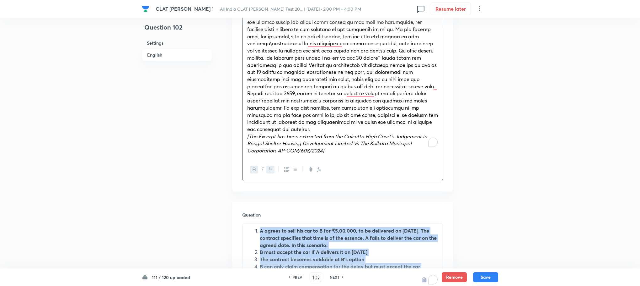
drag, startPoint x: 260, startPoint y: 221, endPoint x: 362, endPoint y: 288, distance: 122.1
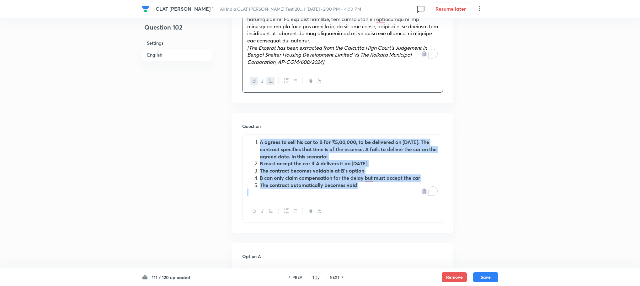
click at [286, 208] on icon "button" at bounding box center [286, 210] width 5 height 5
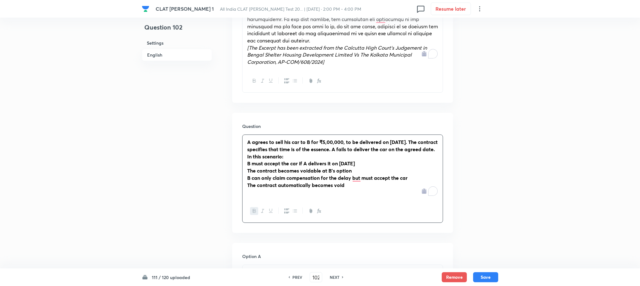
click at [248, 202] on div at bounding box center [343, 210] width 200 height 23
click at [251, 207] on button "button" at bounding box center [254, 211] width 8 height 8
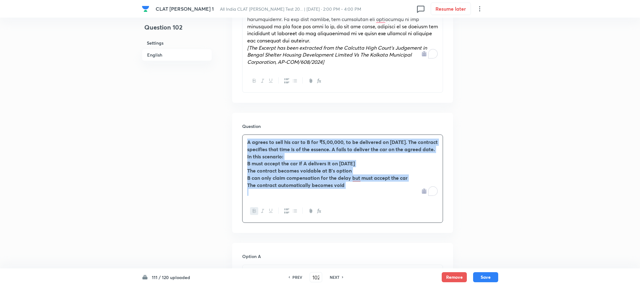
click at [251, 207] on button "button" at bounding box center [254, 211] width 8 height 8
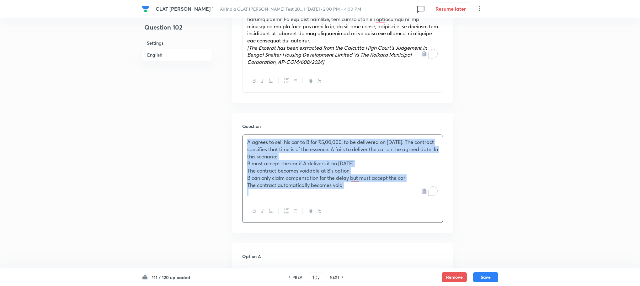
click at [246, 156] on div "A agrees to sell his car to B for ₹5,00,000, to be delivered on 1st March. The …" at bounding box center [343, 167] width 200 height 65
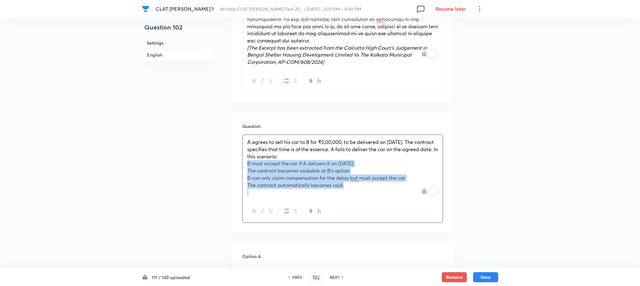
drag, startPoint x: 246, startPoint y: 156, endPoint x: 345, endPoint y: 193, distance: 105.2
click at [345, 193] on div "A agrees to sell his car to B for ₹5,00,000, to be delivered on 1st March. The …" at bounding box center [342, 178] width 201 height 88
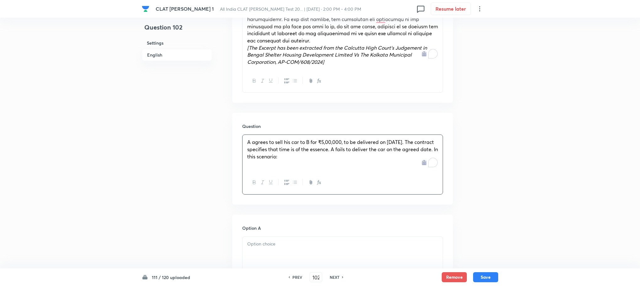
scroll to position [465, 0]
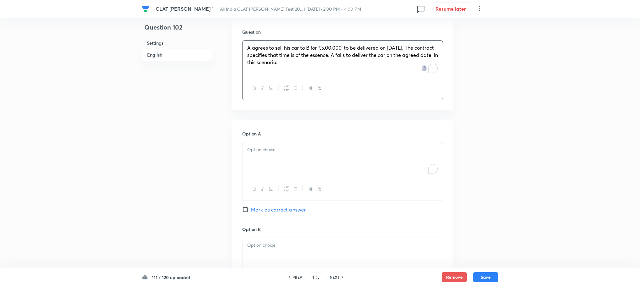
click at [260, 168] on div "To enrich screen reader interactions, please activate Accessibility in Grammarl…" at bounding box center [343, 159] width 200 height 35
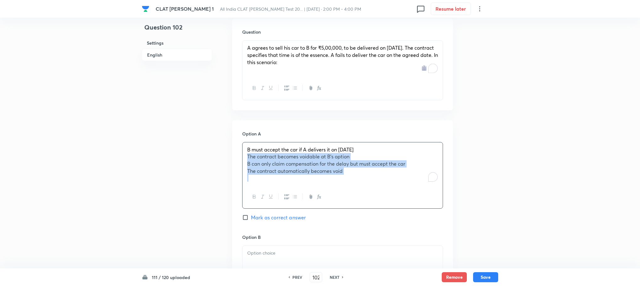
drag, startPoint x: 245, startPoint y: 153, endPoint x: 391, endPoint y: 195, distance: 151.7
click at [391, 195] on div "B must accept the car if A delivers it on 2nd March The contract becomes voidab…" at bounding box center [342, 175] width 201 height 67
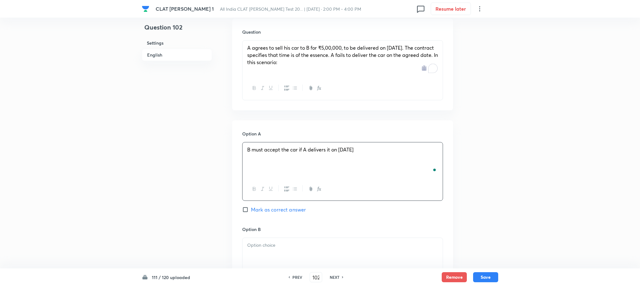
click at [276, 241] on p at bounding box center [342, 244] width 191 height 7
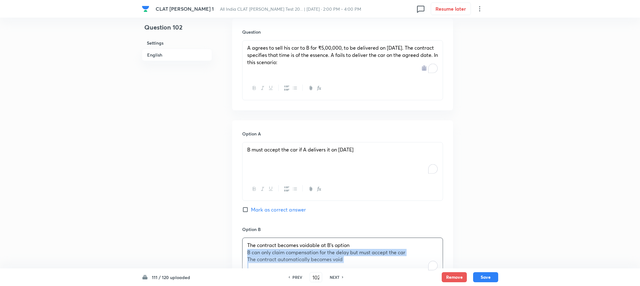
drag, startPoint x: 244, startPoint y: 245, endPoint x: 389, endPoint y: 272, distance: 147.5
click at [389, 273] on div "CLAT PG Mock 1 All India CLAT PG Mock Test 20... | Sep 6, 2025 · 2:00 PM - 4:00…" at bounding box center [320, 100] width 640 height 1071
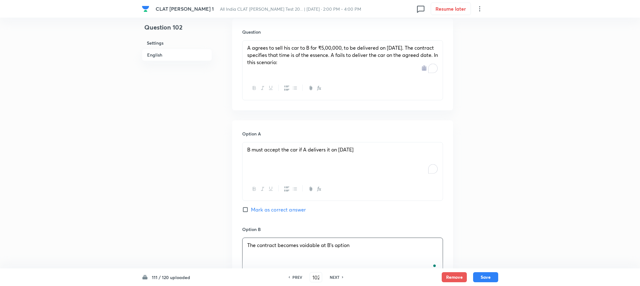
scroll to position [606, 0]
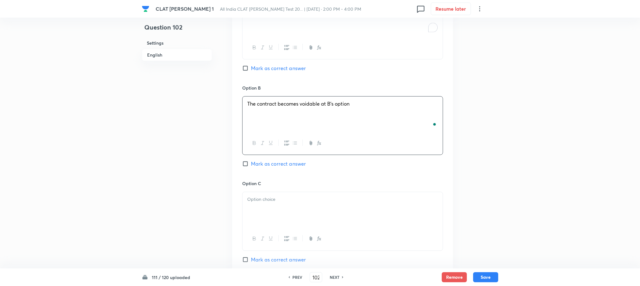
click at [266, 209] on div at bounding box center [343, 209] width 200 height 35
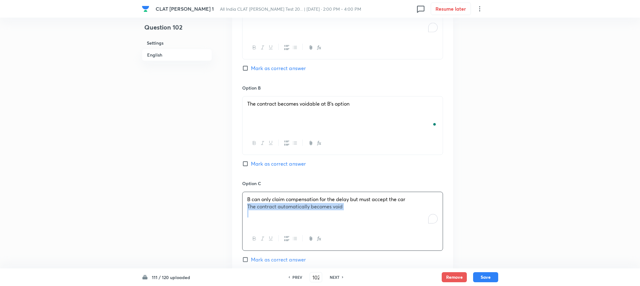
drag, startPoint x: 248, startPoint y: 200, endPoint x: 394, endPoint y: 215, distance: 146.4
click at [400, 217] on div "B can only claim compensation for the delay but must accept the car The contrac…" at bounding box center [343, 209] width 200 height 35
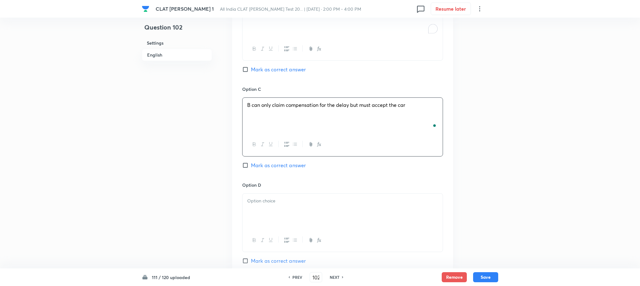
click at [268, 193] on div at bounding box center [343, 210] width 200 height 35
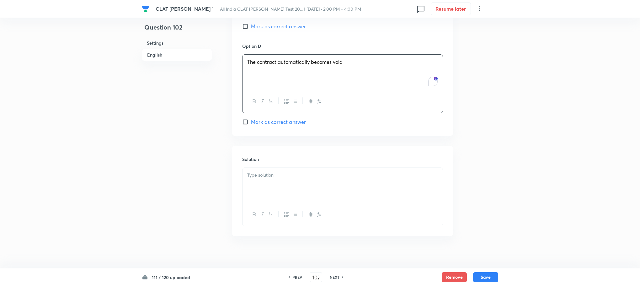
click at [268, 168] on div at bounding box center [343, 185] width 200 height 35
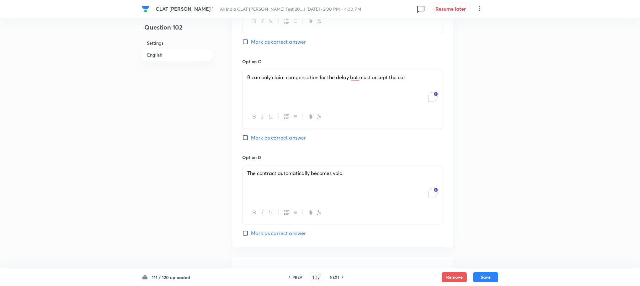
scroll to position [604, 0]
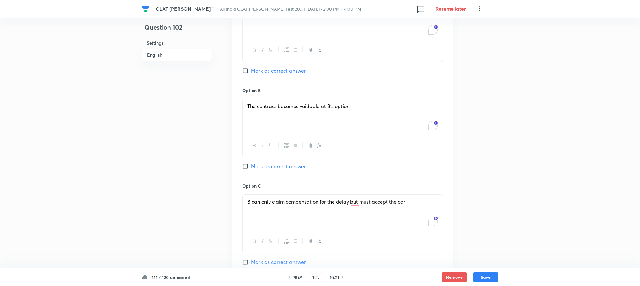
click at [271, 162] on span "Mark as correct answer" at bounding box center [278, 166] width 55 height 8
click at [251, 163] on input "Mark as correct answer" at bounding box center [246, 166] width 9 height 6
checkbox input "true"
click at [489, 278] on button "Save" at bounding box center [485, 276] width 25 height 10
type input "103"
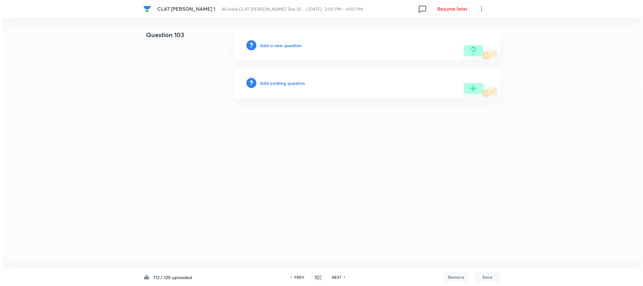
scroll to position [0, 0]
click at [281, 41] on div "Add a new question" at bounding box center [367, 45] width 266 height 30
click at [279, 43] on h6 "Add a new question" at bounding box center [280, 45] width 41 height 7
click at [279, 43] on h6 "Choose a question type" at bounding box center [284, 45] width 48 height 7
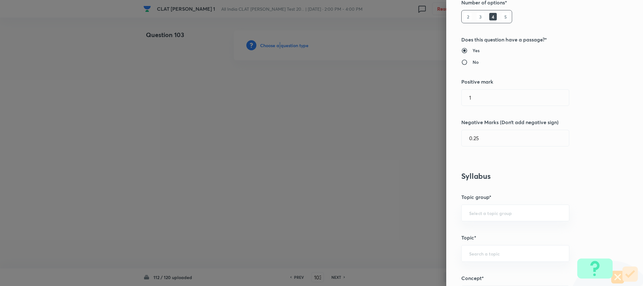
scroll to position [282, 0]
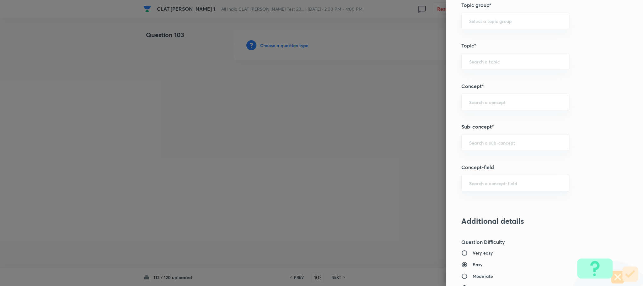
click at [482, 135] on div "Question settings Question type* Single choice correct Number of options* 2 3 4…" at bounding box center [544, 143] width 197 height 286
click at [477, 144] on input "text" at bounding box center [515, 142] width 92 height 6
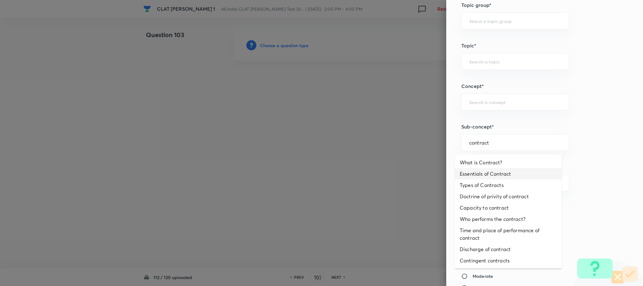
click at [475, 170] on li "Essentials of Contract" at bounding box center [508, 173] width 107 height 11
type input "Essentials of Contract"
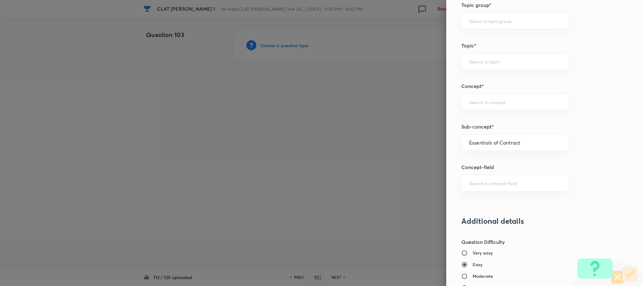
type input "Law of Contract"
type input "Contract Law"
type input "ICA 1872"
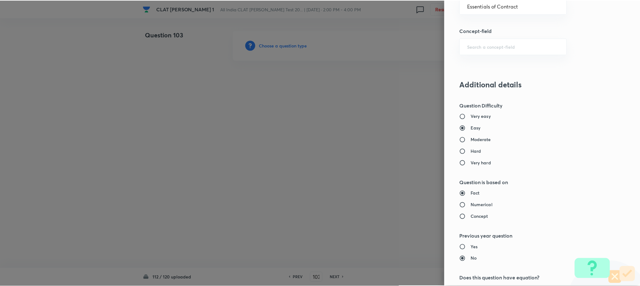
scroll to position [572, 0]
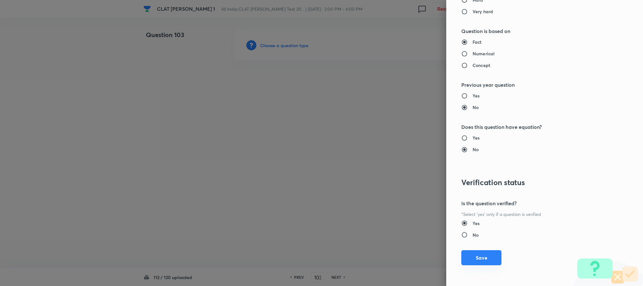
click at [472, 256] on button "Save" at bounding box center [481, 257] width 40 height 15
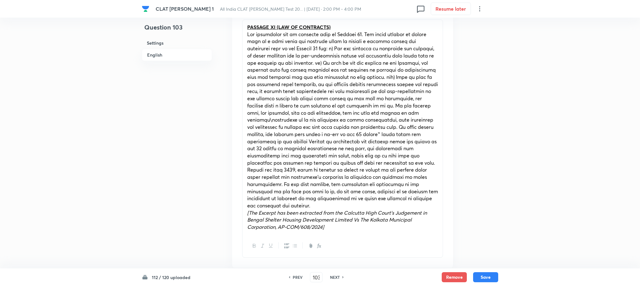
scroll to position [282, 0]
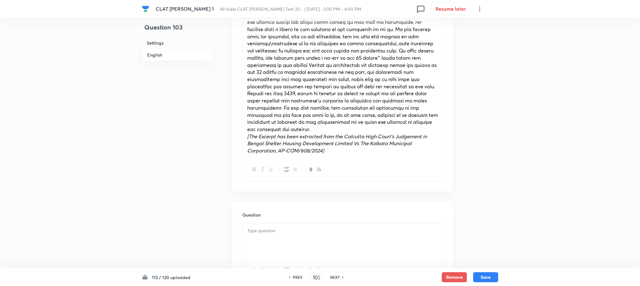
click at [268, 233] on div at bounding box center [343, 240] width 200 height 35
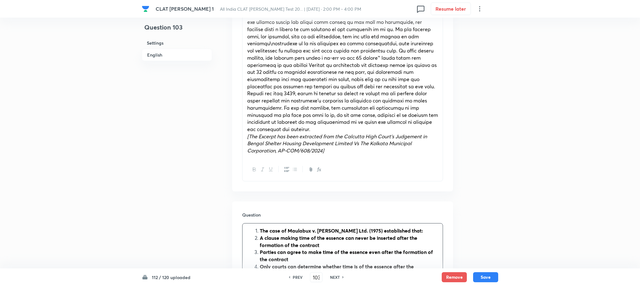
scroll to position [377, 0]
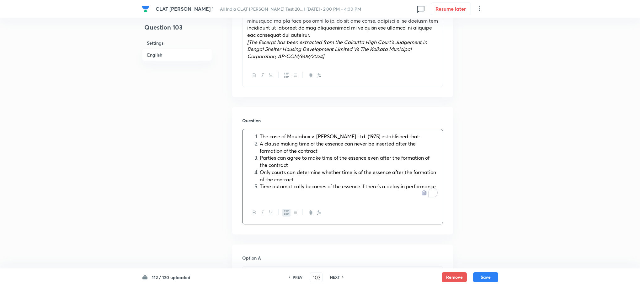
click at [260, 133] on li "The case of Maulabux v. [PERSON_NAME] Ltd. (1975) established that:" at bounding box center [349, 136] width 178 height 7
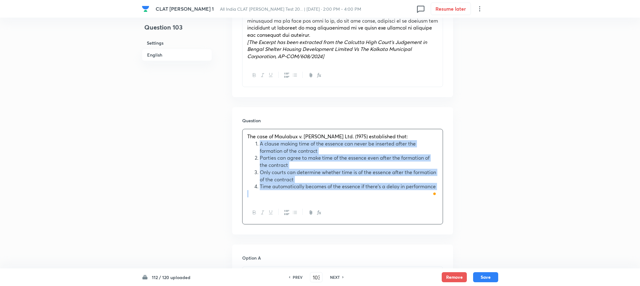
drag, startPoint x: 258, startPoint y: 137, endPoint x: 381, endPoint y: 215, distance: 145.7
click at [429, 234] on div "In English Passage PASSAGE XI (LAW OF CONTRACTS) [The Excerpt has been extracte…" at bounding box center [342, 271] width 221 height 926
click at [288, 210] on icon "button" at bounding box center [286, 212] width 5 height 5
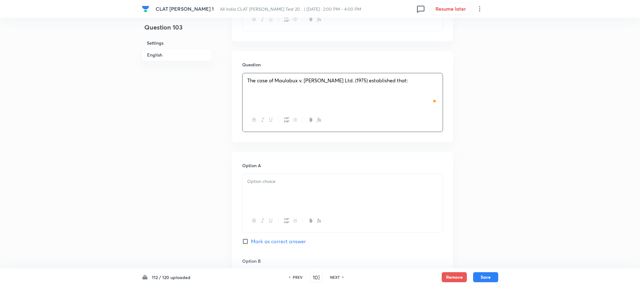
scroll to position [471, 0]
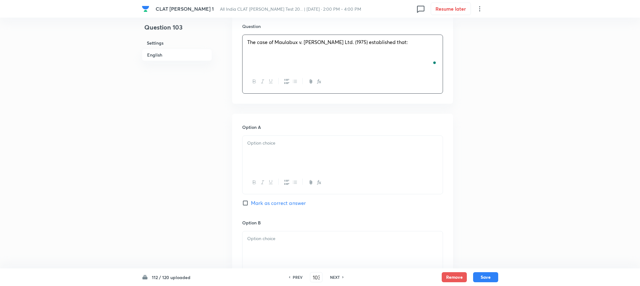
click at [249, 157] on div at bounding box center [343, 153] width 200 height 35
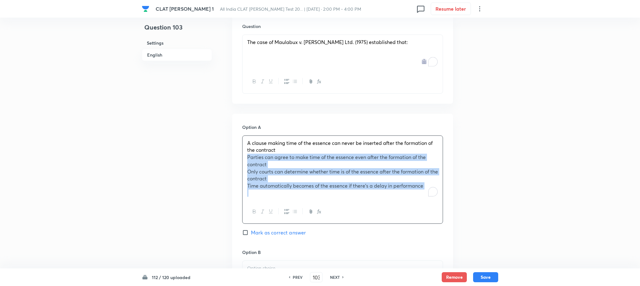
drag, startPoint x: 246, startPoint y: 153, endPoint x: 452, endPoint y: 214, distance: 215.0
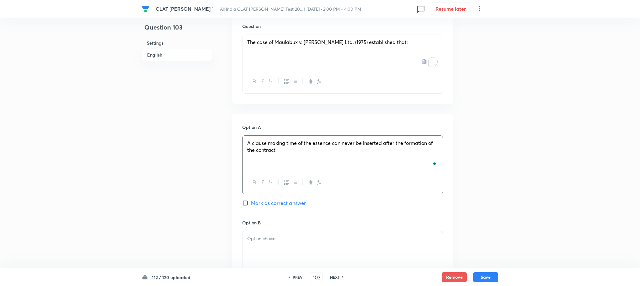
click at [284, 238] on div at bounding box center [343, 248] width 200 height 35
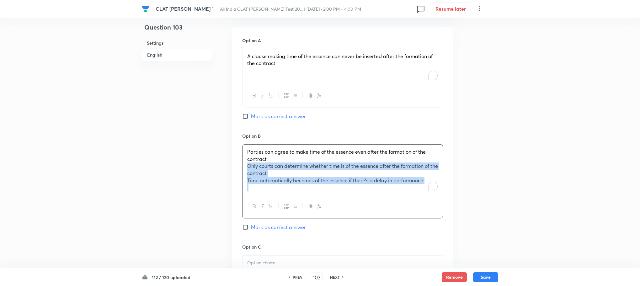
drag, startPoint x: 244, startPoint y: 248, endPoint x: 463, endPoint y: 289, distance: 222.9
click at [463, 285] on html "CLAT [PERSON_NAME] 1 All India CLAT [PERSON_NAME] Test 20... | [DATE] · 2:00 PM…" at bounding box center [320, 15] width 640 height 1145
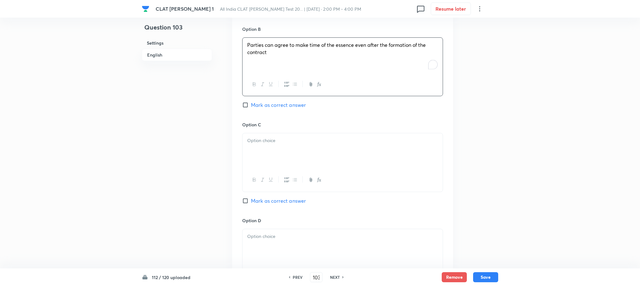
scroll to position [665, 0]
click at [266, 146] on div at bounding box center [343, 149] width 200 height 35
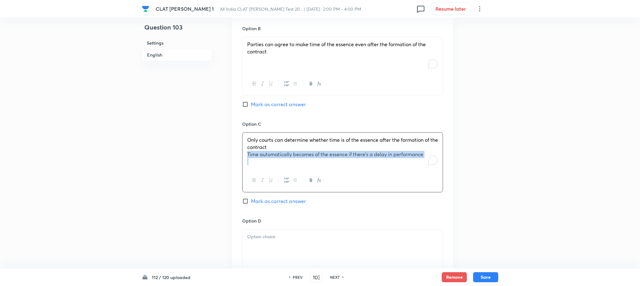
drag, startPoint x: 245, startPoint y: 147, endPoint x: 537, endPoint y: 175, distance: 293.5
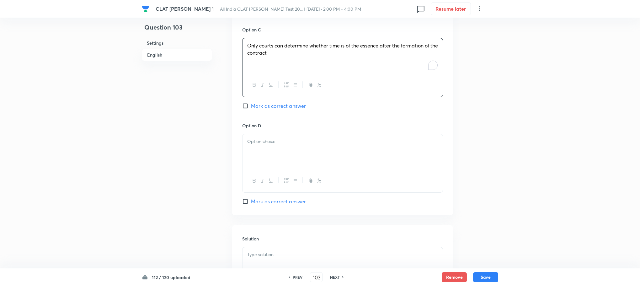
click at [274, 150] on div at bounding box center [343, 151] width 200 height 35
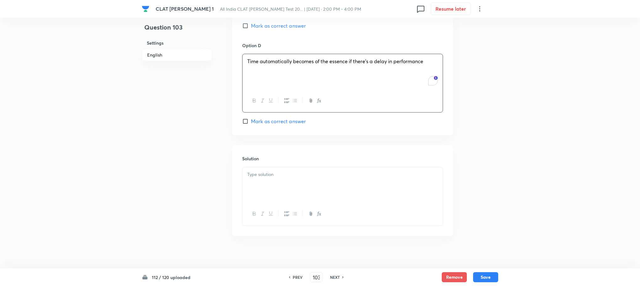
click at [253, 175] on div at bounding box center [343, 184] width 200 height 35
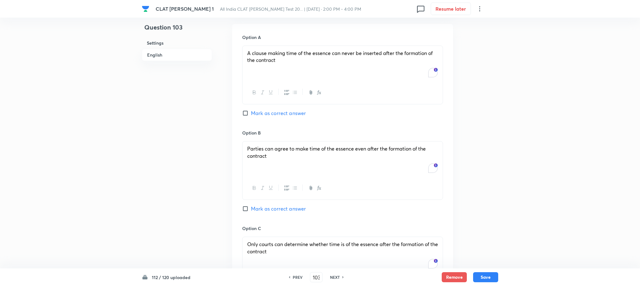
scroll to position [556, 0]
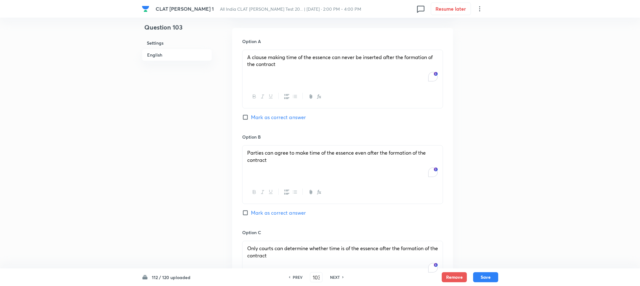
click at [274, 209] on span "Mark as correct answer" at bounding box center [278, 213] width 55 height 8
click at [251, 209] on input "Mark as correct answer" at bounding box center [246, 212] width 9 height 6
checkbox input "true"
click at [483, 278] on button "Save" at bounding box center [485, 276] width 25 height 10
type input "104"
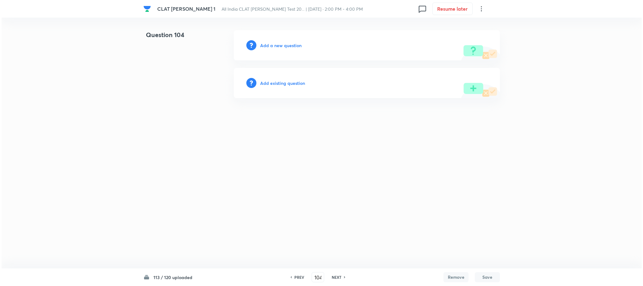
scroll to position [0, 0]
click at [272, 46] on h6 "Add a new question" at bounding box center [280, 45] width 41 height 7
click at [272, 46] on h6 "Choose a question type" at bounding box center [284, 45] width 48 height 7
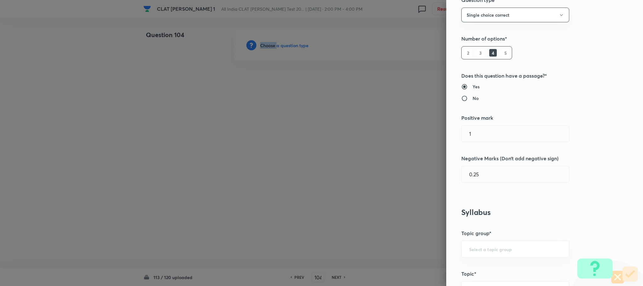
scroll to position [330, 0]
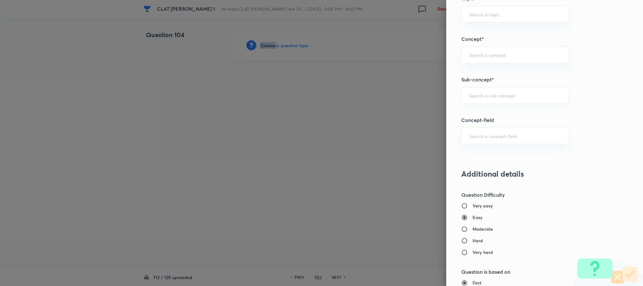
click at [483, 93] on div "​" at bounding box center [515, 95] width 108 height 17
drag, startPoint x: 479, startPoint y: 101, endPoint x: 319, endPoint y: 87, distance: 161.3
click at [319, 87] on div "Question settings Question type* Single choice correct Number of options* 2 3 4…" at bounding box center [321, 143] width 643 height 286
type input "a"
click at [473, 102] on div "​" at bounding box center [515, 95] width 108 height 17
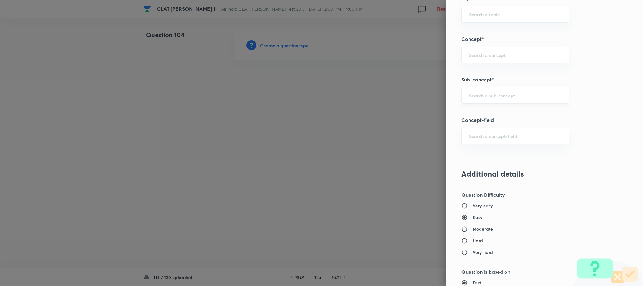
click at [482, 100] on div "​" at bounding box center [515, 95] width 108 height 17
click at [479, 100] on div "​" at bounding box center [515, 95] width 108 height 17
click at [467, 100] on div "​" at bounding box center [515, 95] width 108 height 17
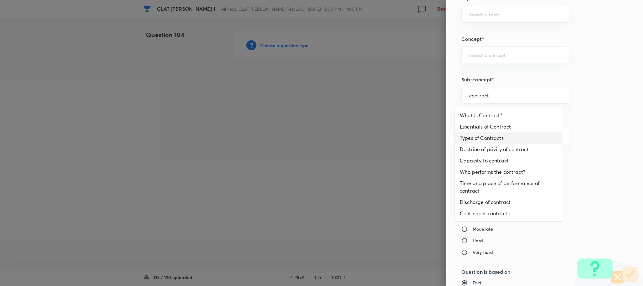
click at [474, 142] on li "Types of Contracts" at bounding box center [508, 137] width 107 height 11
type input "Types of Contracts"
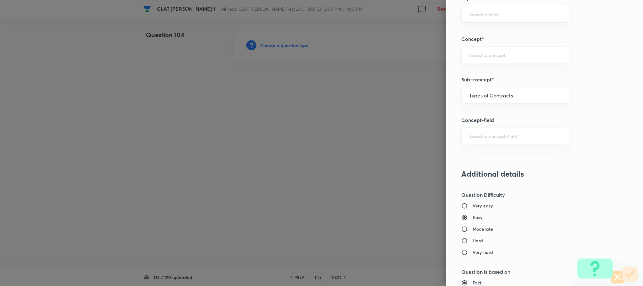
type input "Law of Contract"
type input "Contract Law"
type input "ICA 1872"
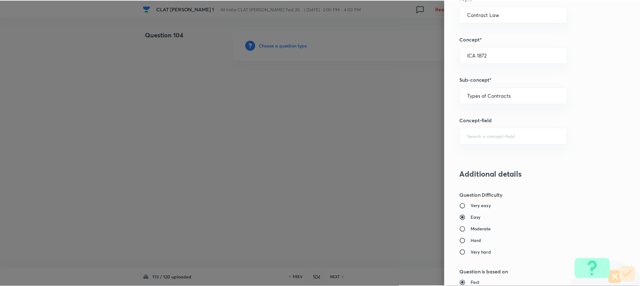
scroll to position [572, 0]
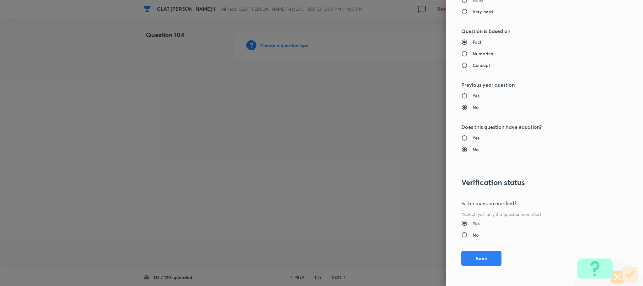
click at [477, 250] on div "Question settings Question type* Single choice correct Number of options* 2 3 4…" at bounding box center [544, 143] width 197 height 286
click at [475, 254] on button "Save" at bounding box center [481, 257] width 40 height 15
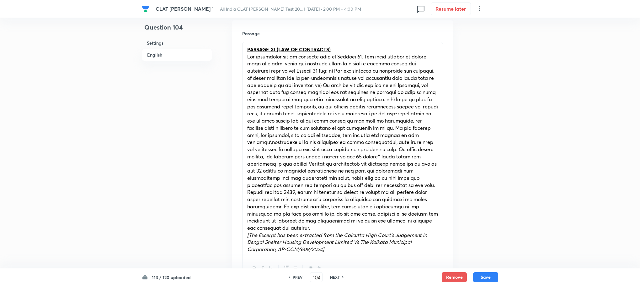
scroll to position [282, 0]
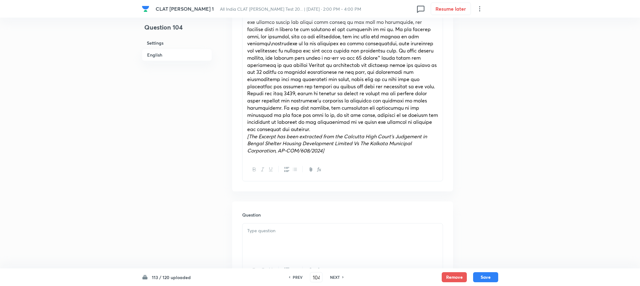
click at [266, 238] on div at bounding box center [343, 240] width 200 height 35
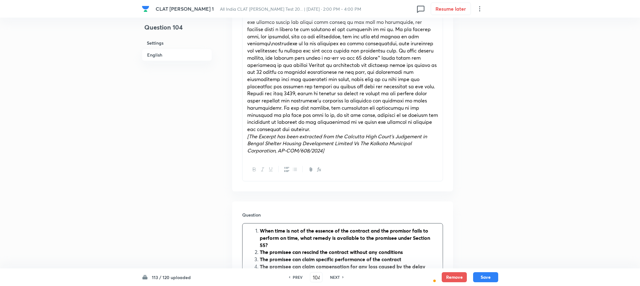
scroll to position [377, 0]
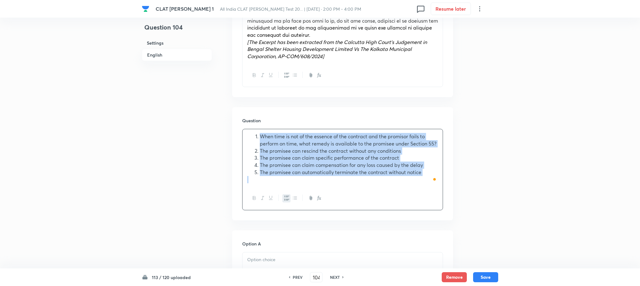
click at [286, 195] on icon "button" at bounding box center [286, 197] width 5 height 5
click at [243, 143] on div "When time is not of the essence of the contract and the promisor fails to perfo…" at bounding box center [343, 157] width 200 height 57
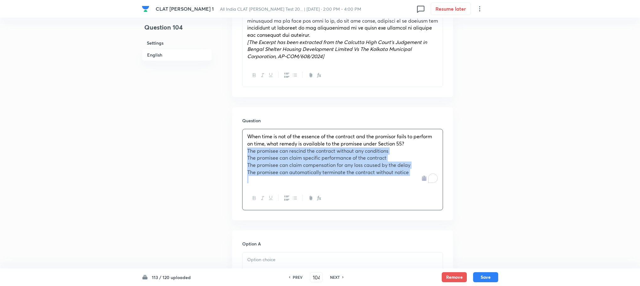
drag, startPoint x: 242, startPoint y: 143, endPoint x: 424, endPoint y: 182, distance: 185.5
click at [424, 182] on div "When time is not of the essence of the contract and the promisor fails to perfo…" at bounding box center [342, 169] width 201 height 81
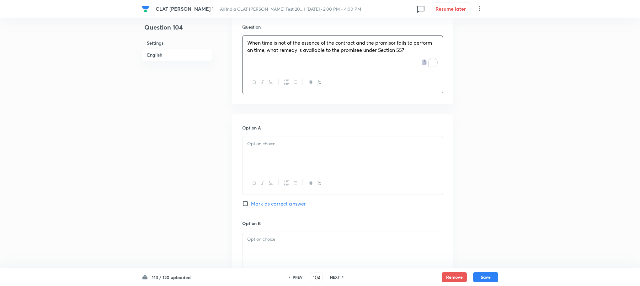
scroll to position [471, 0]
click at [255, 155] on div at bounding box center [343, 153] width 200 height 35
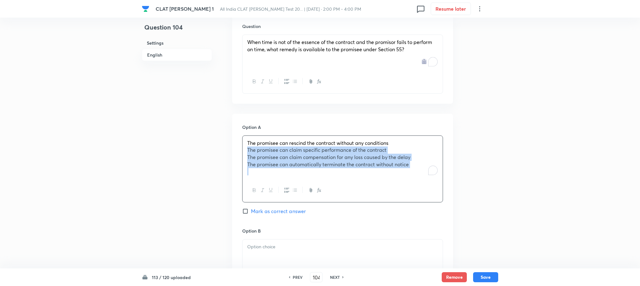
drag, startPoint x: 247, startPoint y: 145, endPoint x: 436, endPoint y: 185, distance: 193.5
click at [458, 189] on div "Question 104 Settings English Settings Type Single choice correct 4 options Wit…" at bounding box center [320, 97] width 357 height 1077
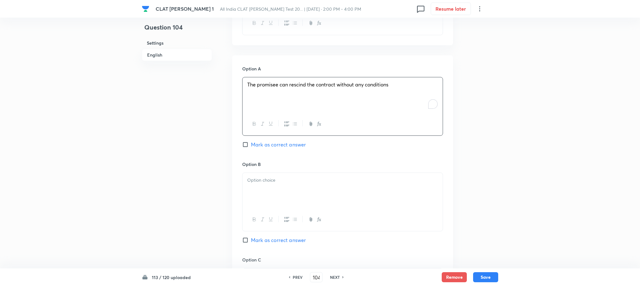
scroll to position [565, 0]
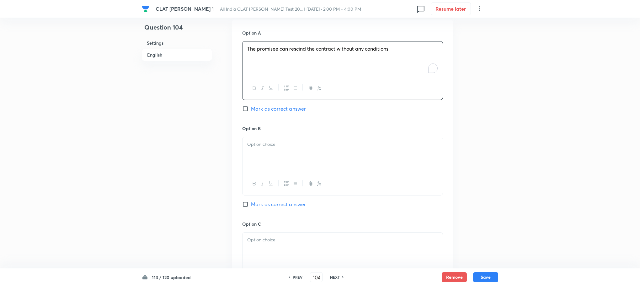
click at [255, 151] on div at bounding box center [343, 154] width 200 height 35
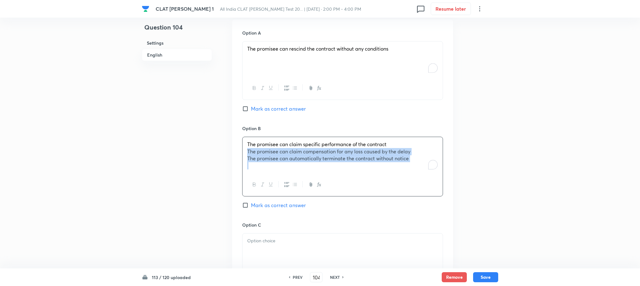
drag, startPoint x: 250, startPoint y: 148, endPoint x: 425, endPoint y: 180, distance: 177.2
click at [477, 182] on div "Question 104 Settings English Settings Type Single choice correct 4 options Wit…" at bounding box center [320, 0] width 357 height 1070
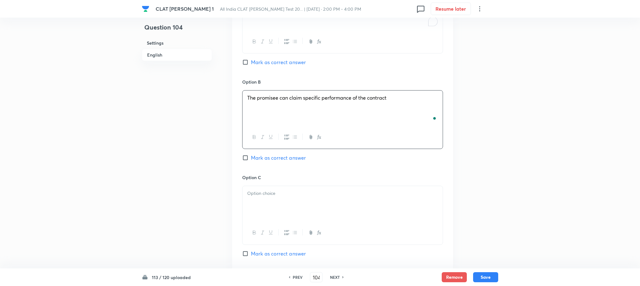
scroll to position [612, 0]
click at [264, 162] on div "Option B The promisee can claim specific performance of the contract Mark as co…" at bounding box center [342, 125] width 201 height 95
click at [264, 185] on div at bounding box center [343, 202] width 200 height 35
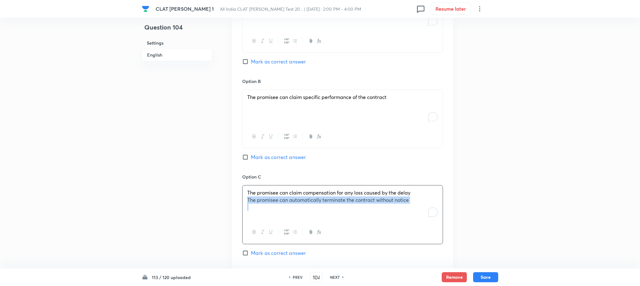
drag, startPoint x: 248, startPoint y: 195, endPoint x: 497, endPoint y: 220, distance: 251.1
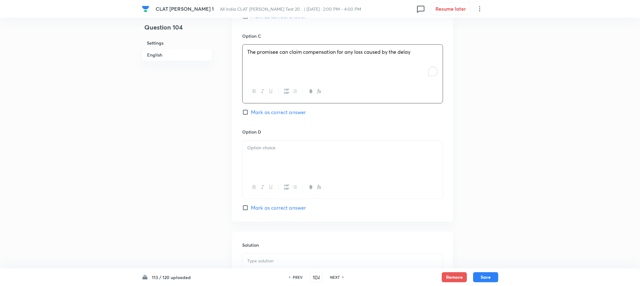
scroll to position [753, 0]
click at [256, 150] on div "To enrich screen reader interactions, please activate Accessibility in Grammarl…" at bounding box center [343, 157] width 200 height 35
click at [275, 257] on p at bounding box center [342, 259] width 191 height 7
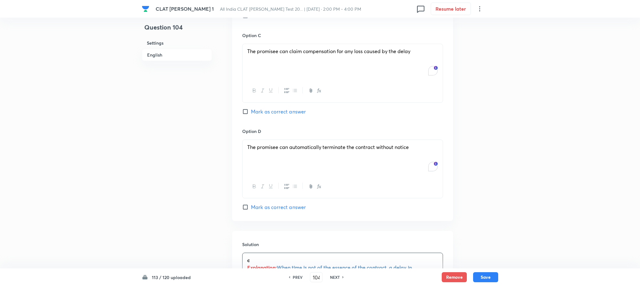
click at [275, 108] on span "Mark as correct answer" at bounding box center [278, 112] width 55 height 8
click at [251, 108] on input "Mark as correct answer" at bounding box center [246, 111] width 9 height 6
checkbox input "true"
click at [483, 278] on button "Save" at bounding box center [485, 276] width 25 height 10
type input "105"
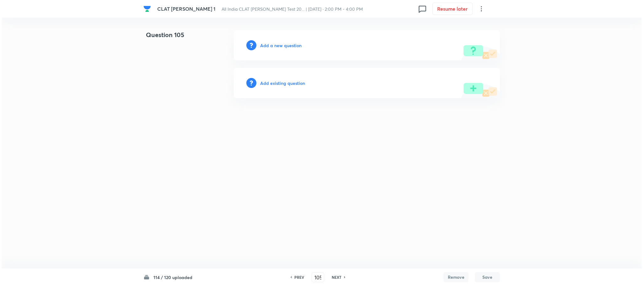
scroll to position [0, 0]
click at [278, 49] on div "Add a new question" at bounding box center [367, 45] width 266 height 30
click at [276, 43] on h6 "Add a new question" at bounding box center [280, 45] width 41 height 7
click at [276, 43] on h6 "Choose a question type" at bounding box center [284, 45] width 48 height 7
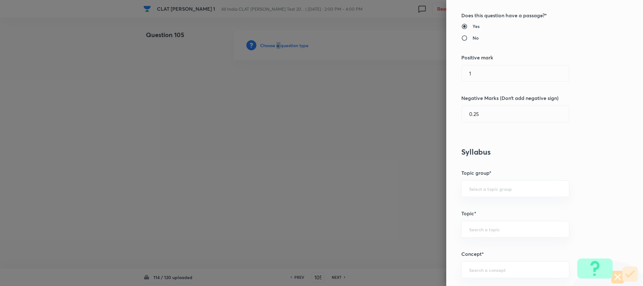
scroll to position [188, 0]
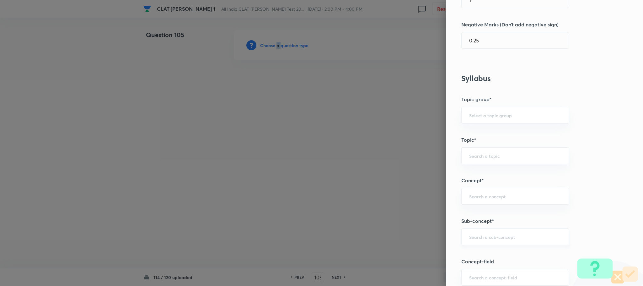
click at [477, 245] on div "​" at bounding box center [515, 236] width 108 height 17
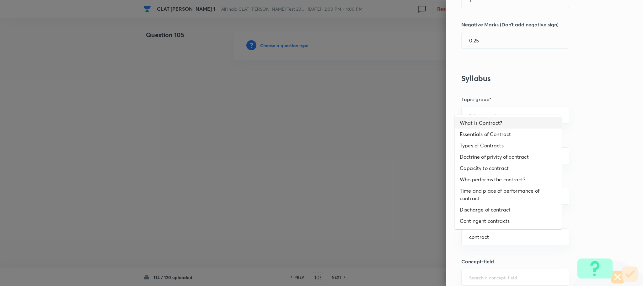
click at [476, 118] on li "What is Contract?" at bounding box center [508, 122] width 107 height 11
type input "What is Contract?"
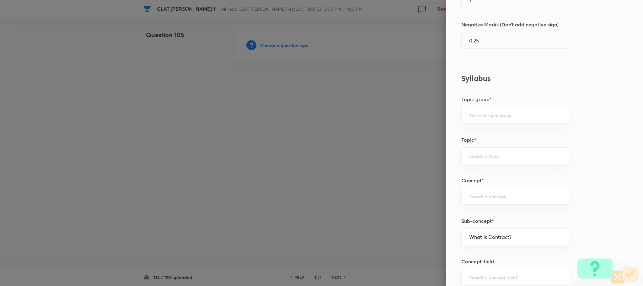
type input "Law of Contract"
type input "Contract Law"
type input "ICA 1872"
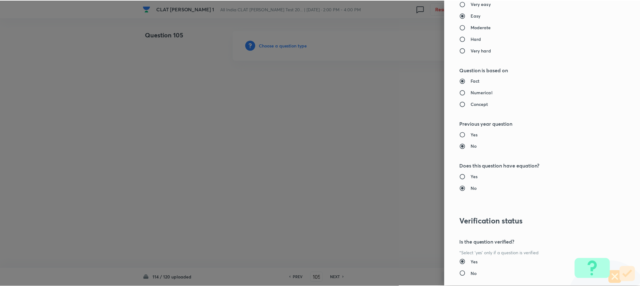
scroll to position [572, 0]
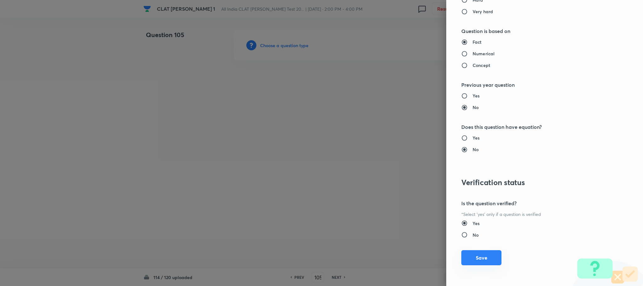
click at [476, 253] on button "Save" at bounding box center [481, 257] width 40 height 15
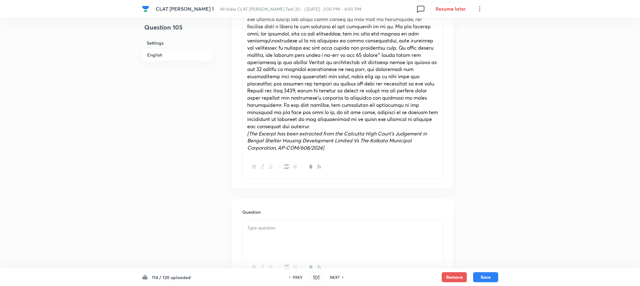
scroll to position [330, 0]
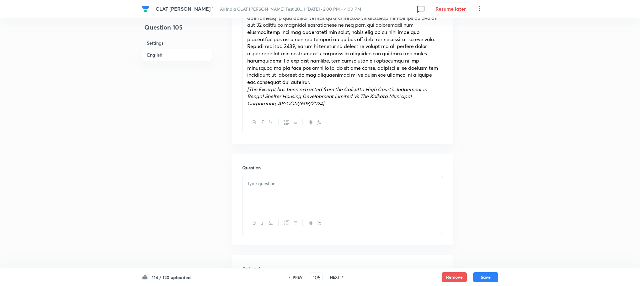
click at [261, 180] on p at bounding box center [342, 183] width 191 height 7
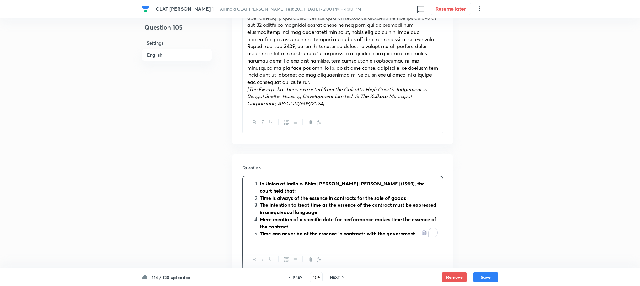
click at [261, 180] on strong "In Union of India v. Bhim [PERSON_NAME] [PERSON_NAME] (1969), the court held th…" at bounding box center [342, 187] width 165 height 14
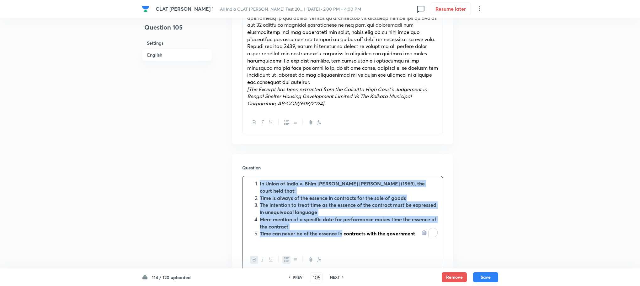
drag, startPoint x: 258, startPoint y: 175, endPoint x: 342, endPoint y: 218, distance: 93.9
click at [342, 218] on ol "In Union of India [PERSON_NAME] [PERSON_NAME] Ram (1969), the court held that: …" at bounding box center [342, 208] width 191 height 57
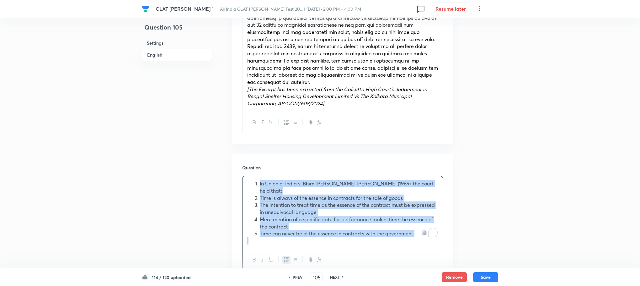
click at [286, 257] on icon "button" at bounding box center [286, 259] width 5 height 5
click at [246, 185] on div "In Union of India [PERSON_NAME] [PERSON_NAME] Ram (1969), the court held that: …" at bounding box center [343, 212] width 200 height 72
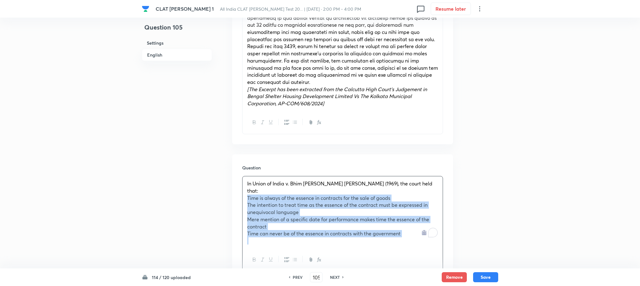
drag, startPoint x: 246, startPoint y: 185, endPoint x: 457, endPoint y: 246, distance: 219.6
click at [457, 246] on div "Question 105 Settings English Settings Type Single choice correct 4 options Wit…" at bounding box center [320, 254] width 357 height 1106
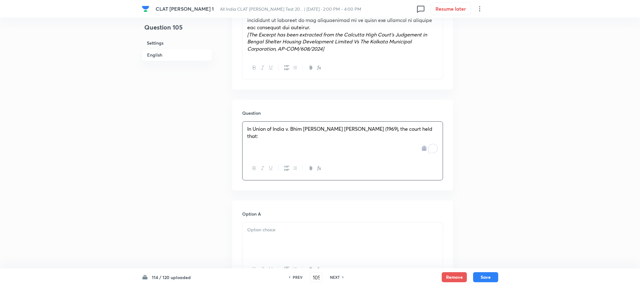
scroll to position [471, 0]
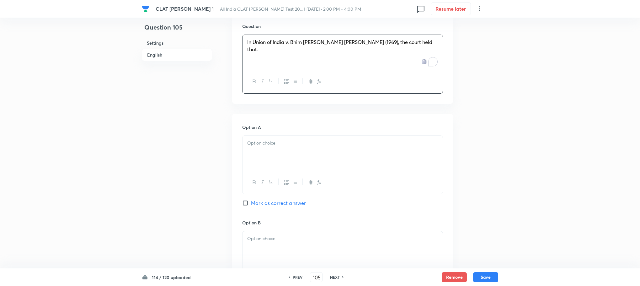
click at [261, 158] on div at bounding box center [343, 153] width 200 height 35
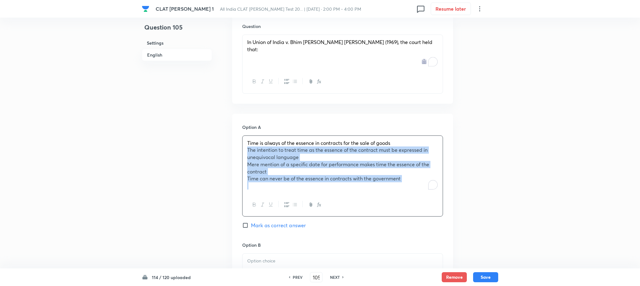
drag, startPoint x: 244, startPoint y: 142, endPoint x: 509, endPoint y: 204, distance: 272.4
click at [509, 204] on div "CLAT [PERSON_NAME] 1 All India CLAT [PERSON_NAME] Test 20... | [DATE] · 2:00 PM…" at bounding box center [320, 105] width 640 height 1092
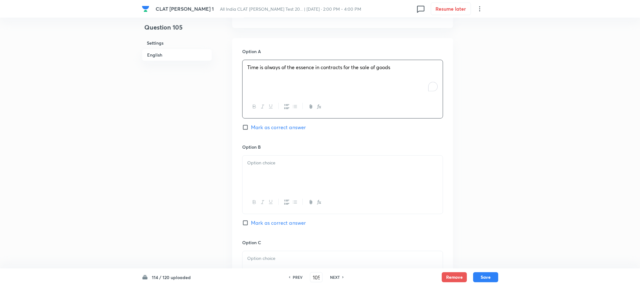
scroll to position [565, 0]
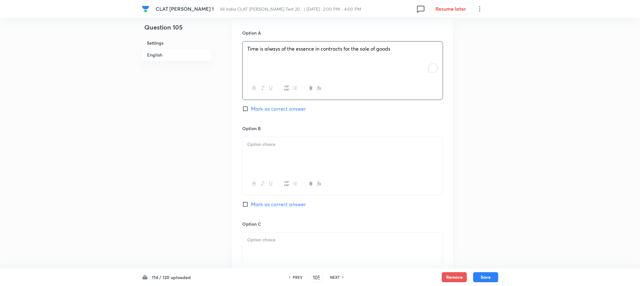
click at [251, 152] on div at bounding box center [343, 154] width 200 height 35
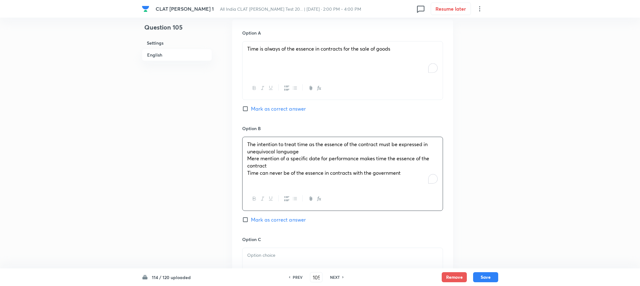
click at [248, 145] on span "The intention to treat time as the essence of the contract must be expressed in…" at bounding box center [337, 148] width 180 height 14
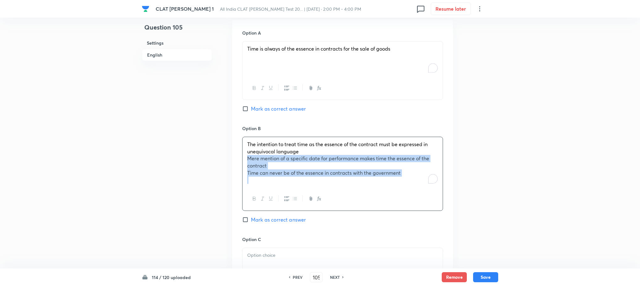
drag, startPoint x: 248, startPoint y: 152, endPoint x: 477, endPoint y: 203, distance: 235.4
click at [477, 203] on div "Question 105 Settings English Settings Type Single choice correct 4 options Wit…" at bounding box center [320, 7] width 357 height 1085
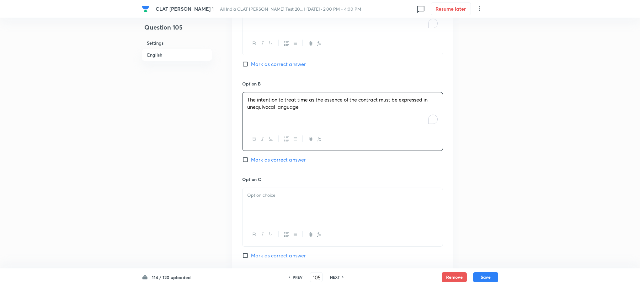
scroll to position [659, 0]
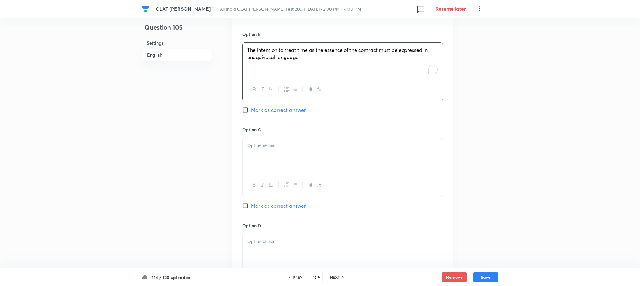
click at [258, 159] on div at bounding box center [343, 155] width 200 height 35
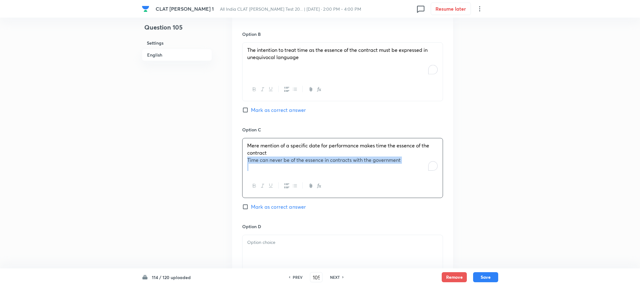
drag, startPoint x: 247, startPoint y: 154, endPoint x: 409, endPoint y: 171, distance: 162.6
click at [409, 171] on div "Mere mention of a specific date for performance makes time the essence of the c…" at bounding box center [342, 168] width 201 height 60
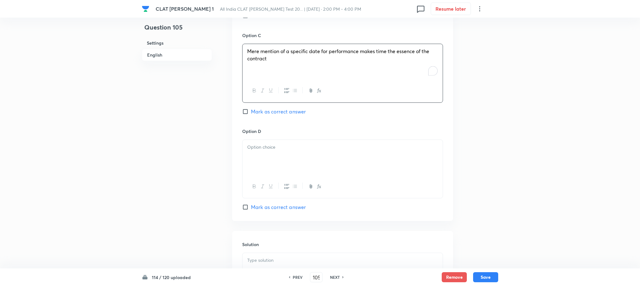
click at [287, 147] on div at bounding box center [343, 157] width 200 height 35
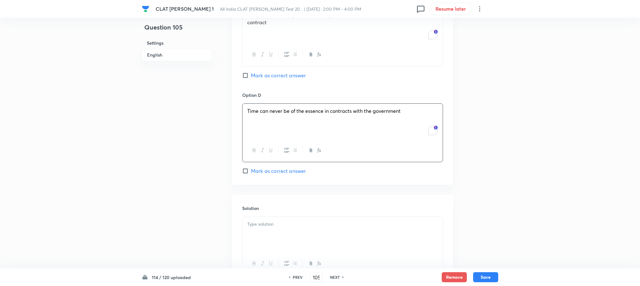
scroll to position [800, 0]
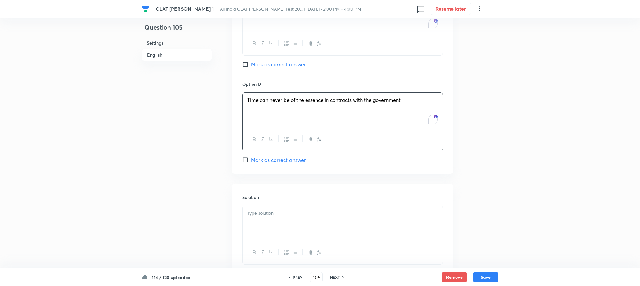
click at [272, 212] on div at bounding box center [343, 223] width 200 height 35
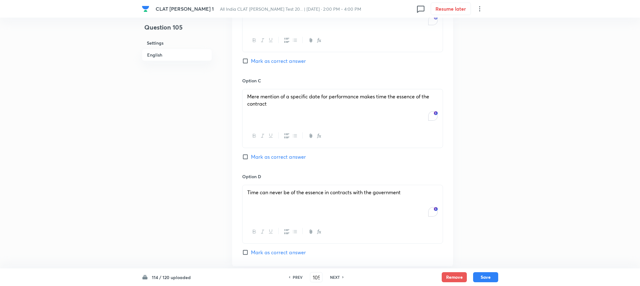
scroll to position [706, 0]
click at [280, 59] on span "Mark as correct answer" at bounding box center [278, 63] width 55 height 8
click at [251, 60] on input "Mark as correct answer" at bounding box center [246, 63] width 9 height 6
checkbox input "true"
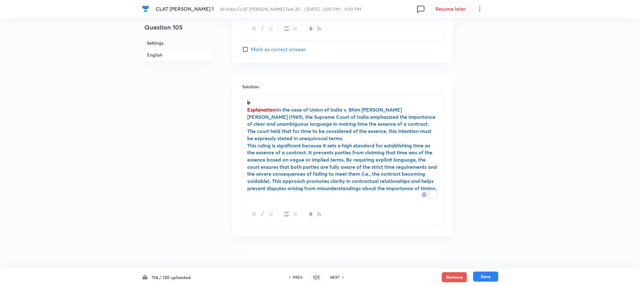
click at [486, 274] on button "Save" at bounding box center [485, 276] width 25 height 10
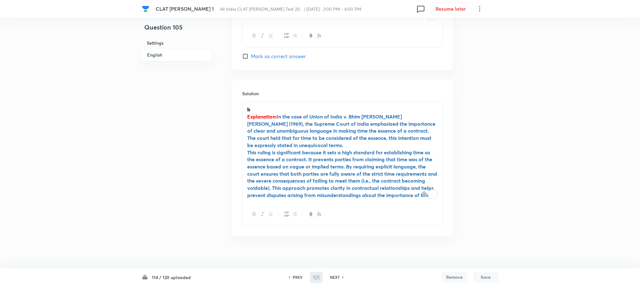
type input "106"
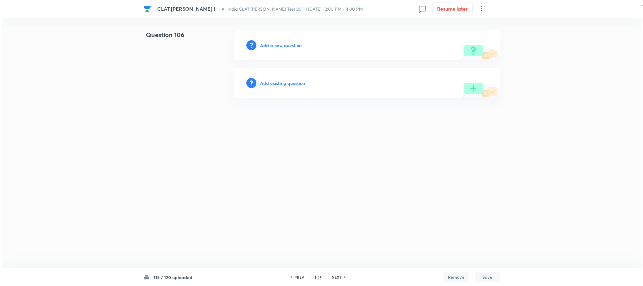
scroll to position [0, 0]
click at [273, 47] on h6 "Add a new question" at bounding box center [280, 45] width 41 height 7
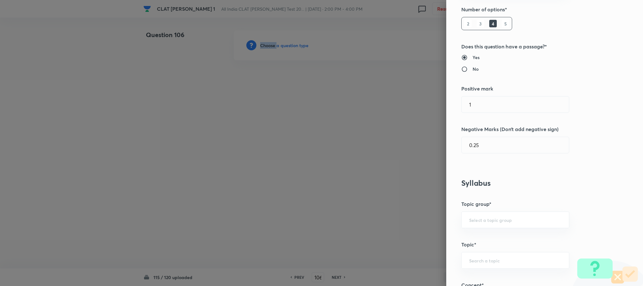
scroll to position [235, 0]
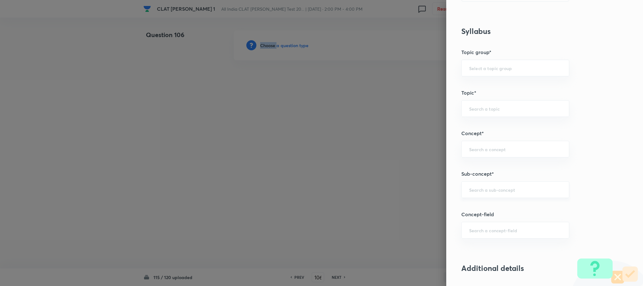
click at [478, 185] on div "​" at bounding box center [515, 189] width 108 height 17
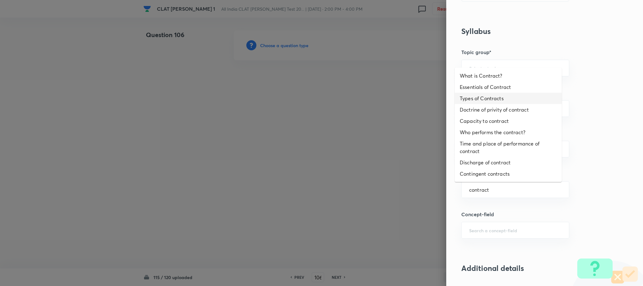
click at [484, 95] on li "Types of Contracts" at bounding box center [508, 98] width 107 height 11
type input "Types of Contracts"
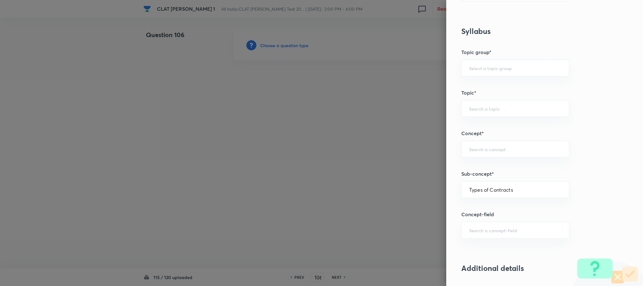
type input "Law of Contract"
type input "Contract Law"
type input "ICA 1872"
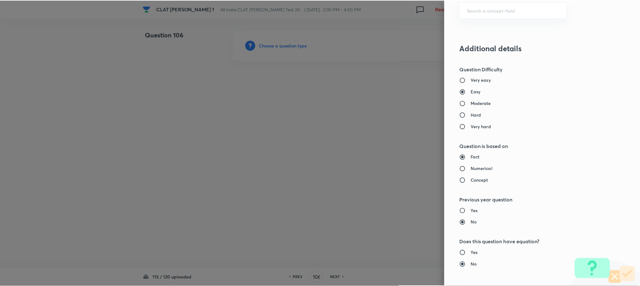
scroll to position [565, 0]
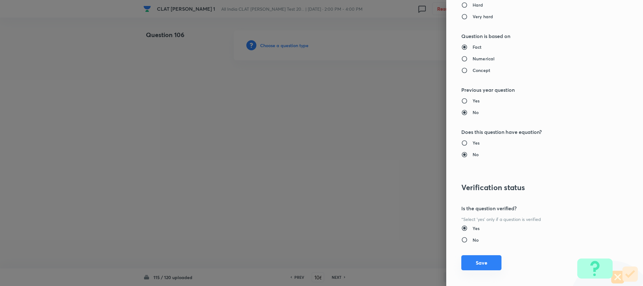
click at [464, 265] on button "Save" at bounding box center [481, 262] width 40 height 15
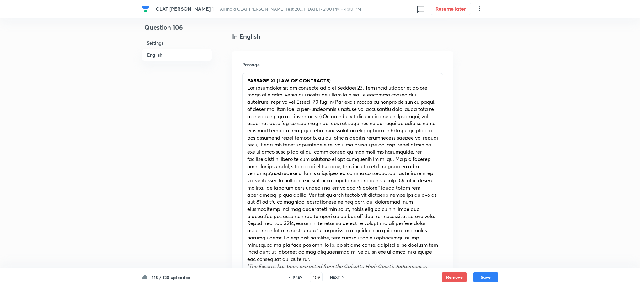
scroll to position [282, 0]
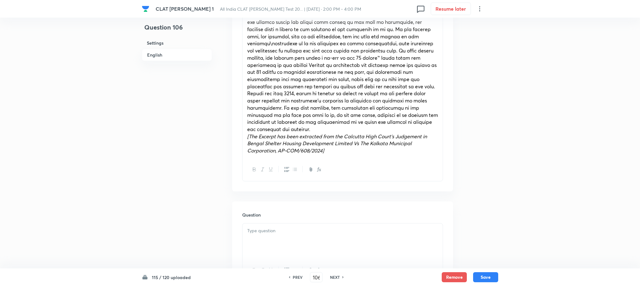
click at [261, 232] on div at bounding box center [343, 240] width 200 height 35
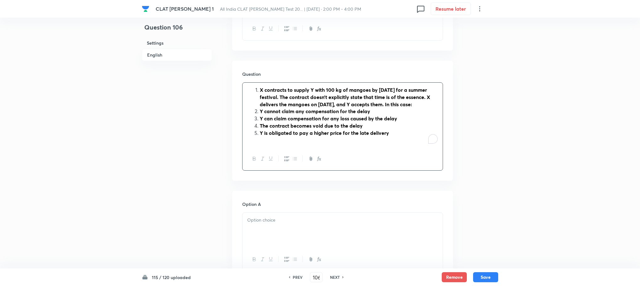
scroll to position [424, 0]
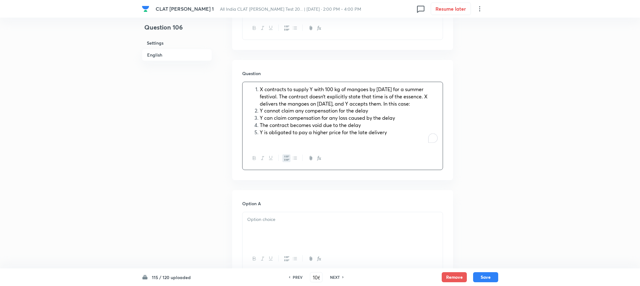
click at [260, 86] on li "X contracts to supply Y with 100 kg of mangoes by [DATE] for a summer festival.…" at bounding box center [349, 96] width 178 height 21
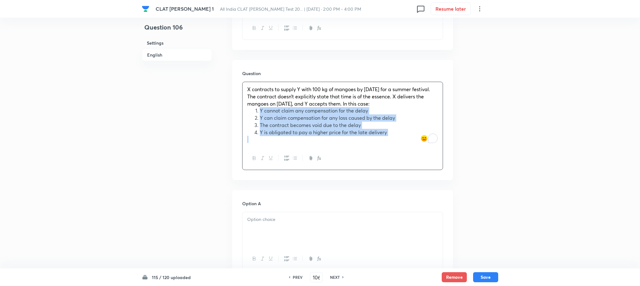
drag, startPoint x: 259, startPoint y: 104, endPoint x: 442, endPoint y: 144, distance: 187.2
click at [442, 144] on div "X contracts to supply Y with 100 kg of mangoes by [DATE] for a summer festival.…" at bounding box center [342, 126] width 201 height 88
click at [289, 155] on icon "button" at bounding box center [286, 157] width 5 height 5
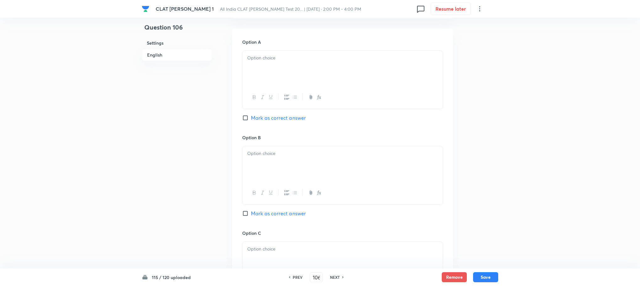
scroll to position [565, 0]
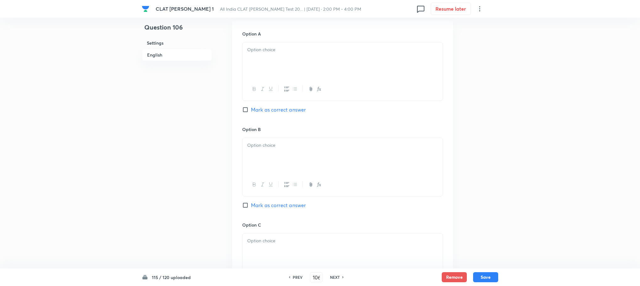
click at [263, 61] on div at bounding box center [343, 59] width 200 height 35
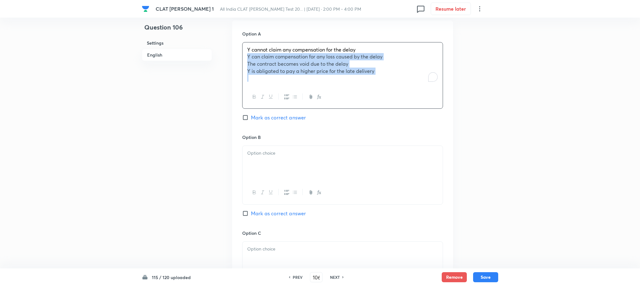
drag, startPoint x: 246, startPoint y: 51, endPoint x: 440, endPoint y: 112, distance: 203.1
click at [440, 112] on div "Option A Y cannot claim any compensation for the delay Y can claim compensation…" at bounding box center [342, 82] width 201 height 104
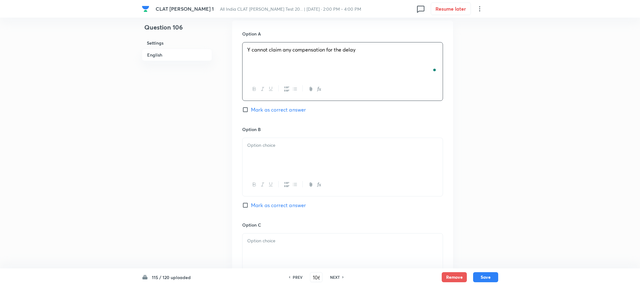
click at [288, 142] on div at bounding box center [343, 155] width 200 height 35
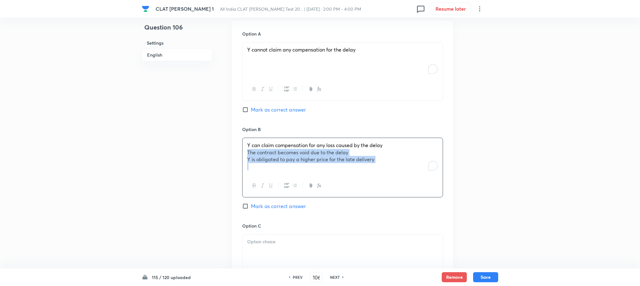
drag, startPoint x: 248, startPoint y: 147, endPoint x: 388, endPoint y: 178, distance: 143.3
click at [399, 178] on div "Y can claim compensation for any loss caused by the delay The contract becomes …" at bounding box center [342, 167] width 201 height 60
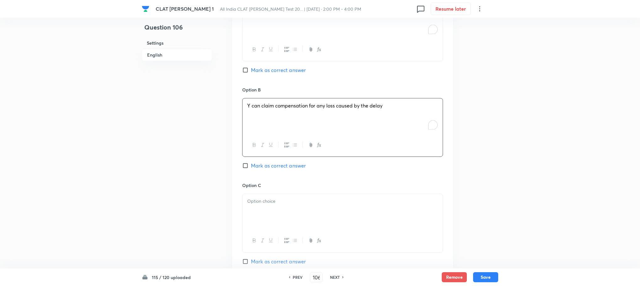
scroll to position [612, 0]
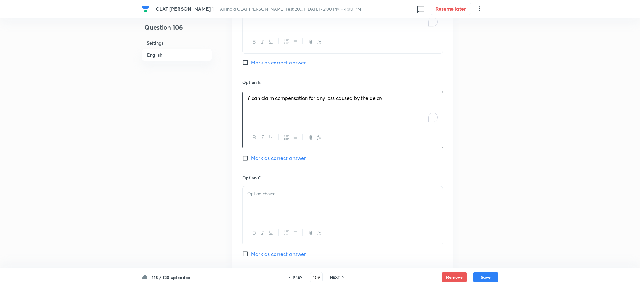
click at [250, 190] on p at bounding box center [342, 193] width 191 height 7
drag, startPoint x: 247, startPoint y: 193, endPoint x: 418, endPoint y: 213, distance: 172.5
click at [418, 213] on div "The contract becomes void due to the delay Y is obligated to pay a higher price…" at bounding box center [343, 203] width 200 height 35
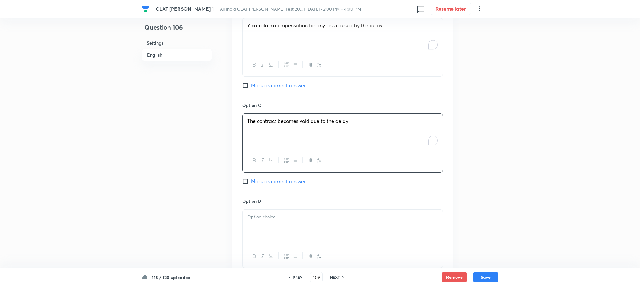
scroll to position [753, 0]
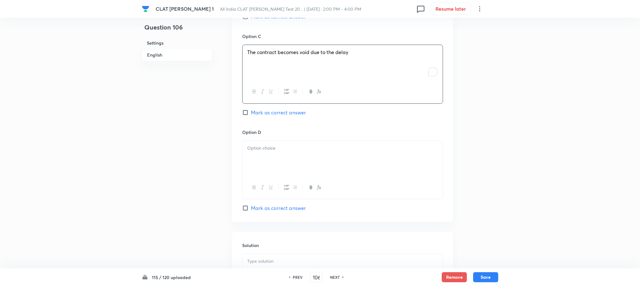
click at [268, 169] on div at bounding box center [343, 158] width 200 height 35
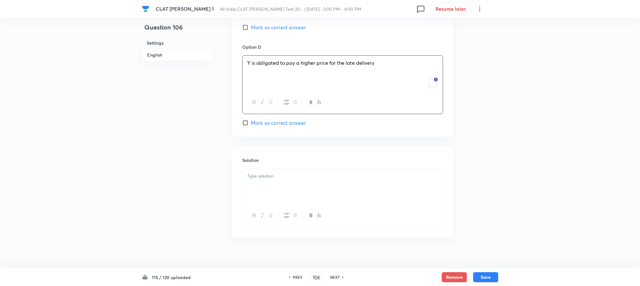
scroll to position [839, 0]
click at [262, 172] on p "To enrich screen reader interactions, please activate Accessibility in Grammarl…" at bounding box center [342, 174] width 191 height 7
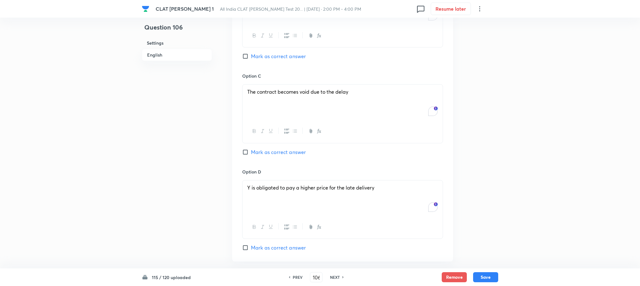
scroll to position [698, 0]
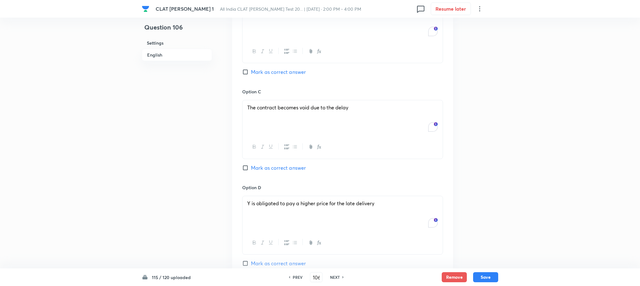
click at [272, 68] on span "Mark as correct answer" at bounding box center [278, 72] width 55 height 8
click at [251, 69] on input "Mark as correct answer" at bounding box center [246, 72] width 9 height 6
checkbox input "true"
click at [486, 272] on button "Save" at bounding box center [485, 276] width 25 height 10
type input "107"
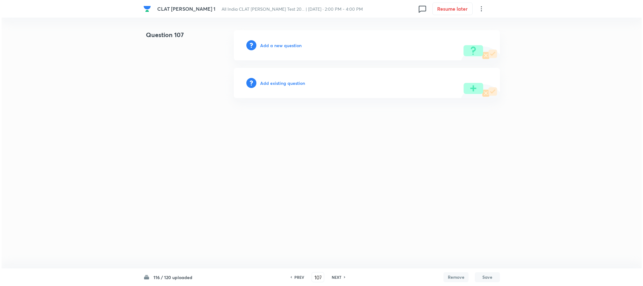
scroll to position [0, 0]
click at [275, 43] on h6 "Add a new question" at bounding box center [280, 45] width 41 height 7
click at [275, 43] on h6 "Choose a question type" at bounding box center [284, 45] width 48 height 7
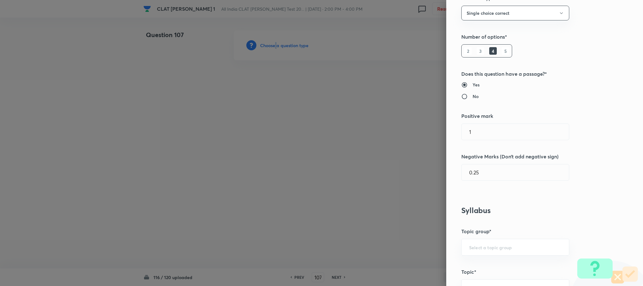
scroll to position [235, 0]
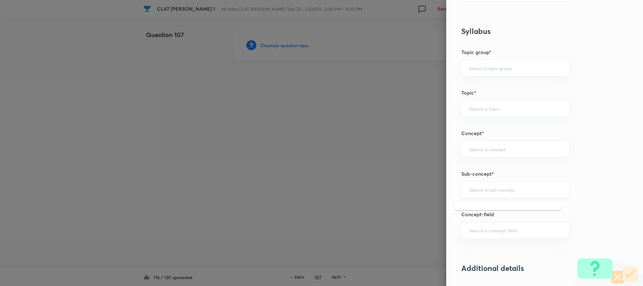
click at [489, 189] on input "text" at bounding box center [515, 189] width 92 height 6
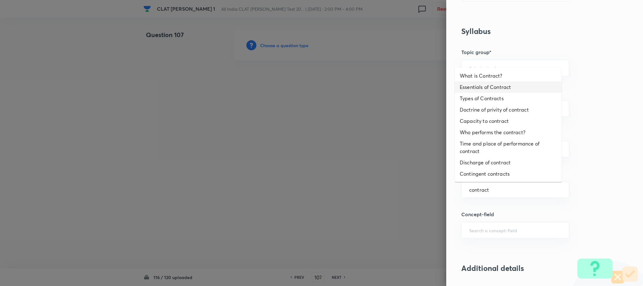
click at [482, 86] on li "Essentials of Contract" at bounding box center [508, 86] width 107 height 11
type input "Essentials of Contract"
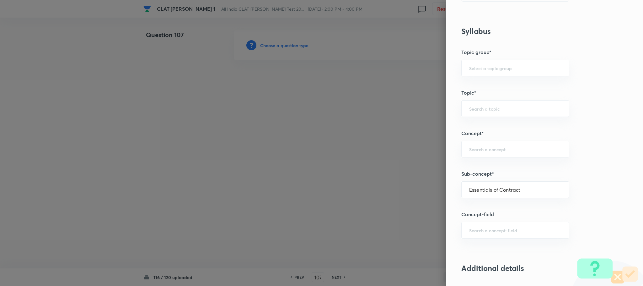
type input "Law of Contract"
type input "Contract Law"
type input "ICA 1872"
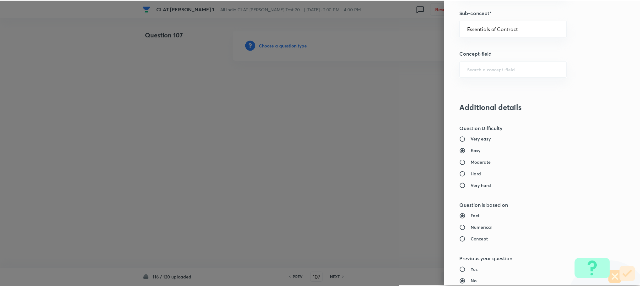
scroll to position [572, 0]
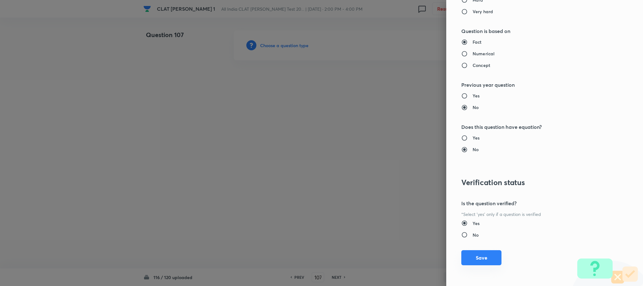
click at [477, 253] on button "Save" at bounding box center [481, 257] width 40 height 15
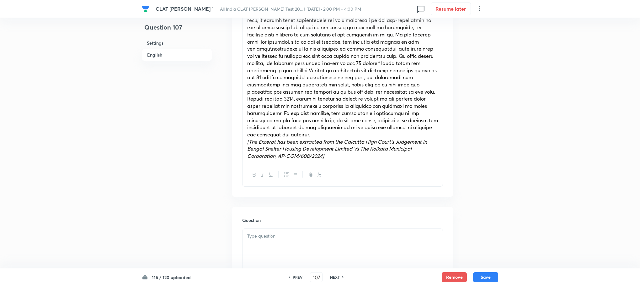
scroll to position [282, 0]
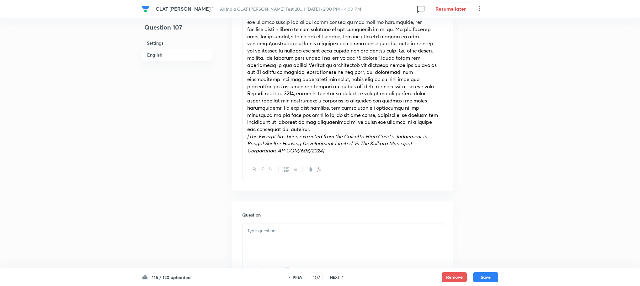
click at [266, 227] on p at bounding box center [342, 230] width 191 height 7
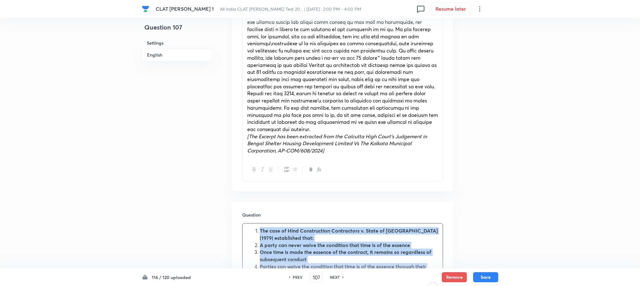
drag, startPoint x: 261, startPoint y: 223, endPoint x: 322, endPoint y: 271, distance: 78.4
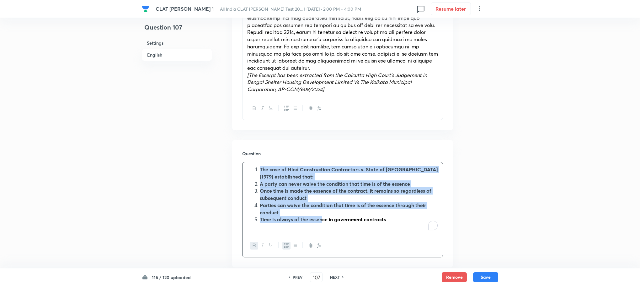
scroll to position [424, 0]
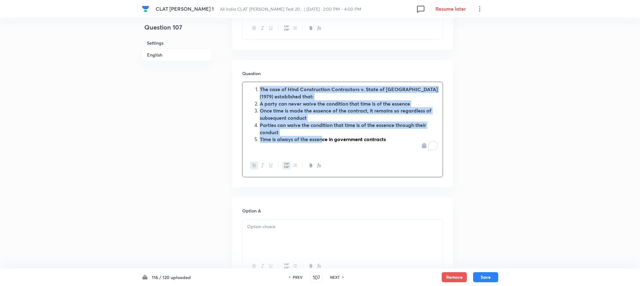
click at [260, 86] on strong "The case of Hind Construction Contractors v. State of [GEOGRAPHIC_DATA] (1979) …" at bounding box center [349, 93] width 178 height 14
drag, startPoint x: 260, startPoint y: 82, endPoint x: 420, endPoint y: 155, distance: 176.3
click at [420, 155] on div "The case of Hind Construction Contractors v. State of [GEOGRAPHIC_DATA] (1979) …" at bounding box center [342, 129] width 201 height 95
click at [286, 161] on button "button" at bounding box center [286, 165] width 8 height 8
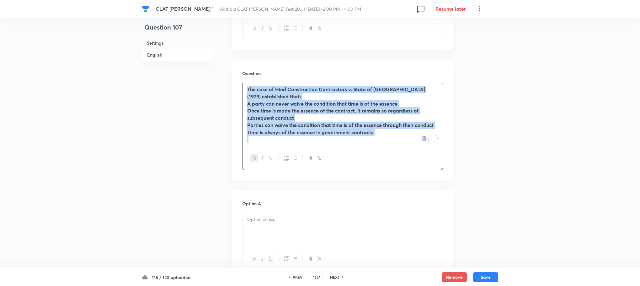
click at [253, 155] on icon "button" at bounding box center [254, 157] width 5 height 5
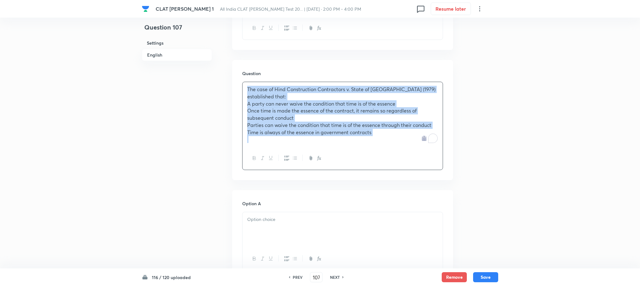
click at [245, 97] on div "The case of Hind Construction Contractors v. State of [GEOGRAPHIC_DATA] (1979) …" at bounding box center [343, 114] width 200 height 65
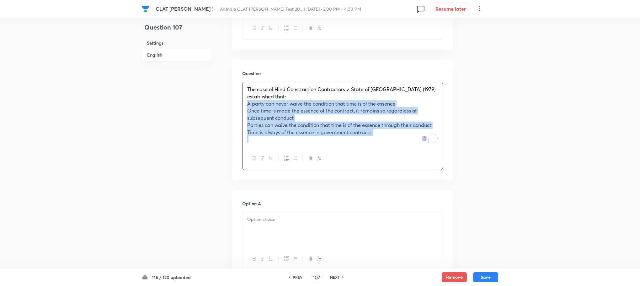
drag, startPoint x: 246, startPoint y: 98, endPoint x: 394, endPoint y: 154, distance: 158.3
click at [394, 154] on div "The case of Hind Construction Contractors v. State of [GEOGRAPHIC_DATA] (1979) …" at bounding box center [342, 126] width 201 height 88
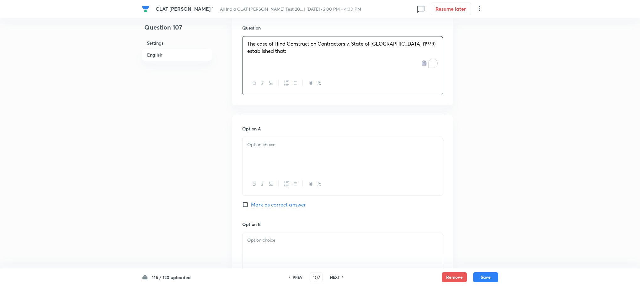
scroll to position [518, 0]
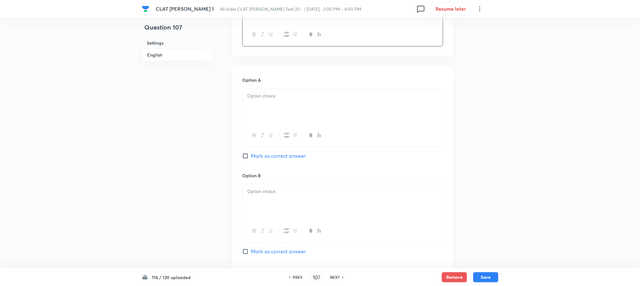
click at [262, 96] on div at bounding box center [343, 106] width 200 height 35
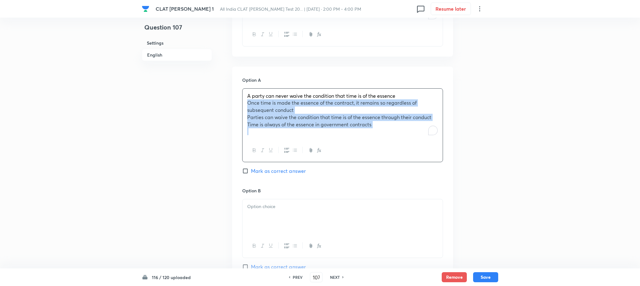
drag, startPoint x: 247, startPoint y: 98, endPoint x: 406, endPoint y: 142, distance: 165.2
click at [406, 142] on div "A party can never waive the condition that time is of the essence Once time is …" at bounding box center [342, 125] width 201 height 74
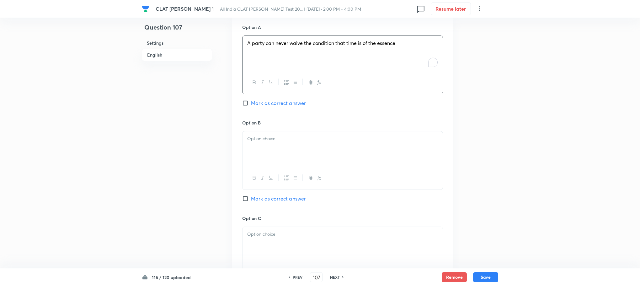
scroll to position [612, 0]
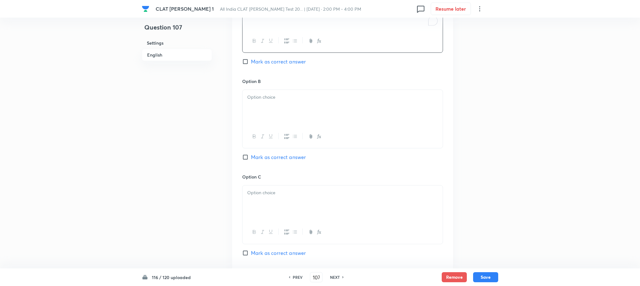
click at [254, 102] on div at bounding box center [343, 107] width 200 height 35
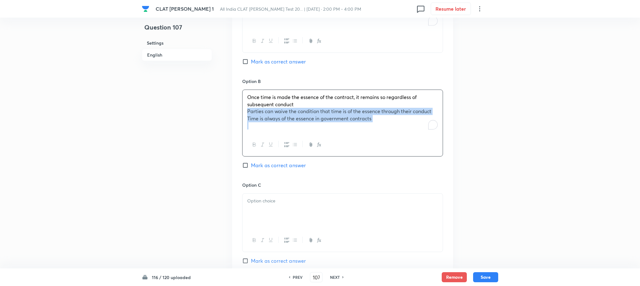
drag, startPoint x: 247, startPoint y: 105, endPoint x: 415, endPoint y: 142, distance: 171.8
click at [415, 142] on div "Once time is made the essence of the contract, it remains so regardless of subs…" at bounding box center [342, 122] width 201 height 67
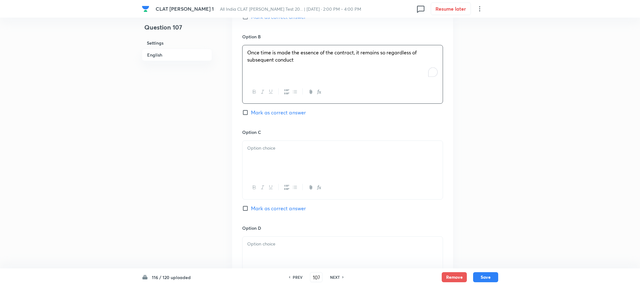
scroll to position [706, 0]
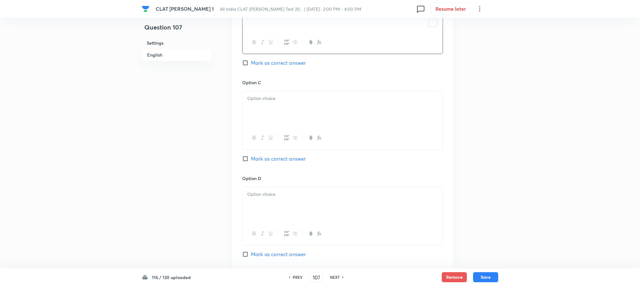
click at [257, 113] on div at bounding box center [343, 108] width 200 height 35
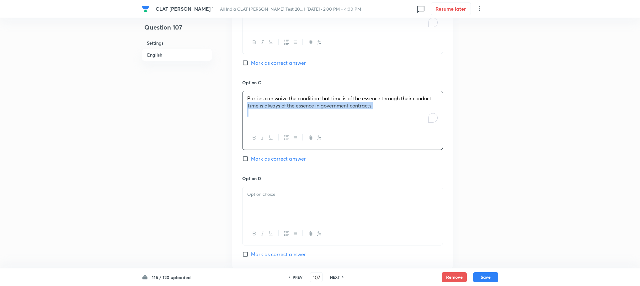
drag, startPoint x: 245, startPoint y: 102, endPoint x: 446, endPoint y: 132, distance: 203.5
click at [446, 132] on div "Option A A party can never waive the condition that time is of the essence Mark…" at bounding box center [342, 73] width 221 height 390
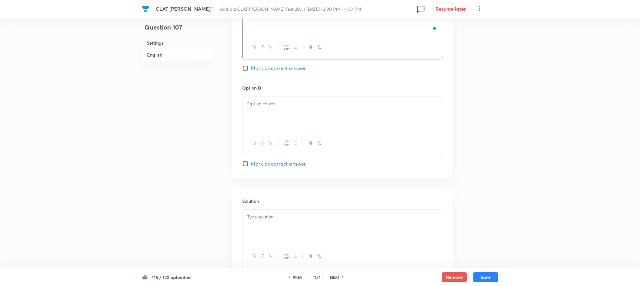
scroll to position [800, 0]
click at [269, 117] on div "To enrich screen reader interactions, please activate Accessibility in Grammarl…" at bounding box center [343, 110] width 200 height 35
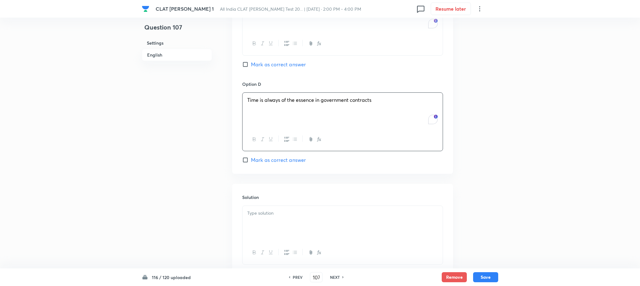
click at [286, 210] on p at bounding box center [342, 212] width 191 height 7
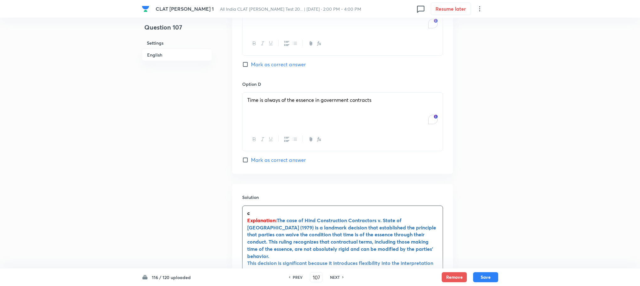
click at [266, 61] on span "Mark as correct answer" at bounding box center [278, 65] width 55 height 8
click at [251, 61] on input "Mark as correct answer" at bounding box center [246, 64] width 9 height 6
checkbox input "true"
click at [486, 272] on button "Save" at bounding box center [485, 276] width 25 height 10
type input "108"
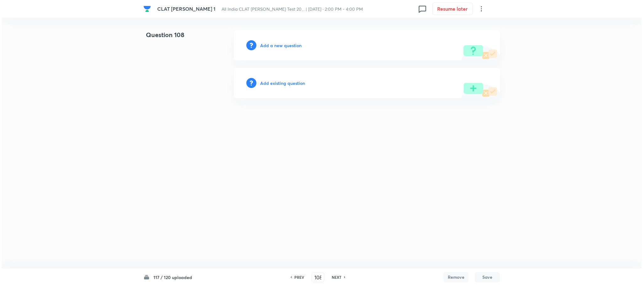
scroll to position [0, 0]
click at [281, 42] on h6 "Add a new question" at bounding box center [280, 45] width 41 height 7
click at [281, 42] on h6 "Choose a question type" at bounding box center [284, 45] width 48 height 7
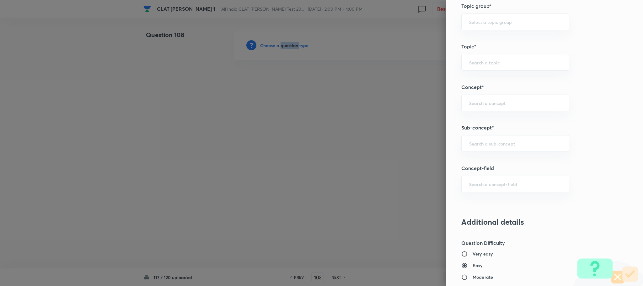
scroll to position [282, 0]
click at [469, 145] on input "text" at bounding box center [515, 142] width 92 height 6
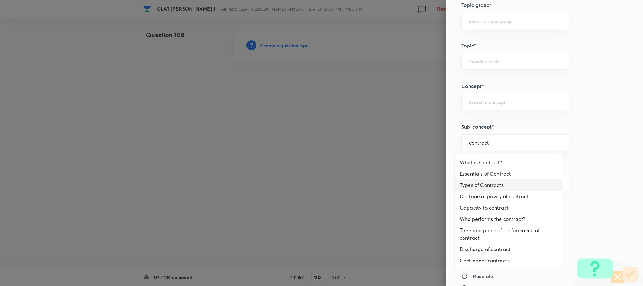
click at [477, 183] on li "Types of Contracts" at bounding box center [508, 184] width 107 height 11
type input "Types of Contracts"
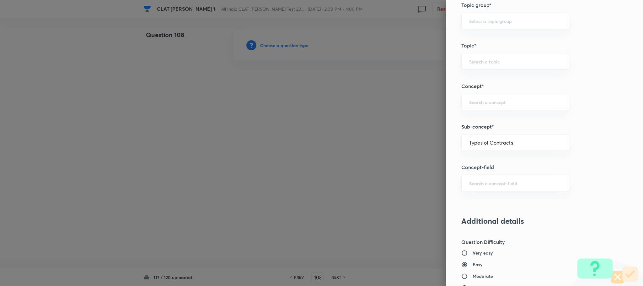
type input "Law of Contract"
type input "Contract Law"
type input "ICA 1872"
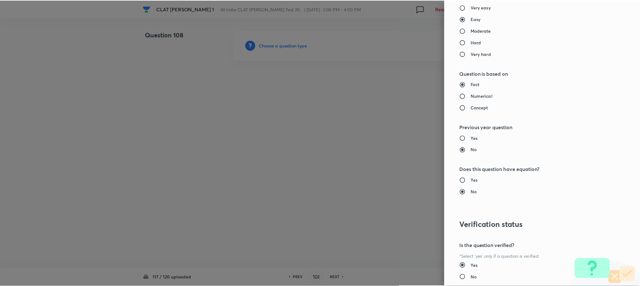
scroll to position [565, 0]
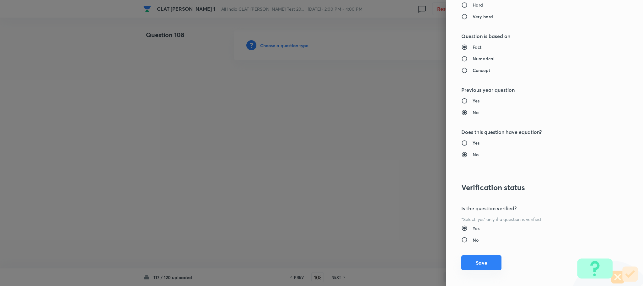
click at [467, 263] on button "Save" at bounding box center [481, 262] width 40 height 15
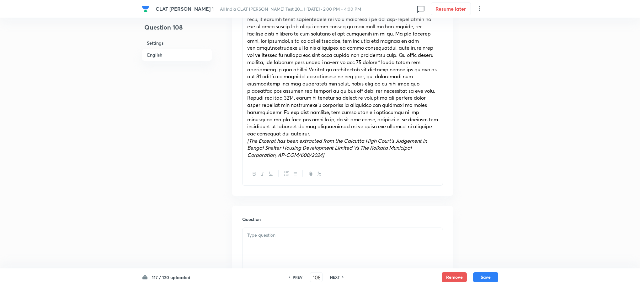
scroll to position [282, 0]
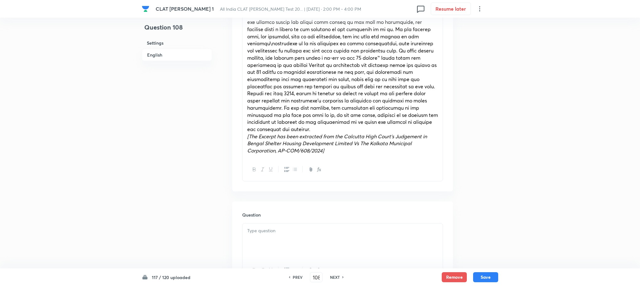
click at [255, 241] on div at bounding box center [343, 240] width 200 height 35
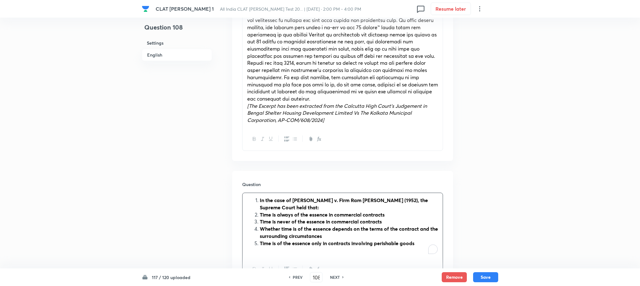
scroll to position [330, 0]
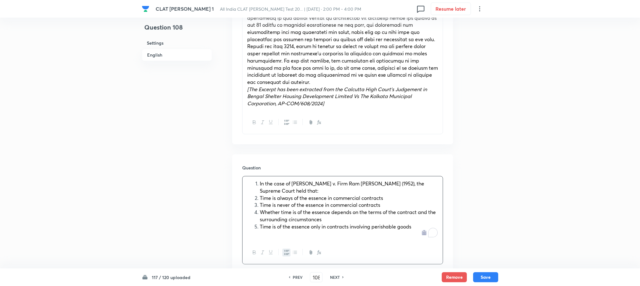
click at [282, 246] on div at bounding box center [343, 252] width 200 height 23
click at [283, 248] on button "button" at bounding box center [286, 252] width 8 height 8
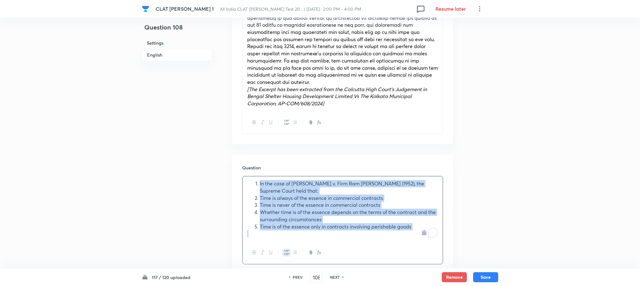
click at [283, 248] on button "button" at bounding box center [286, 252] width 8 height 8
click at [245, 194] on div "In the case of [PERSON_NAME] v. Firm [PERSON_NAME] (1952), the Supreme Court he…" at bounding box center [343, 208] width 200 height 65
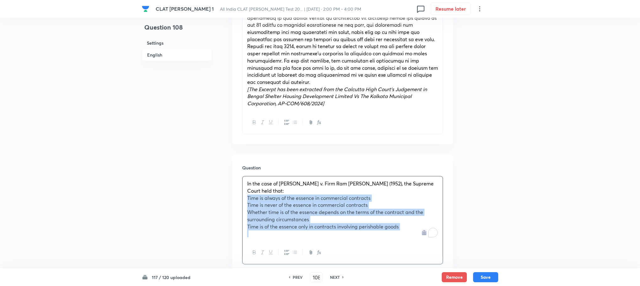
drag, startPoint x: 245, startPoint y: 194, endPoint x: 430, endPoint y: 245, distance: 191.3
click at [430, 245] on div "In the case of [PERSON_NAME] v. Firm [PERSON_NAME] (1952), the Supreme Court he…" at bounding box center [342, 220] width 201 height 88
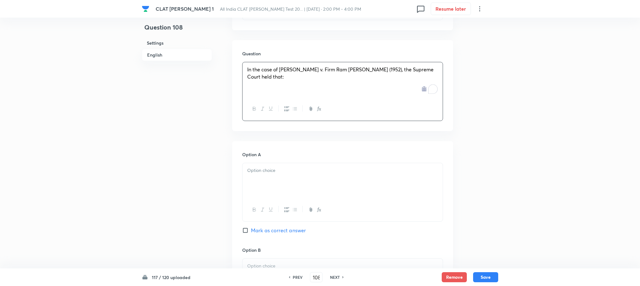
scroll to position [471, 0]
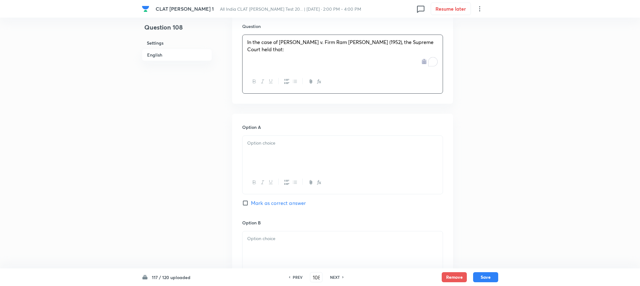
click at [264, 146] on div at bounding box center [343, 153] width 200 height 35
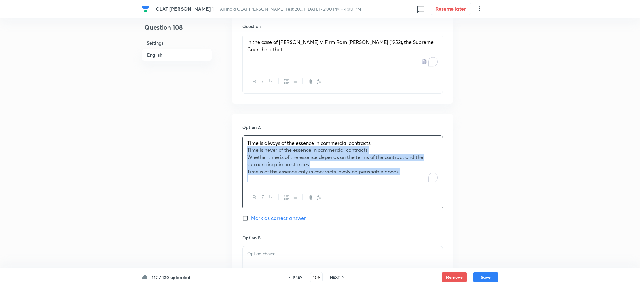
drag, startPoint x: 244, startPoint y: 143, endPoint x: 434, endPoint y: 183, distance: 193.9
click at [434, 183] on div "Time is always of the essence in commercial contracts Time is never of the esse…" at bounding box center [342, 172] width 201 height 74
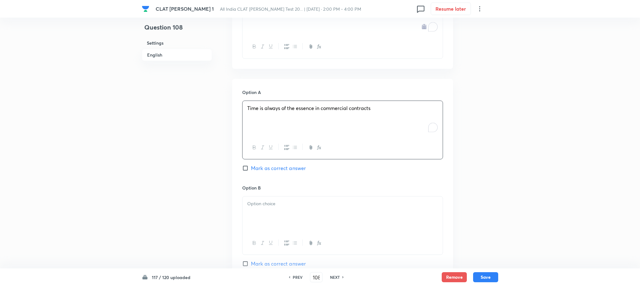
scroll to position [565, 0]
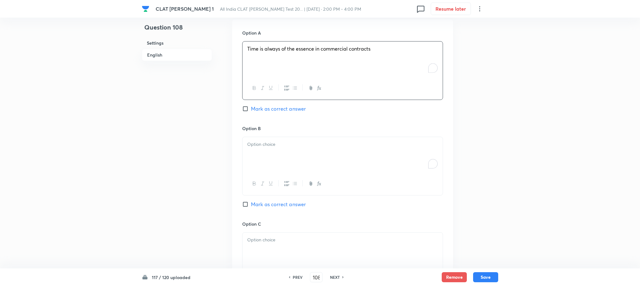
click at [254, 158] on div "To enrich screen reader interactions, please activate Accessibility in Grammarl…" at bounding box center [343, 154] width 200 height 35
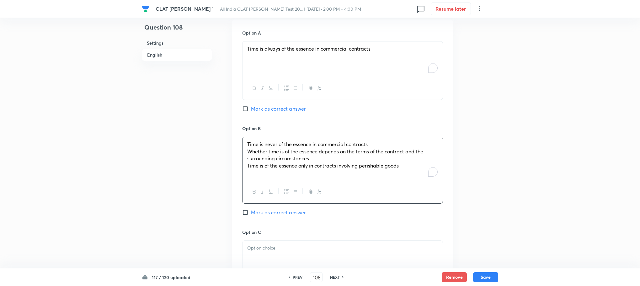
click at [247, 141] on span "Time is never of the essence in commercial contracts" at bounding box center [307, 144] width 121 height 7
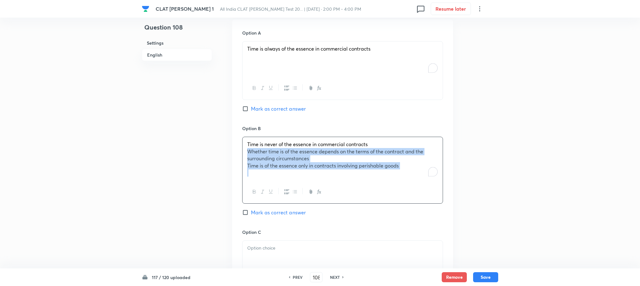
drag, startPoint x: 247, startPoint y: 143, endPoint x: 476, endPoint y: 199, distance: 236.0
click at [476, 199] on div "Question 108 Settings English Settings Type Single choice correct 4 options Wit…" at bounding box center [320, 3] width 357 height 1077
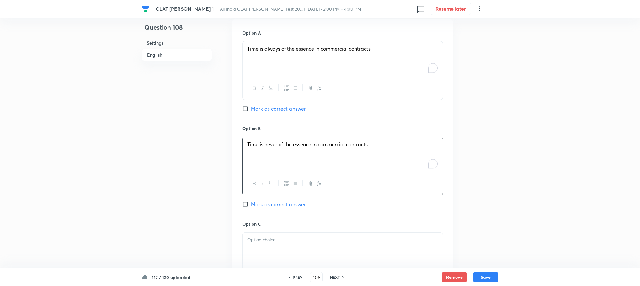
scroll to position [659, 0]
click at [265, 155] on div at bounding box center [343, 155] width 200 height 35
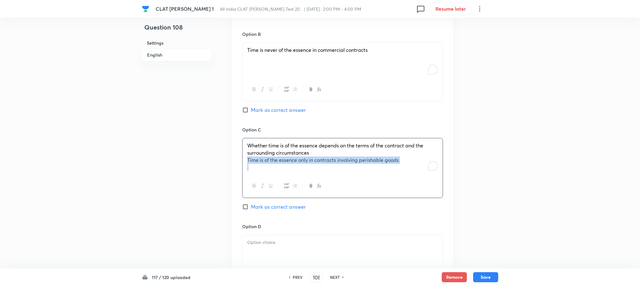
drag, startPoint x: 245, startPoint y: 154, endPoint x: 458, endPoint y: 195, distance: 216.7
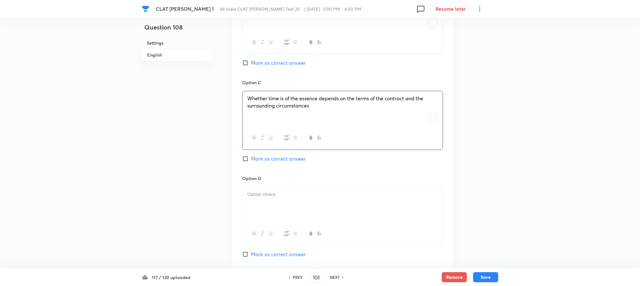
click at [266, 201] on div at bounding box center [343, 204] width 200 height 35
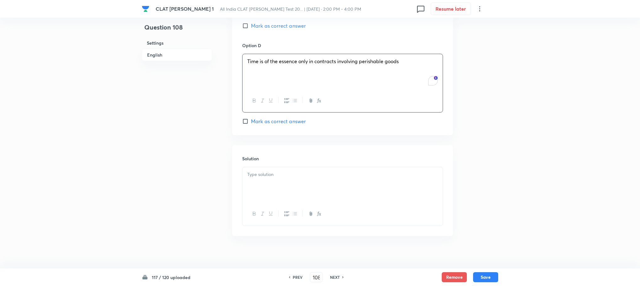
click at [252, 181] on div at bounding box center [343, 184] width 200 height 35
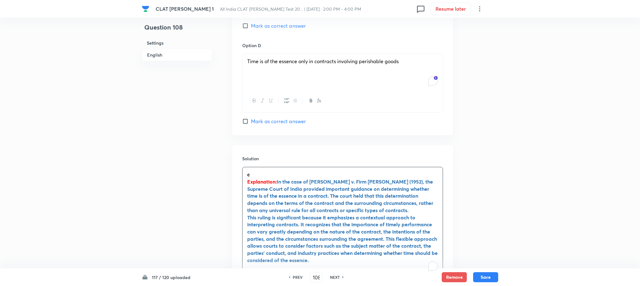
click at [254, 167] on div "c Explanation: In the case of [PERSON_NAME] v. Firm [PERSON_NAME] (1952), the S…" at bounding box center [343, 220] width 200 height 107
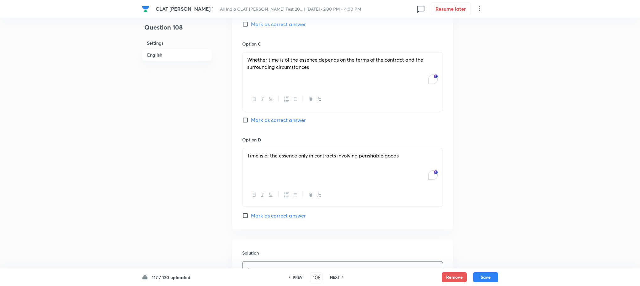
click at [278, 116] on span "Mark as correct answer" at bounding box center [278, 120] width 55 height 8
click at [251, 117] on input "Mark as correct answer" at bounding box center [246, 120] width 9 height 6
checkbox input "true"
click at [490, 275] on button "Save" at bounding box center [485, 276] width 25 height 10
type input "109"
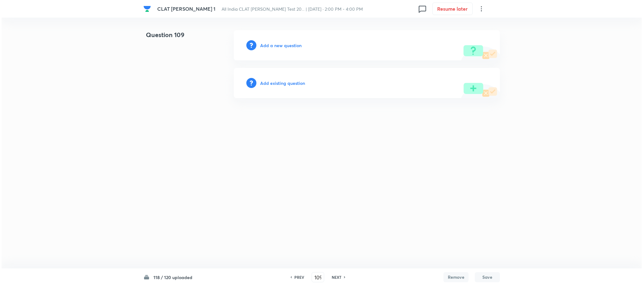
scroll to position [0, 0]
click at [287, 47] on h6 "Add a new question" at bounding box center [280, 45] width 41 height 7
click at [287, 47] on h6 "Choose a question type" at bounding box center [284, 45] width 48 height 7
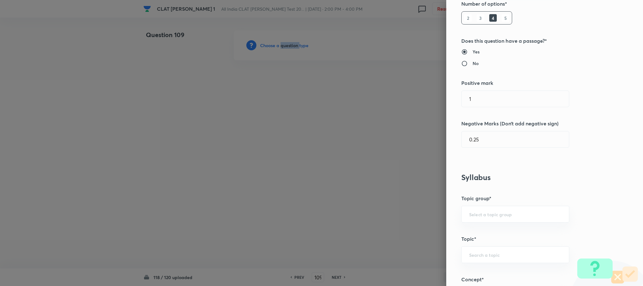
scroll to position [235, 0]
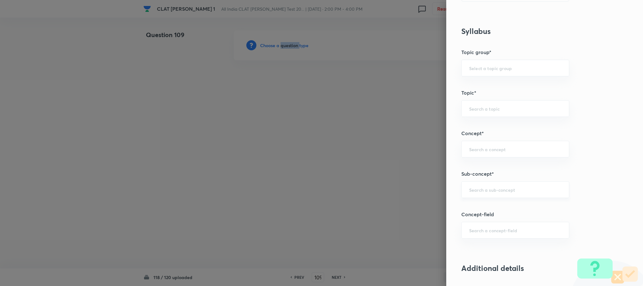
click at [484, 186] on div "​" at bounding box center [515, 189] width 108 height 17
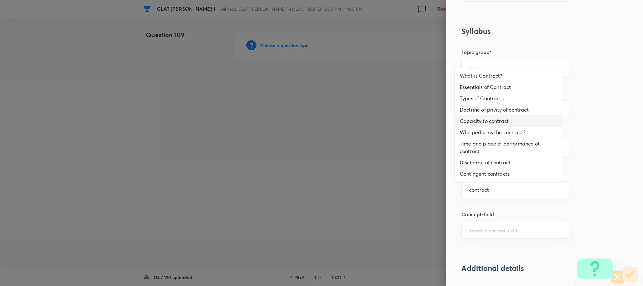
click at [487, 121] on li "Capacity to contract" at bounding box center [508, 120] width 107 height 11
type input "Capacity to contract"
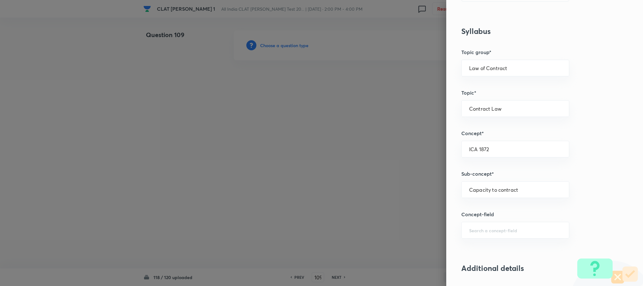
type input "Law of Contract"
type input "Contract Law"
type input "ICA 1872"
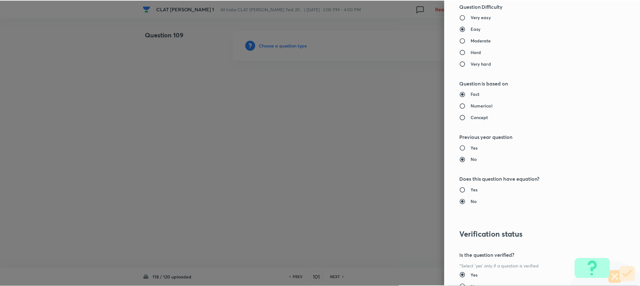
scroll to position [572, 0]
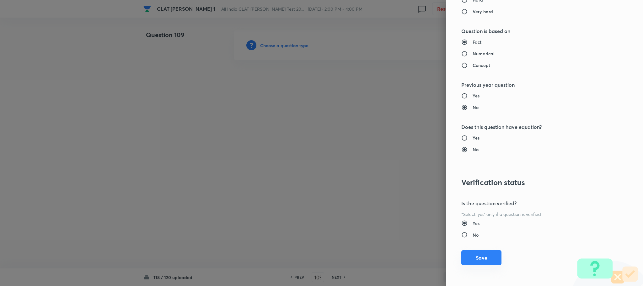
click at [468, 252] on button "Save" at bounding box center [481, 257] width 40 height 15
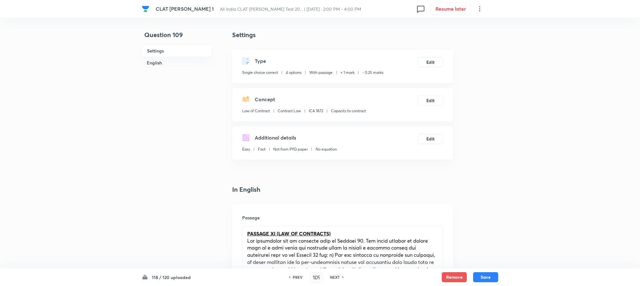
scroll to position [282, 0]
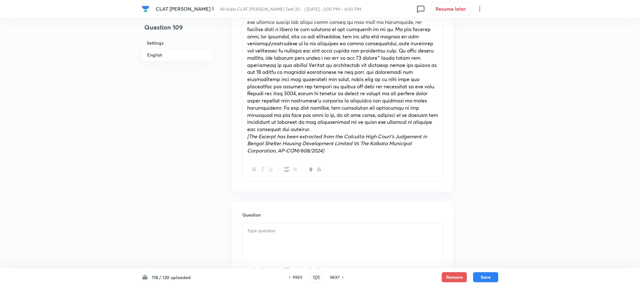
click at [274, 231] on div at bounding box center [343, 240] width 200 height 35
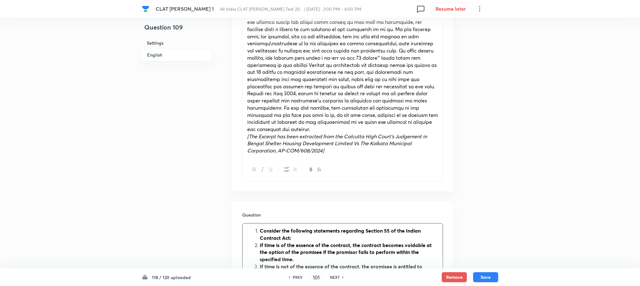
scroll to position [424, 0]
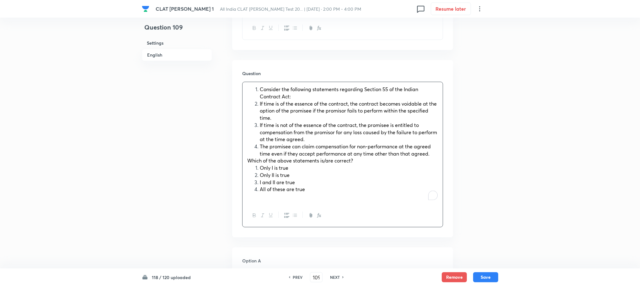
click at [260, 164] on li "Only I is true" at bounding box center [349, 167] width 178 height 7
drag, startPoint x: 258, startPoint y: 160, endPoint x: 327, endPoint y: 191, distance: 75.3
click at [327, 191] on div "Consider the following statements regarding Section 55 of the Indian Contract A…" at bounding box center [343, 143] width 200 height 122
click at [282, 211] on button "button" at bounding box center [286, 215] width 8 height 8
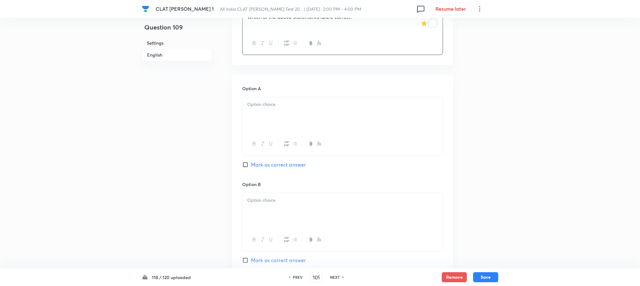
click at [262, 110] on div at bounding box center [343, 114] width 200 height 35
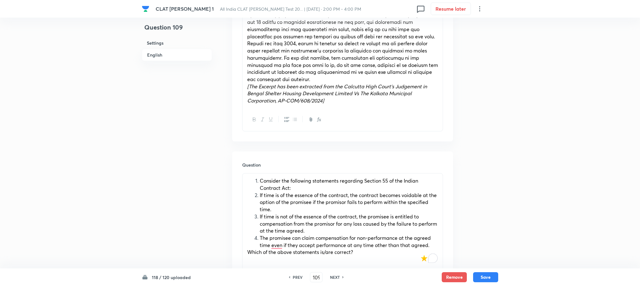
scroll to position [332, 0]
click at [260, 178] on li "Consider the following statements regarding Section 55 of the Indian Contract A…" at bounding box center [349, 185] width 178 height 14
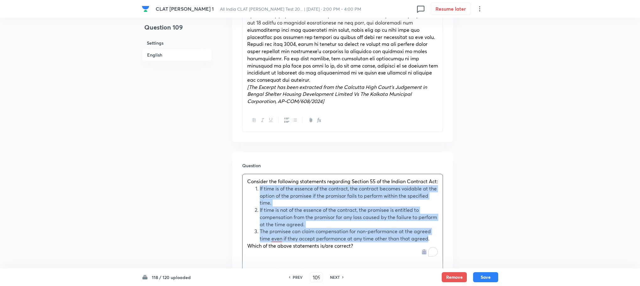
drag, startPoint x: 259, startPoint y: 180, endPoint x: 427, endPoint y: 231, distance: 175.7
click at [427, 231] on ol "If time is of the essence of the contract, the contract becomes voidable at the…" at bounding box center [342, 213] width 191 height 57
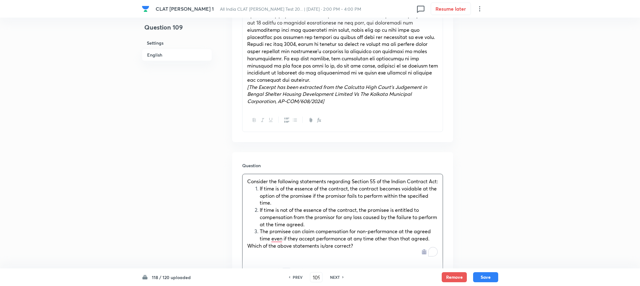
click at [491, 173] on div "Question 109 Settings English Settings Type Single choice correct 4 options Wit…" at bounding box center [320, 262] width 357 height 1128
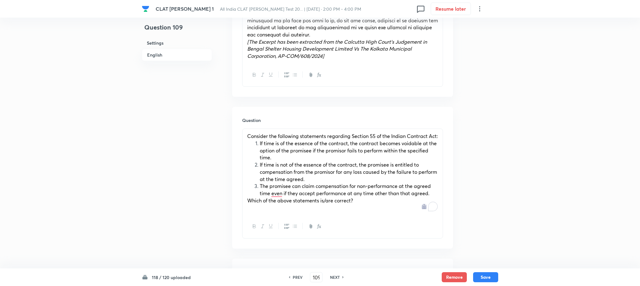
scroll to position [426, 0]
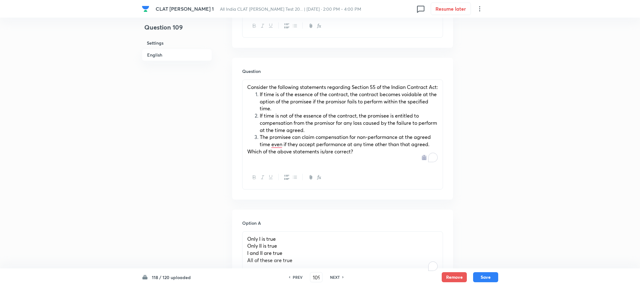
click at [260, 91] on li "If time is of the essence of the contract, the contract becomes voidable at the…" at bounding box center [349, 101] width 178 height 21
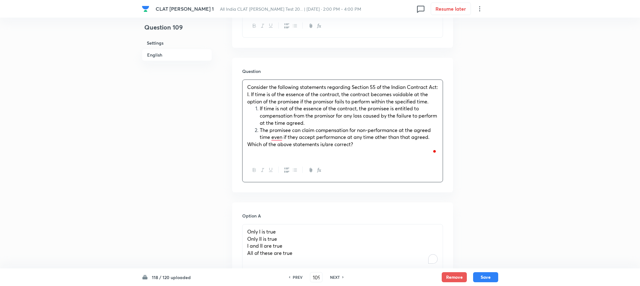
click at [260, 105] on li "If time is not of the essence of the contract, the promisee is entitled to comp…" at bounding box center [349, 115] width 178 height 21
click at [260, 126] on li "The promisee can claim compensation for non-performance at the agreed time even…" at bounding box center [349, 133] width 178 height 14
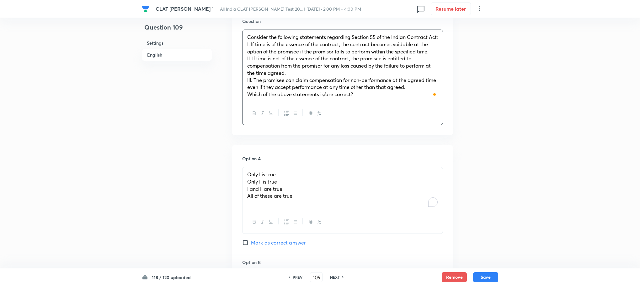
scroll to position [520, 0]
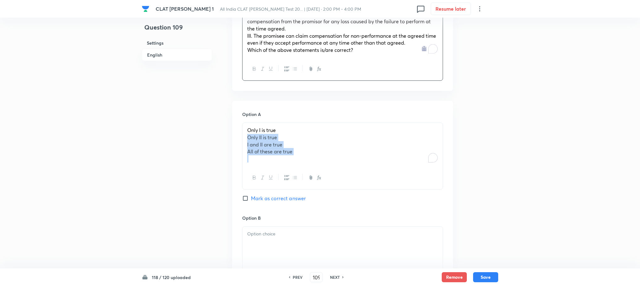
drag, startPoint x: 248, startPoint y: 133, endPoint x: 318, endPoint y: 153, distance: 72.7
click at [318, 153] on div "Only I is true Only II is true I and II are true All of these are true" at bounding box center [343, 144] width 200 height 43
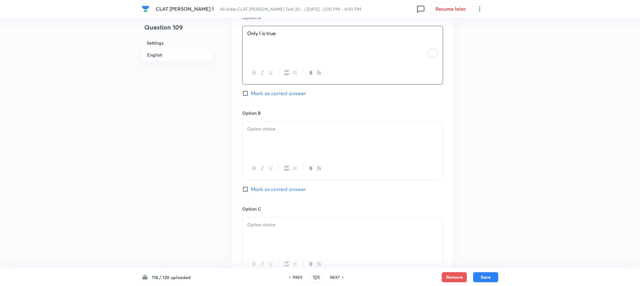
scroll to position [661, 0]
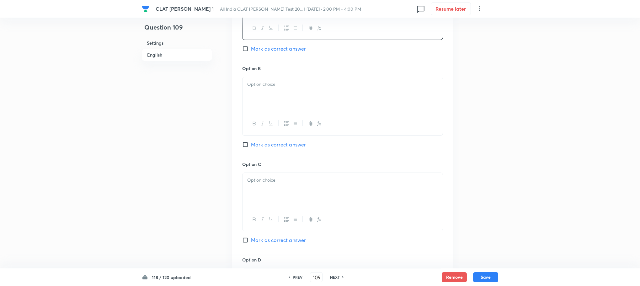
click at [260, 93] on div at bounding box center [343, 94] width 200 height 35
drag, startPoint x: 248, startPoint y: 87, endPoint x: 323, endPoint y: 105, distance: 77.9
click at [323, 105] on div "Only II is true I and II are true All of these are true" at bounding box center [343, 95] width 200 height 36
click at [266, 176] on p at bounding box center [342, 179] width 191 height 7
drag, startPoint x: 245, startPoint y: 180, endPoint x: 326, endPoint y: 188, distance: 81.7
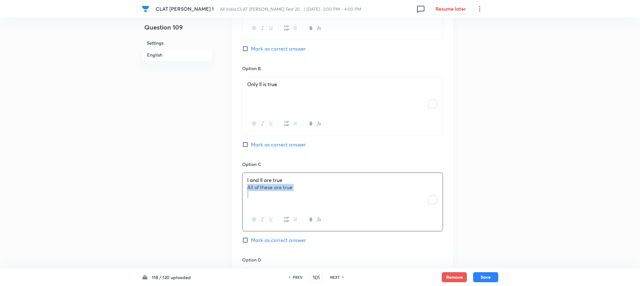
click at [338, 191] on div "I and II are true All of these are true" at bounding box center [343, 190] width 200 height 35
click at [258, 178] on p at bounding box center [342, 181] width 191 height 7
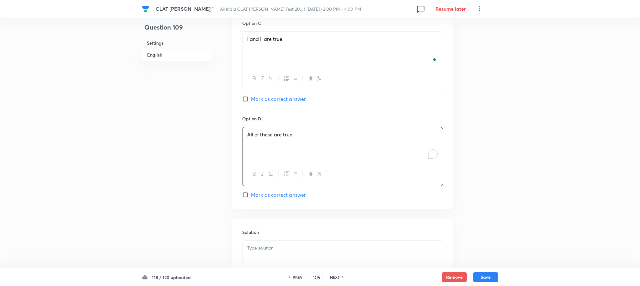
scroll to position [875, 0]
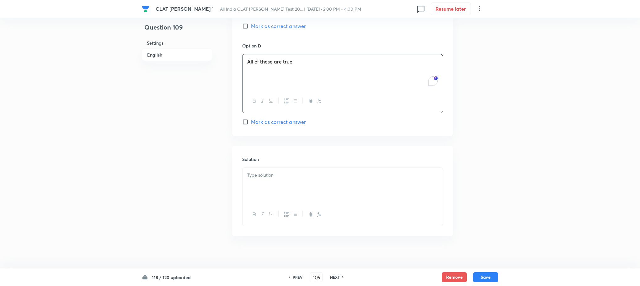
click at [256, 185] on div at bounding box center [343, 185] width 200 height 35
click at [274, 116] on span "Mark as correct answer" at bounding box center [278, 120] width 55 height 8
click at [251, 117] on input "Mark as correct answer" at bounding box center [246, 120] width 9 height 6
checkbox input "true"
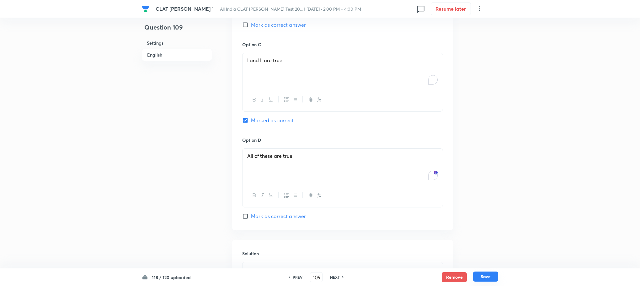
click at [482, 276] on button "Save" at bounding box center [485, 276] width 25 height 10
type input "110"
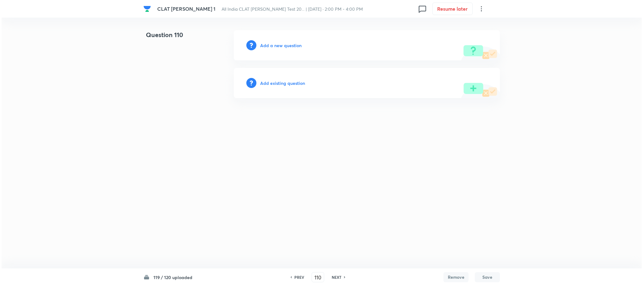
scroll to position [0, 0]
click at [277, 48] on h6 "Add a new question" at bounding box center [280, 45] width 41 height 7
click at [277, 48] on h6 "Choose a question type" at bounding box center [284, 45] width 48 height 7
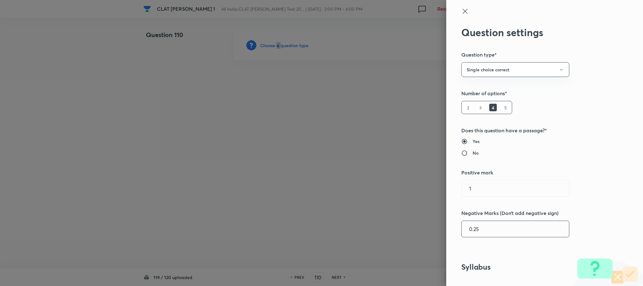
scroll to position [282, 0]
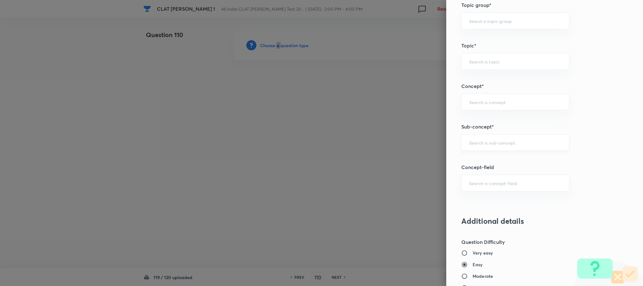
click at [483, 150] on div "​" at bounding box center [515, 142] width 108 height 17
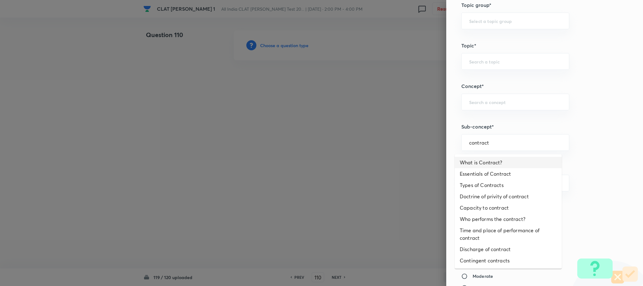
click at [483, 158] on li "What is Contract?" at bounding box center [508, 162] width 107 height 11
type input "What is Contract?"
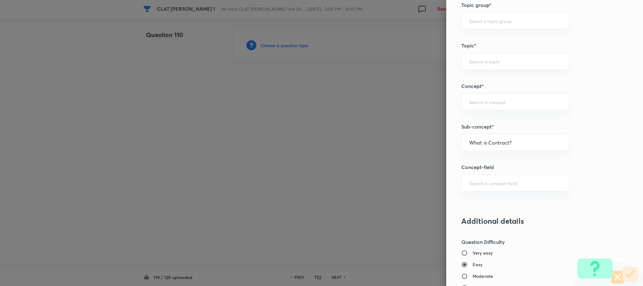
type input "Law of Contract"
type input "Contract Law"
type input "ICA 1872"
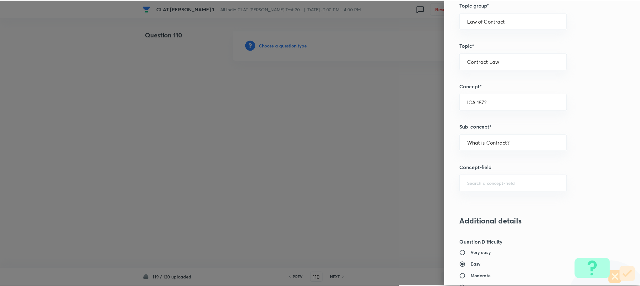
scroll to position [572, 0]
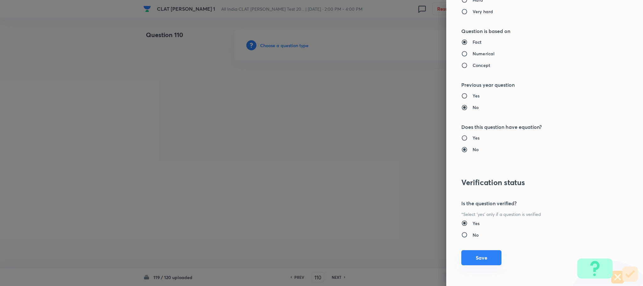
click at [479, 258] on button "Save" at bounding box center [481, 257] width 40 height 15
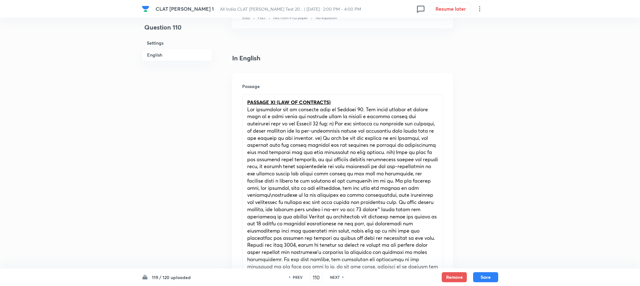
scroll to position [330, 0]
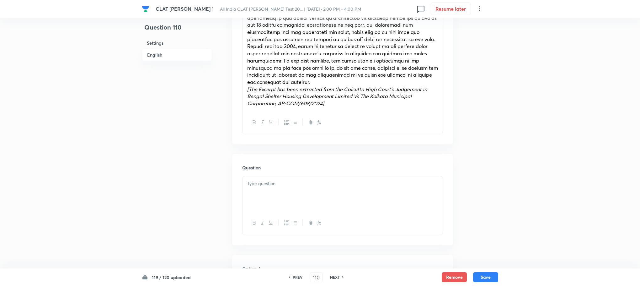
click at [266, 180] on p at bounding box center [342, 183] width 191 height 7
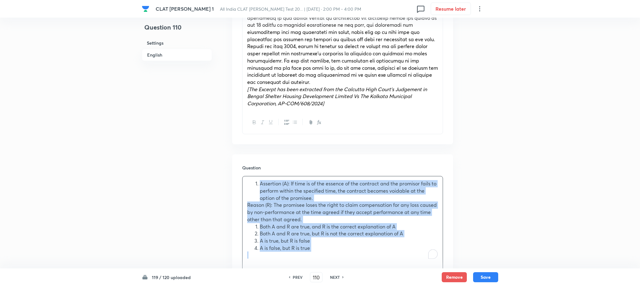
click at [258, 176] on div "Assertion (A): If time is of the essence of the contract and the promisor fails…" at bounding box center [343, 219] width 200 height 86
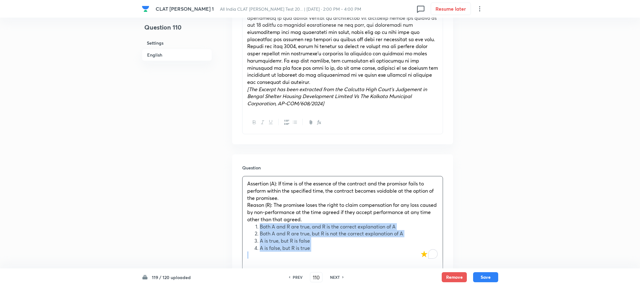
drag, startPoint x: 261, startPoint y: 220, endPoint x: 333, endPoint y: 254, distance: 79.5
click at [333, 254] on div "Assertion (A): If time is of the essence of the contract and the promisor fails…" at bounding box center [343, 219] width 200 height 86
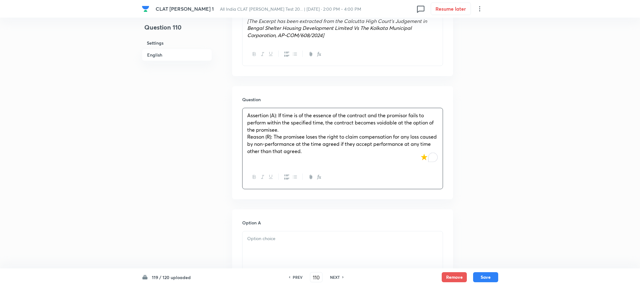
scroll to position [424, 0]
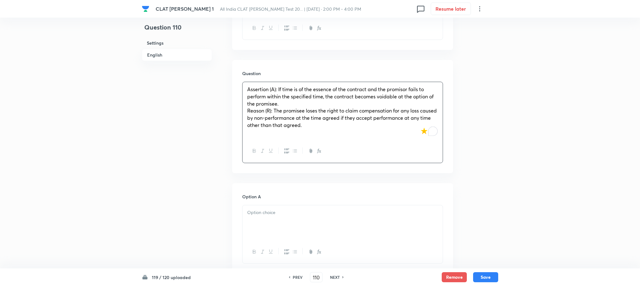
click at [272, 209] on p at bounding box center [342, 212] width 191 height 7
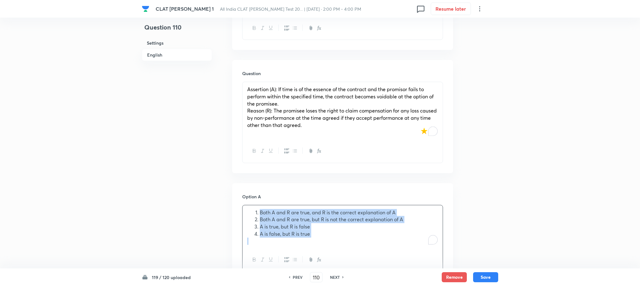
drag, startPoint x: 259, startPoint y: 202, endPoint x: 348, endPoint y: 244, distance: 97.7
click at [351, 246] on div "Both A and R are true, and R is the correct explanation of A Both A and R are t…" at bounding box center [342, 238] width 201 height 67
click at [286, 256] on button "button" at bounding box center [286, 259] width 8 height 8
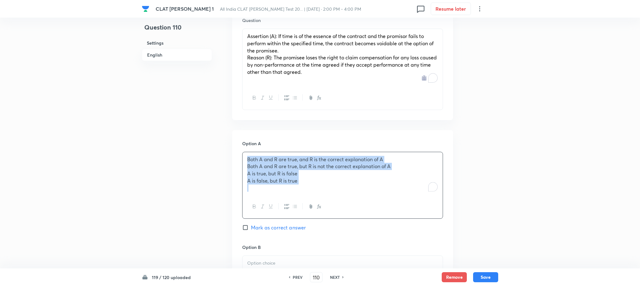
scroll to position [518, 0]
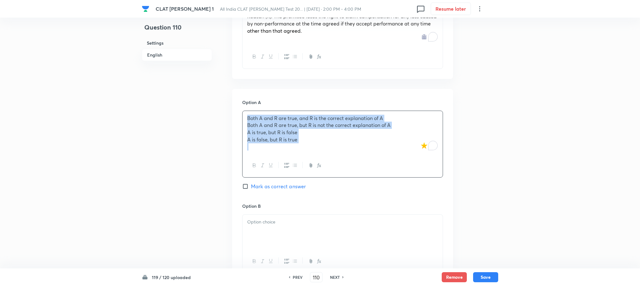
click at [247, 119] on div "Both A and R are true, and R is the correct explanation of A Both A and R are t…" at bounding box center [343, 132] width 200 height 43
drag, startPoint x: 247, startPoint y: 119, endPoint x: 329, endPoint y: 156, distance: 89.9
click at [329, 156] on div "Both A and R are true, and R is the correct explanation of A Both A and R are t…" at bounding box center [342, 143] width 201 height 67
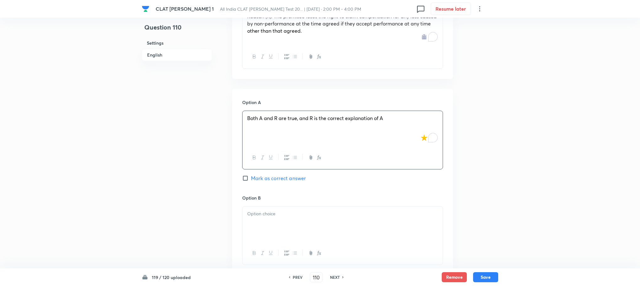
click at [235, 232] on div "Option A Both A and R are true, and R is the correct explanation of A Mark as c…" at bounding box center [342, 284] width 221 height 390
click at [266, 215] on div at bounding box center [343, 223] width 200 height 35
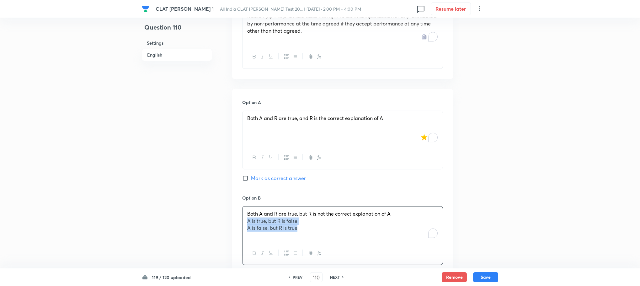
drag, startPoint x: 246, startPoint y: 215, endPoint x: 330, endPoint y: 234, distance: 86.4
click at [330, 234] on div "Both A and R are true, but R is not the correct explanation of A A is true, but…" at bounding box center [343, 223] width 200 height 35
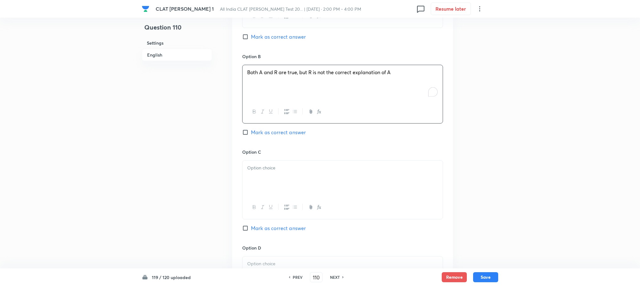
click at [258, 180] on div at bounding box center [343, 177] width 200 height 35
drag, startPoint x: 247, startPoint y: 169, endPoint x: 339, endPoint y: 187, distance: 94.2
click at [339, 187] on div "A is true, but R is false A is false, but R is true" at bounding box center [343, 177] width 200 height 35
click at [253, 171] on div at bounding box center [343, 179] width 200 height 35
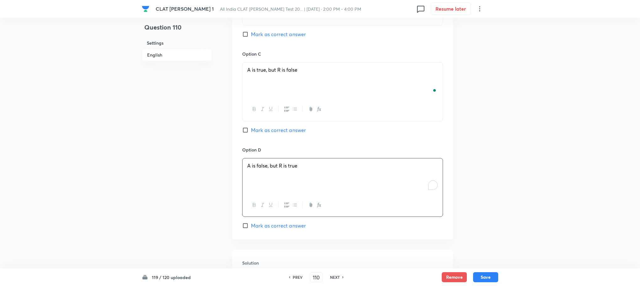
scroll to position [847, 0]
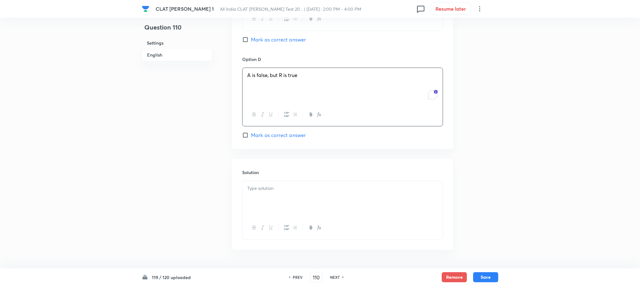
click at [266, 188] on div at bounding box center [343, 198] width 200 height 35
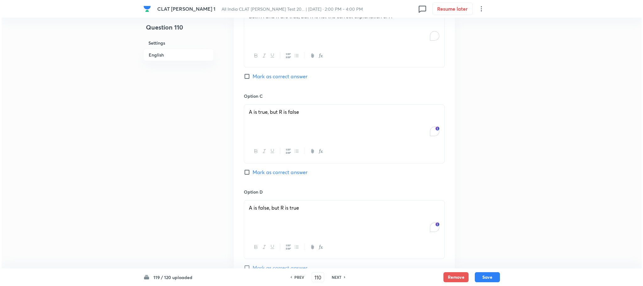
scroll to position [706, 0]
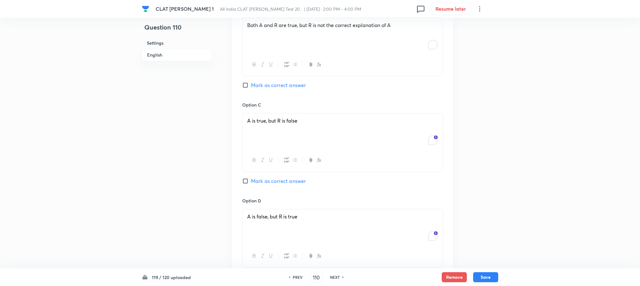
click at [272, 81] on span "Mark as correct answer" at bounding box center [278, 85] width 55 height 8
click at [251, 82] on input "Mark as correct answer" at bounding box center [246, 85] width 9 height 6
checkbox input "true"
click at [483, 280] on button "Save" at bounding box center [485, 276] width 25 height 10
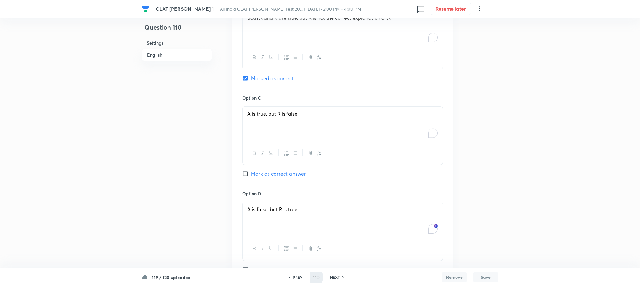
type input "111"
checkbox input "false"
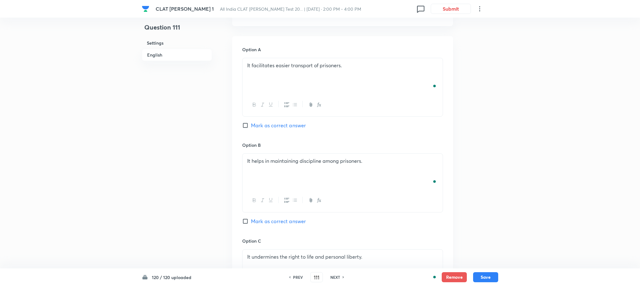
checkbox input "true"
click at [450, 7] on button "Submit" at bounding box center [451, 8] width 40 height 10
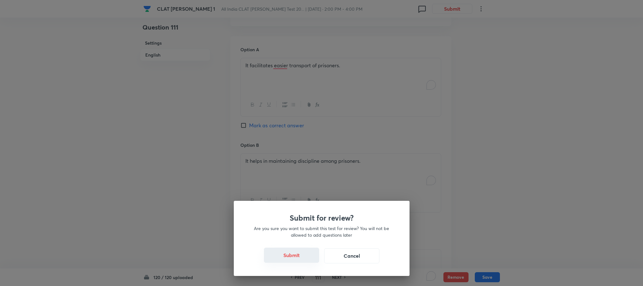
click at [291, 249] on button "Submit" at bounding box center [291, 254] width 55 height 15
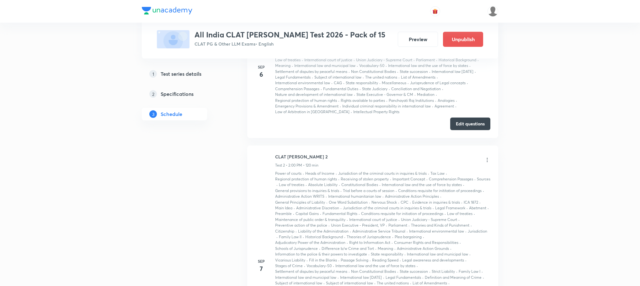
scroll to position [291, 0]
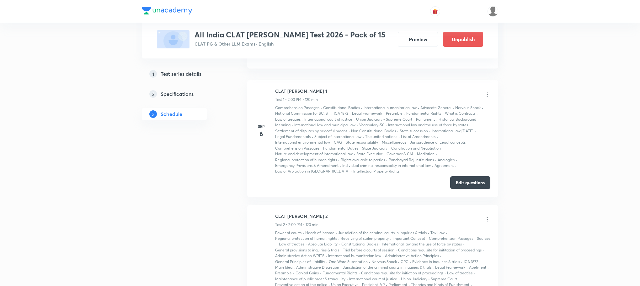
click at [471, 184] on button "Edit questions" at bounding box center [470, 182] width 40 height 13
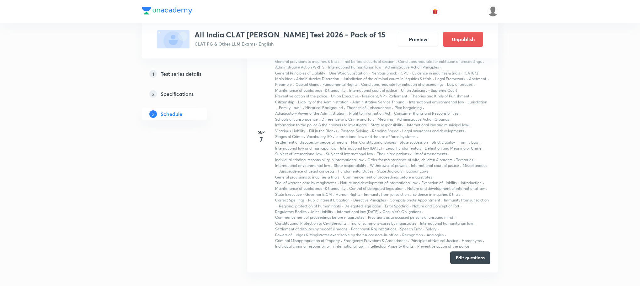
click at [471, 260] on button "Edit questions" at bounding box center [470, 257] width 40 height 13
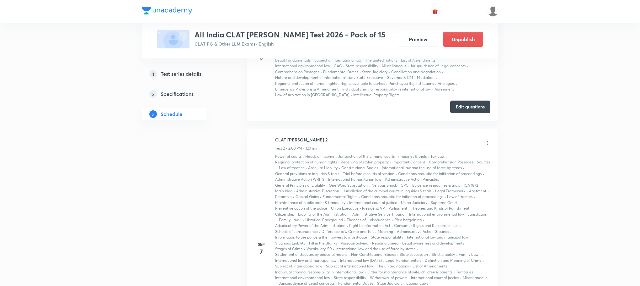
scroll to position [338, 0]
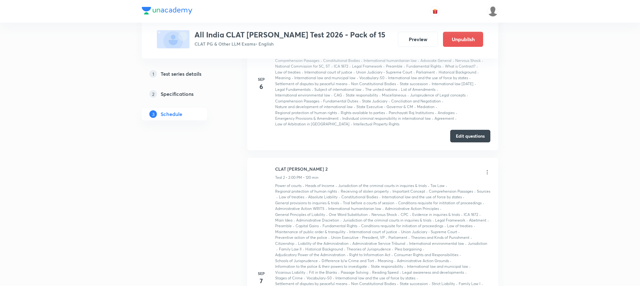
click at [487, 170] on icon at bounding box center [487, 172] width 6 height 6
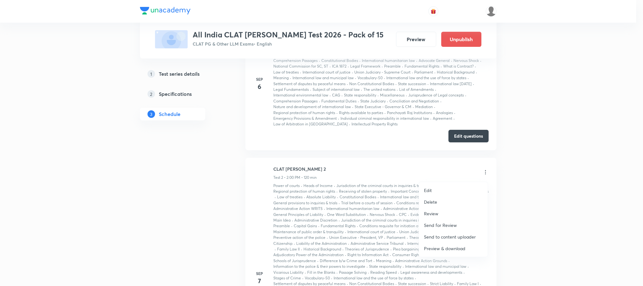
click at [309, 170] on div at bounding box center [321, 143] width 643 height 286
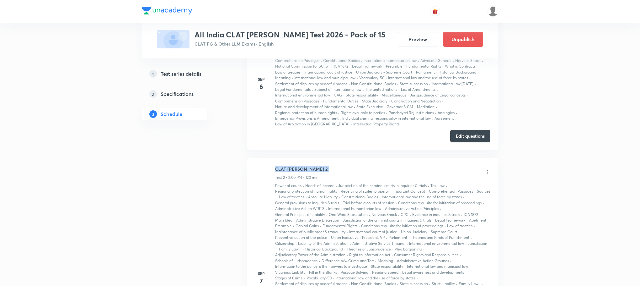
drag, startPoint x: 309, startPoint y: 170, endPoint x: 283, endPoint y: 170, distance: 25.7
click at [283, 170] on h6 "CLAT PG Mock 2" at bounding box center [301, 168] width 52 height 7
copy h6 "CLAT PG Mock 2"
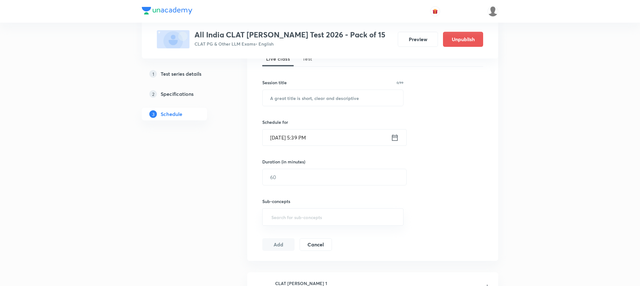
scroll to position [0, 0]
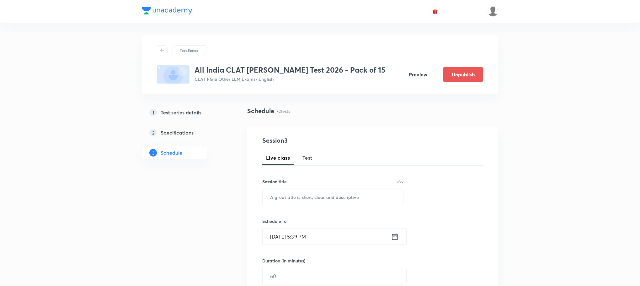
click at [308, 160] on span "Test" at bounding box center [308, 158] width 10 height 8
click at [295, 196] on input "text" at bounding box center [333, 197] width 141 height 16
paste input "CLAT PG Mock 2"
type input "CLAT PG Mock 2"
click at [283, 237] on input "Sep 5, 2025, 5:39 PM" at bounding box center [327, 236] width 128 height 16
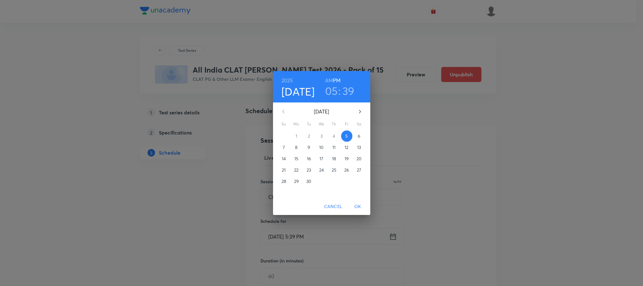
click at [284, 150] on p "7" at bounding box center [284, 147] width 2 height 6
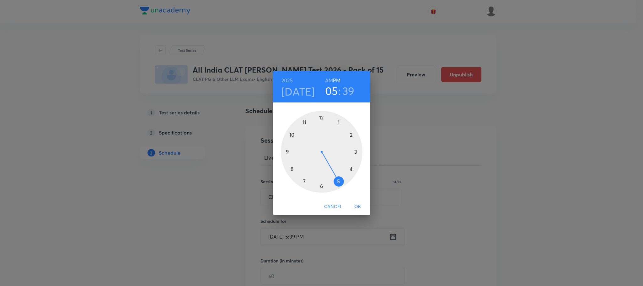
click at [355, 207] on span "OK" at bounding box center [357, 206] width 15 height 8
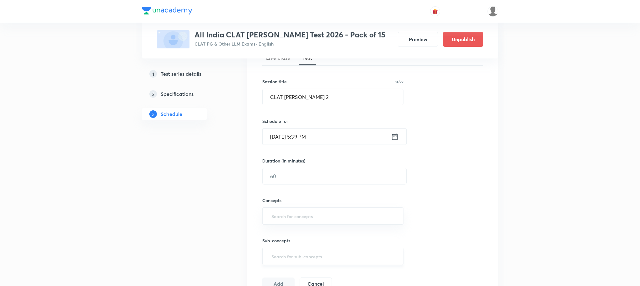
scroll to position [94, 0]
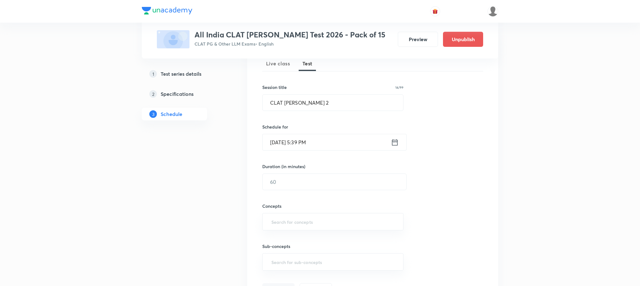
click at [394, 142] on icon at bounding box center [395, 142] width 6 height 6
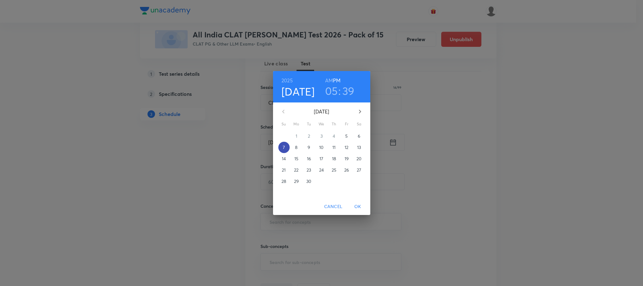
click at [284, 145] on p "7" at bounding box center [284, 147] width 2 height 6
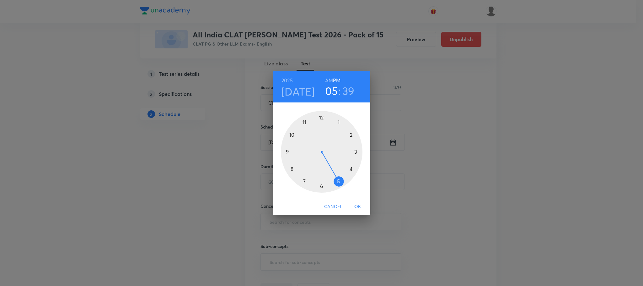
click at [348, 133] on div at bounding box center [322, 152] width 82 height 82
click at [322, 117] on div at bounding box center [322, 152] width 82 height 82
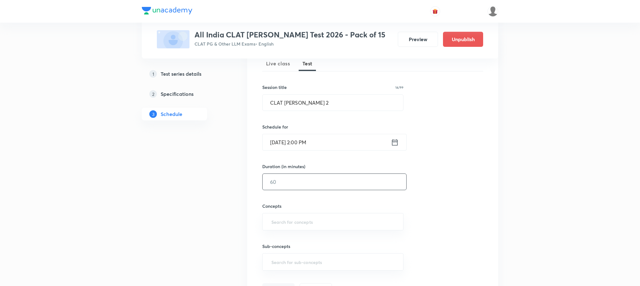
click at [300, 182] on input "text" at bounding box center [335, 182] width 144 height 16
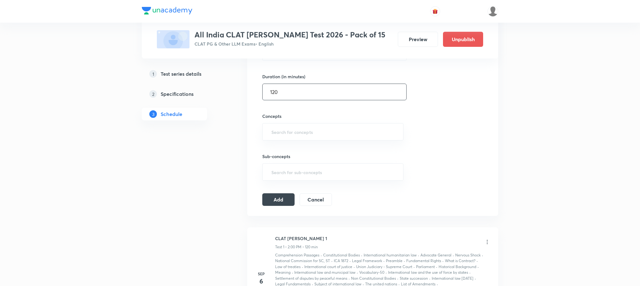
scroll to position [188, 0]
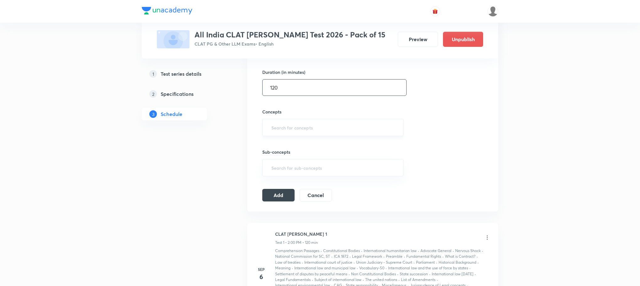
type input "120"
click at [282, 125] on input "text" at bounding box center [333, 127] width 126 height 12
type input "a"
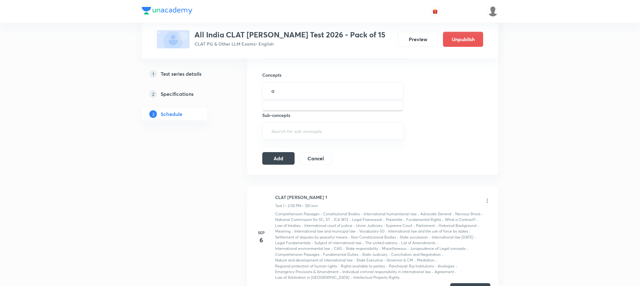
scroll to position [235, 0]
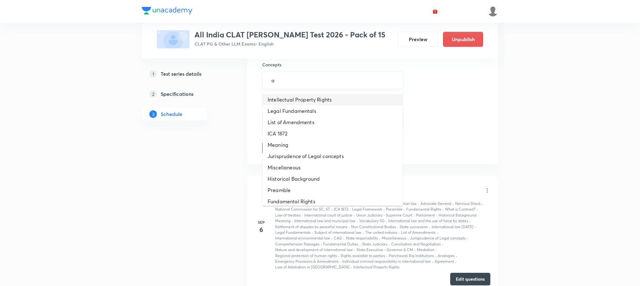
click at [287, 98] on li "Intellectual Property Rights" at bounding box center [333, 99] width 140 height 11
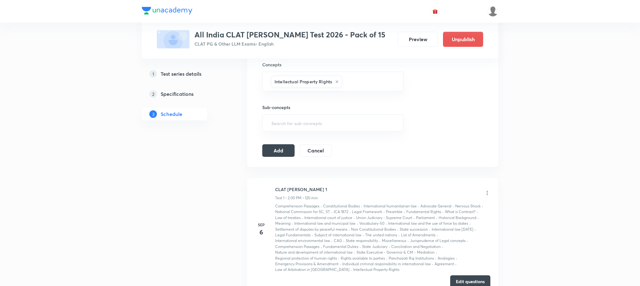
type input "a"
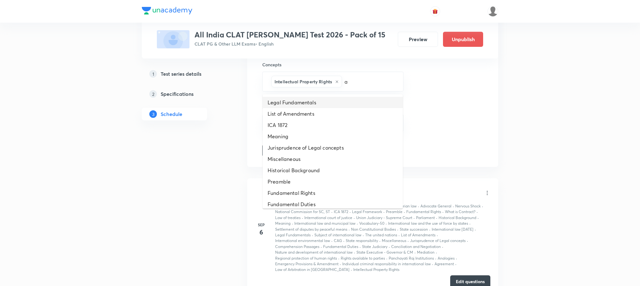
click at [286, 105] on li "Legal Fundamentals" at bounding box center [333, 102] width 140 height 11
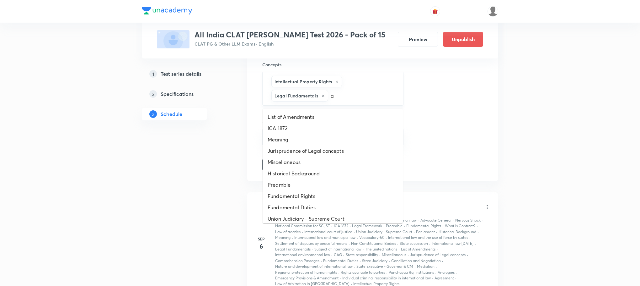
type input "a"
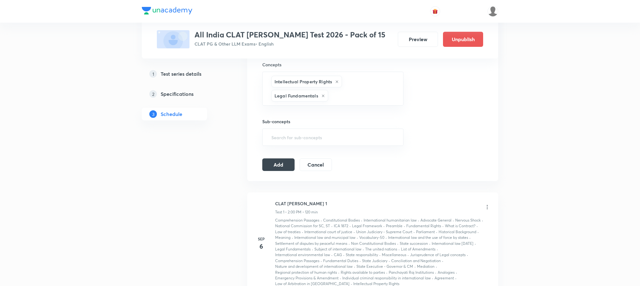
click at [285, 120] on h6 "Sub-concepts" at bounding box center [332, 121] width 141 height 7
click at [344, 97] on input "text" at bounding box center [363, 96] width 66 height 12
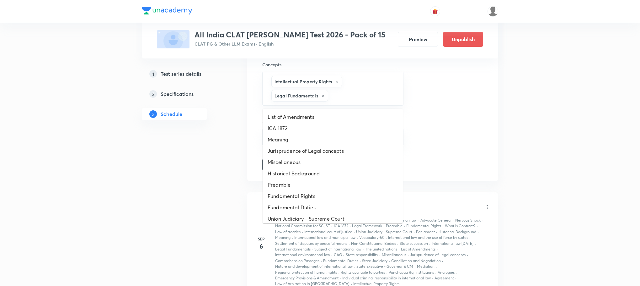
type input "a"
click at [302, 122] on li "ICA 1872" at bounding box center [333, 127] width 140 height 11
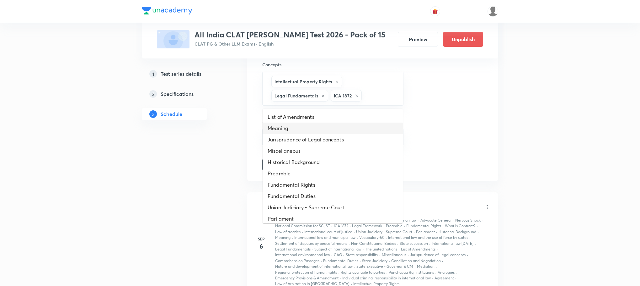
type input "a"
click at [296, 131] on li "Meaning" at bounding box center [333, 127] width 140 height 11
type input "a"
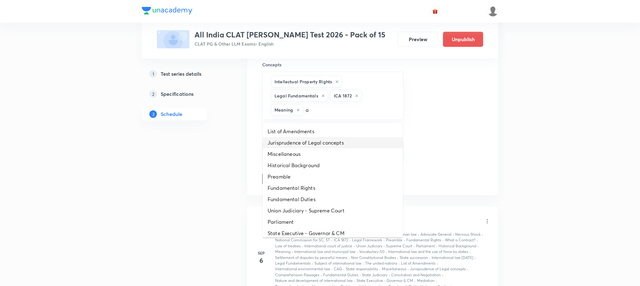
click at [288, 154] on li "Miscellaneous" at bounding box center [333, 153] width 140 height 11
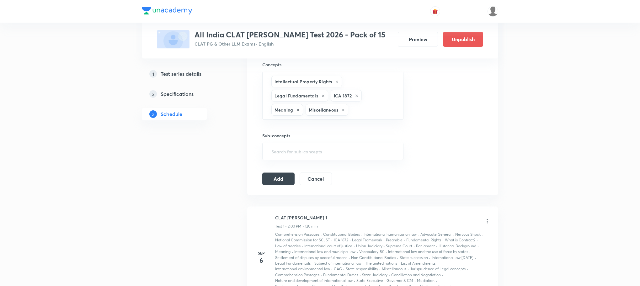
type input "a"
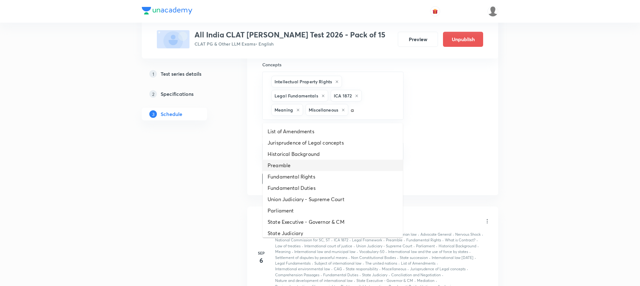
click at [288, 166] on li "Preamble" at bounding box center [333, 164] width 140 height 11
type input "a"
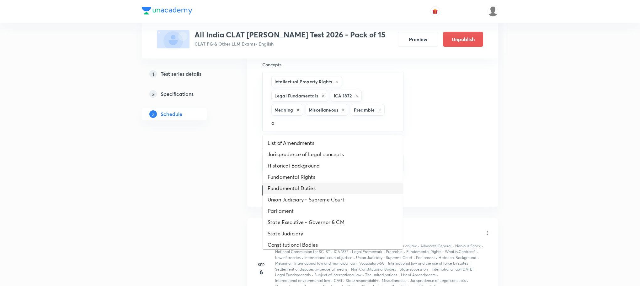
click at [287, 183] on li "Fundamental Duties" at bounding box center [333, 187] width 140 height 11
type input "a"
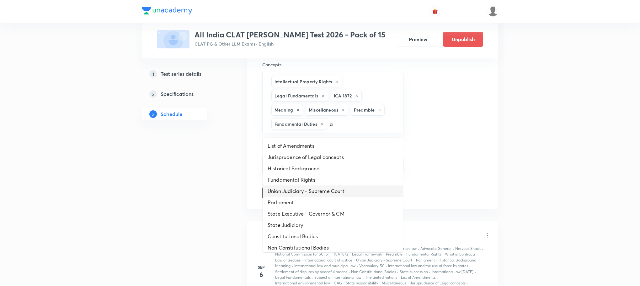
click at [287, 191] on li "Union Judiciary - Supreme Court" at bounding box center [333, 190] width 140 height 11
type input "a"
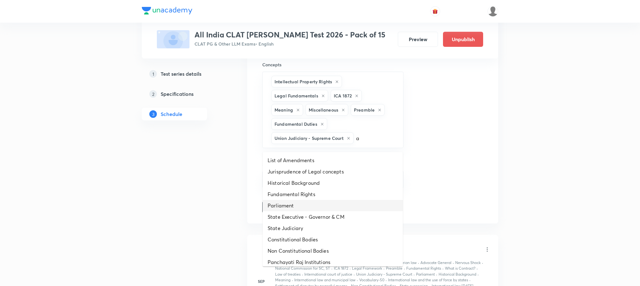
click at [286, 200] on li "Parliament" at bounding box center [333, 205] width 140 height 11
type input "a"
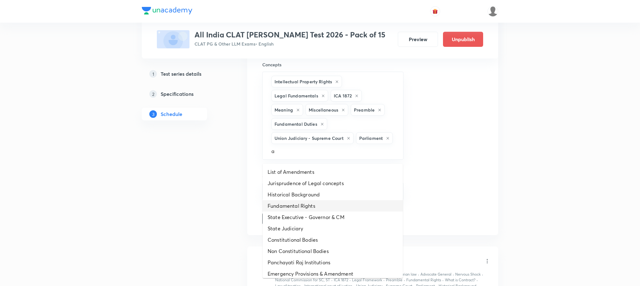
click at [286, 206] on li "Fundamental Rights" at bounding box center [333, 205] width 140 height 11
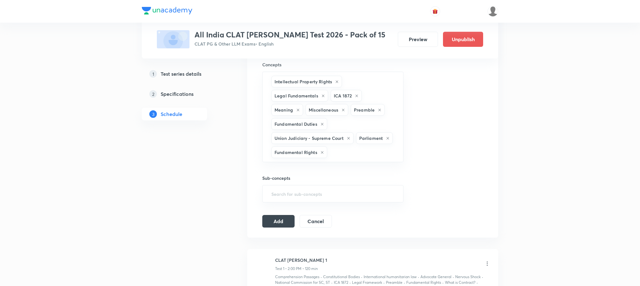
type input "a"
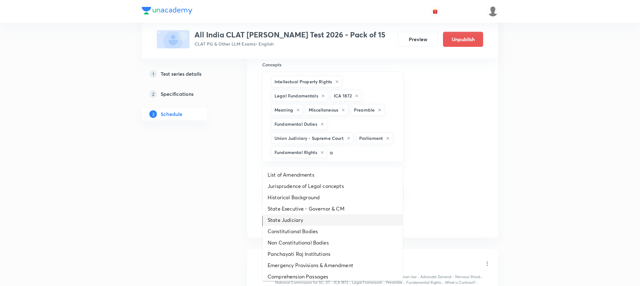
click at [286, 218] on li "State Judiciary" at bounding box center [333, 219] width 140 height 11
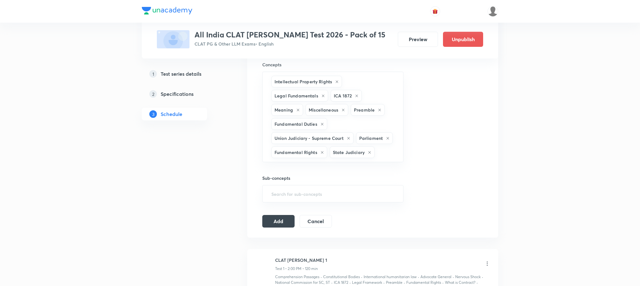
type input "a"
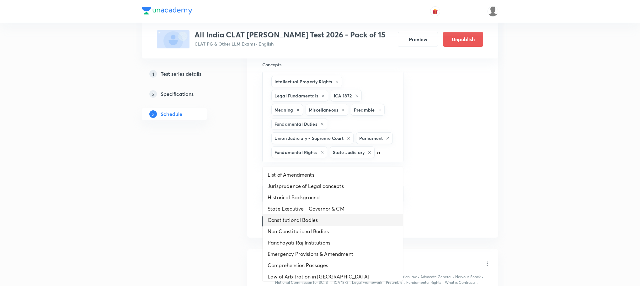
click at [286, 220] on li "Constitutional Bodies" at bounding box center [333, 219] width 140 height 11
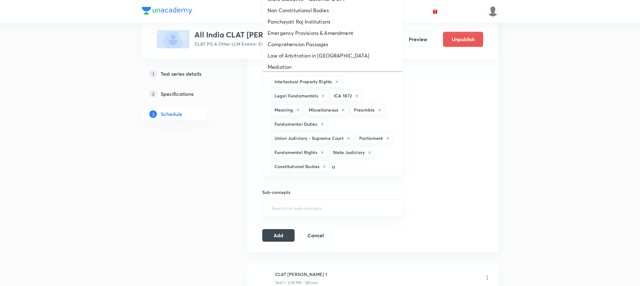
type input "a"
click at [286, 220] on div "Session 3 Live class Test Session title 14/99 CLAT PG Mock 2 ​ Schedule for Sep…" at bounding box center [372, 70] width 221 height 341
click at [333, 169] on input "text" at bounding box center [363, 166] width 65 height 12
type input "a"
click at [304, 42] on li "Comprehension Passages" at bounding box center [333, 44] width 140 height 11
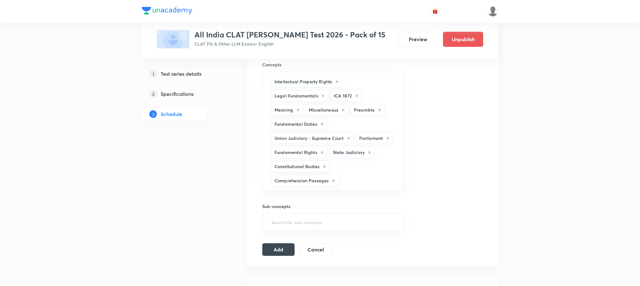
type input "a"
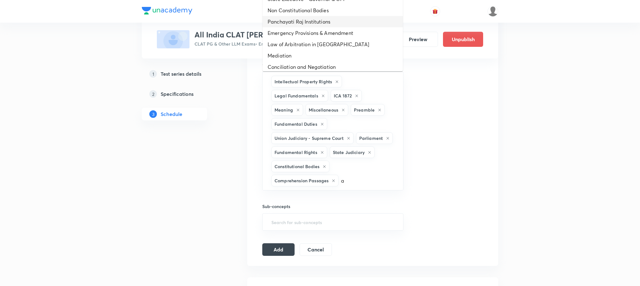
click at [299, 18] on li "Panchayati Raj Institutions" at bounding box center [333, 21] width 140 height 11
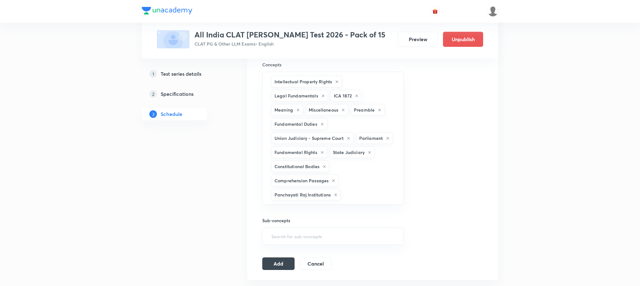
type input "a"
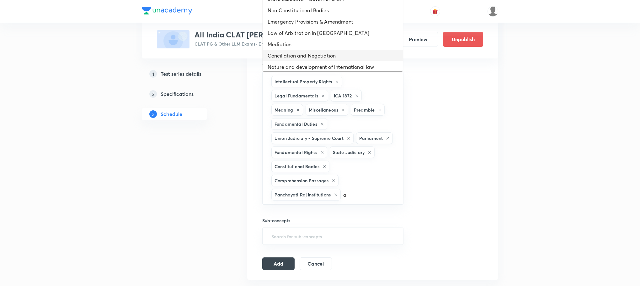
click at [300, 57] on li "Conciliation and Negotiation" at bounding box center [333, 55] width 140 height 11
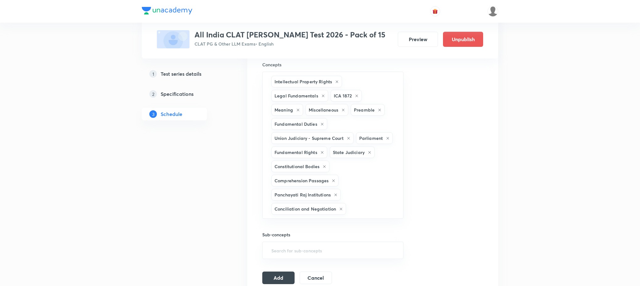
type input "a"
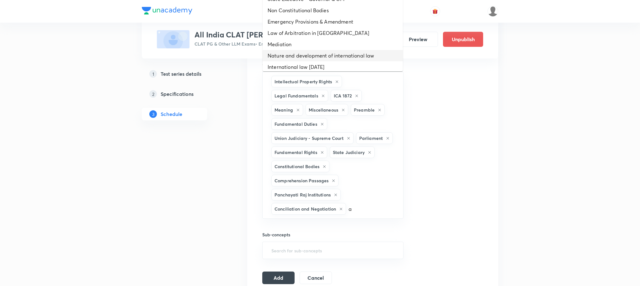
click at [299, 56] on li "Nature and development of international law" at bounding box center [333, 55] width 140 height 11
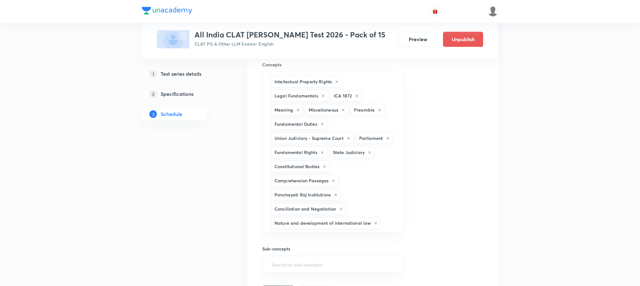
type input "a"
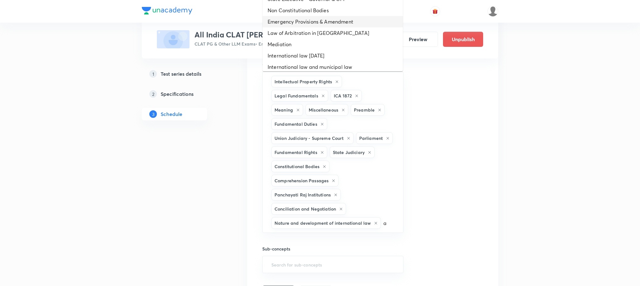
click at [298, 26] on li "Emergency Provisions & Amendment" at bounding box center [333, 21] width 140 height 11
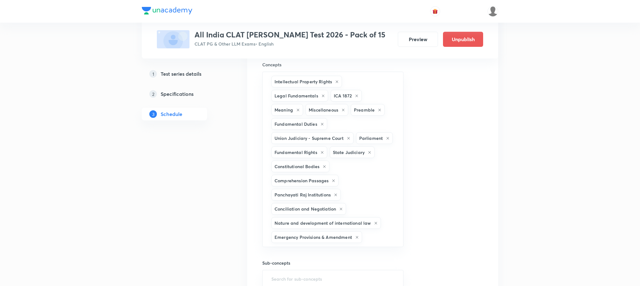
type input "a"
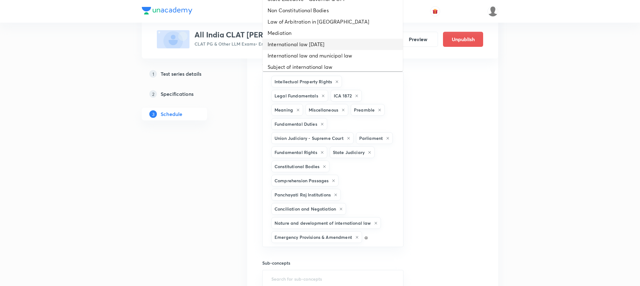
click at [296, 40] on li "International law today" at bounding box center [333, 44] width 140 height 11
type input "a"
click at [296, 46] on li "International law and municipal law" at bounding box center [333, 44] width 140 height 11
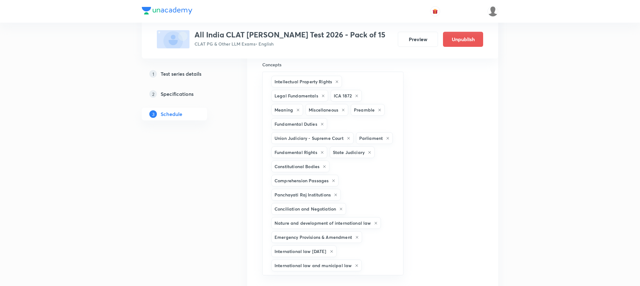
type input "a"
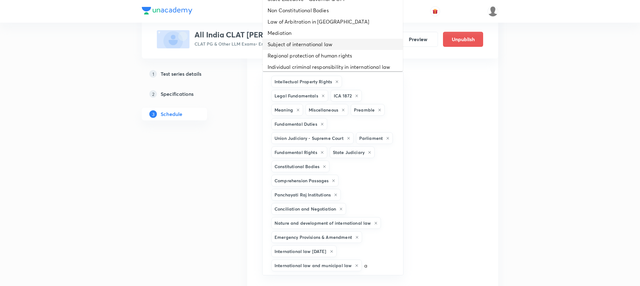
click at [296, 46] on li "Subject of international law" at bounding box center [333, 44] width 140 height 11
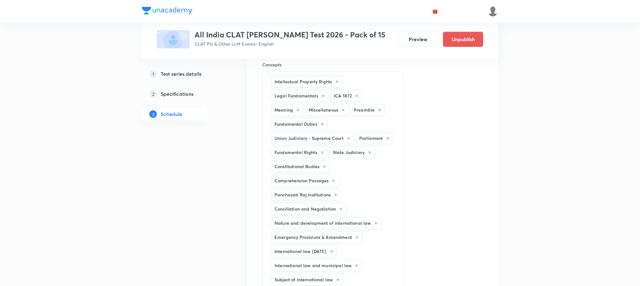
type input "a"
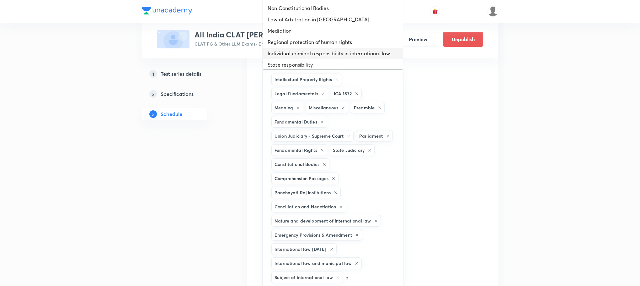
click at [296, 49] on li "Individual criminal responsibility in international law" at bounding box center [333, 53] width 140 height 11
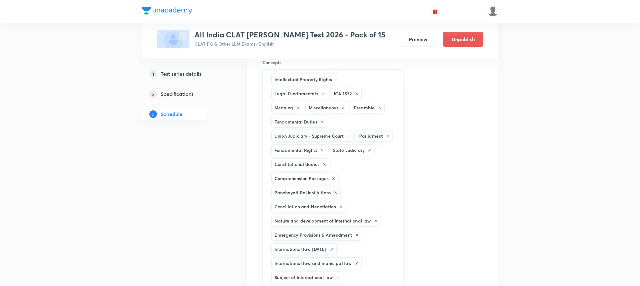
type input "a"
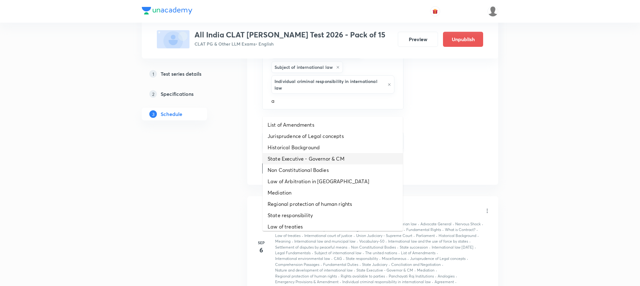
scroll to position [460, 0]
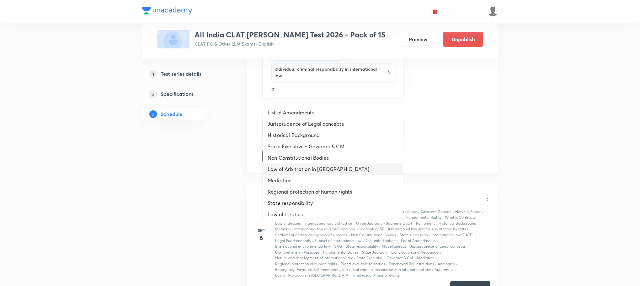
click at [300, 172] on li "Law of Arbitration in India" at bounding box center [333, 168] width 140 height 11
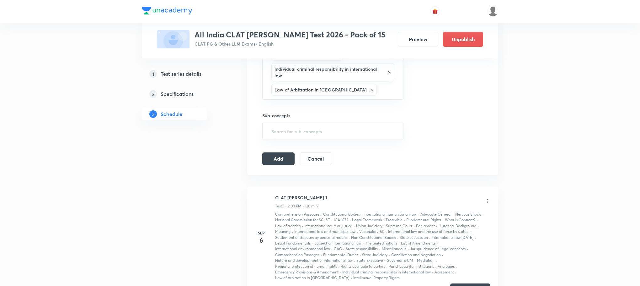
type input "a"
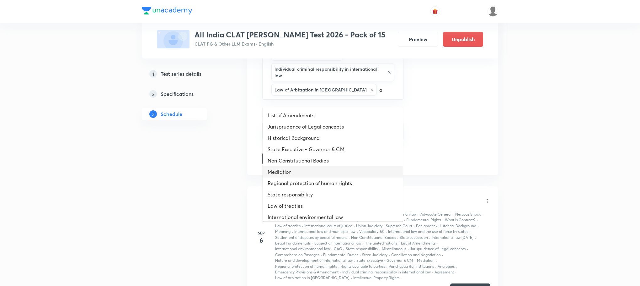
click at [298, 167] on li "Mediation" at bounding box center [333, 171] width 140 height 11
type input "a"
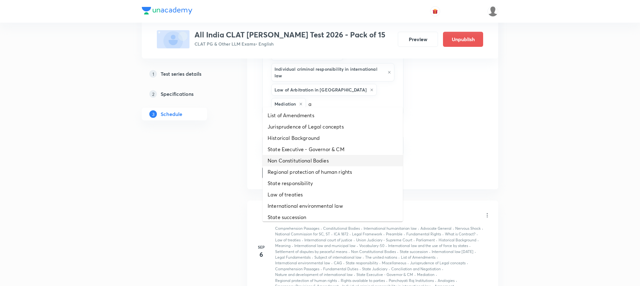
click at [298, 155] on li "Non Constitutional Bodies" at bounding box center [333, 160] width 140 height 11
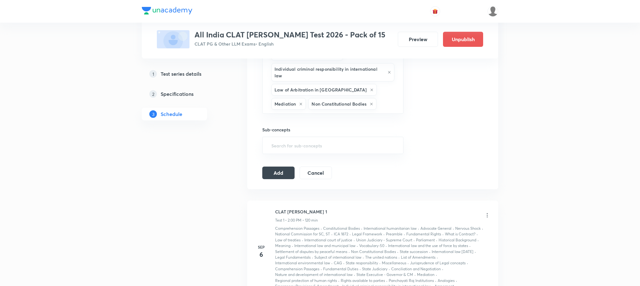
type input "a"
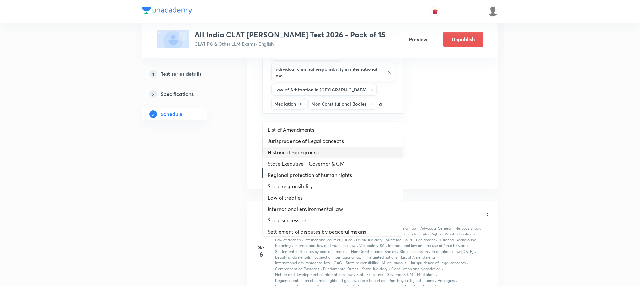
click at [298, 154] on li "Historical Background" at bounding box center [333, 152] width 140 height 11
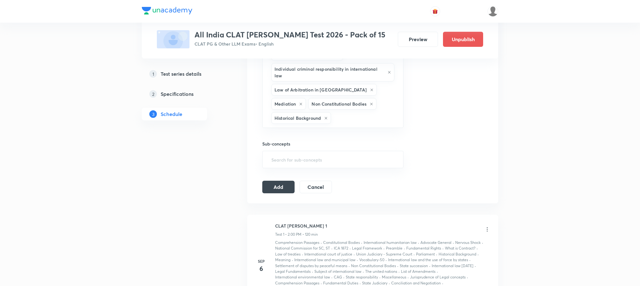
type input "a"
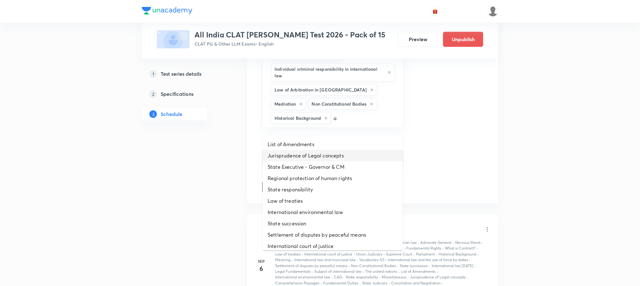
click at [299, 152] on li "Jurisprudence of Legal concepts" at bounding box center [333, 155] width 140 height 11
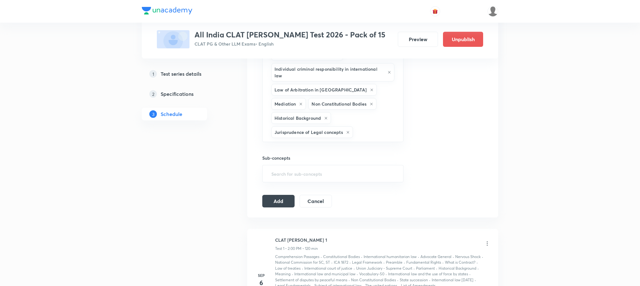
type input "a"
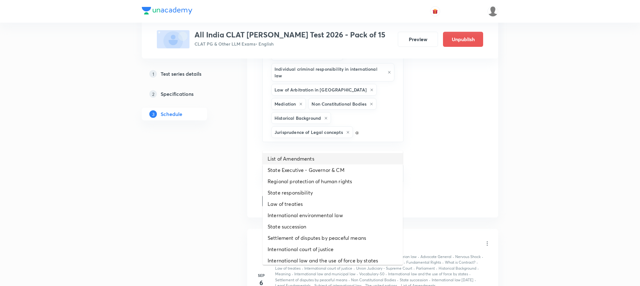
click at [299, 157] on li "List of Amendments" at bounding box center [333, 158] width 140 height 11
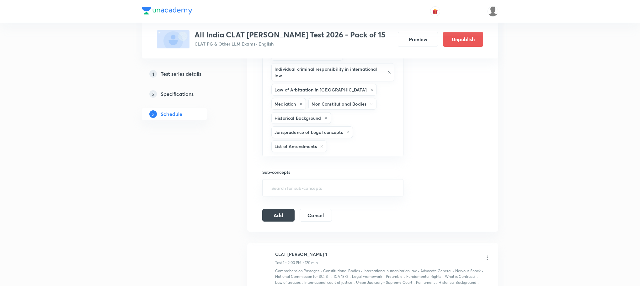
type input "a"
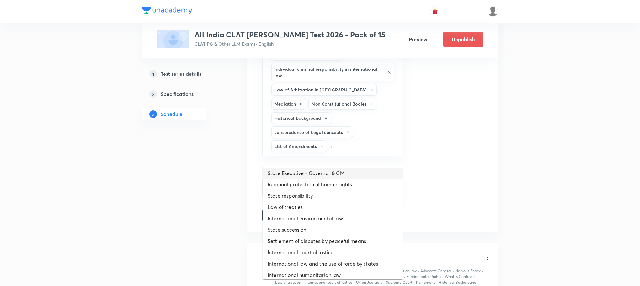
click at [296, 174] on li "State Executive - Governor & CM" at bounding box center [333, 172] width 140 height 11
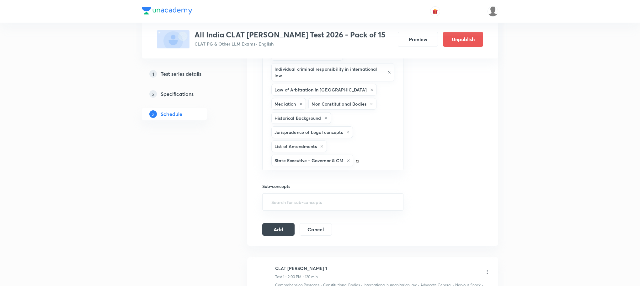
type input "a"
click at [292, 189] on h6 "Sub-concepts" at bounding box center [332, 186] width 141 height 7
click at [357, 166] on input "text" at bounding box center [375, 160] width 41 height 12
type input "a"
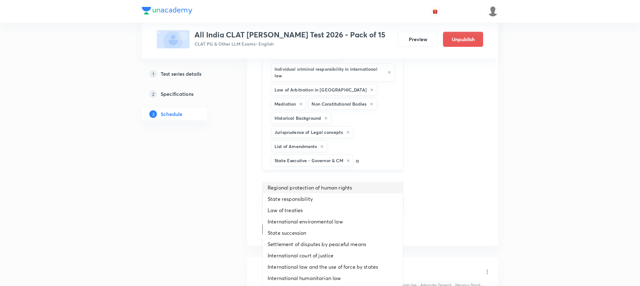
scroll to position [554, 0]
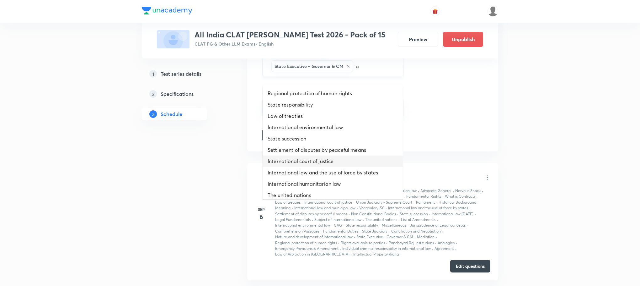
click at [299, 157] on li "International court of justice" at bounding box center [333, 160] width 140 height 11
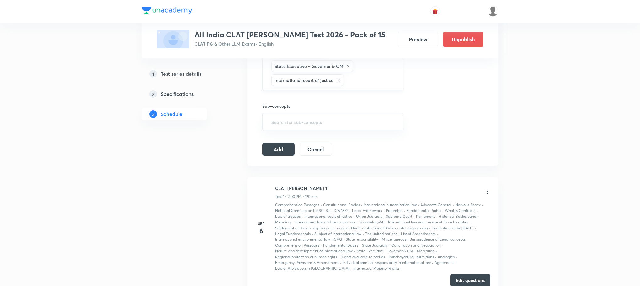
type input "a"
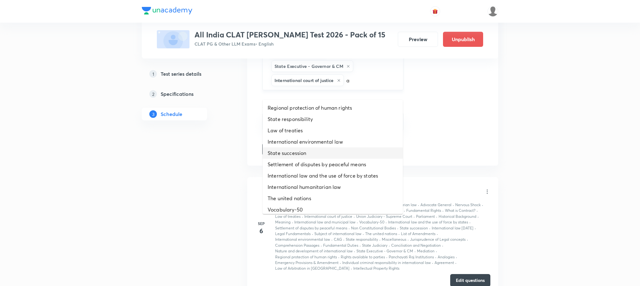
click at [299, 157] on li "State succession" at bounding box center [333, 152] width 140 height 11
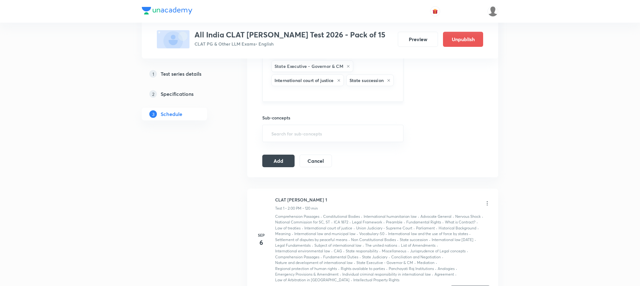
type input "a"
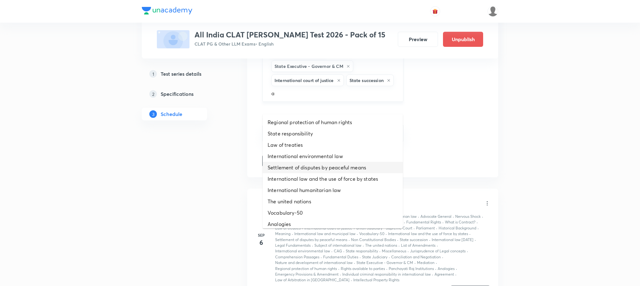
click at [298, 162] on li "Settlement of disputes by peaceful means" at bounding box center [333, 167] width 140 height 11
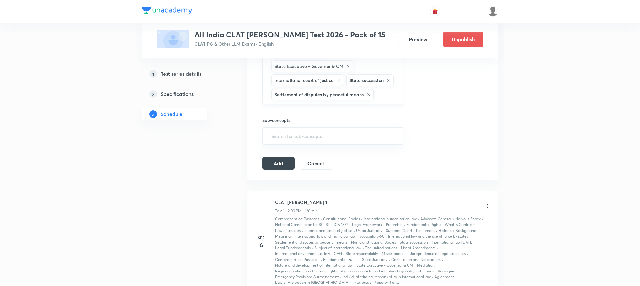
type input "a"
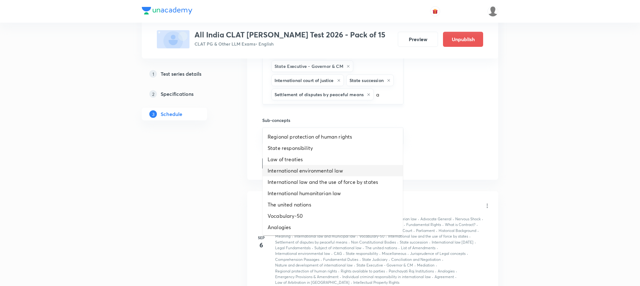
click at [297, 171] on li "International environmental law" at bounding box center [333, 170] width 140 height 11
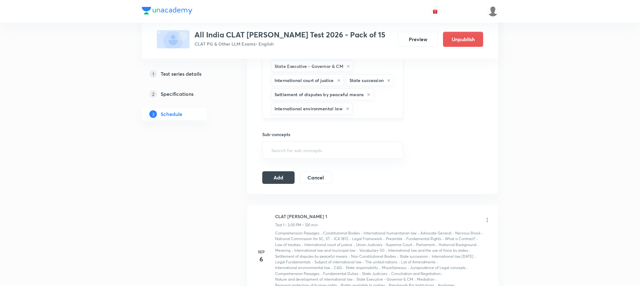
type input "a"
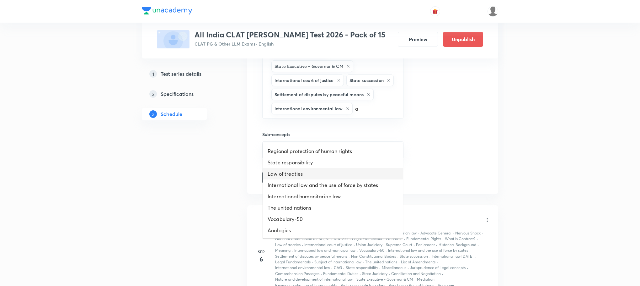
click at [296, 175] on li "Law of treaties" at bounding box center [333, 173] width 140 height 11
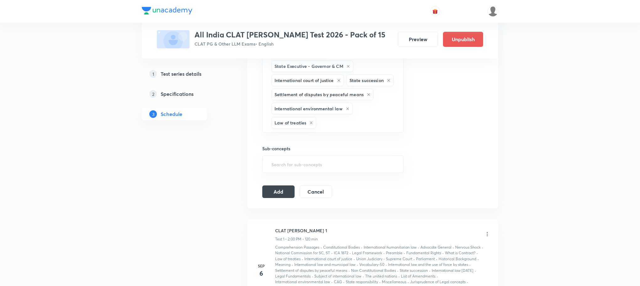
type input "a"
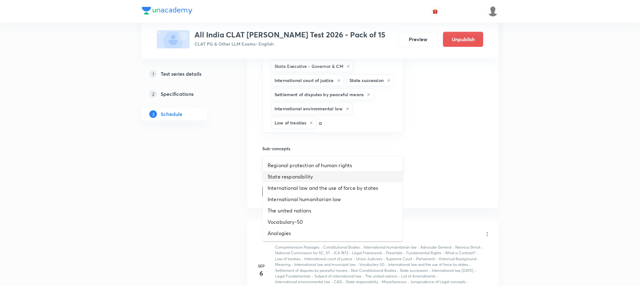
click at [296, 181] on li "State responsibility" at bounding box center [333, 176] width 140 height 11
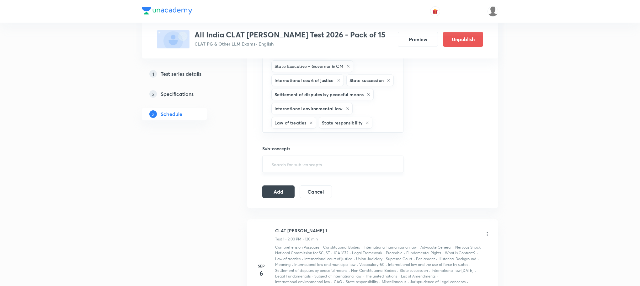
type input "a"
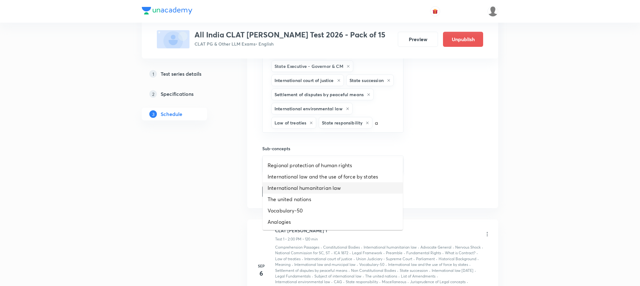
click at [296, 190] on li "International humanitarian law" at bounding box center [333, 187] width 140 height 11
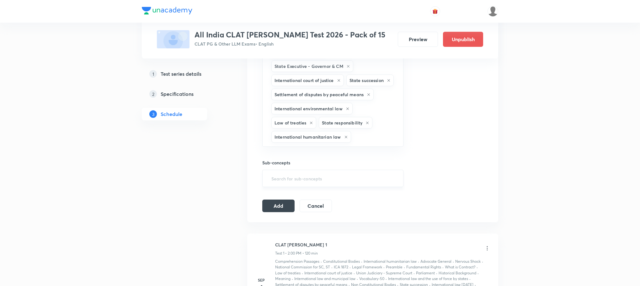
type input "a"
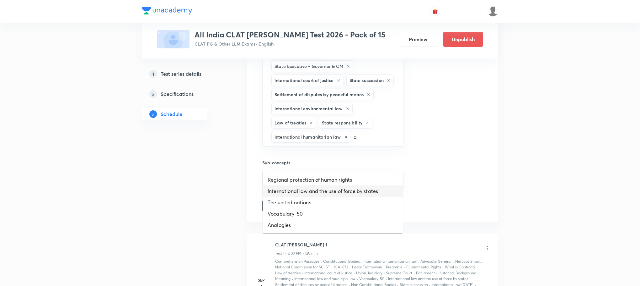
click at [296, 193] on li "International law and the use of force by states" at bounding box center [333, 190] width 140 height 11
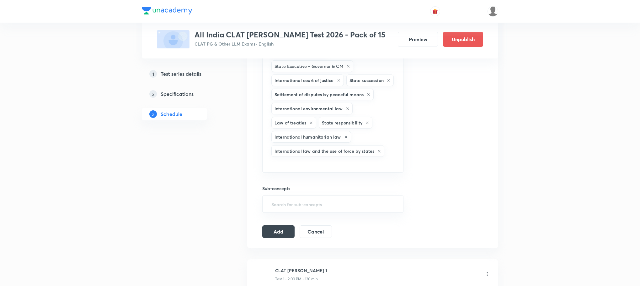
type input "a"
click at [291, 214] on li "The united nations" at bounding box center [333, 216] width 140 height 11
type input "a"
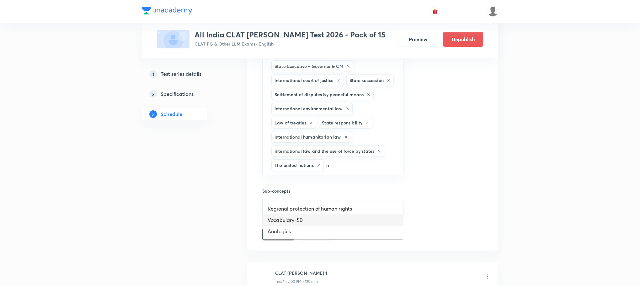
click at [289, 220] on li "Vocabulary-50" at bounding box center [333, 219] width 140 height 11
type input "a"
click at [289, 218] on li "Analogies" at bounding box center [333, 219] width 140 height 11
type input "a"
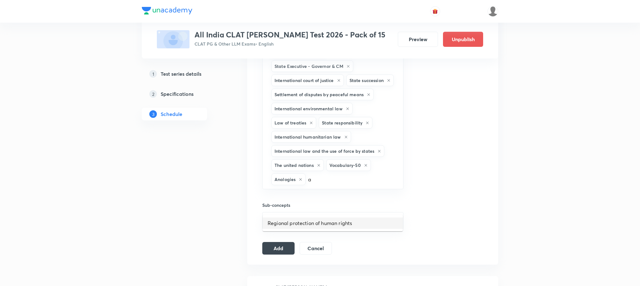
click at [289, 216] on ul "Regional protection of human rights" at bounding box center [333, 223] width 140 height 16
click at [289, 219] on li "Regional protection of human rights" at bounding box center [333, 222] width 140 height 11
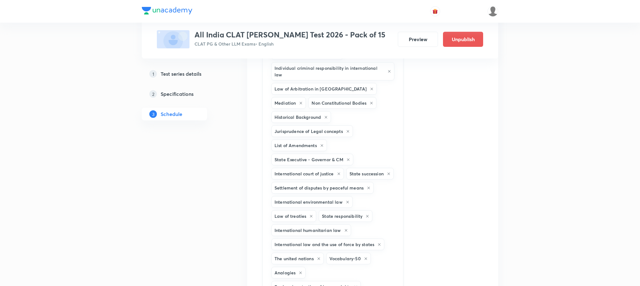
scroll to position [695, 0]
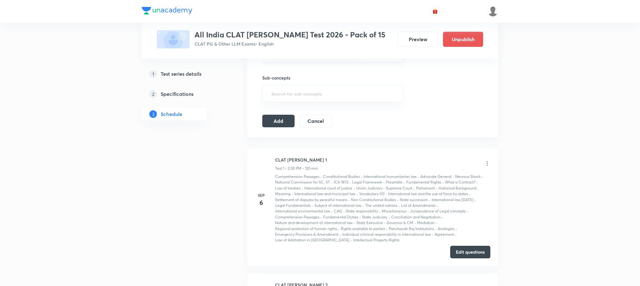
type input "b"
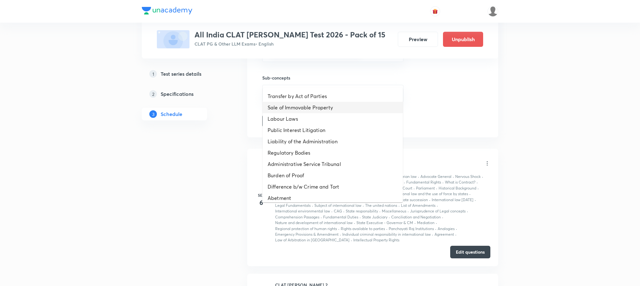
click at [311, 110] on li "Sale of Immovable Property" at bounding box center [333, 107] width 140 height 11
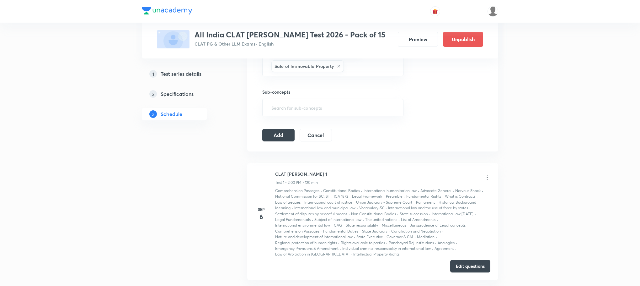
type input "b"
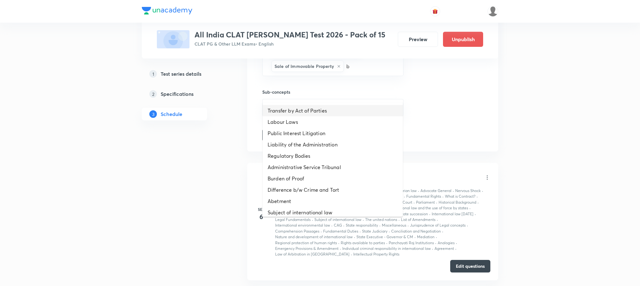
click at [310, 113] on li "Transfer by Act of Parties" at bounding box center [333, 110] width 140 height 11
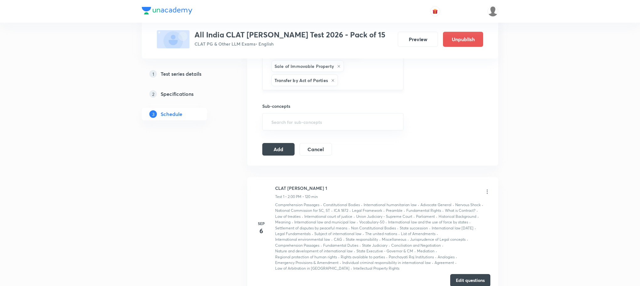
type input "b"
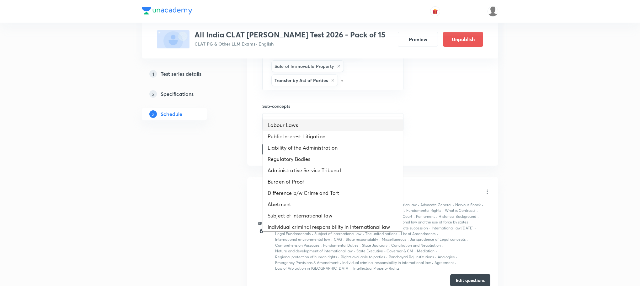
click at [307, 129] on li "Labour Laws" at bounding box center [333, 124] width 140 height 11
type input "b"
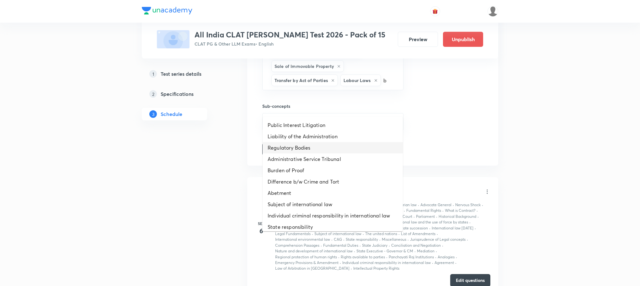
click at [308, 148] on li "Regulatory Bodies" at bounding box center [333, 147] width 140 height 11
type input "b"
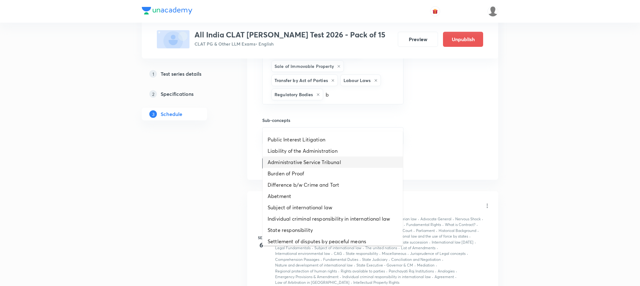
click at [307, 157] on li "Administrative Service Tribunal" at bounding box center [333, 161] width 140 height 11
type input "b"
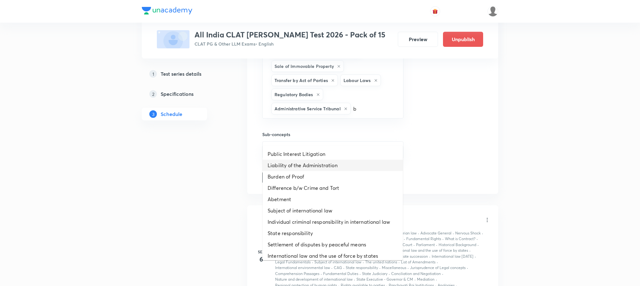
click at [305, 162] on li "Liability of the Administration" at bounding box center [333, 164] width 140 height 11
type input "b"
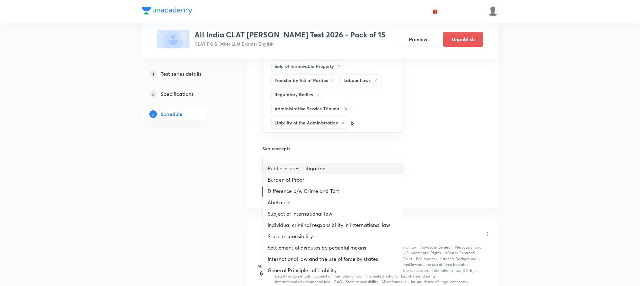
click at [304, 172] on li "Public Interest Litigation" at bounding box center [333, 168] width 140 height 11
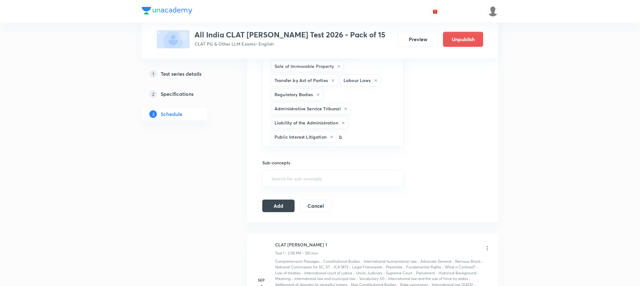
type input "b"
click at [302, 181] on div "Sub-concepts ​" at bounding box center [332, 167] width 141 height 40
click at [353, 142] on input "text" at bounding box center [367, 137] width 58 height 12
type input "b"
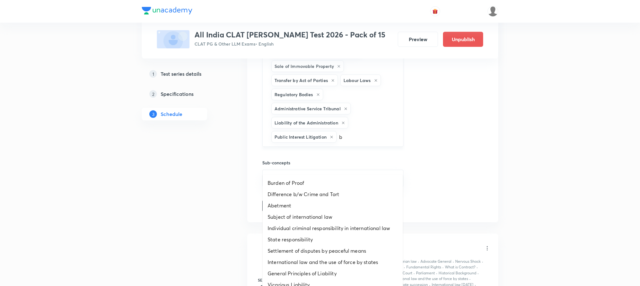
scroll to position [789, 0]
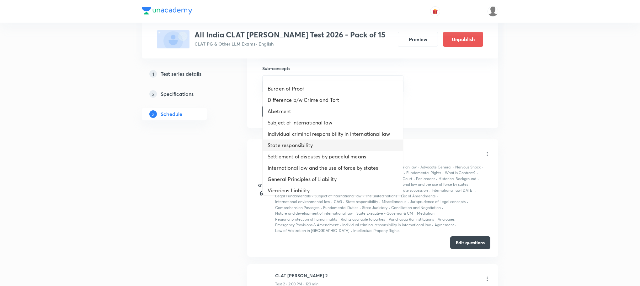
click at [314, 144] on li "State responsibility" at bounding box center [333, 144] width 140 height 11
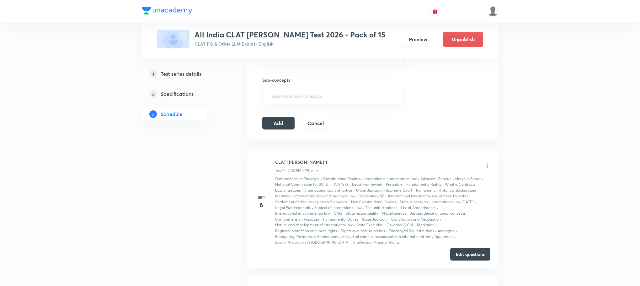
type input "b"
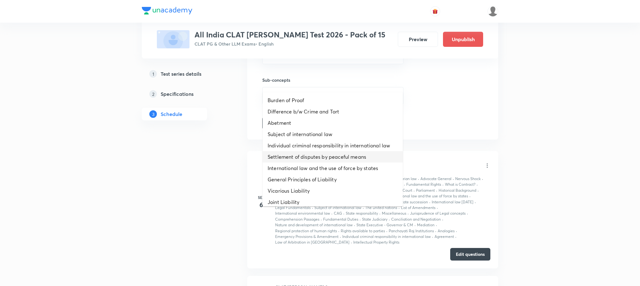
click at [311, 155] on li "Settlement of disputes by peaceful means" at bounding box center [333, 156] width 140 height 11
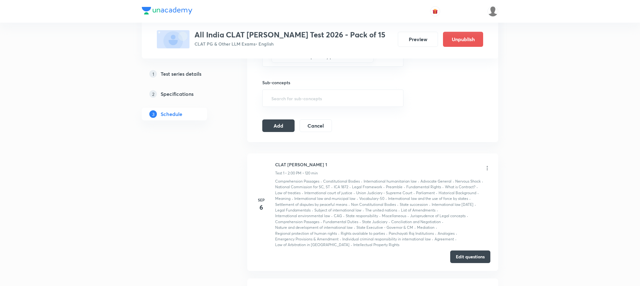
type input "b"
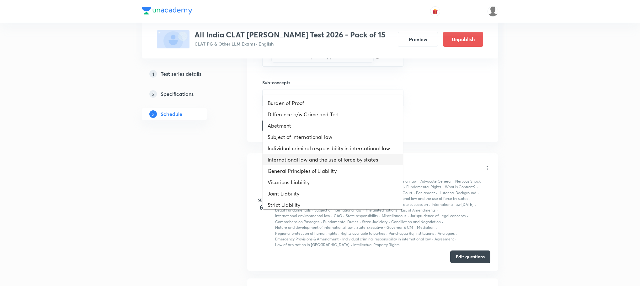
click at [306, 158] on li "International law and the use of force by states" at bounding box center [333, 159] width 140 height 11
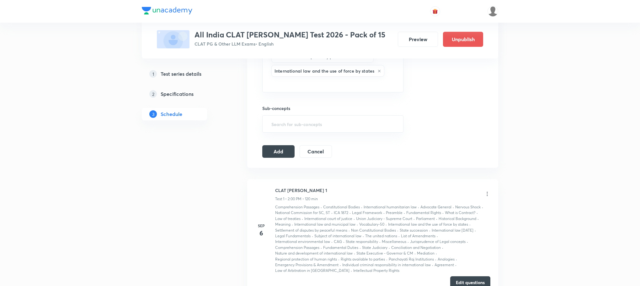
type input "b"
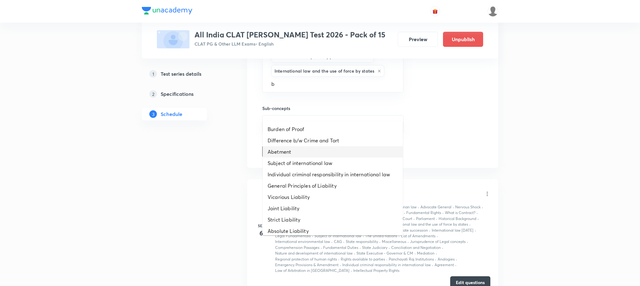
click at [306, 151] on li "Abetment" at bounding box center [333, 151] width 140 height 11
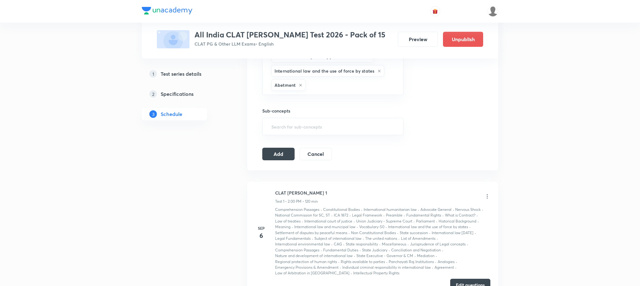
type input "b"
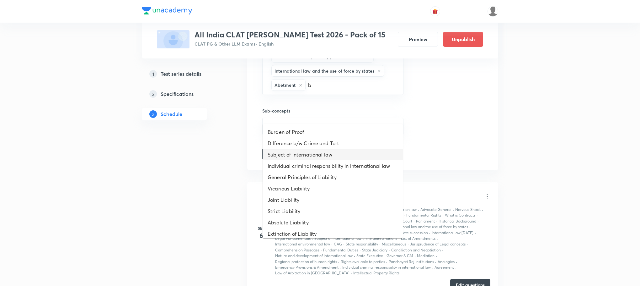
click at [306, 151] on li "Subject of international law" at bounding box center [333, 154] width 140 height 11
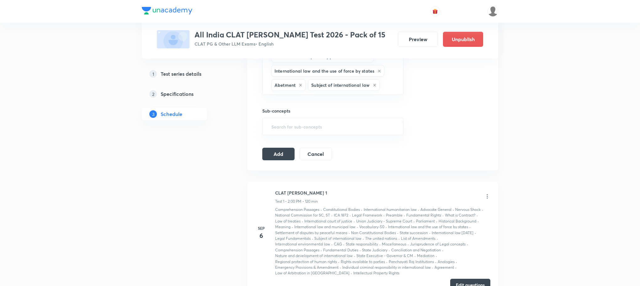
type input "b"
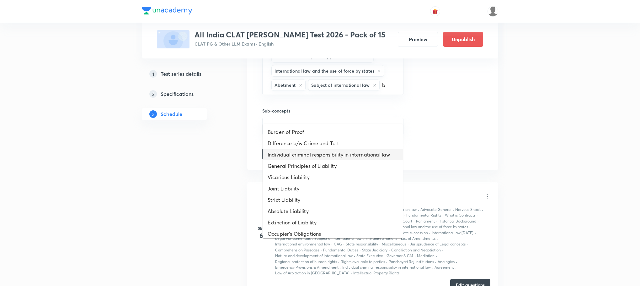
click at [306, 151] on li "Individual criminal responsibility in international law" at bounding box center [333, 154] width 140 height 11
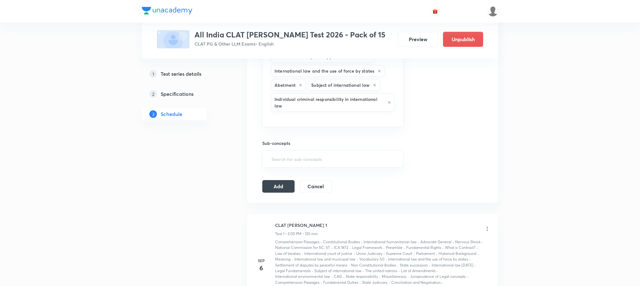
type input "b"
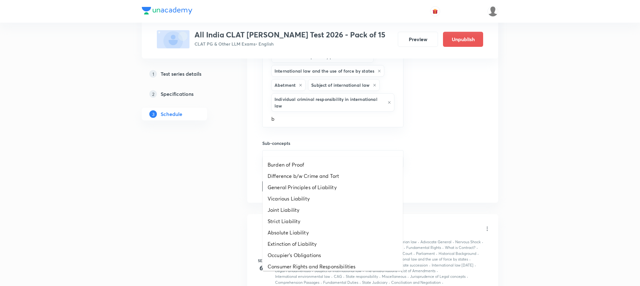
click at [306, 124] on input "b" at bounding box center [333, 119] width 126 height 12
click at [301, 166] on li "Burden of Proof" at bounding box center [333, 164] width 140 height 11
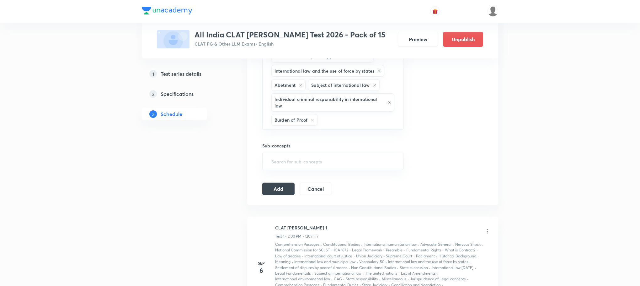
type input "b"
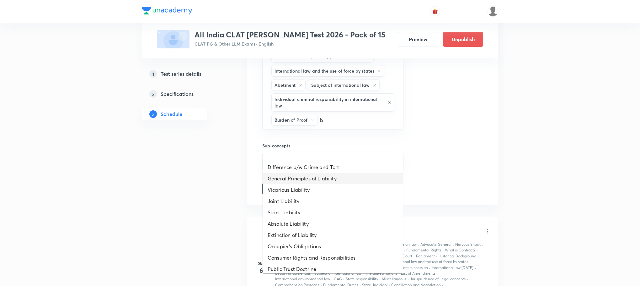
click at [299, 174] on li "General Principles of Liability" at bounding box center [333, 178] width 140 height 11
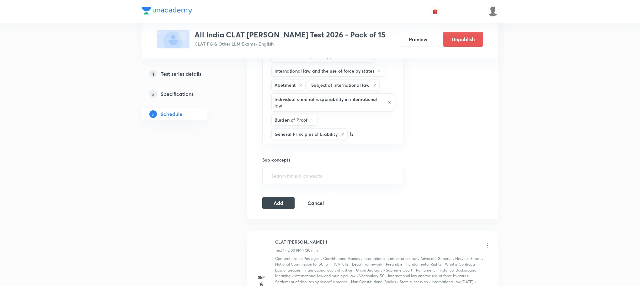
type input "b"
click at [295, 163] on h6 "Sub-concepts" at bounding box center [332, 159] width 141 height 7
type input "b"
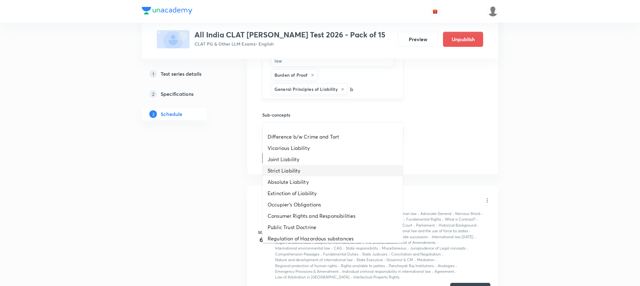
scroll to position [836, 0]
click at [294, 175] on li "Absolute Liability" at bounding box center [333, 179] width 140 height 11
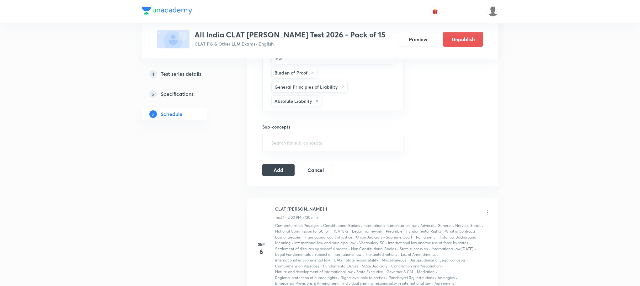
type input "b"
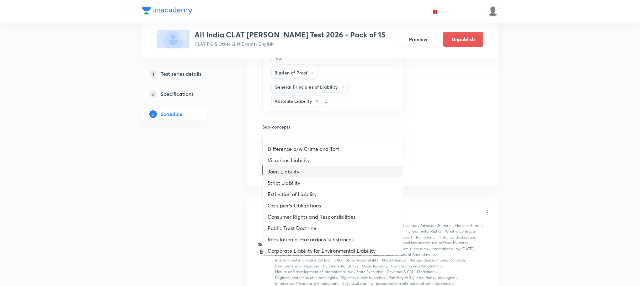
click at [298, 176] on li "Joint Liability" at bounding box center [333, 171] width 140 height 11
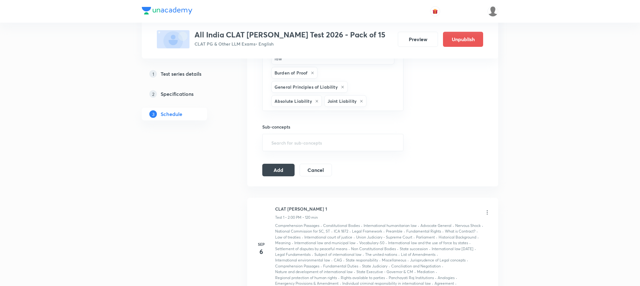
type input "b"
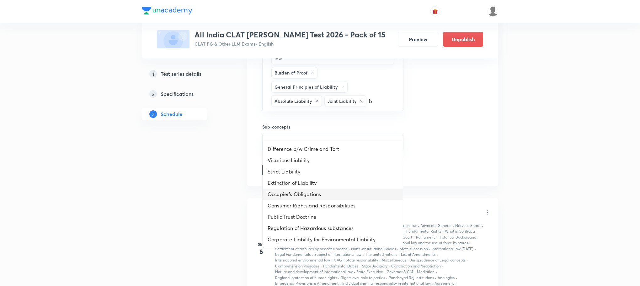
click at [295, 189] on li "Occupier's Obligations" at bounding box center [333, 193] width 140 height 11
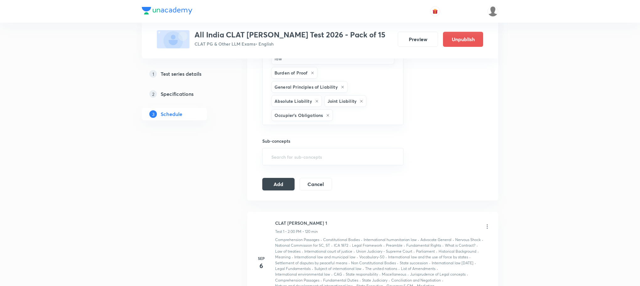
type input "b"
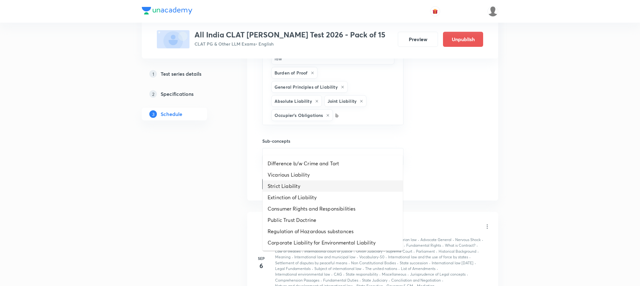
click at [295, 189] on li "Strict Liability" at bounding box center [333, 185] width 140 height 11
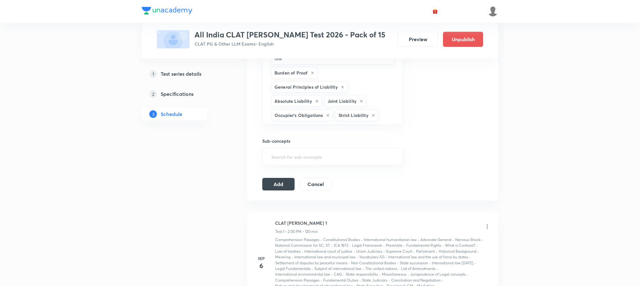
type input "b"
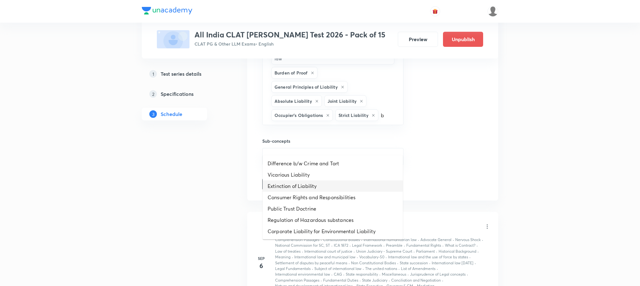
click at [295, 189] on li "Extinction of Liability" at bounding box center [333, 185] width 140 height 11
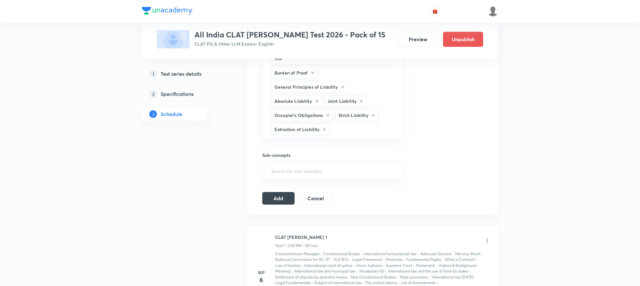
type input "b"
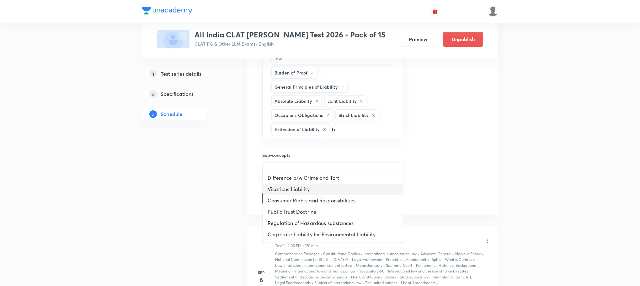
click at [295, 189] on li "Vicarious Liability" at bounding box center [333, 188] width 140 height 11
type input "b"
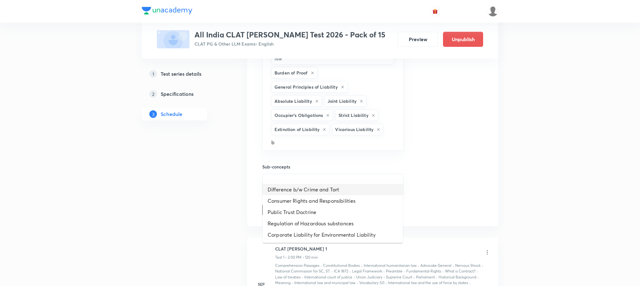
click at [295, 189] on li "Difference b/w Crime and Tort" at bounding box center [333, 189] width 140 height 11
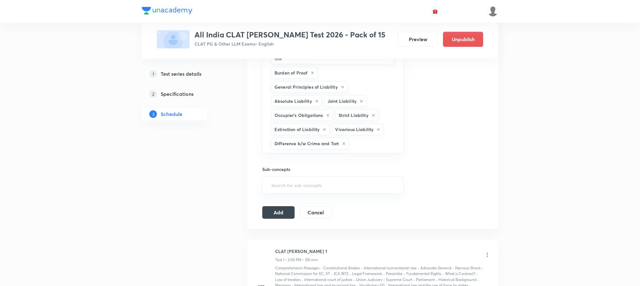
type input "b"
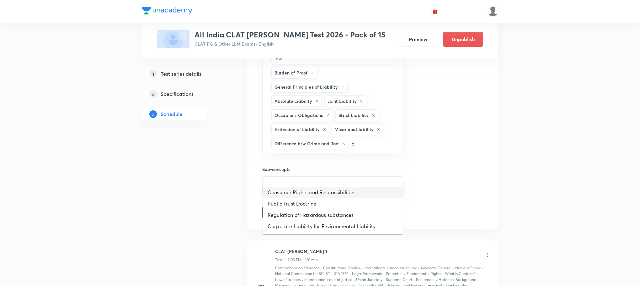
click at [295, 198] on li "Public Trust Doctrine" at bounding box center [333, 203] width 140 height 11
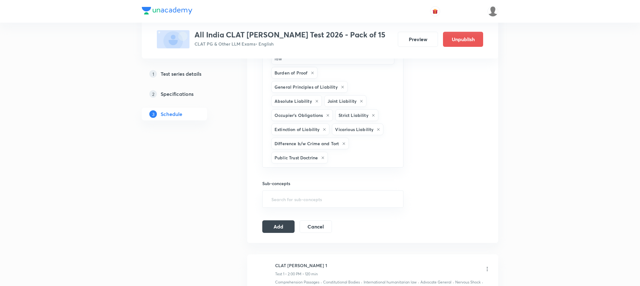
type input "b"
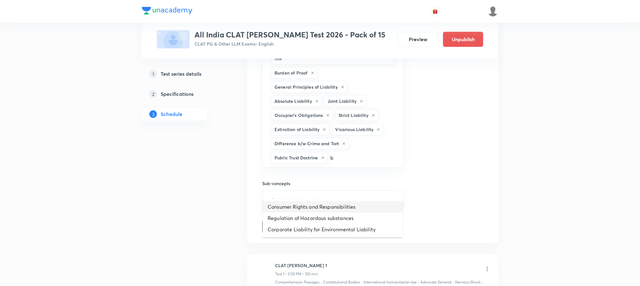
click at [295, 202] on li "Consumer Rights and Responsibilities" at bounding box center [333, 206] width 140 height 11
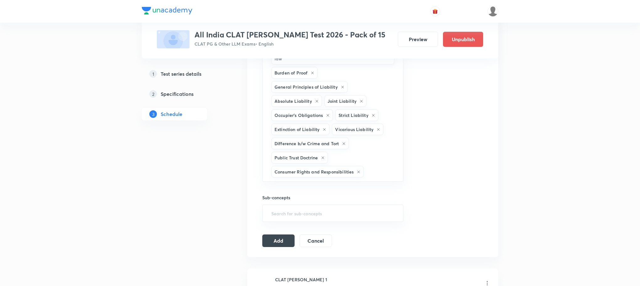
type input "b"
click at [290, 224] on li "Regulation of Hazardous substances" at bounding box center [333, 220] width 140 height 11
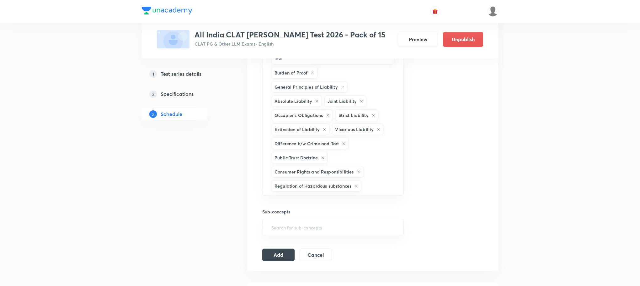
type input "b"
click at [288, 231] on li "Corporate Liability for Environmental Liability" at bounding box center [333, 235] width 140 height 11
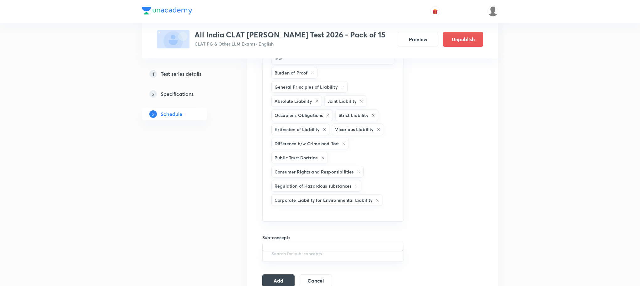
type input "b"
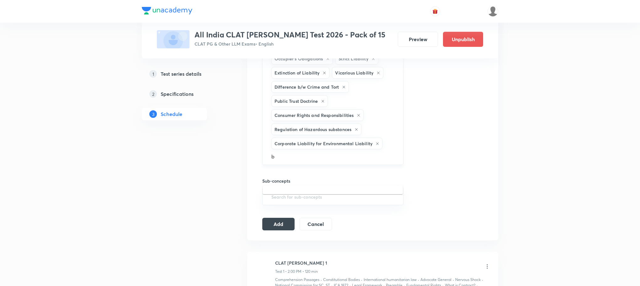
scroll to position [931, 0]
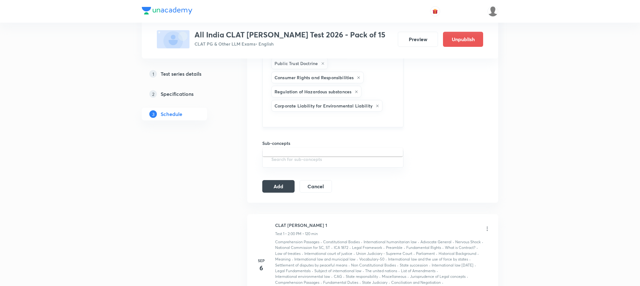
type input "c"
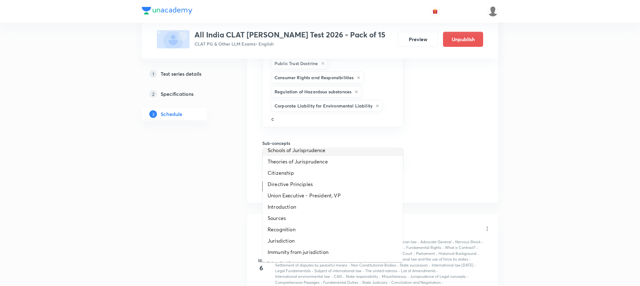
scroll to position [47, 0]
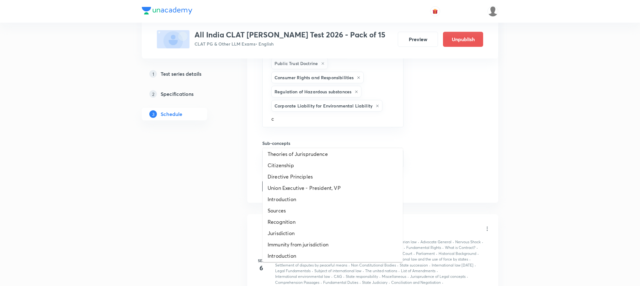
click at [303, 159] on li "Citizenship" at bounding box center [333, 164] width 140 height 11
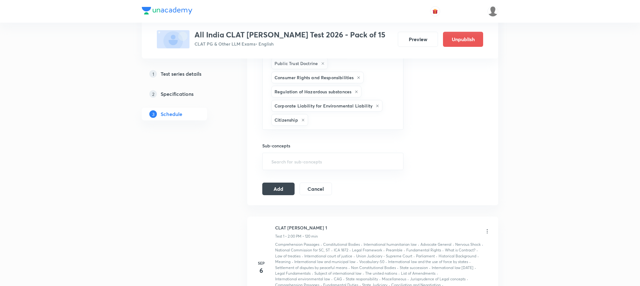
type input "c"
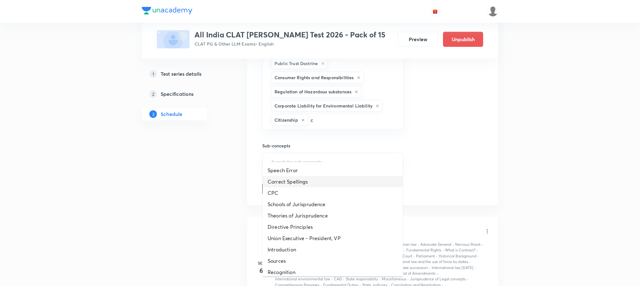
click at [301, 176] on li "Correct Spellings" at bounding box center [333, 181] width 140 height 11
type input "c"
click at [299, 187] on li "Schools of Jurisprudence" at bounding box center [333, 192] width 140 height 11
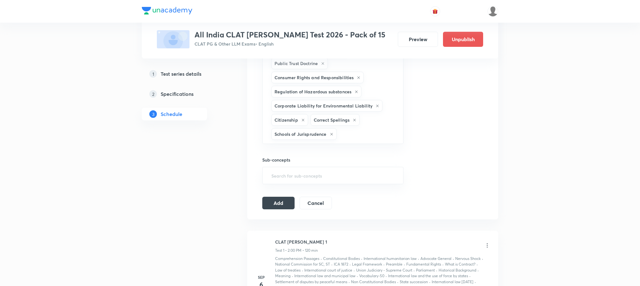
type input "c"
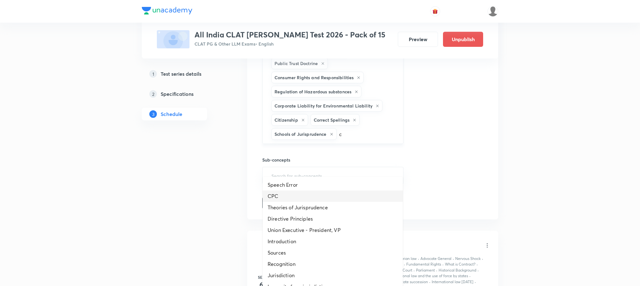
scroll to position [1025, 0]
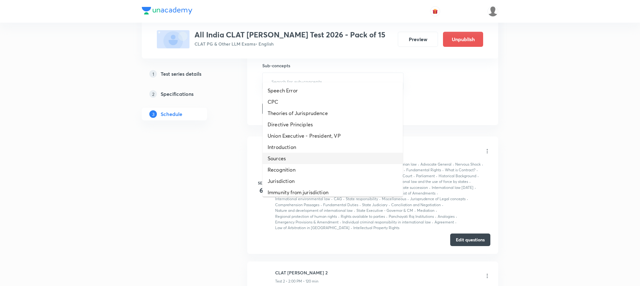
click at [297, 161] on li "Sources" at bounding box center [333, 158] width 140 height 11
type input "c"
click at [297, 161] on li "Recognition" at bounding box center [333, 158] width 140 height 11
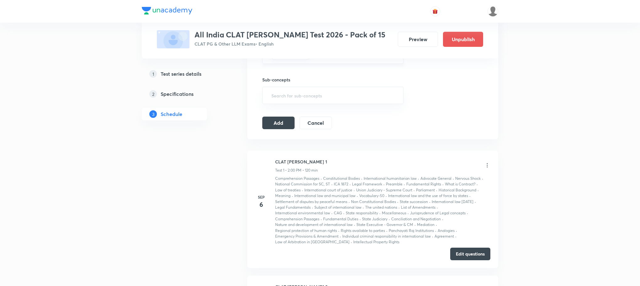
type input "c"
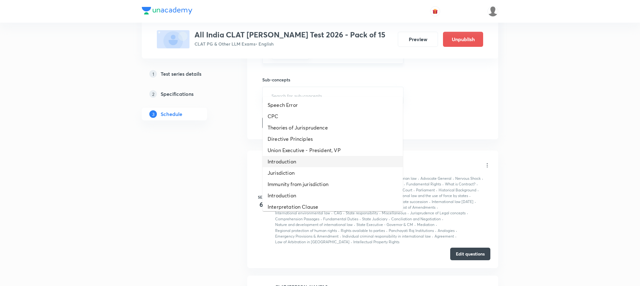
click at [297, 161] on li "Introduction" at bounding box center [333, 161] width 140 height 11
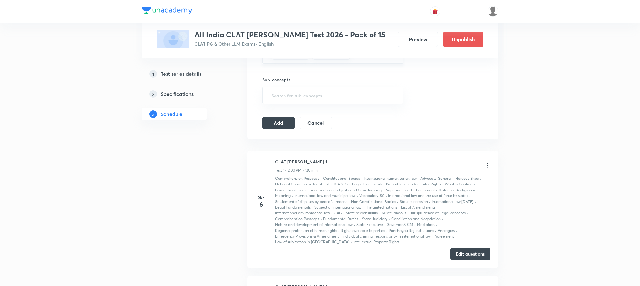
type input "c"
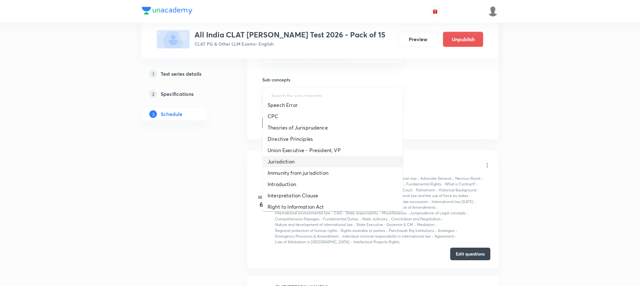
click at [297, 162] on li "Jurisdiction" at bounding box center [333, 161] width 140 height 11
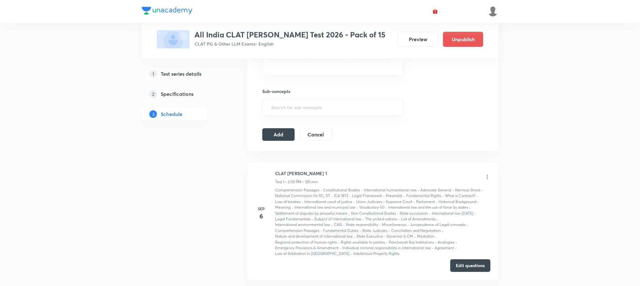
type input "c"
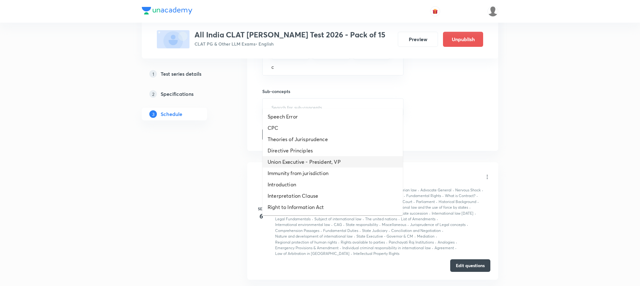
click at [297, 165] on li "Union Executive - President, VP" at bounding box center [333, 161] width 140 height 11
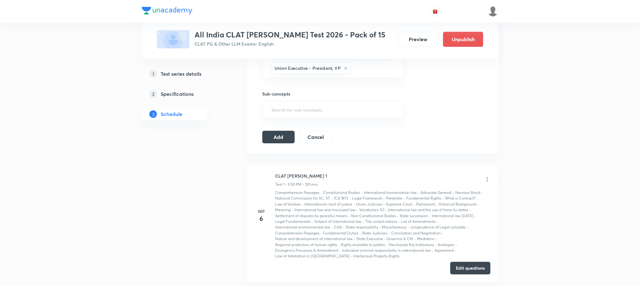
type input "c"
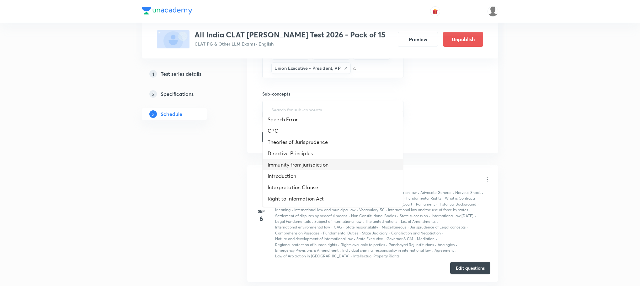
click at [297, 165] on li "Immunity from jurisdiction" at bounding box center [333, 164] width 140 height 11
type input "c"
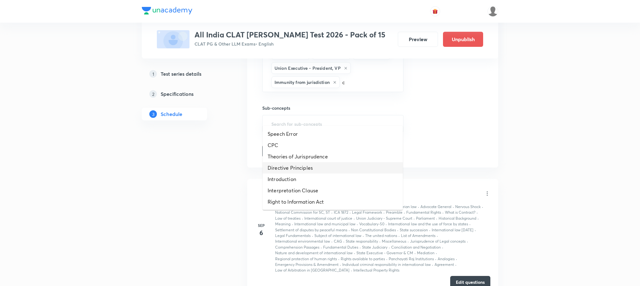
click at [297, 165] on li "Directive Principles" at bounding box center [333, 167] width 140 height 11
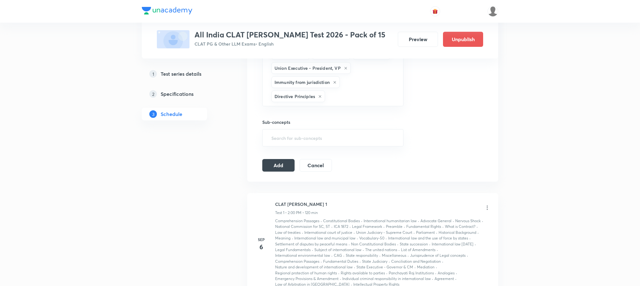
type input "c"
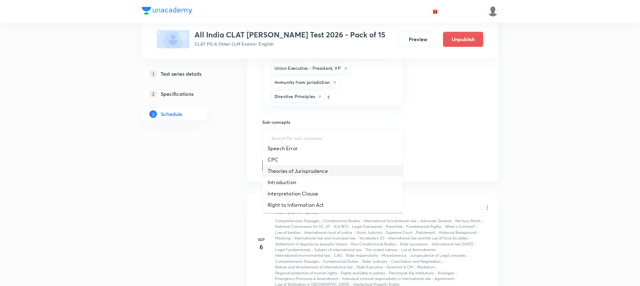
click at [297, 165] on li "Theories of Jurisprudence" at bounding box center [333, 170] width 140 height 11
type input "c"
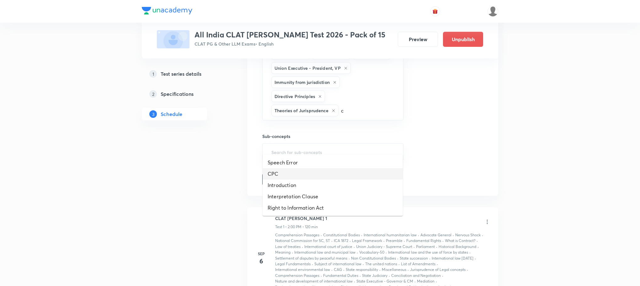
click at [297, 169] on li "CPC" at bounding box center [333, 173] width 140 height 11
type input "c"
click at [296, 174] on li "Introduction" at bounding box center [333, 173] width 140 height 11
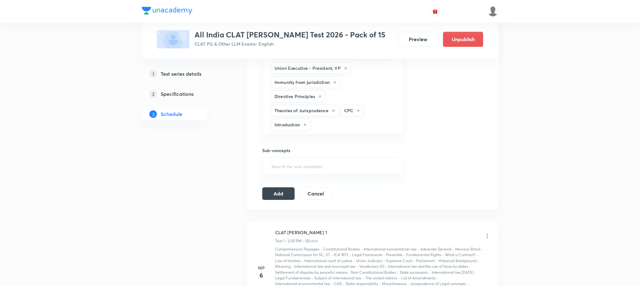
type input "c"
click at [295, 178] on li "Speech Error" at bounding box center [333, 176] width 140 height 11
type input "c"
click at [295, 178] on li "Interpretation Clause" at bounding box center [333, 176] width 140 height 11
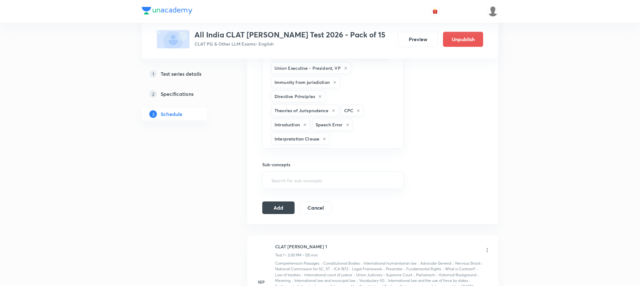
type input "c"
click at [295, 188] on li "Right to Information Act" at bounding box center [333, 190] width 140 height 11
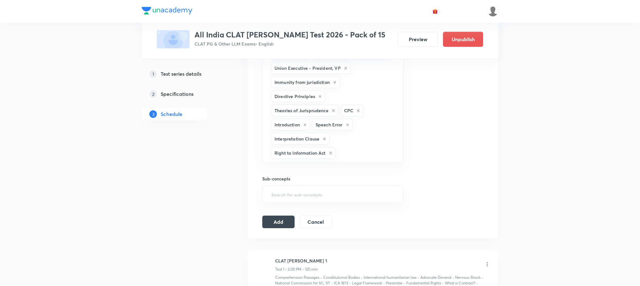
type input "c"
type input "d"
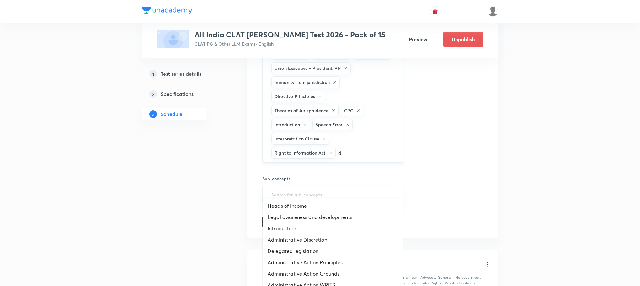
scroll to position [1166, 0]
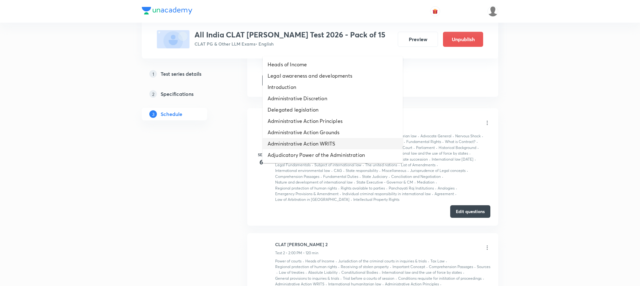
click at [305, 141] on li "Administrative Action WRITS" at bounding box center [333, 143] width 140 height 11
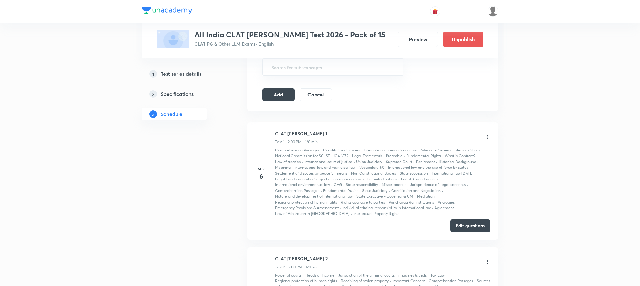
type input "d"
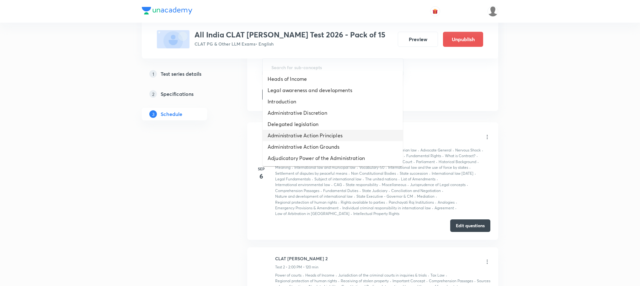
click at [305, 132] on li "Administrative Action Principles" at bounding box center [333, 135] width 140 height 11
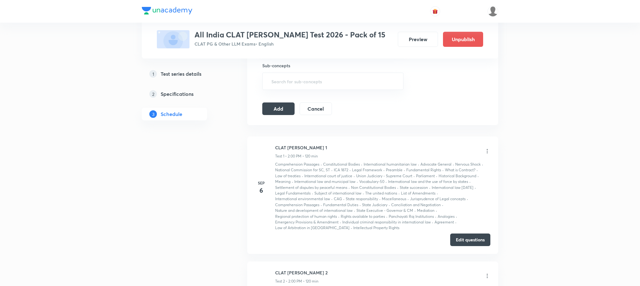
type input "d"
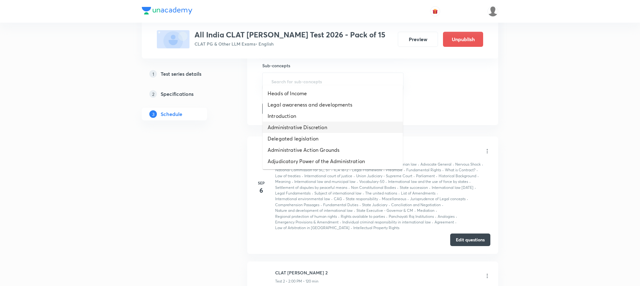
click at [299, 121] on li "Administrative Discretion" at bounding box center [333, 126] width 140 height 11
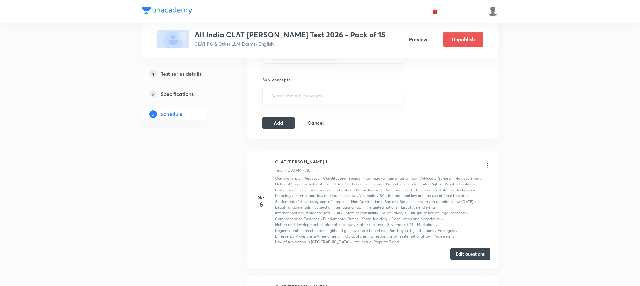
type input "d"
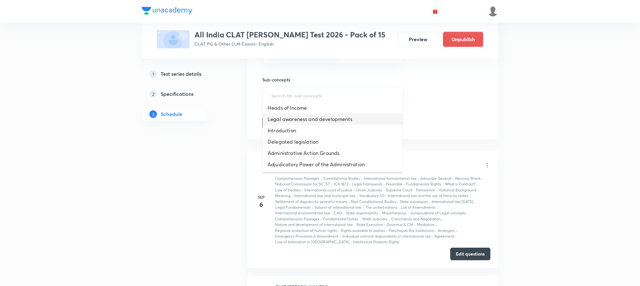
click at [299, 121] on li "Legal awareness and developments" at bounding box center [333, 118] width 140 height 11
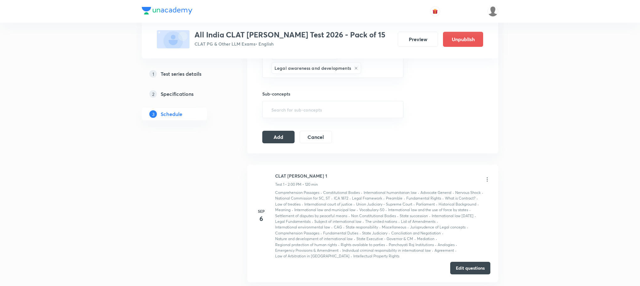
type input "d"
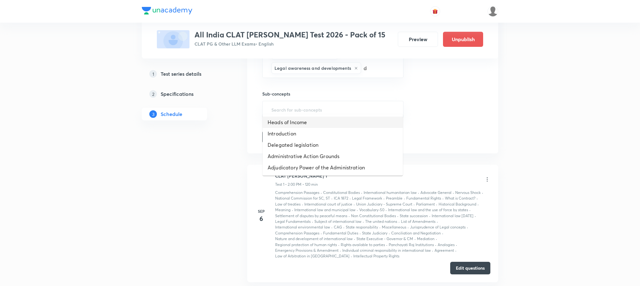
click at [299, 121] on li "Heads of Income" at bounding box center [333, 121] width 140 height 11
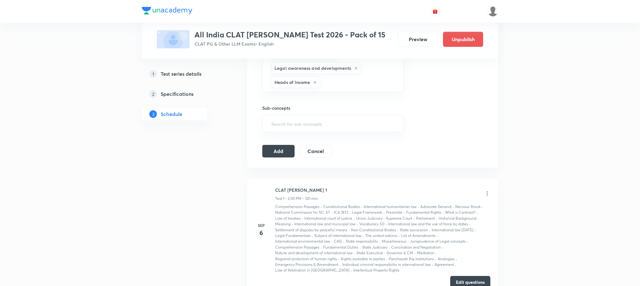
type input "d"
click at [297, 140] on li "Introduction" at bounding box center [333, 136] width 140 height 11
type input "d"
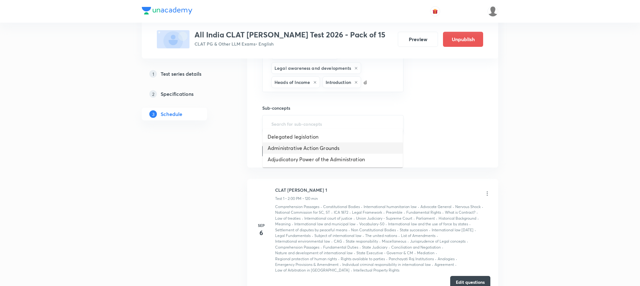
click at [297, 153] on li "Administrative Action Grounds" at bounding box center [333, 147] width 140 height 11
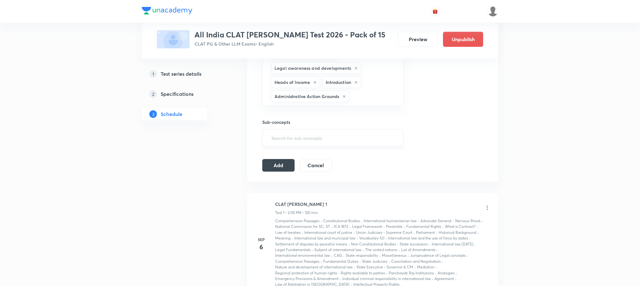
type input "d"
click at [297, 153] on li "Delegated legislation" at bounding box center [333, 150] width 140 height 11
type input "d"
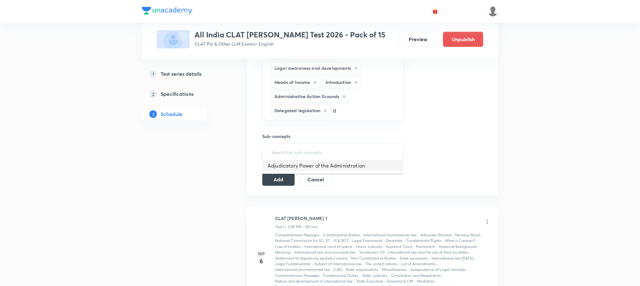
click at [296, 160] on li "Adjudicatory Power of the Administration" at bounding box center [333, 165] width 140 height 11
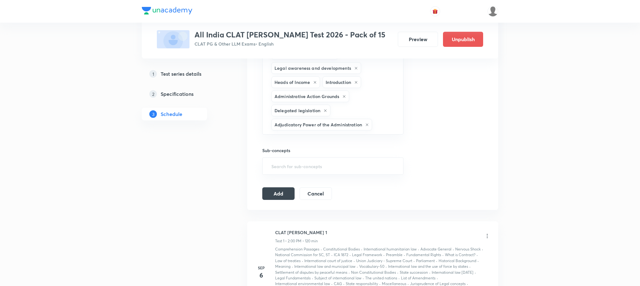
type input "e"
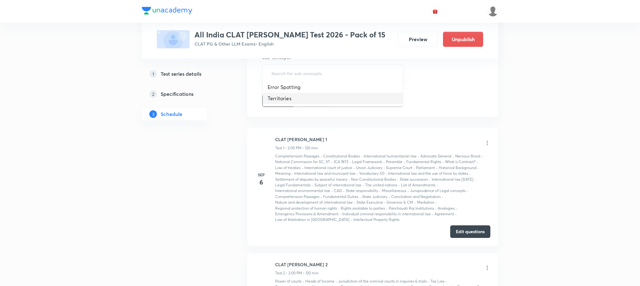
scroll to position [1260, 0]
click at [301, 95] on li "Territories" at bounding box center [333, 96] width 140 height 11
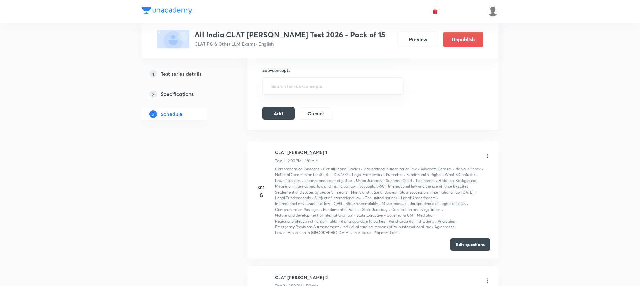
type input "e"
click at [301, 95] on li "Error Spotting" at bounding box center [333, 99] width 140 height 11
type input "f"
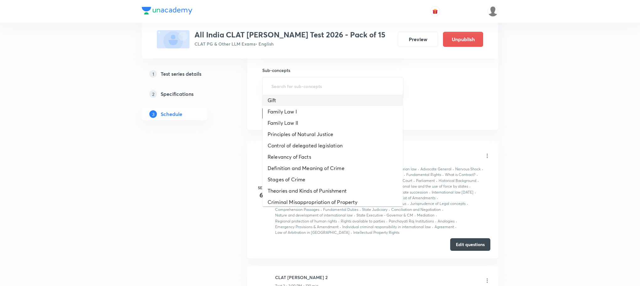
click at [300, 105] on li "Gift" at bounding box center [333, 99] width 140 height 11
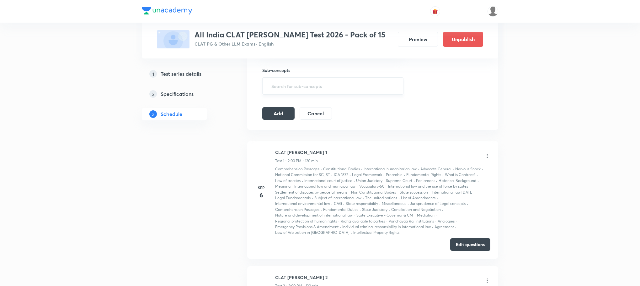
type input "f"
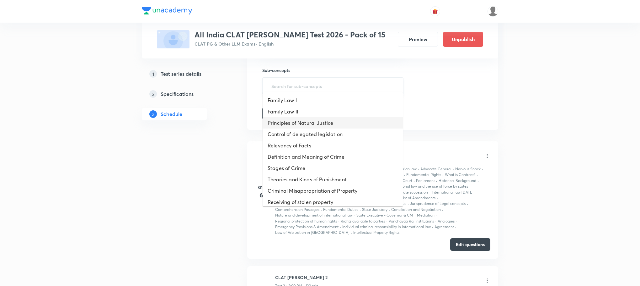
click at [297, 118] on li "Principles of Natural Justice" at bounding box center [333, 122] width 140 height 11
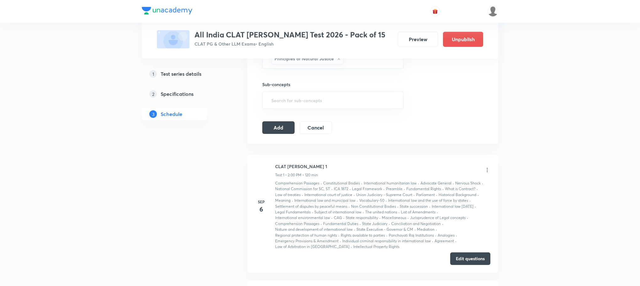
type input "f"
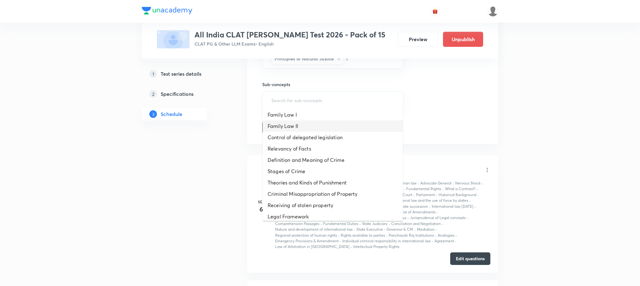
click at [296, 129] on li "Family Law II" at bounding box center [333, 125] width 140 height 11
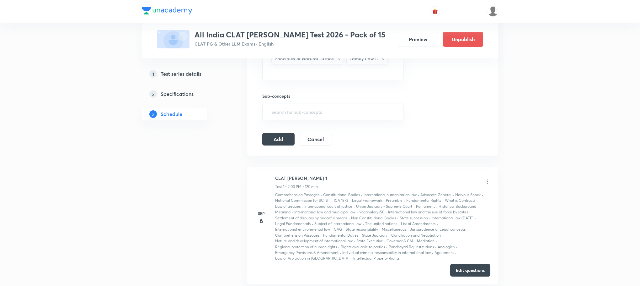
type input "f"
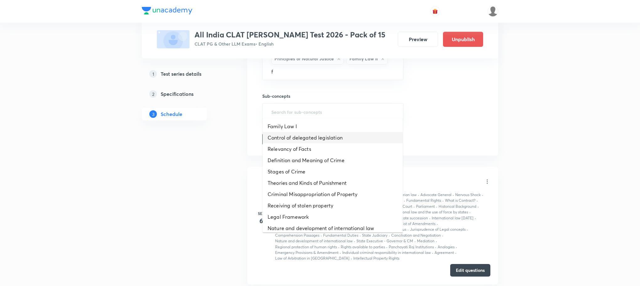
click at [296, 132] on li "Control of delegated legislation" at bounding box center [333, 137] width 140 height 11
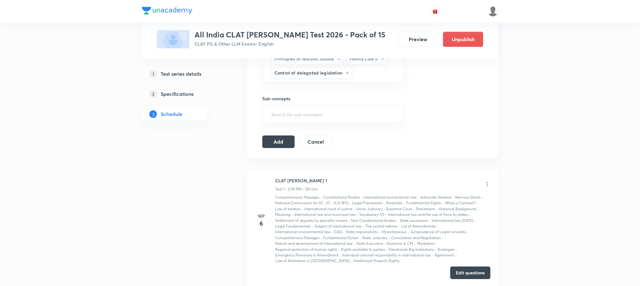
type input "f"
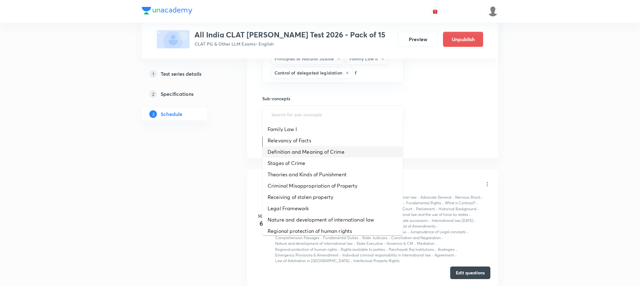
click at [294, 149] on li "Definition and Meaning of Crime" at bounding box center [333, 151] width 140 height 11
type input "f"
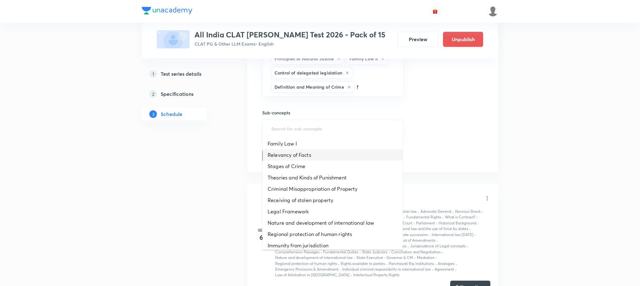
click at [293, 157] on li "Relevancy of Facts" at bounding box center [333, 154] width 140 height 11
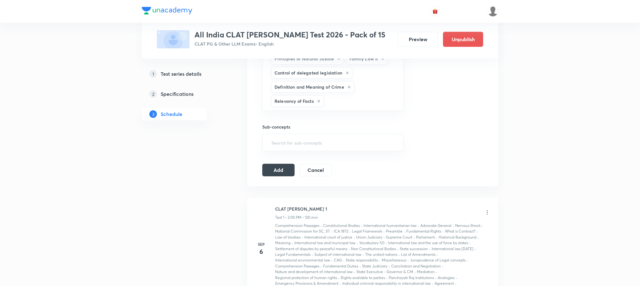
type input "f"
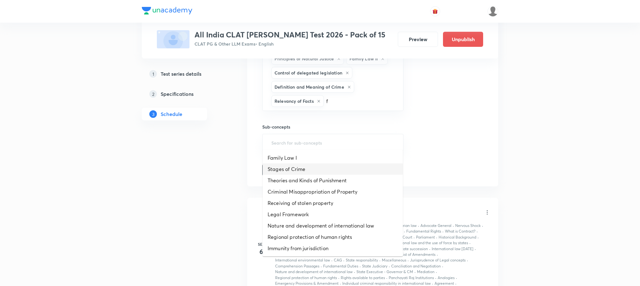
click at [291, 171] on li "Stages of Crime" at bounding box center [333, 168] width 140 height 11
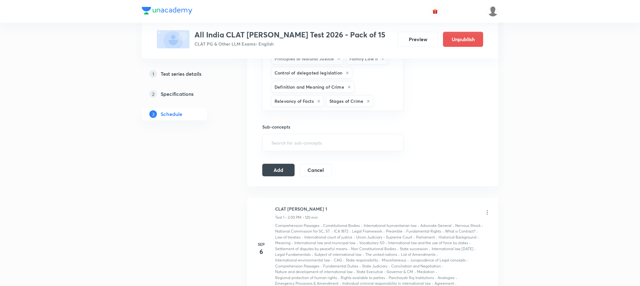
type input "f"
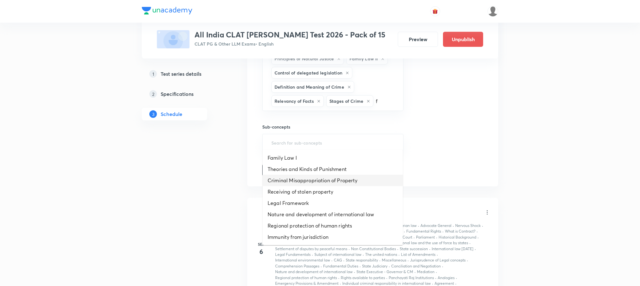
click at [290, 174] on li "Criminal Misappropriation of Property" at bounding box center [333, 179] width 140 height 11
type input "f"
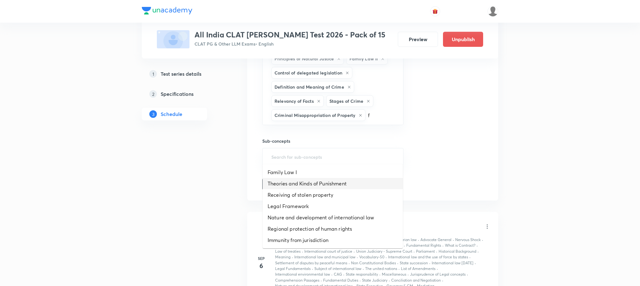
click at [289, 185] on li "Theories and Kinds of Punishment" at bounding box center [333, 183] width 140 height 11
type input "f"
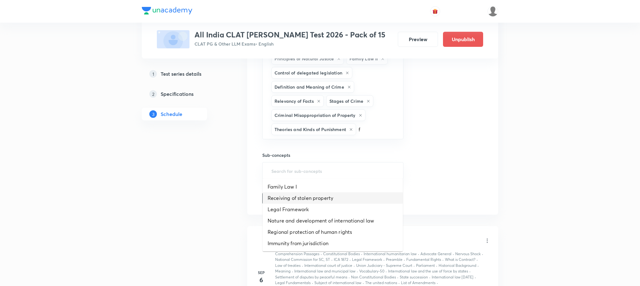
click at [288, 196] on li "Receiving of stolen property" at bounding box center [333, 197] width 140 height 11
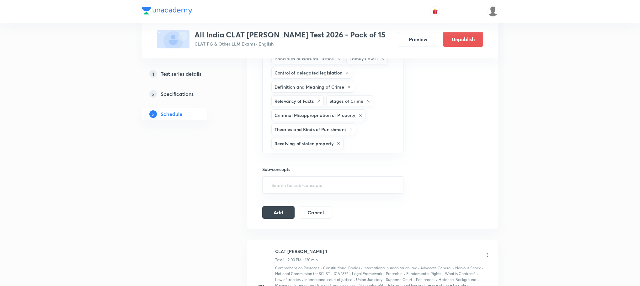
type input "f"
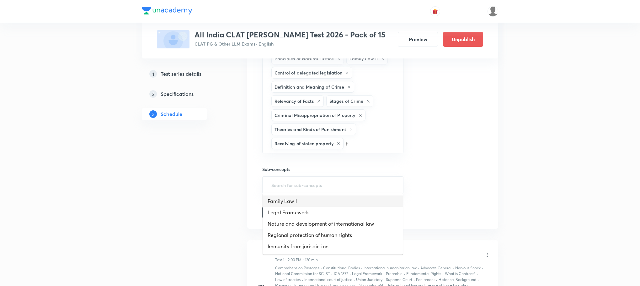
click at [288, 201] on li "Family Law I" at bounding box center [333, 200] width 140 height 11
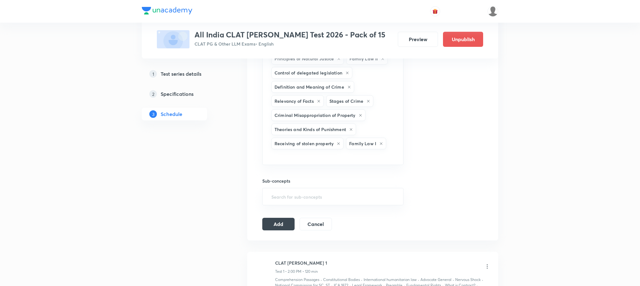
type input "f"
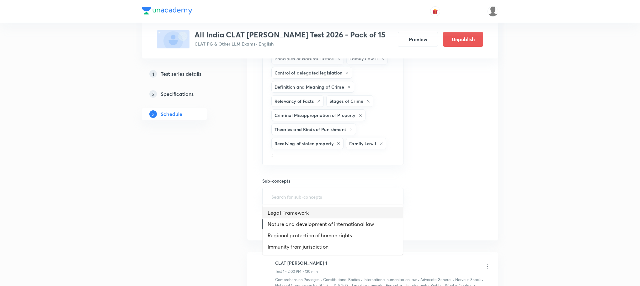
click at [287, 210] on li "Legal Framework" at bounding box center [333, 212] width 140 height 11
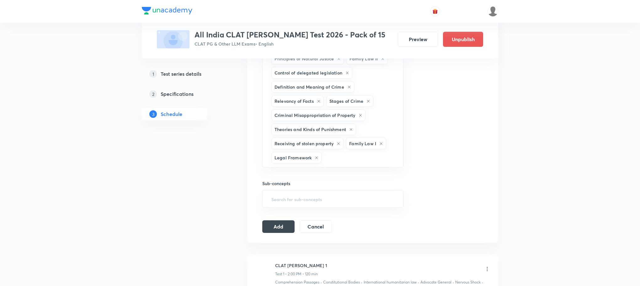
type input "f"
click at [296, 218] on li "Nature and development of international law" at bounding box center [333, 215] width 140 height 11
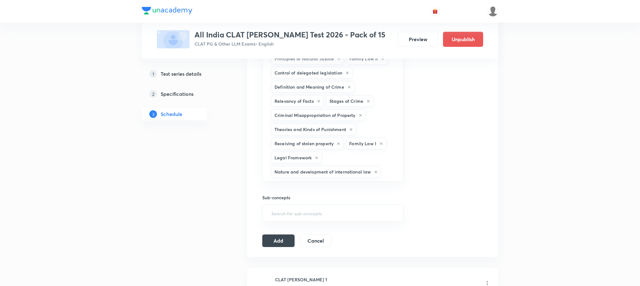
type input "f"
click at [294, 231] on li "Regional protection of human rights" at bounding box center [333, 229] width 140 height 11
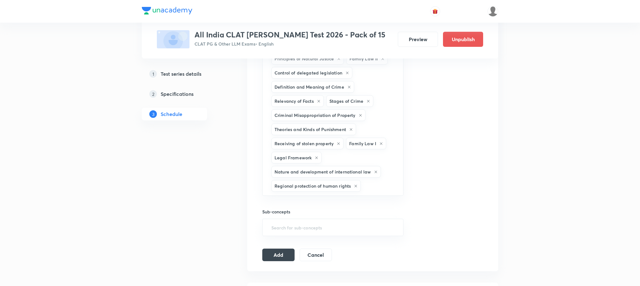
type input "f"
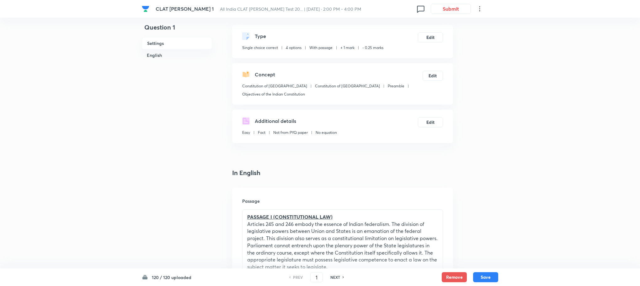
scroll to position [47, 0]
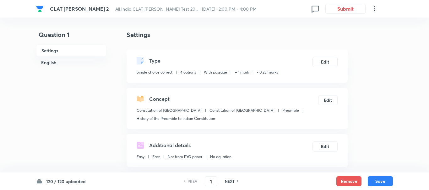
checkbox input "true"
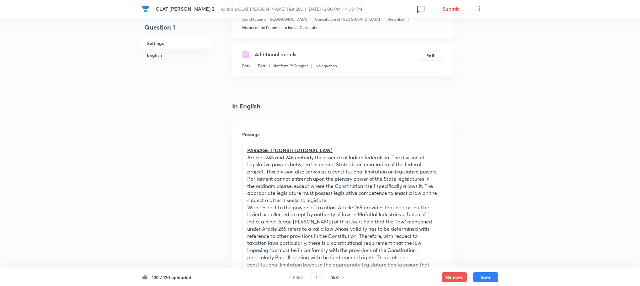
scroll to position [94, 0]
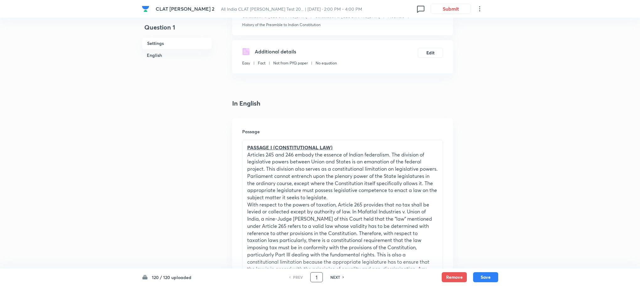
click at [320, 190] on input "1" at bounding box center [317, 276] width 12 height 11
type input "11"
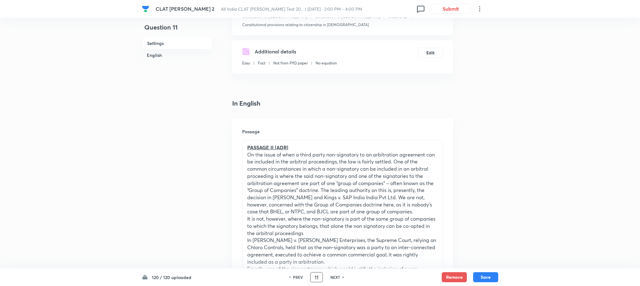
checkbox input "true"
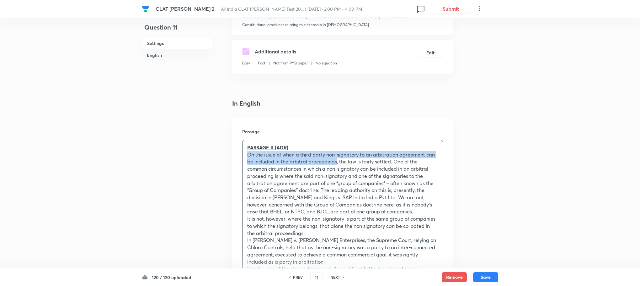
drag, startPoint x: 243, startPoint y: 154, endPoint x: 336, endPoint y: 162, distance: 93.9
click at [336, 162] on div "PASSAGE II (ADR) On the issue of when a third party non-signatory to an arbitra…" at bounding box center [343, 247] width 200 height 214
copy p "On the issue of when a third party non-signatory to an arbitration agreement ca…"
click at [318, 190] on input "11" at bounding box center [317, 276] width 12 height 11
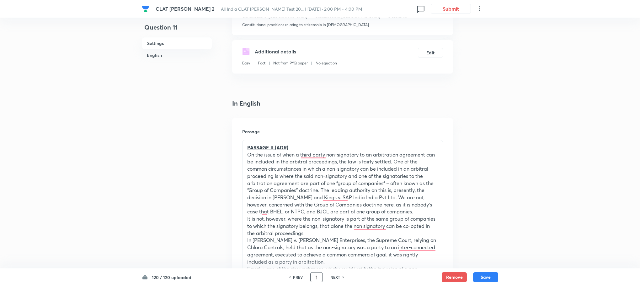
type input "1"
checkbox input "true"
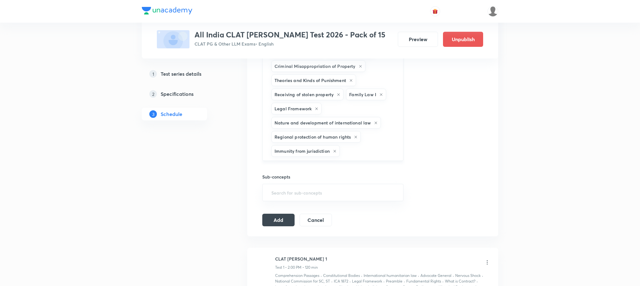
scroll to position [1495, 0]
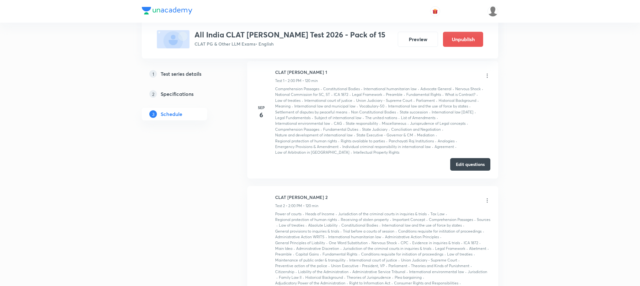
click at [283, 39] on button "Add" at bounding box center [278, 32] width 32 height 13
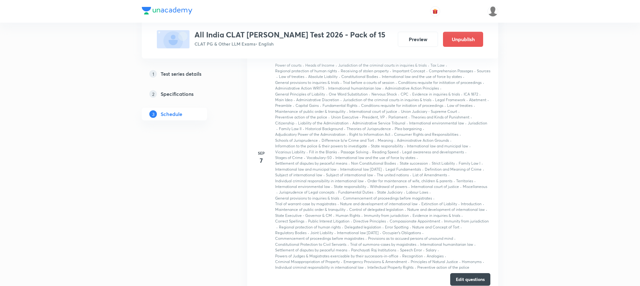
scroll to position [1637, 0]
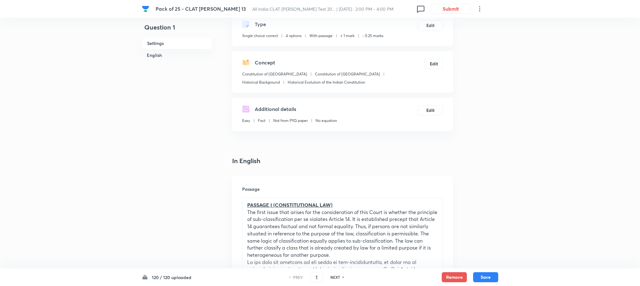
scroll to position [47, 0]
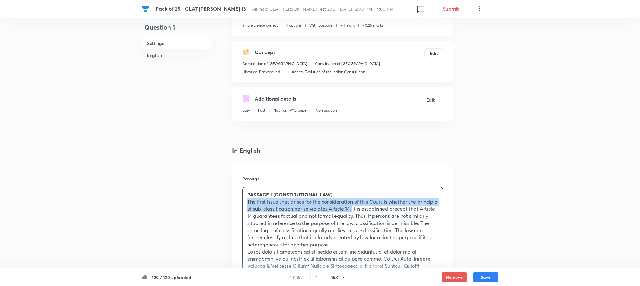
drag, startPoint x: 247, startPoint y: 203, endPoint x: 374, endPoint y: 212, distance: 127.4
click at [374, 212] on div "PASSAGE I (CONSTITUTIONAL LAW) The first issue that arises for the consideratio…" at bounding box center [343, 280] width 200 height 186
copy p "The first issue that arises for the consideration of this Court is whether the …"
click at [318, 273] on input "1" at bounding box center [317, 276] width 12 height 11
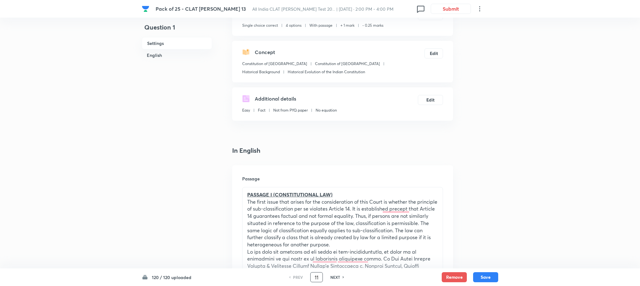
type input "11"
checkbox input "false"
checkbox input "true"
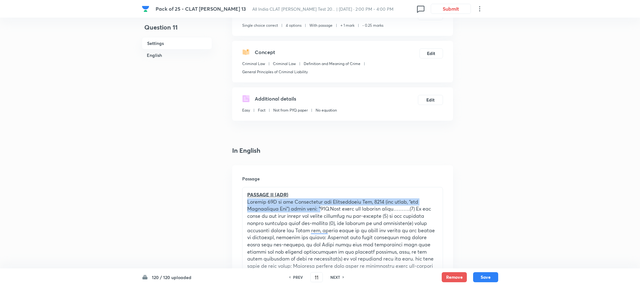
drag, startPoint x: 248, startPoint y: 203, endPoint x: 287, endPoint y: 210, distance: 40.4
click at [287, 210] on p "To enrich screen reader interactions, please activate Accessibility in Grammarl…" at bounding box center [342, 276] width 191 height 157
copy p "Section 29A of the Arbitration and Conciliation Act, 1996 (for short, “the Arbi…"
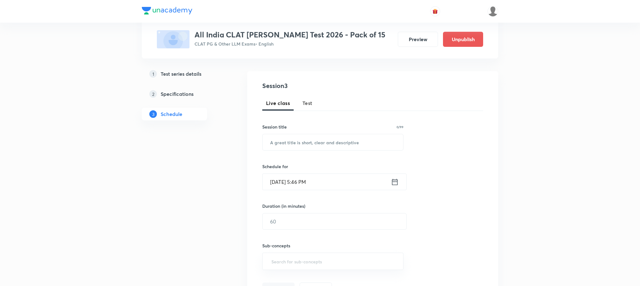
scroll to position [40, 0]
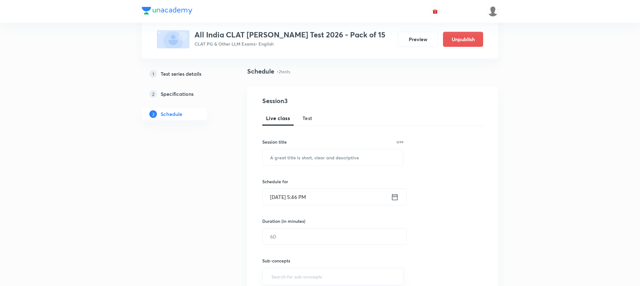
click at [308, 114] on span "Test" at bounding box center [308, 118] width 10 height 8
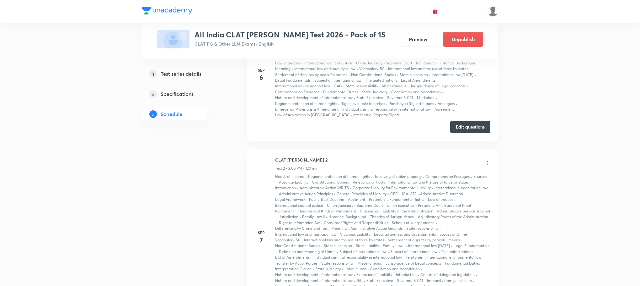
scroll to position [503, 0]
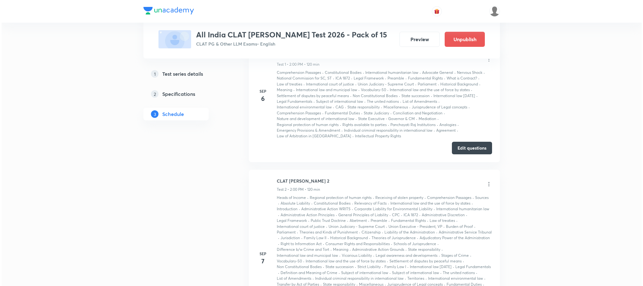
scroll to position [322, 0]
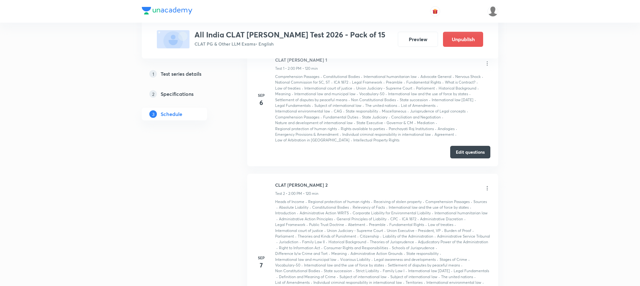
click at [486, 190] on icon at bounding box center [487, 188] width 6 height 6
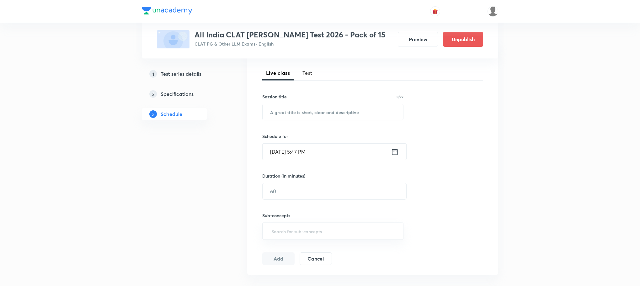
scroll to position [75, 0]
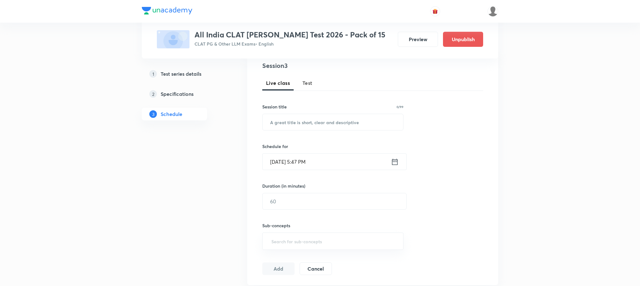
click at [311, 80] on span "Test" at bounding box center [308, 83] width 10 height 8
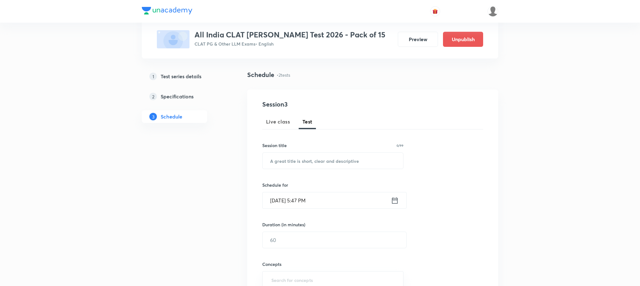
scroll to position [32, 0]
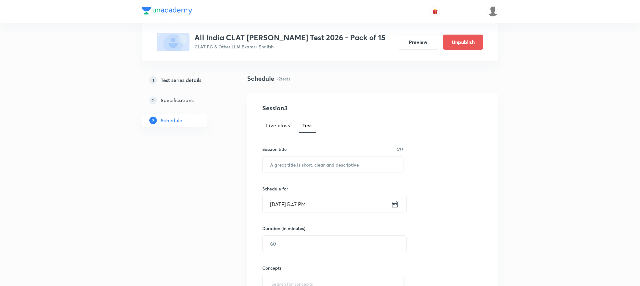
click at [287, 127] on span "Live class" at bounding box center [278, 125] width 24 height 8
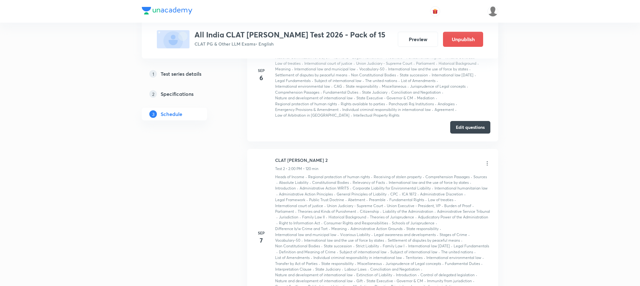
scroll to position [275, 0]
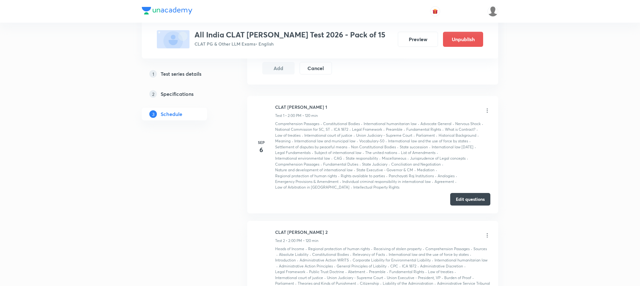
click at [488, 238] on icon at bounding box center [487, 235] width 6 height 6
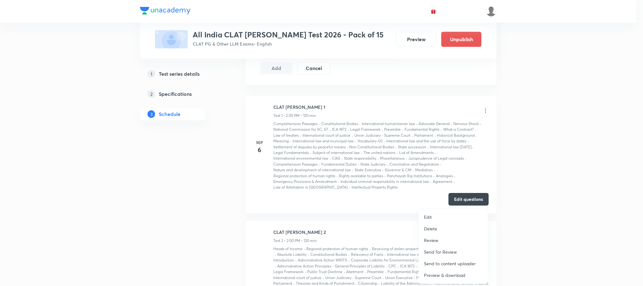
click at [438, 229] on li "Delete" at bounding box center [453, 229] width 69 height 12
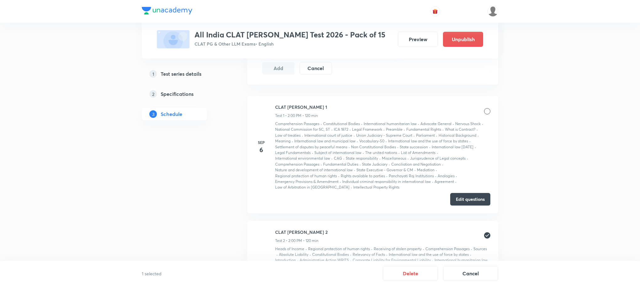
scroll to position [463, 0]
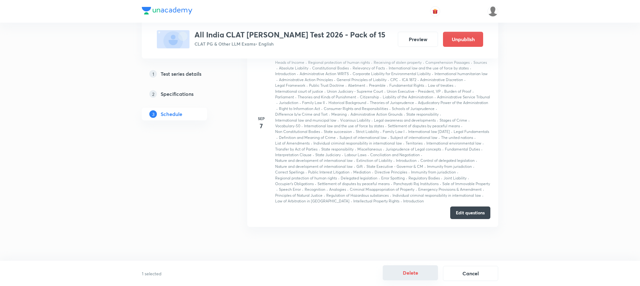
click at [421, 270] on button "Delete" at bounding box center [410, 272] width 55 height 15
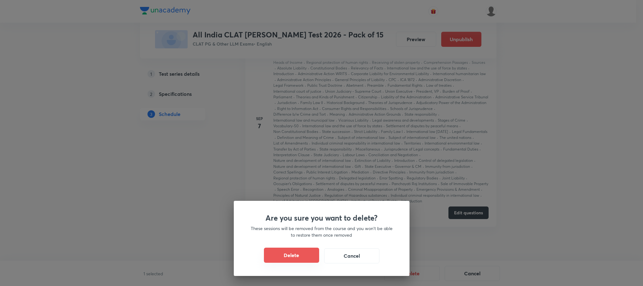
click at [282, 253] on button "Delete" at bounding box center [291, 254] width 55 height 15
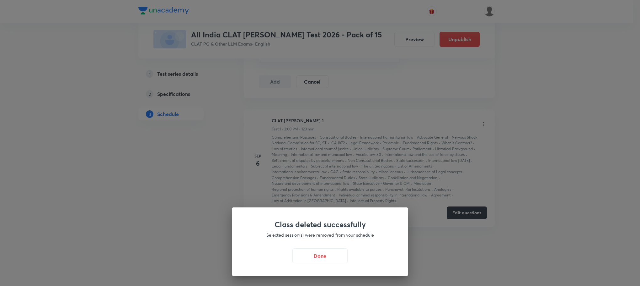
scroll to position [263, 0]
click at [323, 250] on button "Done" at bounding box center [321, 254] width 55 height 15
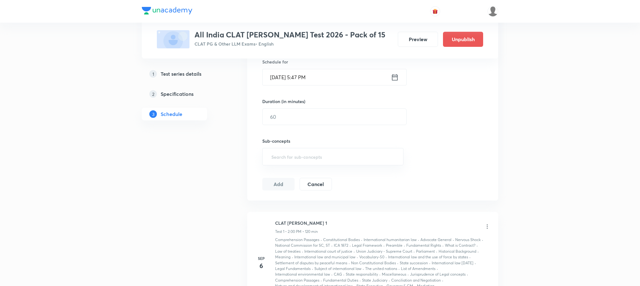
scroll to position [216, 0]
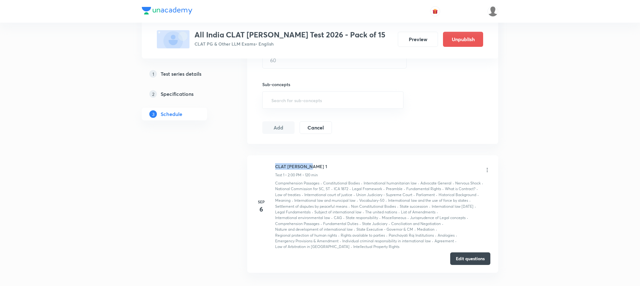
drag, startPoint x: 276, startPoint y: 164, endPoint x: 309, endPoint y: 166, distance: 33.3
click at [309, 166] on h6 "CLAT [PERSON_NAME] 1" at bounding box center [301, 166] width 52 height 7
copy h6 "CLAT [PERSON_NAME] 1"
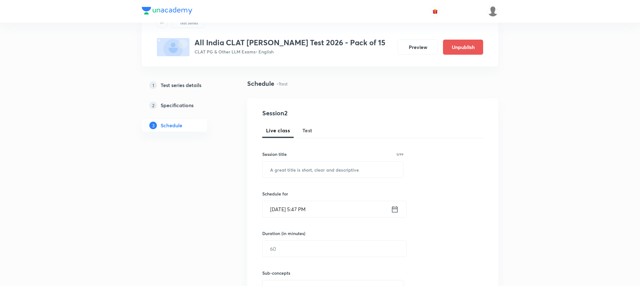
click at [301, 131] on button "Test" at bounding box center [308, 130] width 18 height 15
click at [298, 164] on input "text" at bounding box center [333, 169] width 141 height 16
paste input "CLAT [PERSON_NAME] 1"
type input "CLAT [PERSON_NAME] 2"
click at [394, 211] on icon at bounding box center [395, 209] width 8 height 9
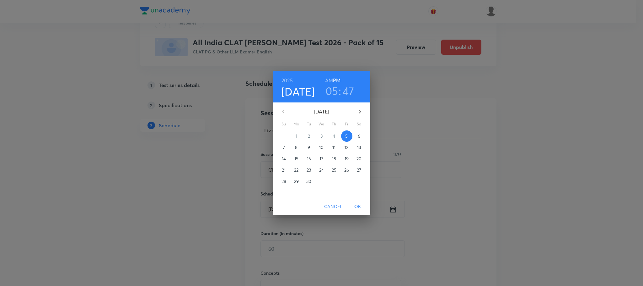
click at [287, 147] on span "7" at bounding box center [283, 147] width 11 height 6
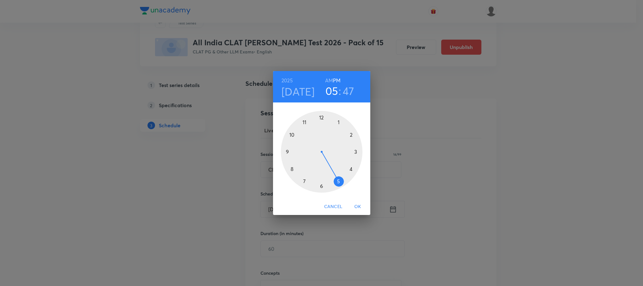
click at [352, 133] on div at bounding box center [322, 152] width 82 height 82
click at [322, 115] on div at bounding box center [322, 152] width 82 height 82
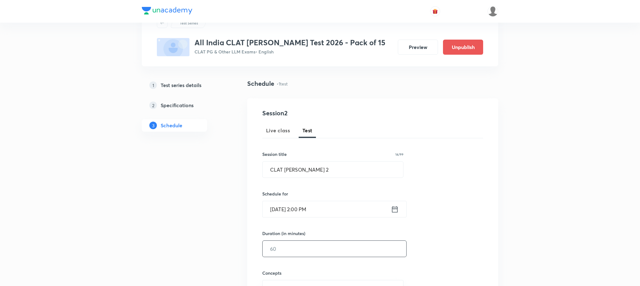
click at [295, 248] on input "text" at bounding box center [335, 248] width 144 height 16
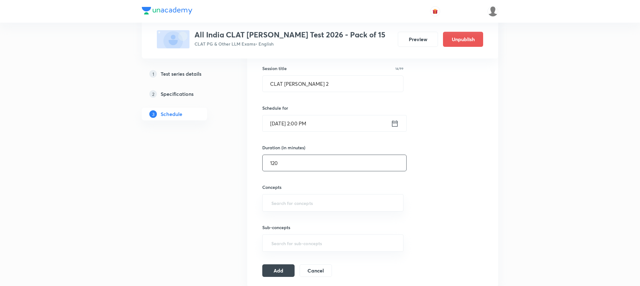
scroll to position [121, 0]
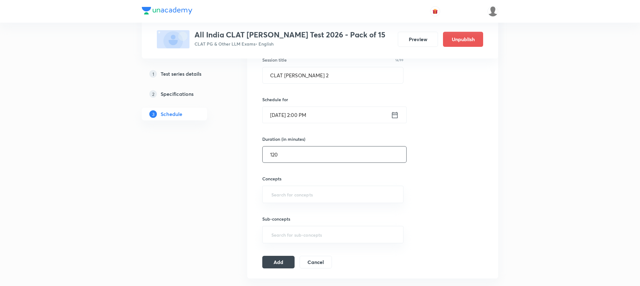
type input "120"
click at [282, 185] on div "Concepts ​" at bounding box center [332, 189] width 141 height 28
click at [280, 196] on input "text" at bounding box center [333, 194] width 126 height 12
type input "a"
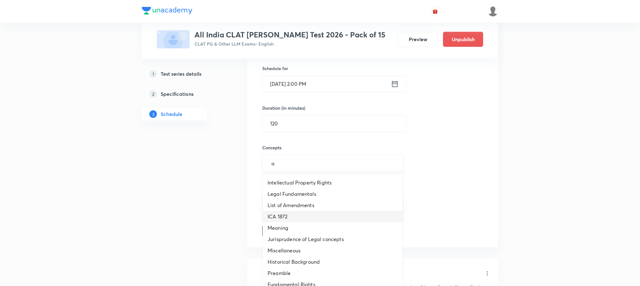
scroll to position [216, 0]
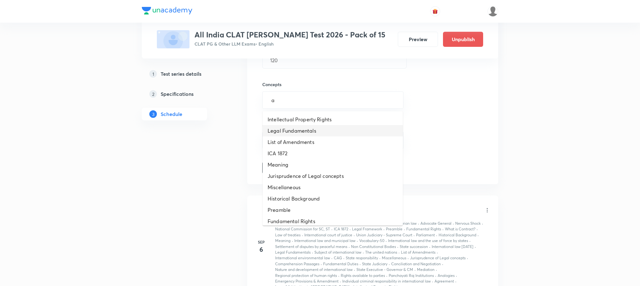
click at [292, 133] on li "Legal Fundamentals" at bounding box center [333, 130] width 140 height 11
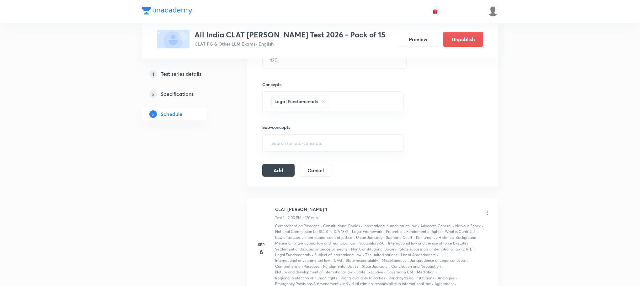
type input "a"
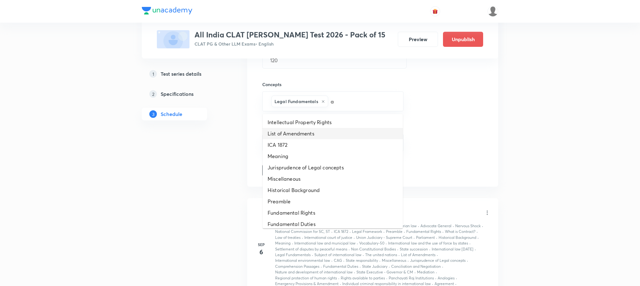
click at [293, 133] on li "List of Amendments" at bounding box center [333, 133] width 140 height 11
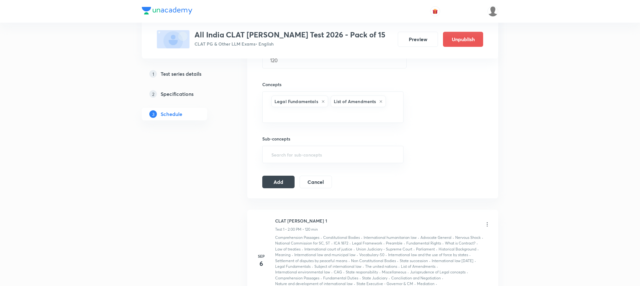
type input "a"
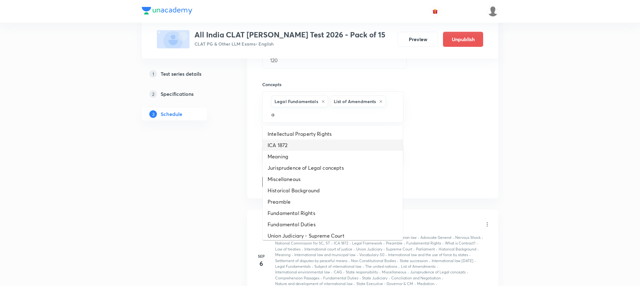
click at [291, 146] on li "ICA 1872" at bounding box center [333, 144] width 140 height 11
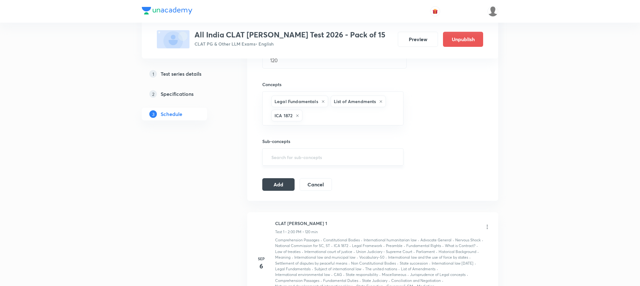
type input "a"
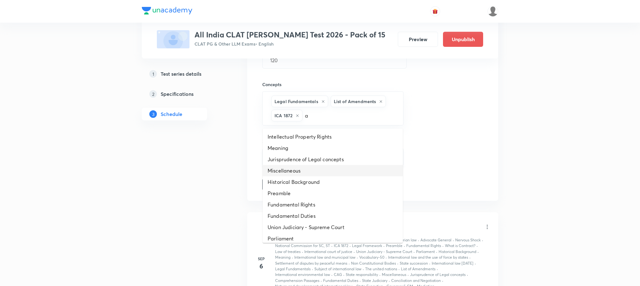
click at [292, 167] on li "Miscellaneous" at bounding box center [333, 170] width 140 height 11
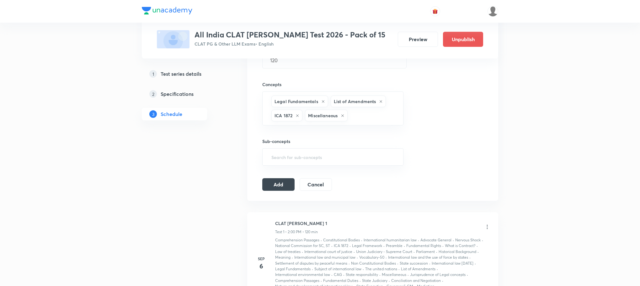
type input "a"
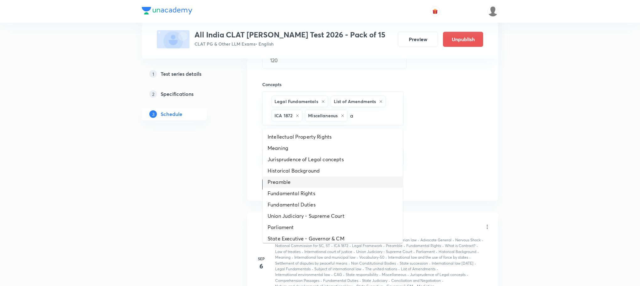
click at [293, 182] on li "Preamble" at bounding box center [333, 181] width 140 height 11
type input "a"
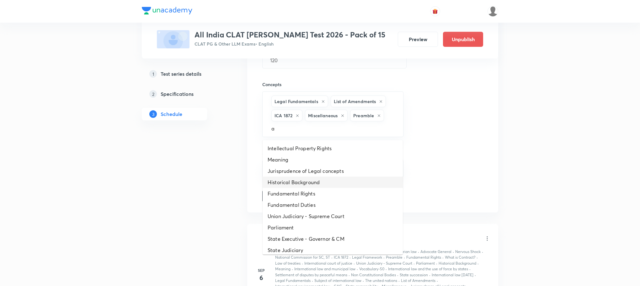
click at [293, 181] on li "Historical Background" at bounding box center [333, 181] width 140 height 11
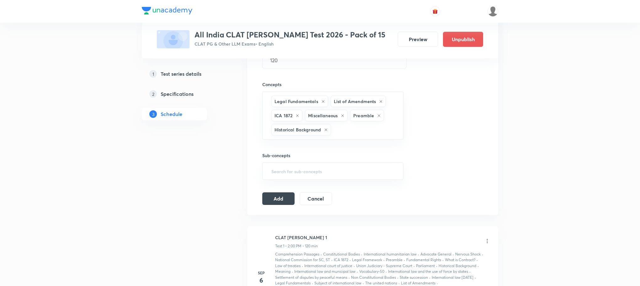
type input "a"
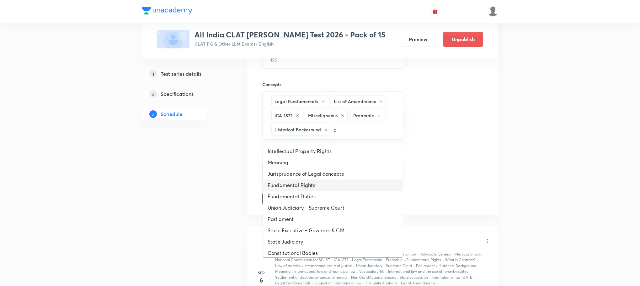
click at [293, 184] on li "Fundamental Rights" at bounding box center [333, 184] width 140 height 11
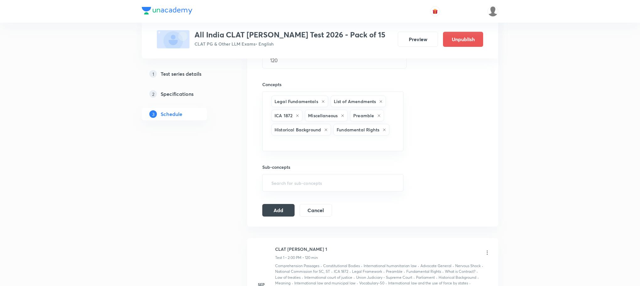
type input "a"
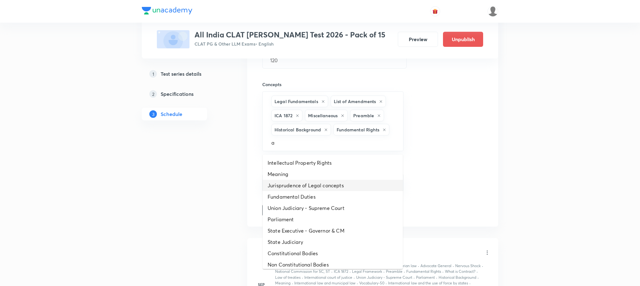
click at [293, 184] on li "Jurisprudence of Legal concepts" at bounding box center [333, 185] width 140 height 11
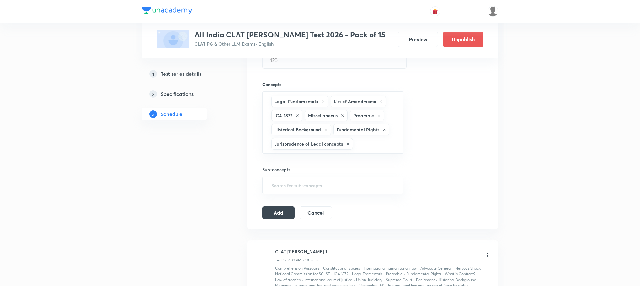
type input "a"
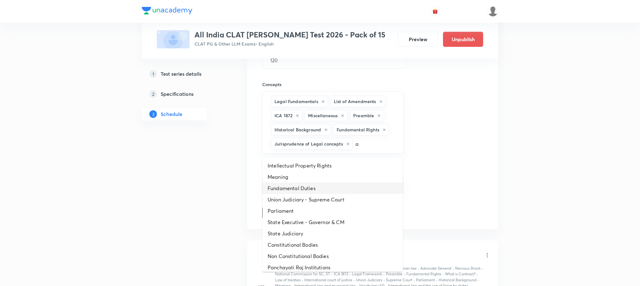
click at [293, 184] on li "Fundamental Duties" at bounding box center [333, 187] width 140 height 11
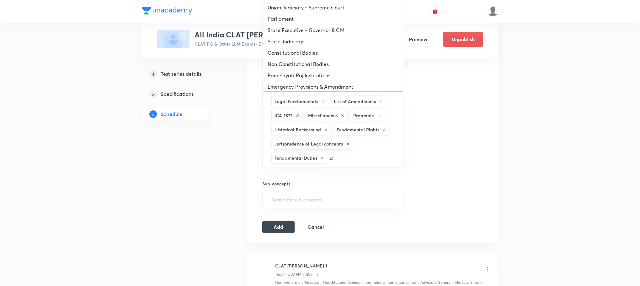
type input "a"
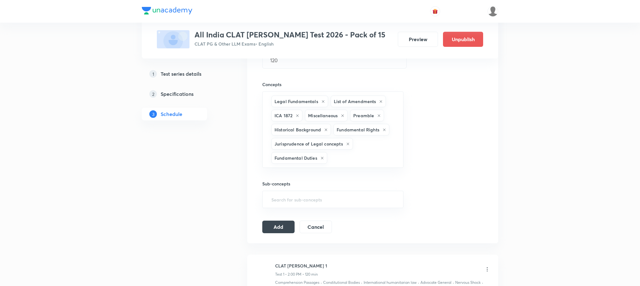
click at [290, 190] on div "Sub-concepts ​" at bounding box center [332, 194] width 141 height 28
click at [338, 163] on input "text" at bounding box center [362, 158] width 67 height 12
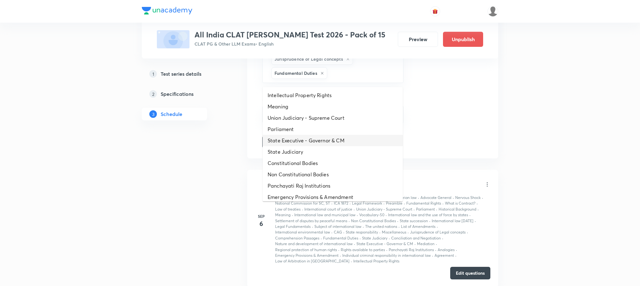
scroll to position [310, 0]
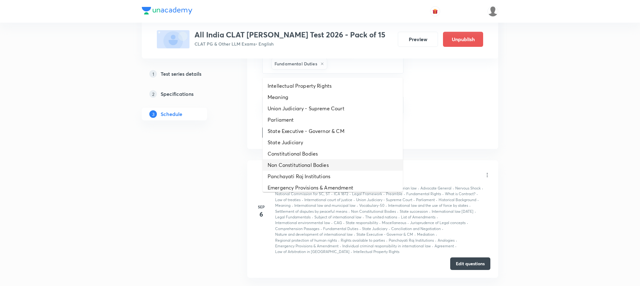
click at [332, 163] on li "Non Constitutional Bodies" at bounding box center [333, 164] width 140 height 11
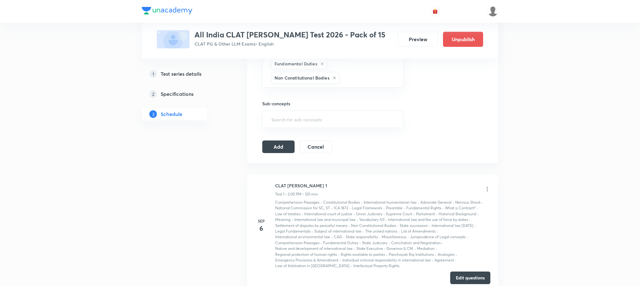
type input "a"
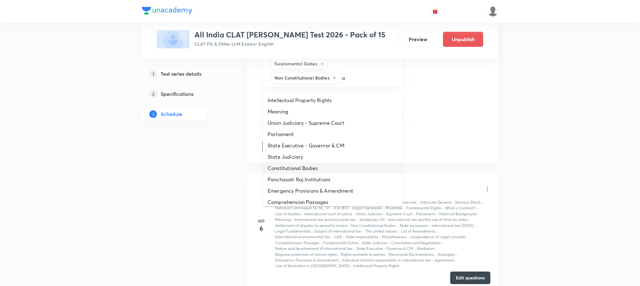
click at [332, 163] on li "Constitutional Bodies" at bounding box center [333, 167] width 140 height 11
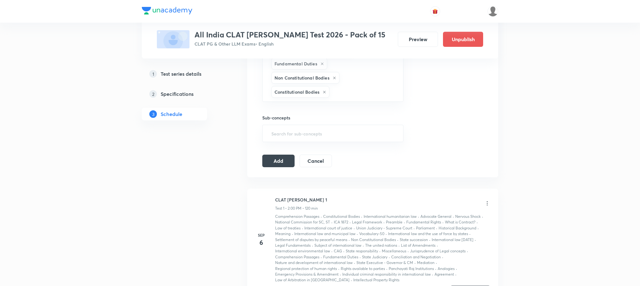
type input "a"
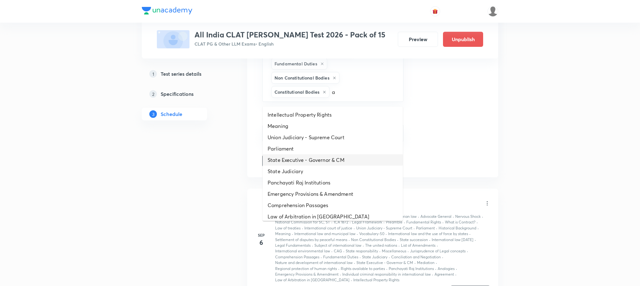
click at [332, 163] on li "State Executive - Governor & CM" at bounding box center [333, 159] width 140 height 11
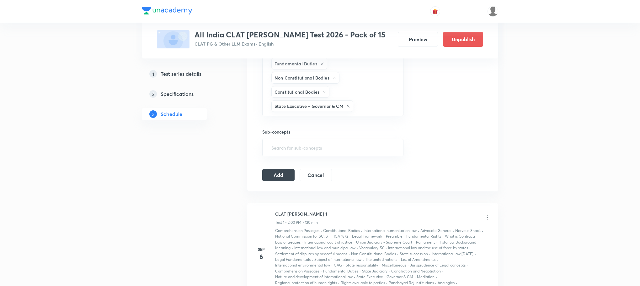
type input "a"
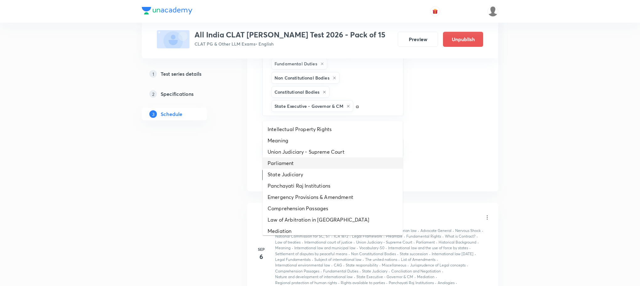
click at [332, 163] on li "Parliament" at bounding box center [333, 162] width 140 height 11
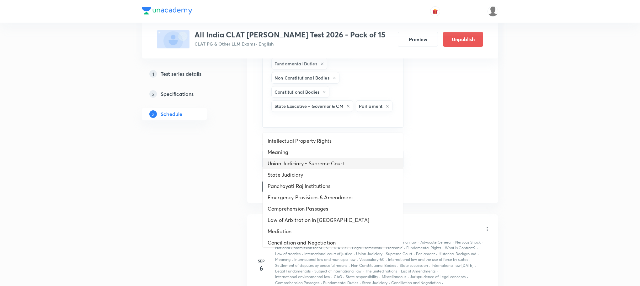
type input "a"
click at [332, 163] on li "Union Judiciary - Supreme Court" at bounding box center [333, 163] width 140 height 11
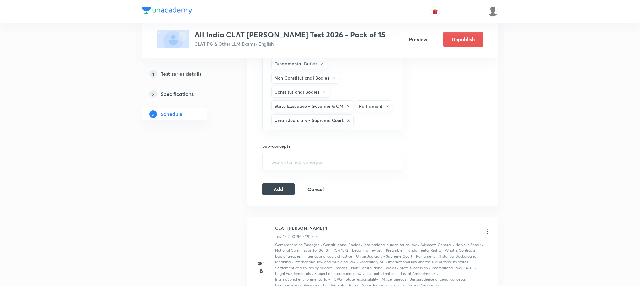
type input "a"
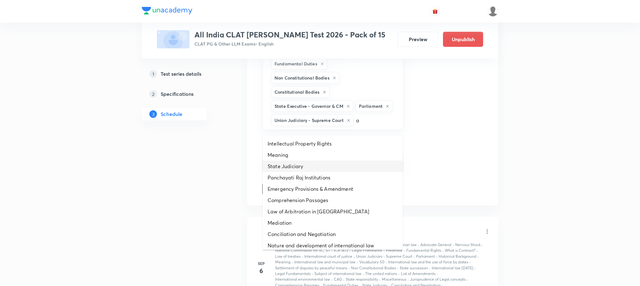
click at [332, 163] on li "State Judiciary" at bounding box center [333, 165] width 140 height 11
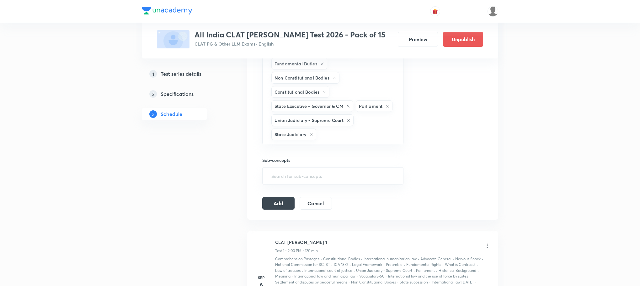
type input "a"
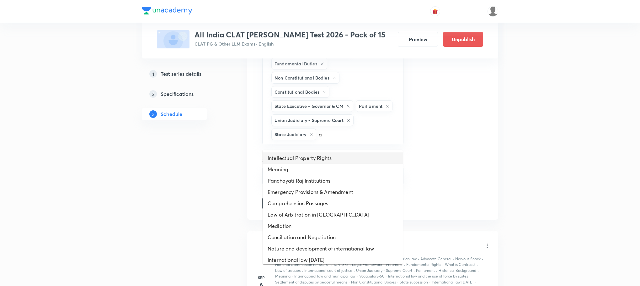
click at [332, 163] on li "Intellectual Property Rights" at bounding box center [333, 157] width 140 height 11
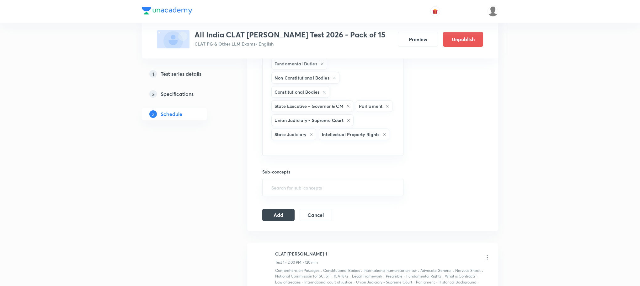
type input "a"
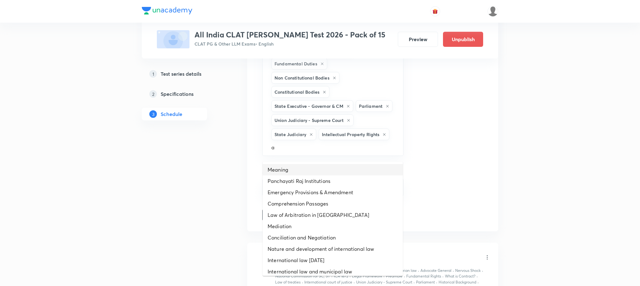
click at [327, 173] on li "Meaning" at bounding box center [333, 169] width 140 height 11
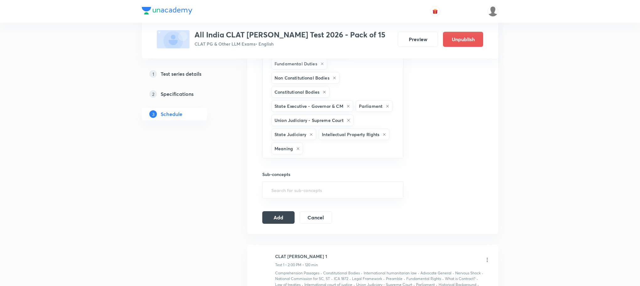
type input "a"
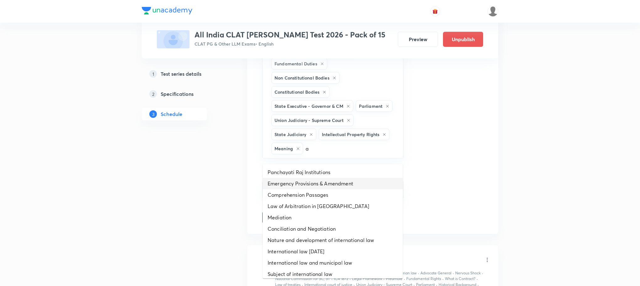
click at [323, 186] on li "Emergency Provisions & Amendment" at bounding box center [333, 183] width 140 height 11
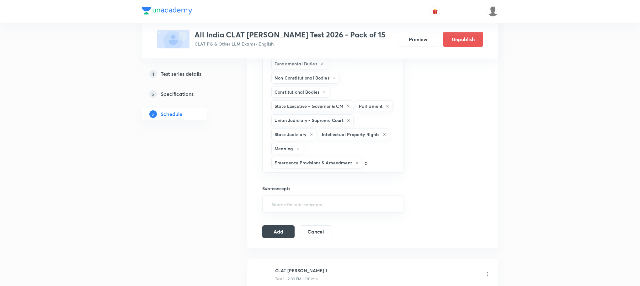
type input "a"
click at [317, 196] on div "Sub-concepts ​" at bounding box center [332, 199] width 141 height 28
click at [363, 167] on div "Legal Fundamentals List of Amendments ICA 1872 Miscellaneous Preamble Historica…" at bounding box center [332, 84] width 141 height 175
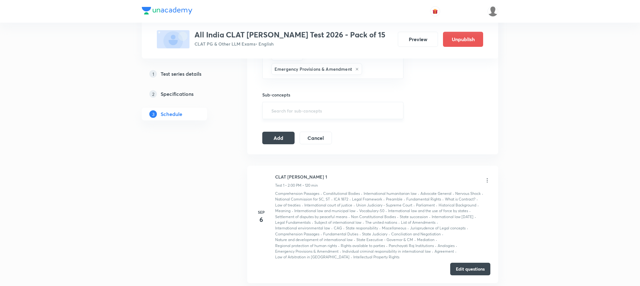
scroll to position [404, 0]
type input "a"
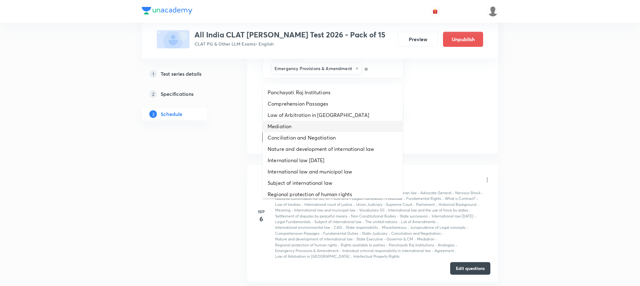
click at [306, 127] on li "Mediation" at bounding box center [333, 126] width 140 height 11
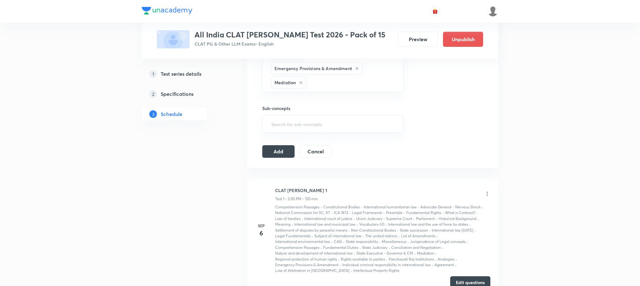
type input "a"
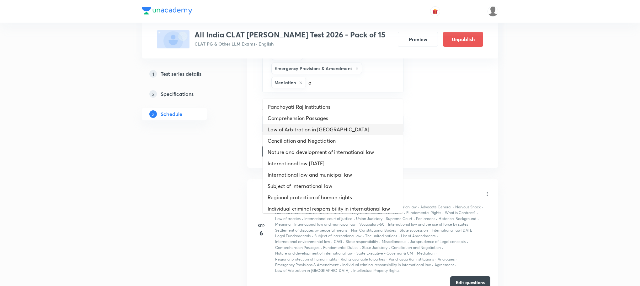
click at [306, 127] on li "Law of Arbitration in [GEOGRAPHIC_DATA]" at bounding box center [333, 129] width 140 height 11
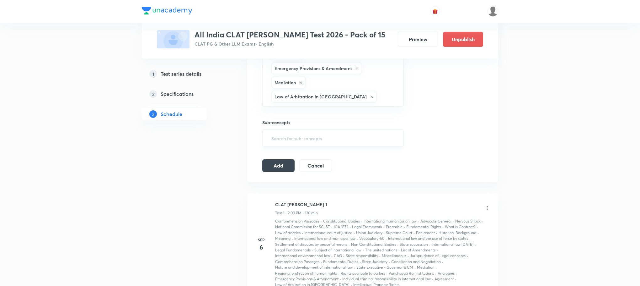
type input "a"
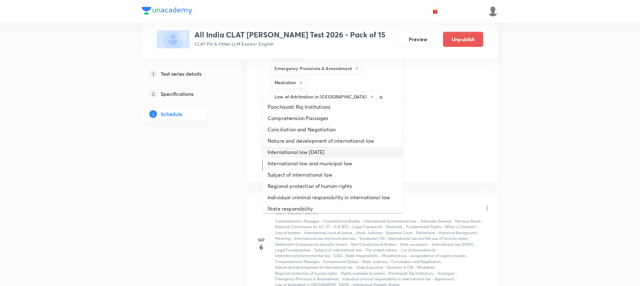
click at [306, 146] on li "International law [DATE]" at bounding box center [333, 151] width 140 height 11
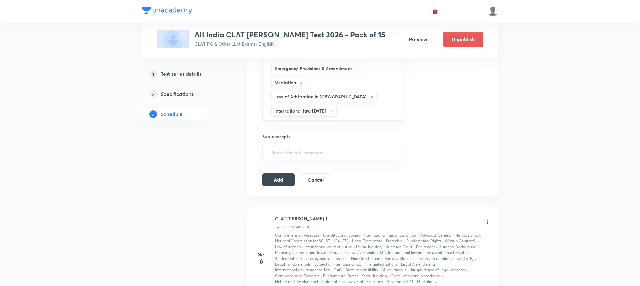
type input "a"
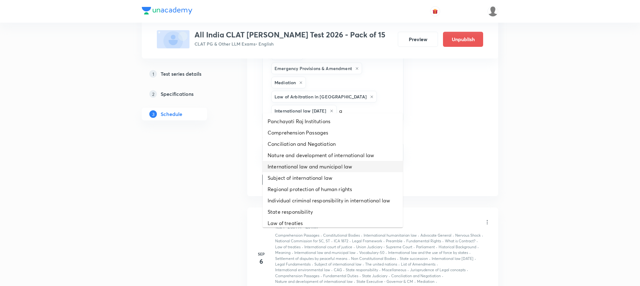
click at [306, 164] on li "International law and municipal law" at bounding box center [333, 166] width 140 height 11
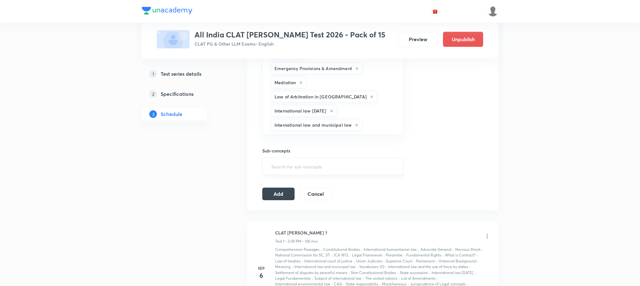
type input "a"
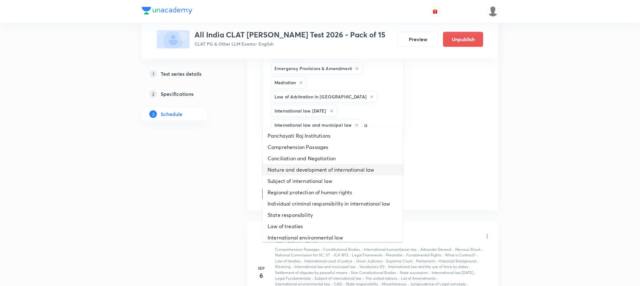
click at [306, 167] on li "Nature and development of international law" at bounding box center [333, 169] width 140 height 11
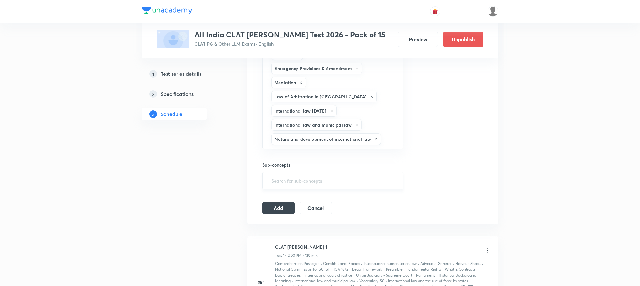
type input "a"
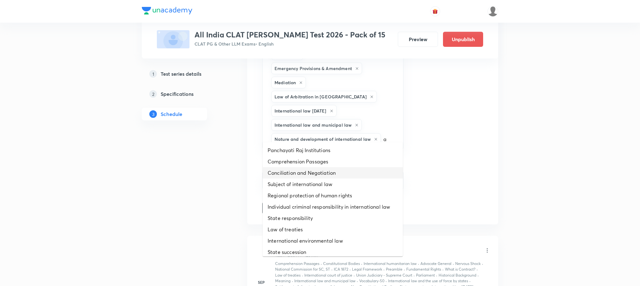
click at [306, 174] on li "Conciliation and Negotiation" at bounding box center [333, 172] width 140 height 11
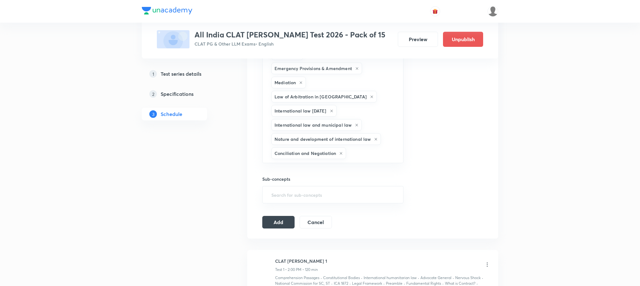
type input "a"
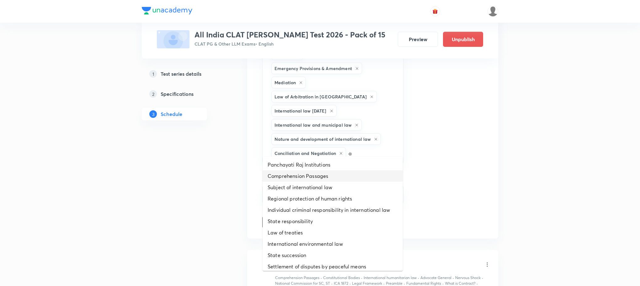
click at [305, 180] on li "Comprehension Passages" at bounding box center [333, 175] width 140 height 11
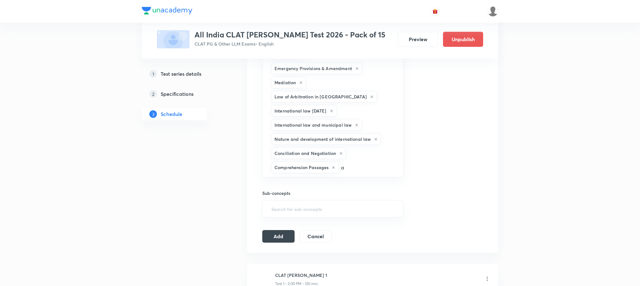
type input "a"
click at [302, 190] on div "Sub-concepts ​" at bounding box center [332, 204] width 141 height 28
click at [353, 161] on input "text" at bounding box center [368, 167] width 56 height 12
type input "a"
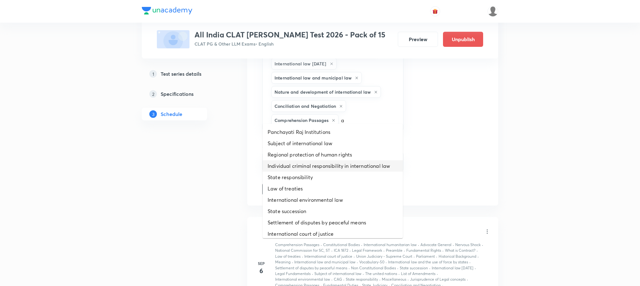
click at [326, 170] on li "Individual criminal responsibility in international law" at bounding box center [333, 165] width 140 height 11
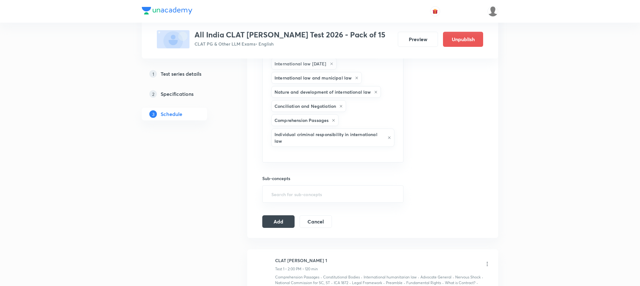
type input "a"
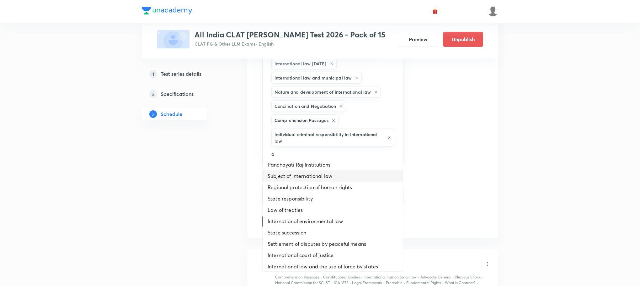
click at [326, 170] on li "Subject of international law" at bounding box center [333, 175] width 140 height 11
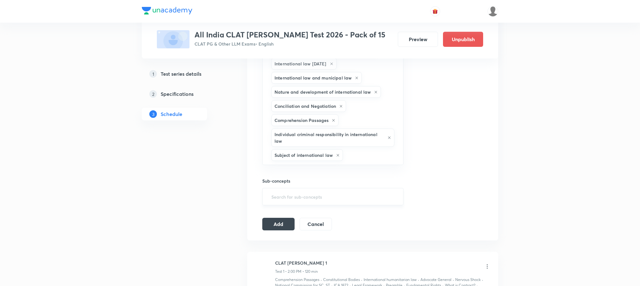
type input "a"
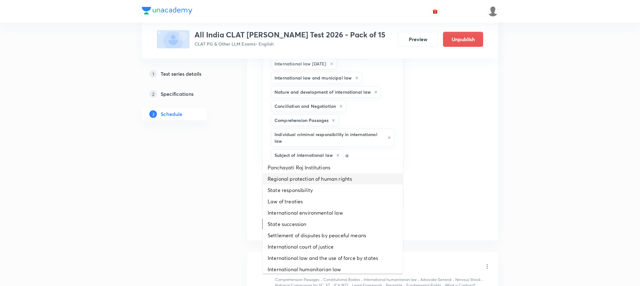
click at [320, 183] on li "Regional protection of human rights" at bounding box center [333, 178] width 140 height 11
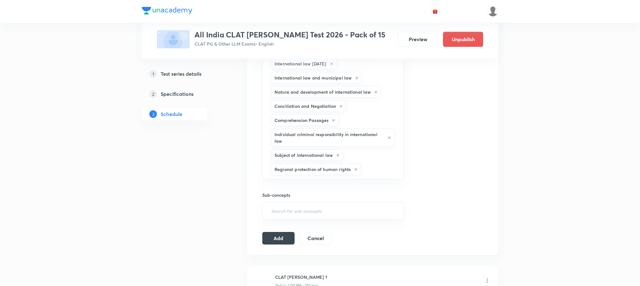
type input "a"
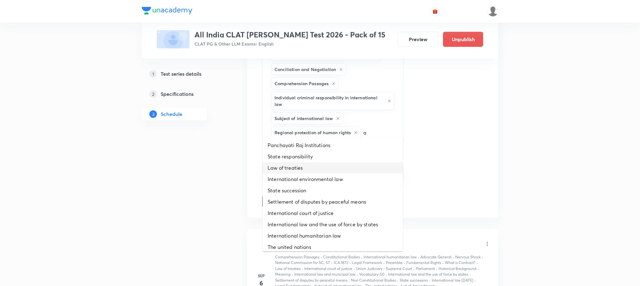
scroll to position [545, 0]
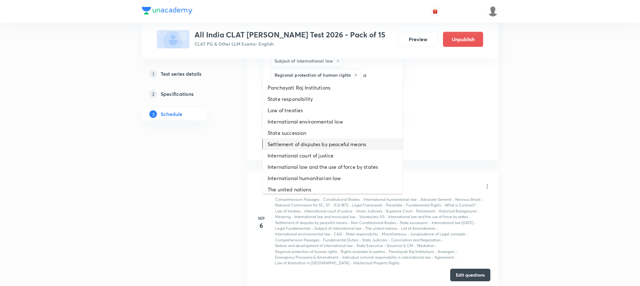
click at [343, 147] on li "Settlement of disputes by peaceful means" at bounding box center [333, 143] width 140 height 11
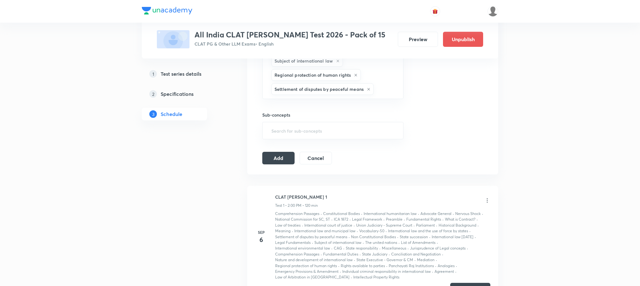
type input "a"
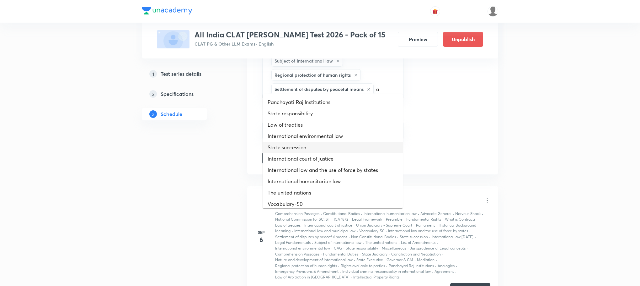
click at [343, 146] on li "State succession" at bounding box center [333, 147] width 140 height 11
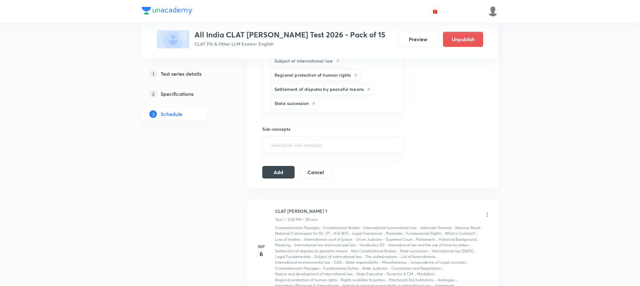
type input "a"
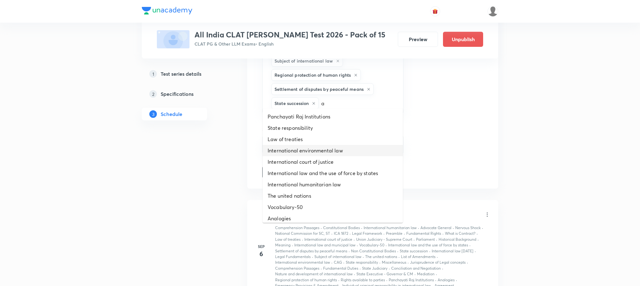
click at [342, 151] on li "International environmental law" at bounding box center [333, 150] width 140 height 11
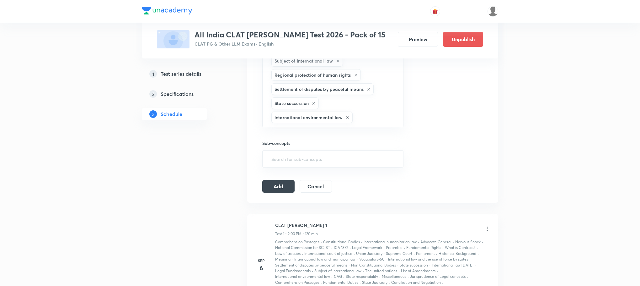
type input "a"
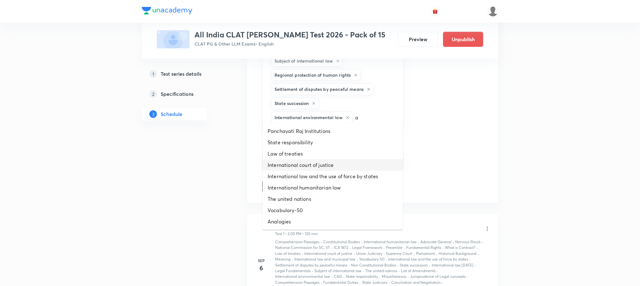
click at [338, 163] on li "International court of justice" at bounding box center [333, 164] width 140 height 11
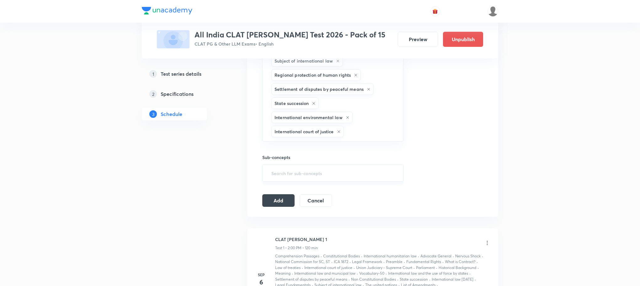
type input "a"
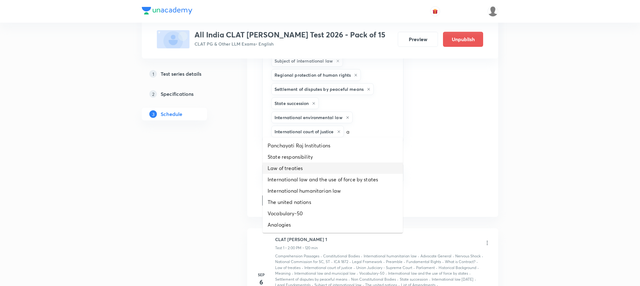
click at [336, 173] on li "Law of treaties" at bounding box center [333, 167] width 140 height 11
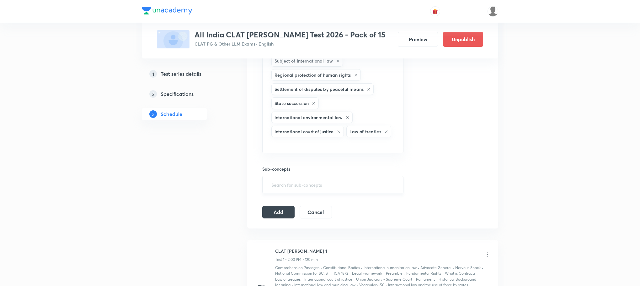
type input "a"
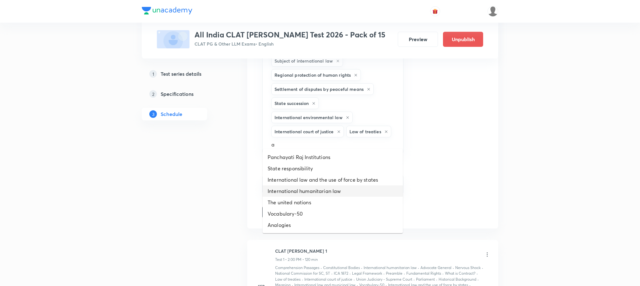
click at [334, 185] on li "International humanitarian law" at bounding box center [333, 190] width 140 height 11
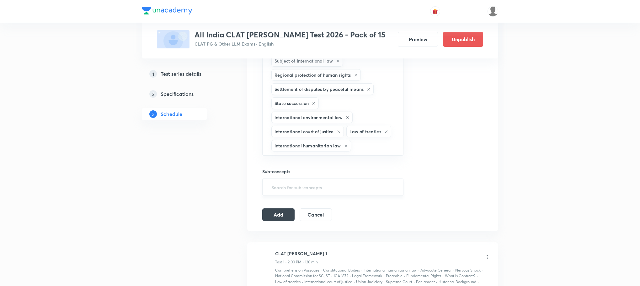
type input "a"
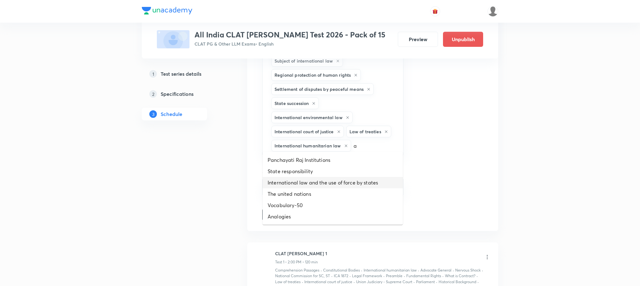
click at [332, 185] on li "International law and the use of force by states" at bounding box center [333, 182] width 140 height 11
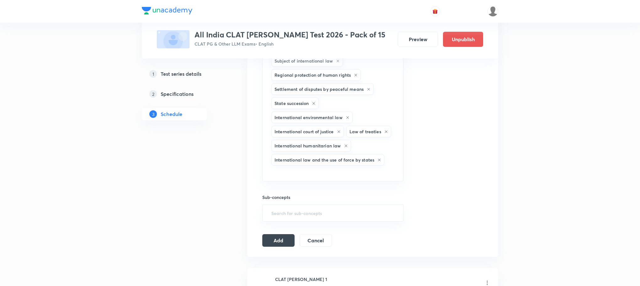
type input "a"
click at [327, 188] on li "Panchayati Raj Institutions" at bounding box center [333, 185] width 140 height 11
type input "a"
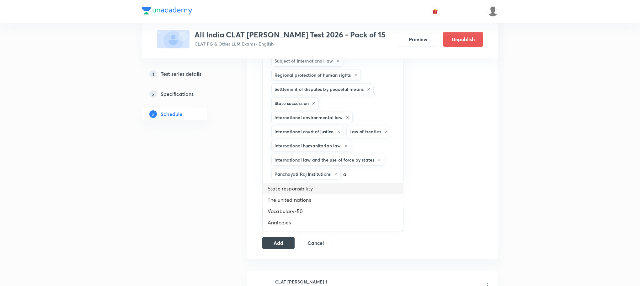
click at [324, 190] on li "State responsibility" at bounding box center [333, 188] width 140 height 11
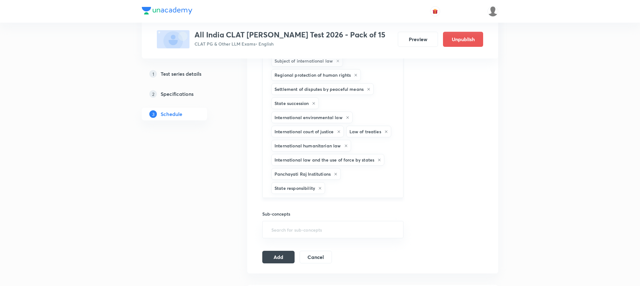
type input "a"
click at [305, 206] on li "The united nations" at bounding box center [333, 202] width 140 height 11
type input "a"
click at [301, 207] on li "Vocabulary-50" at bounding box center [333, 202] width 140 height 11
type input "a"
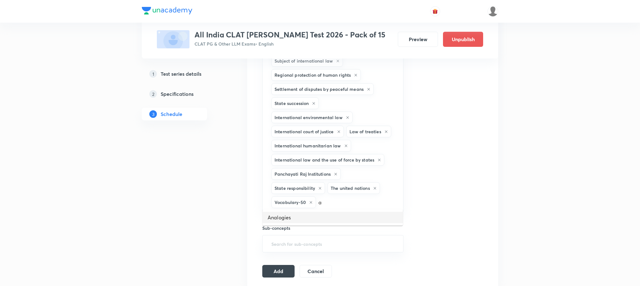
click at [299, 216] on li "Analogies" at bounding box center [333, 217] width 140 height 11
click at [290, 238] on input "text" at bounding box center [333, 244] width 126 height 12
type input "a"
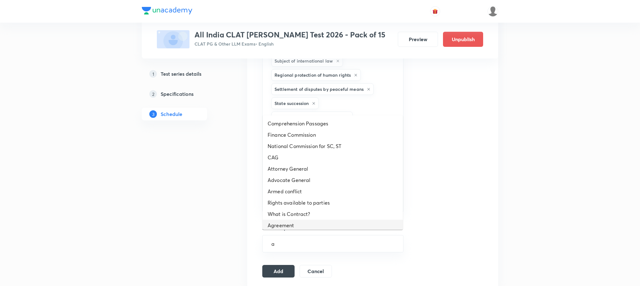
scroll to position [639, 0]
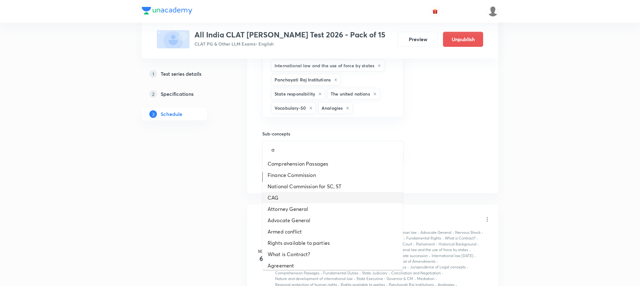
click at [293, 198] on li "CAG" at bounding box center [333, 197] width 140 height 11
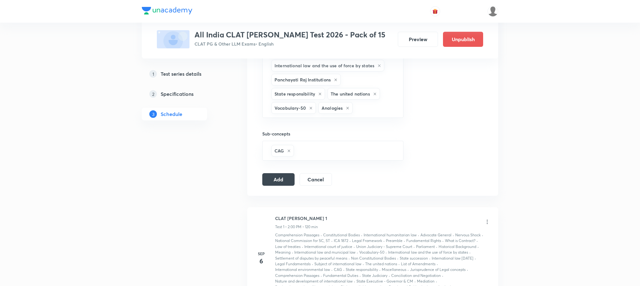
type input "a"
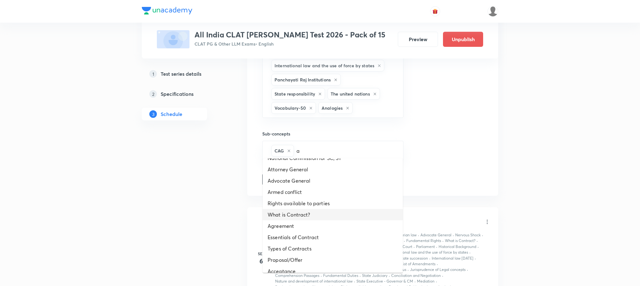
scroll to position [47, 0]
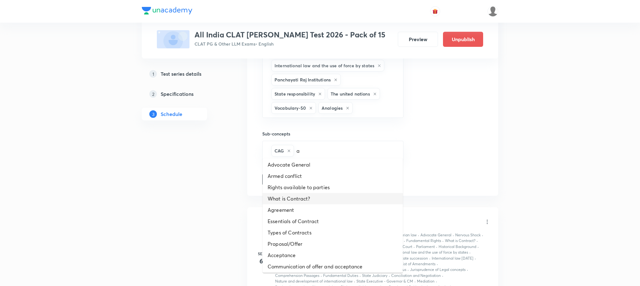
click at [293, 198] on li "What is Contract?" at bounding box center [333, 198] width 140 height 11
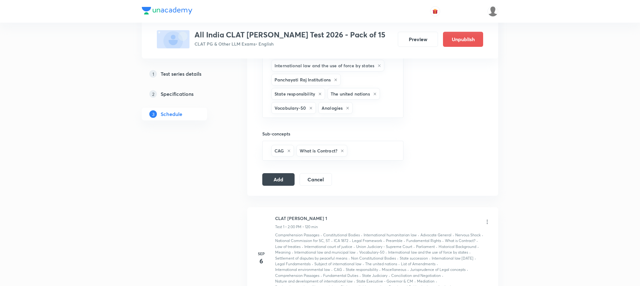
type input "a"
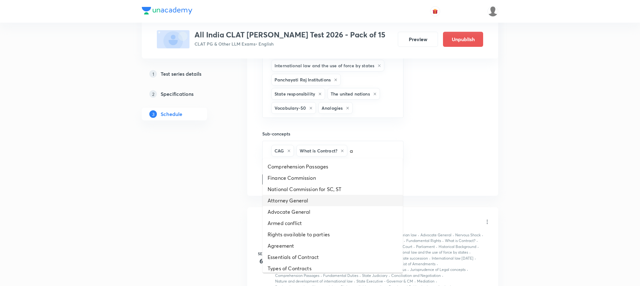
click at [293, 198] on li "Attorney General" at bounding box center [333, 200] width 140 height 11
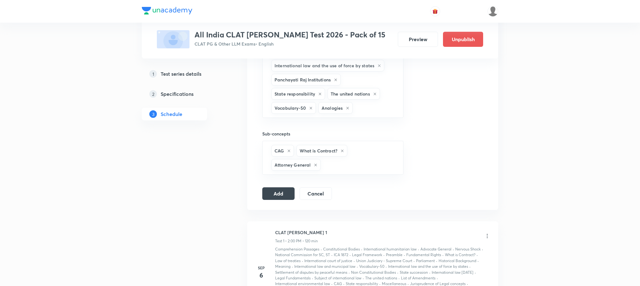
type input "a"
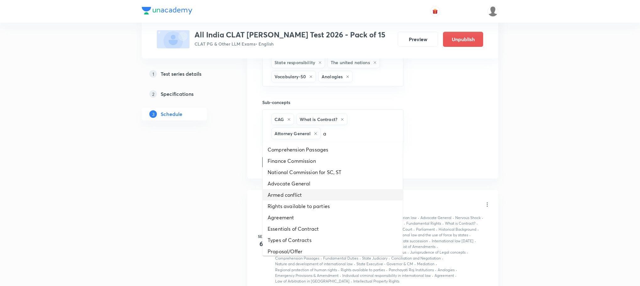
scroll to position [686, 0]
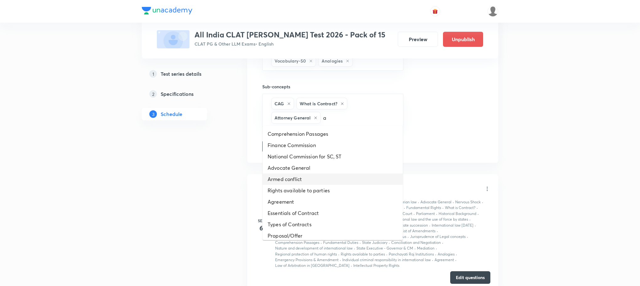
click at [305, 179] on li "Armed conflict" at bounding box center [333, 178] width 140 height 11
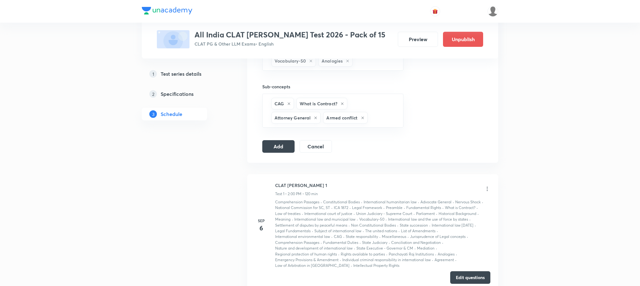
type input "a"
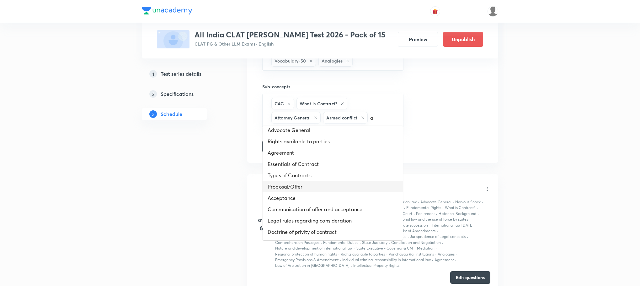
scroll to position [94, 0]
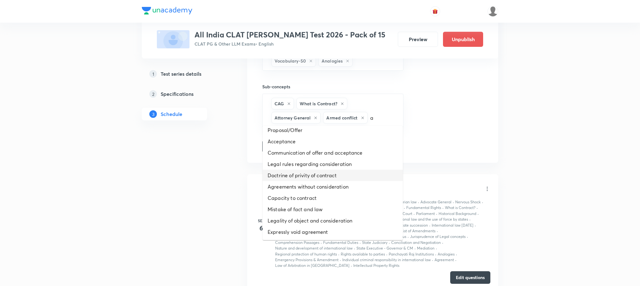
click at [305, 177] on li "Doctrine of privity of contract" at bounding box center [333, 174] width 140 height 11
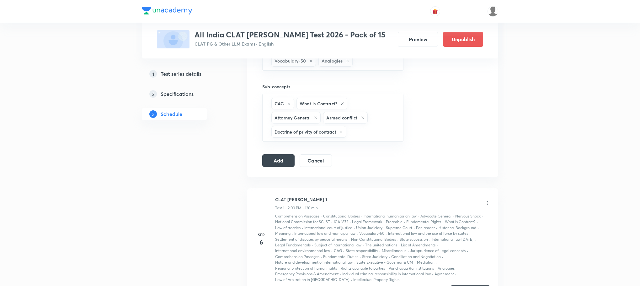
type input "a"
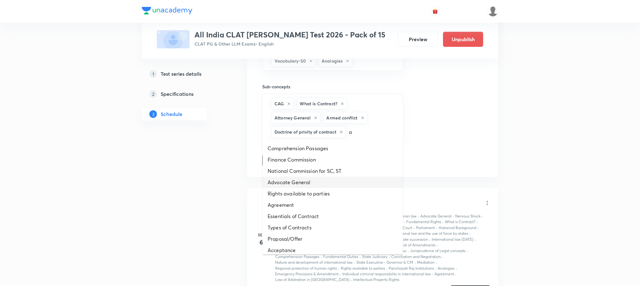
click at [303, 181] on li "Advocate General" at bounding box center [333, 181] width 140 height 11
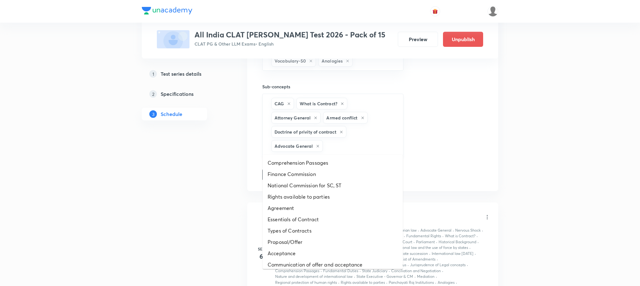
click at [354, 140] on input "text" at bounding box center [359, 146] width 71 height 12
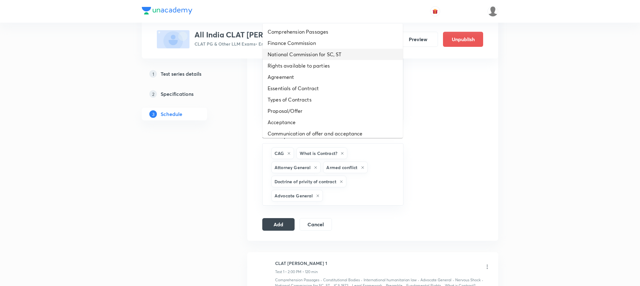
scroll to position [545, 0]
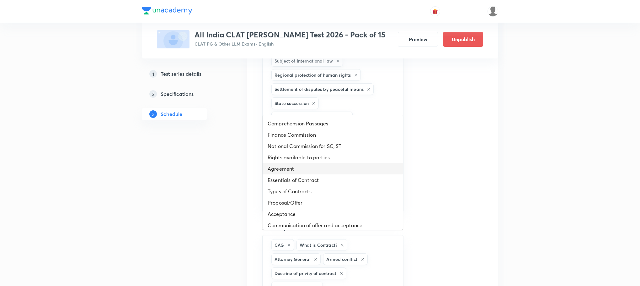
click at [354, 167] on li "Agreement" at bounding box center [333, 168] width 140 height 11
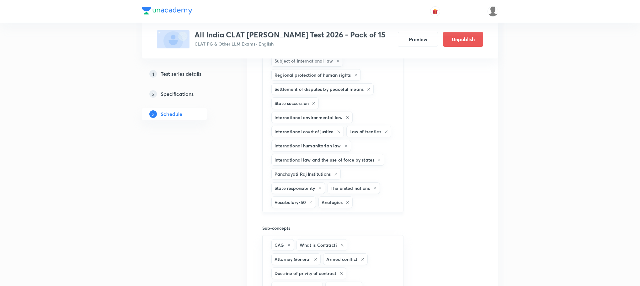
click at [360, 196] on input "text" at bounding box center [375, 202] width 42 height 12
type input "b"
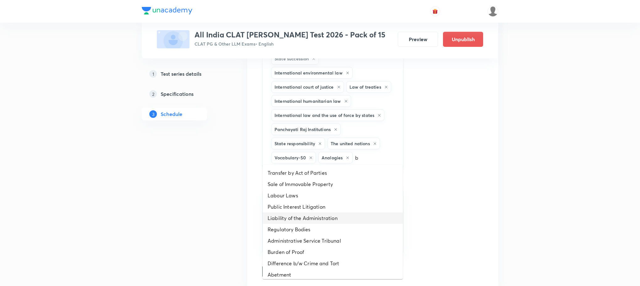
scroll to position [639, 0]
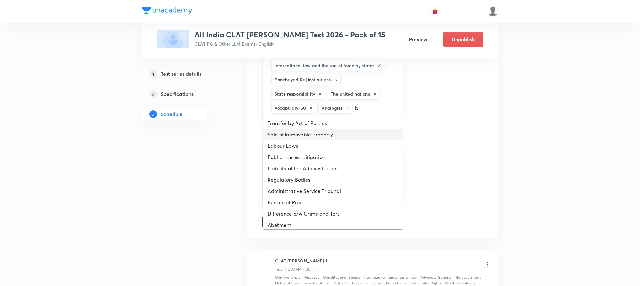
click at [333, 138] on li "Sale of Immovable Property" at bounding box center [333, 134] width 140 height 11
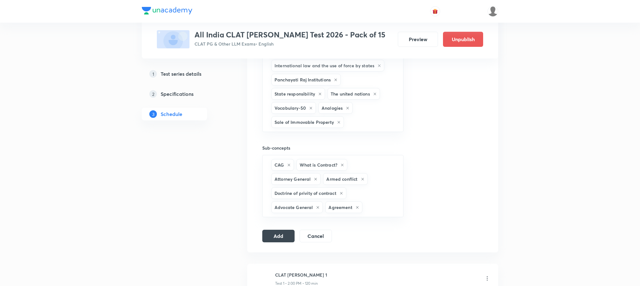
type input "b"
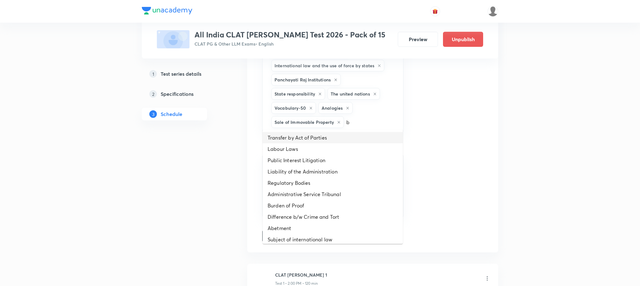
click at [309, 142] on li "Transfer by Act of Parties" at bounding box center [333, 137] width 140 height 11
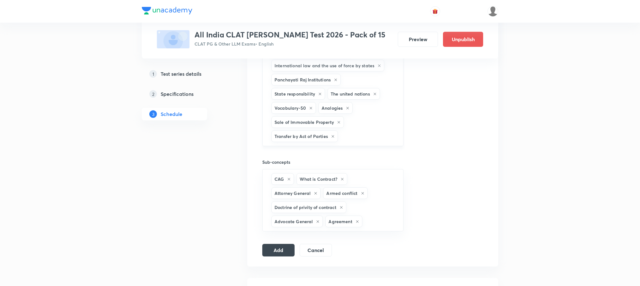
type input "b"
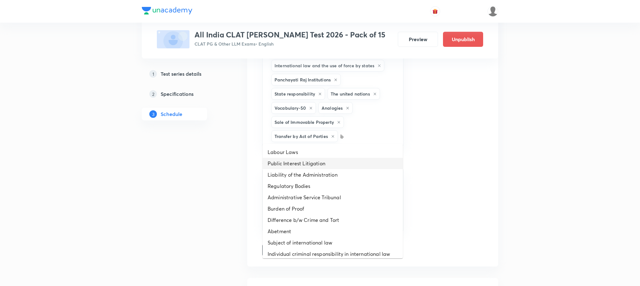
click at [318, 163] on li "Public Interest Litigation" at bounding box center [333, 163] width 140 height 11
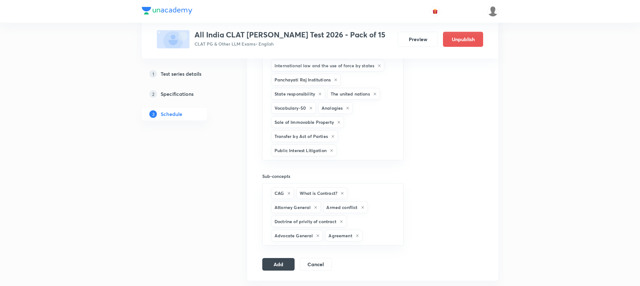
type input "b"
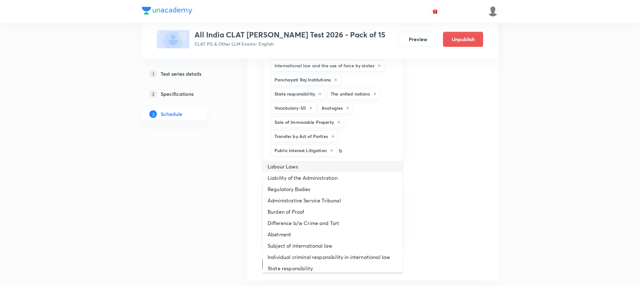
click at [319, 169] on li "Labour Laws" at bounding box center [333, 166] width 140 height 11
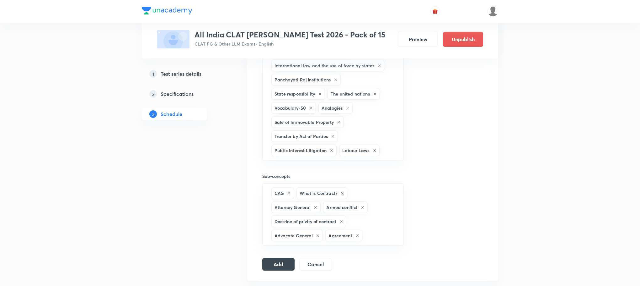
type input "b"
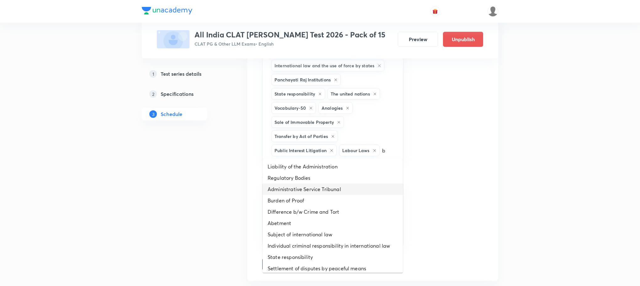
click at [315, 193] on li "Administrative Service Tribunal" at bounding box center [333, 188] width 140 height 11
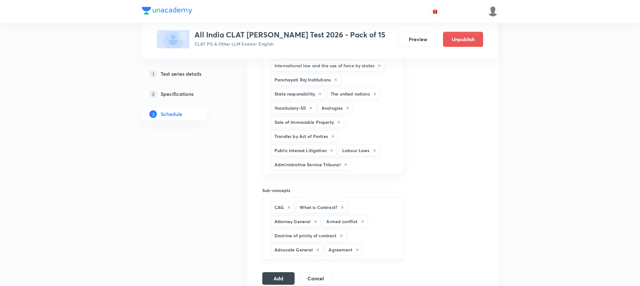
type input "b"
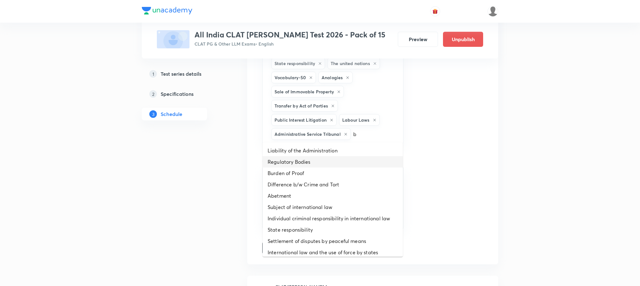
scroll to position [686, 0]
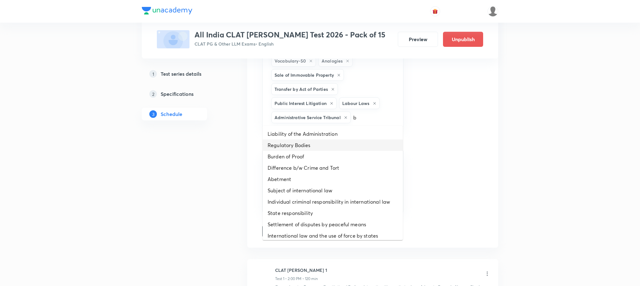
click at [355, 152] on li "Burden of Proof" at bounding box center [333, 156] width 140 height 11
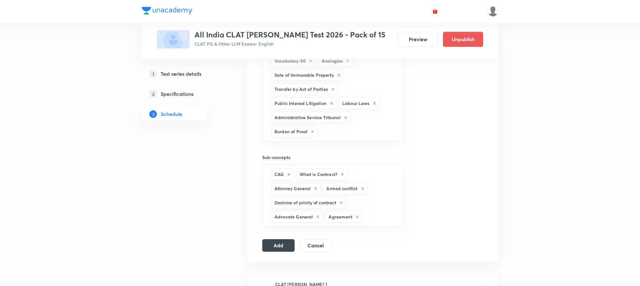
type input "b"
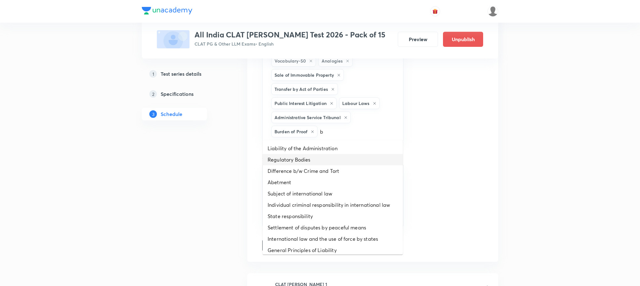
click at [346, 155] on li "Regulatory Bodies" at bounding box center [333, 159] width 140 height 11
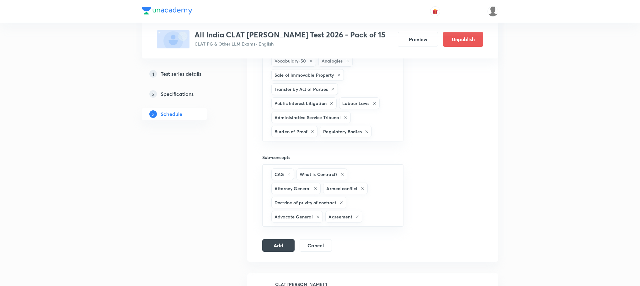
type input "b"
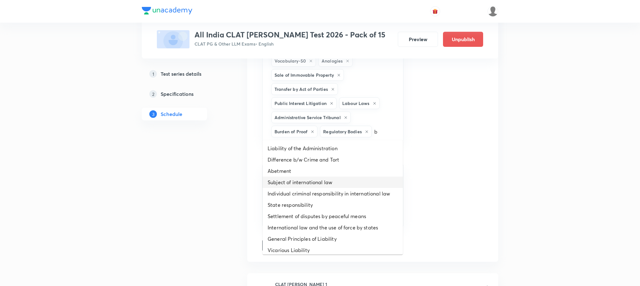
click at [325, 181] on li "Subject of international law" at bounding box center [333, 181] width 140 height 11
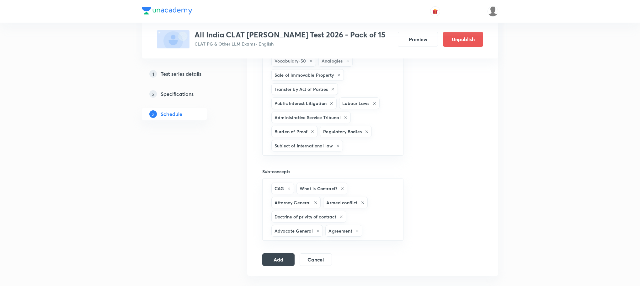
type input "b"
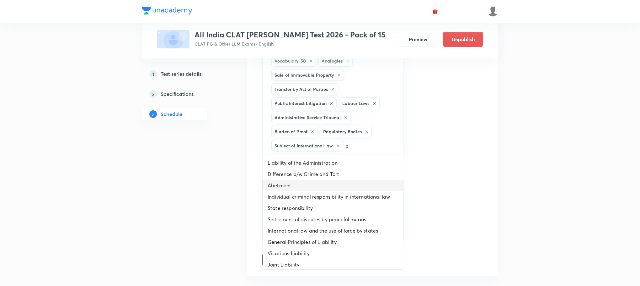
click at [322, 189] on li "Abetment" at bounding box center [333, 185] width 140 height 11
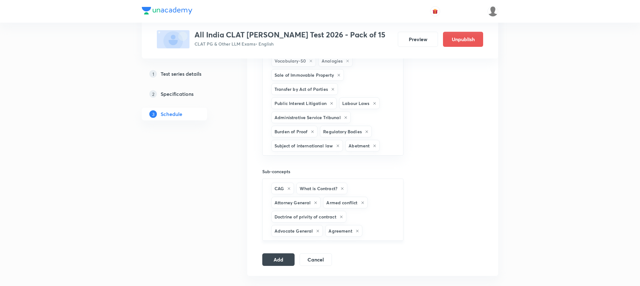
type input "b"
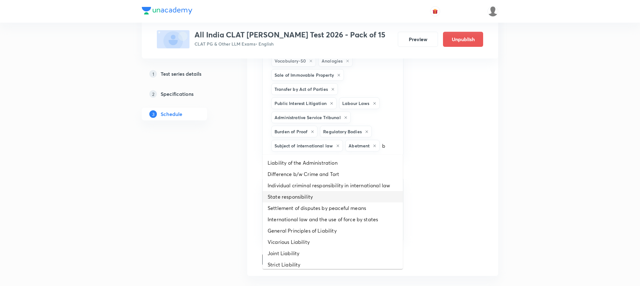
click at [322, 201] on li "State responsibility" at bounding box center [333, 196] width 140 height 11
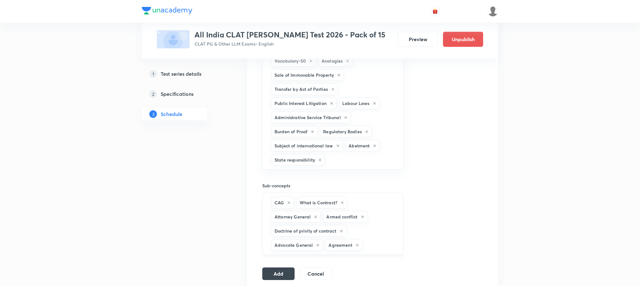
type input "b"
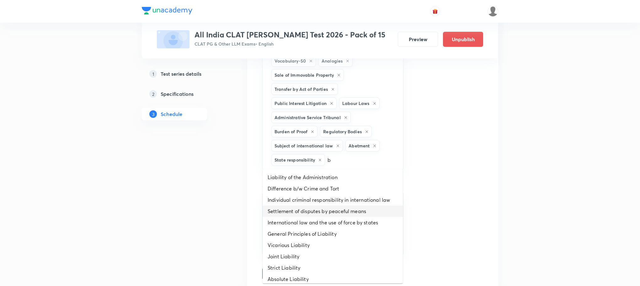
click at [321, 213] on li "Settlement of disputes by peaceful means" at bounding box center [333, 210] width 140 height 11
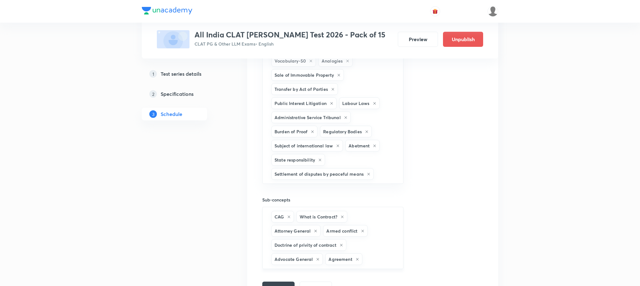
type input "b"
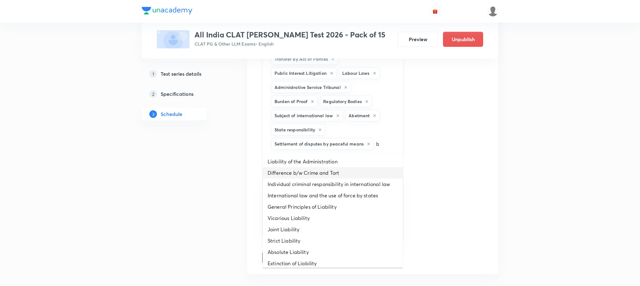
scroll to position [733, 0]
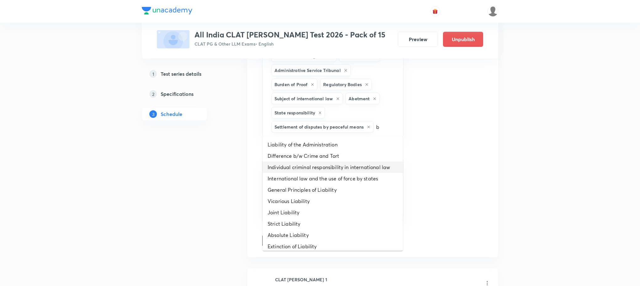
click at [334, 162] on li "Individual criminal responsibility in international law" at bounding box center [333, 166] width 140 height 11
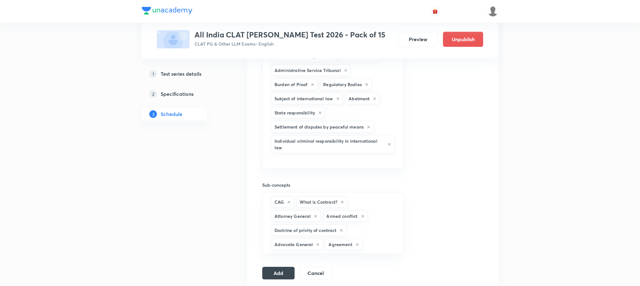
type input "b"
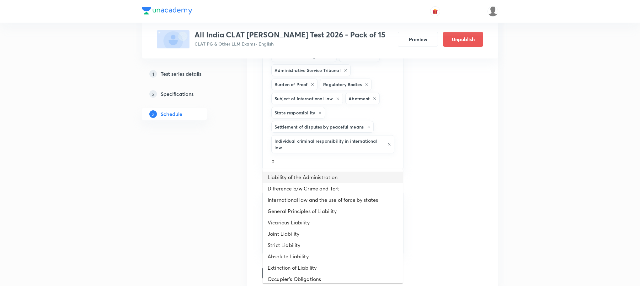
click at [327, 182] on li "Liability of the Administration" at bounding box center [333, 176] width 140 height 11
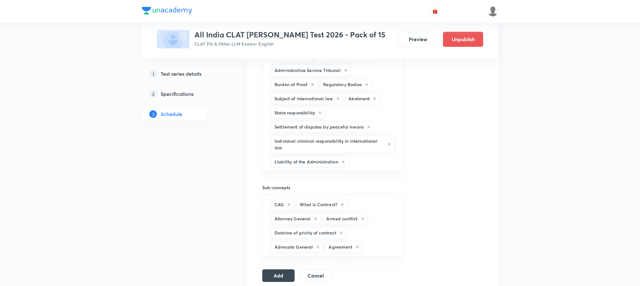
type input "b"
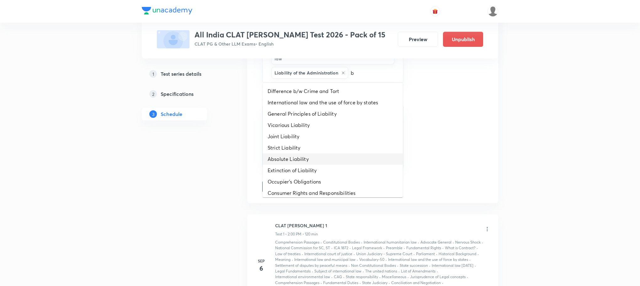
scroll to position [828, 0]
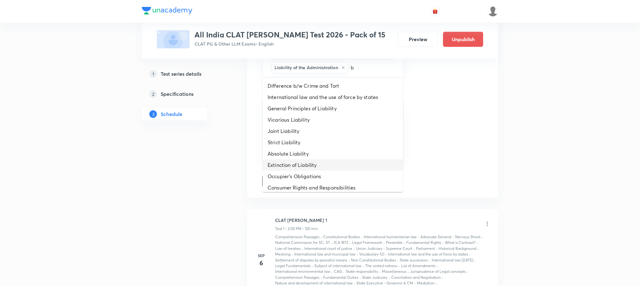
click at [350, 161] on li "Extinction of Liability" at bounding box center [333, 164] width 140 height 11
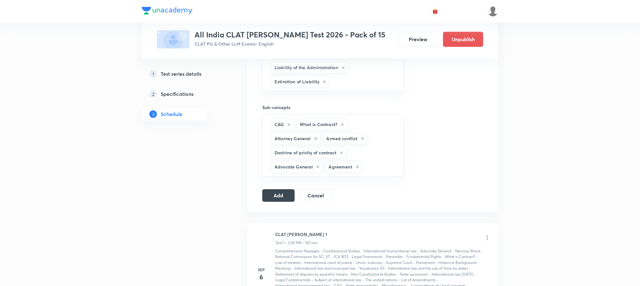
type input "b"
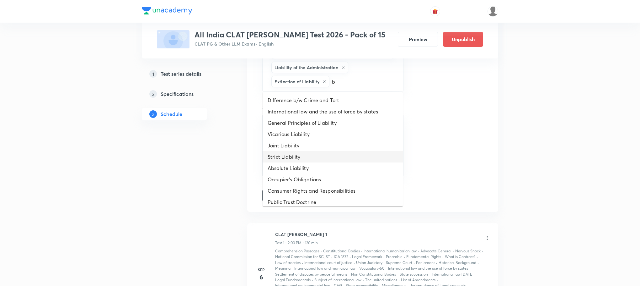
click at [350, 155] on li "Strict Liability" at bounding box center [333, 156] width 140 height 11
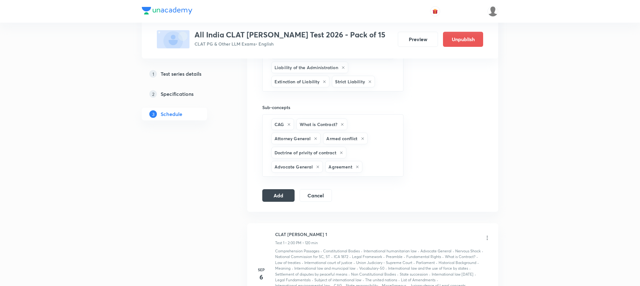
type input "b"
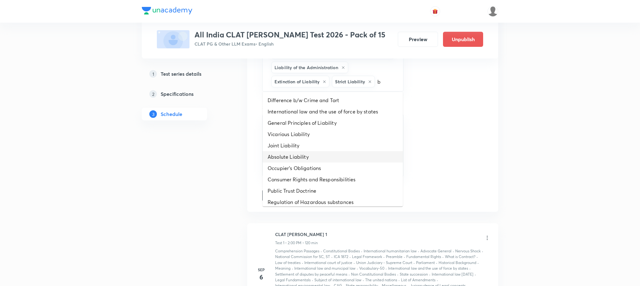
click at [350, 155] on li "Absolute Liability" at bounding box center [333, 156] width 140 height 11
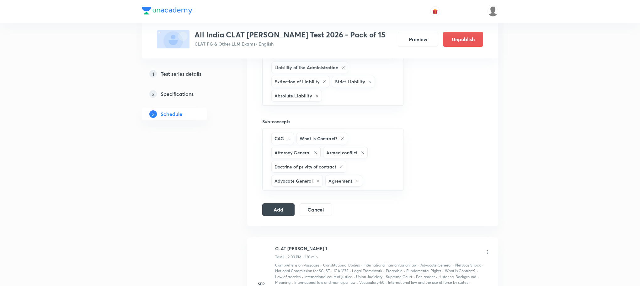
type input "b"
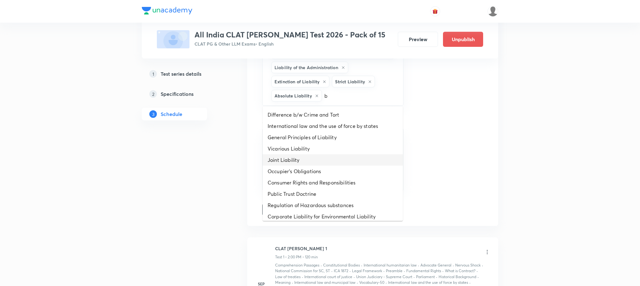
click at [350, 155] on li "Joint Liability" at bounding box center [333, 159] width 140 height 11
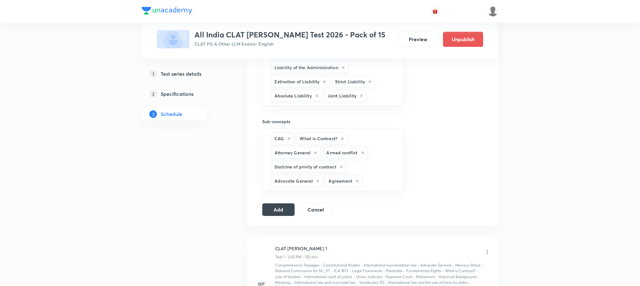
type input "b"
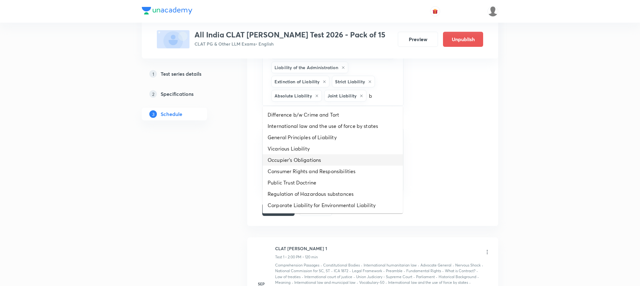
click at [350, 155] on li "Occupier's Obligations" at bounding box center [333, 159] width 140 height 11
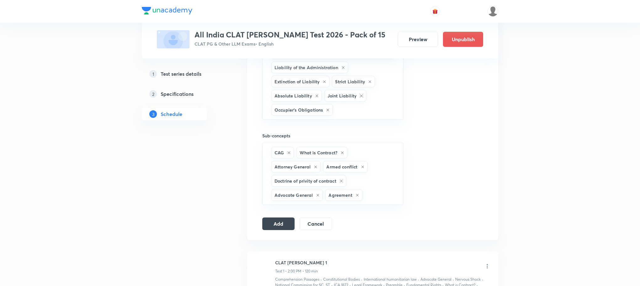
type input "b"
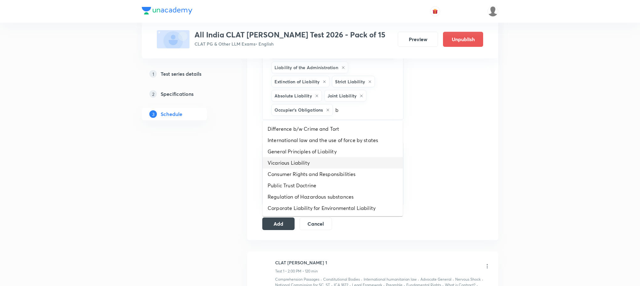
click at [349, 157] on li "Vicarious Liability" at bounding box center [333, 162] width 140 height 11
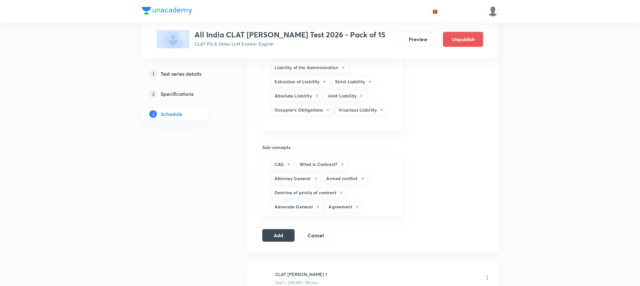
type input "b"
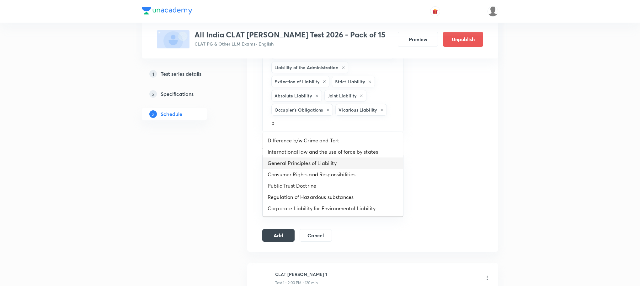
click at [349, 157] on li "General Principles of Liability" at bounding box center [333, 162] width 140 height 11
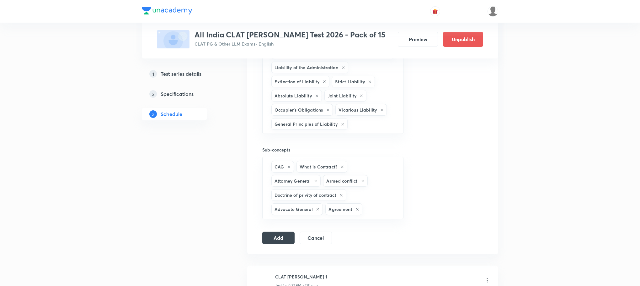
type input "b"
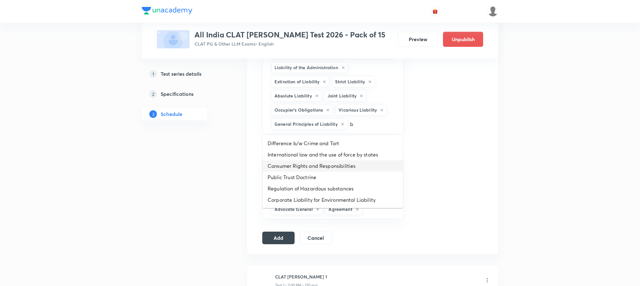
click at [347, 162] on li "Consumer Rights and Responsibilities" at bounding box center [333, 165] width 140 height 11
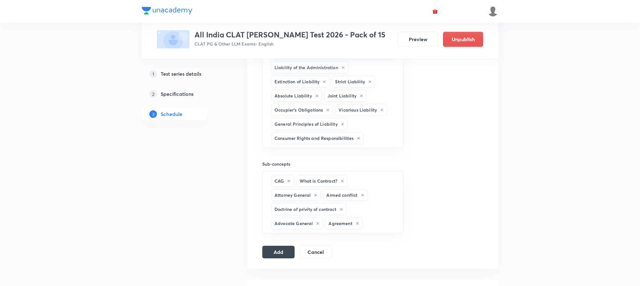
type input "b"
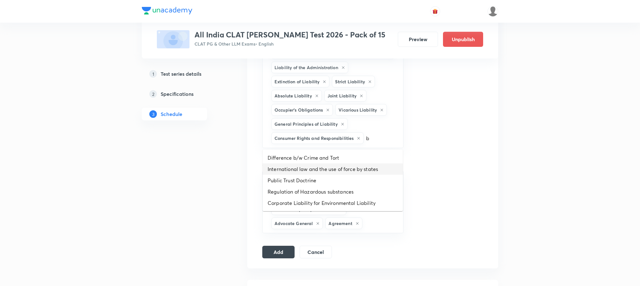
click at [346, 168] on li "International law and the use of force by states" at bounding box center [333, 168] width 140 height 11
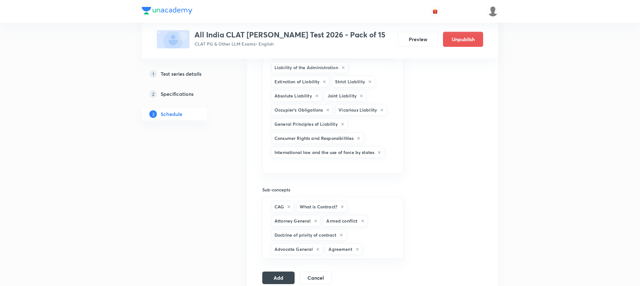
type input "b"
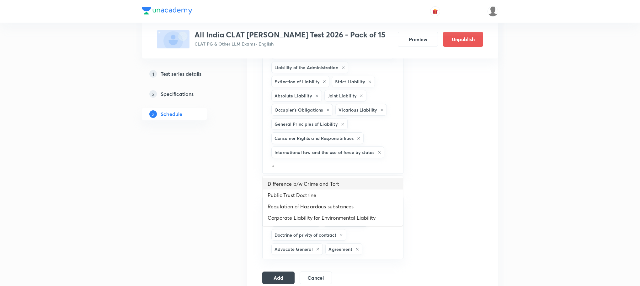
click at [340, 182] on li "Difference b/w Crime and Tort" at bounding box center [333, 183] width 140 height 11
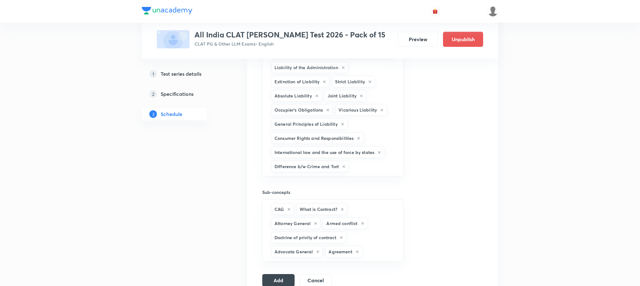
type input "b"
click at [330, 199] on li "Regulation of Hazardous substances" at bounding box center [333, 197] width 140 height 11
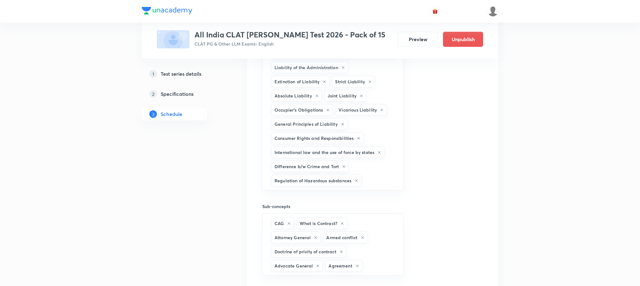
type input "b"
click at [329, 201] on li "Public Trust Doctrine" at bounding box center [333, 200] width 140 height 11
type input "b"
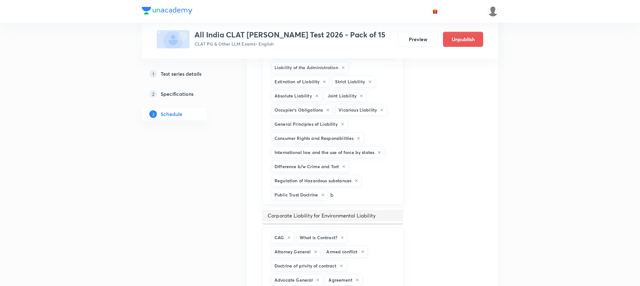
click at [327, 211] on li "Corporate Liability for Environmental Liability" at bounding box center [333, 215] width 140 height 11
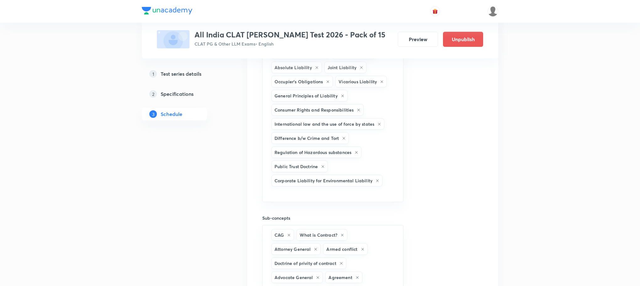
scroll to position [922, 0]
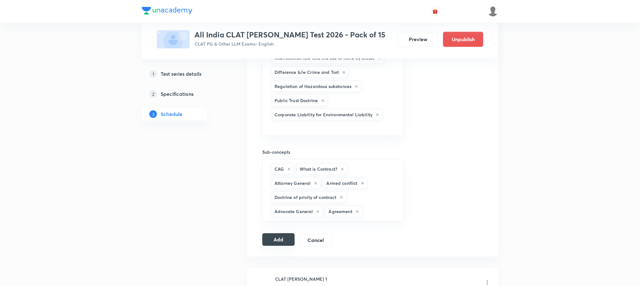
click at [281, 233] on button "Add" at bounding box center [278, 239] width 32 height 13
click at [287, 233] on button "Add" at bounding box center [278, 239] width 32 height 13
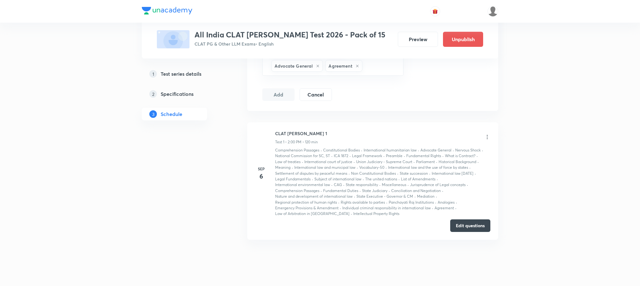
scroll to position [1072, 0]
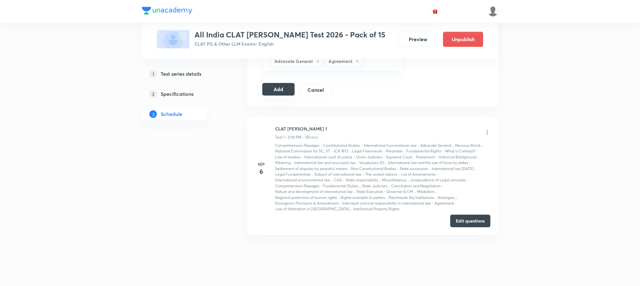
click at [283, 83] on button "Add" at bounding box center [278, 89] width 32 height 13
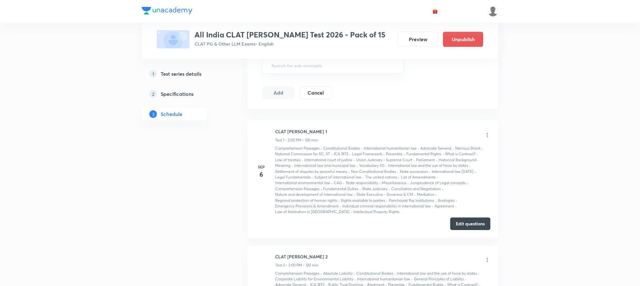
scroll to position [377, 0]
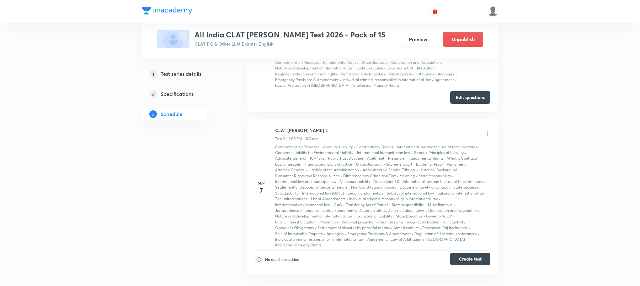
click at [458, 255] on button "Create test" at bounding box center [470, 258] width 40 height 13
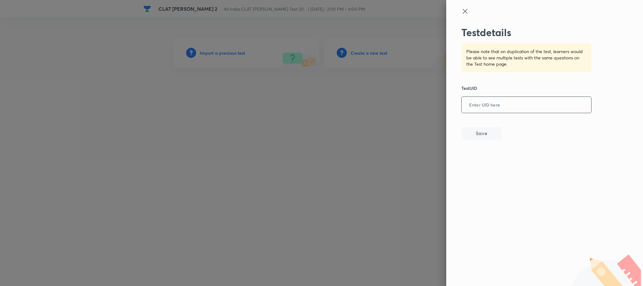
click at [491, 99] on input "text" at bounding box center [527, 104] width 130 height 15
paste input "00Q6F1AH4X"
type input "00Q6F1AH4X"
click at [483, 133] on button "Save" at bounding box center [481, 132] width 40 height 13
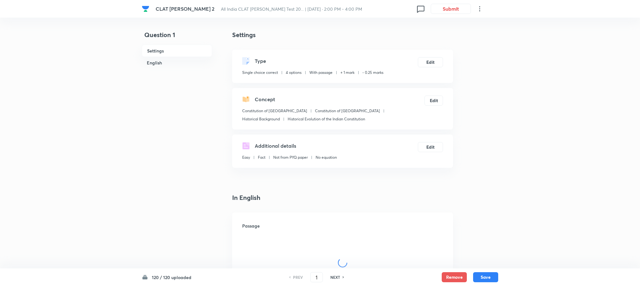
checkbox input "true"
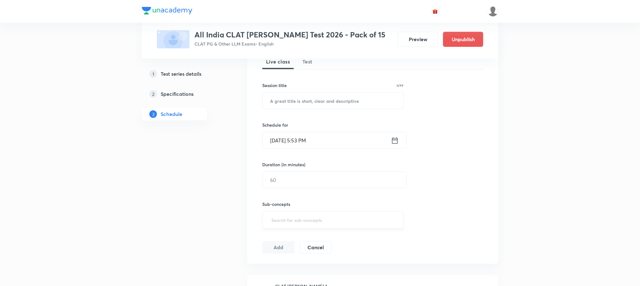
scroll to position [94, 0]
click at [304, 64] on span "Test" at bounding box center [308, 64] width 10 height 8
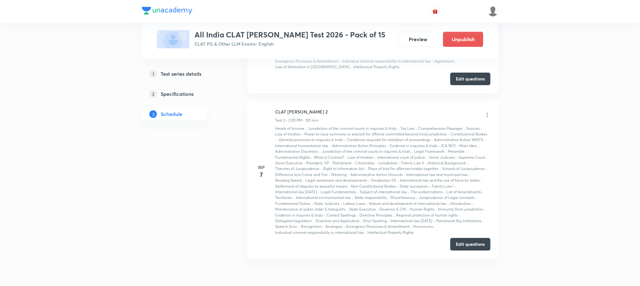
scroll to position [469, 0]
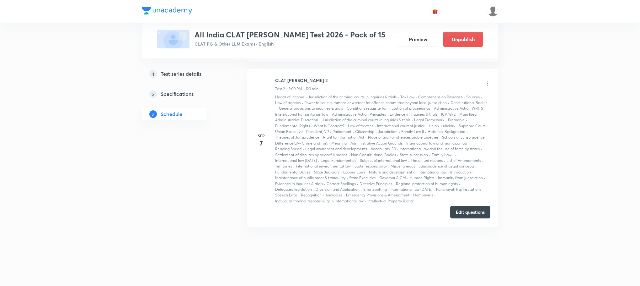
click at [488, 214] on button "Edit questions" at bounding box center [470, 212] width 40 height 13
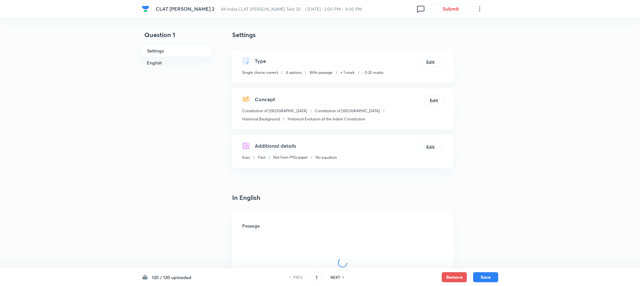
checkbox input "true"
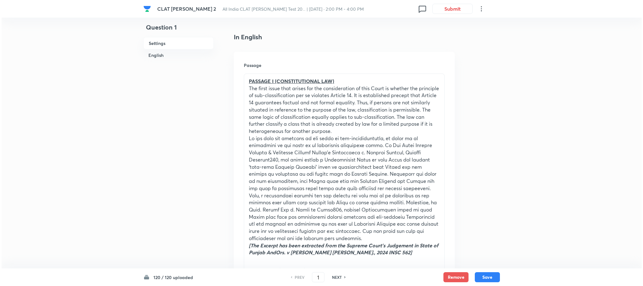
scroll to position [141, 0]
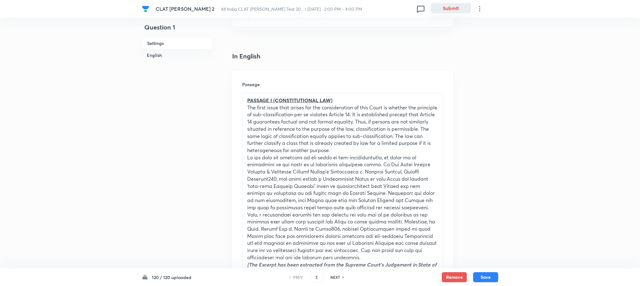
click at [451, 5] on button "Submit" at bounding box center [451, 8] width 40 height 10
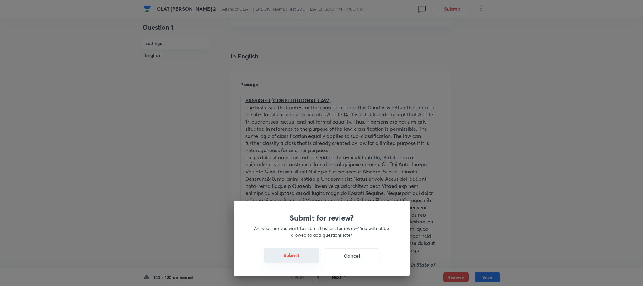
click at [297, 259] on button "Submit" at bounding box center [291, 254] width 55 height 15
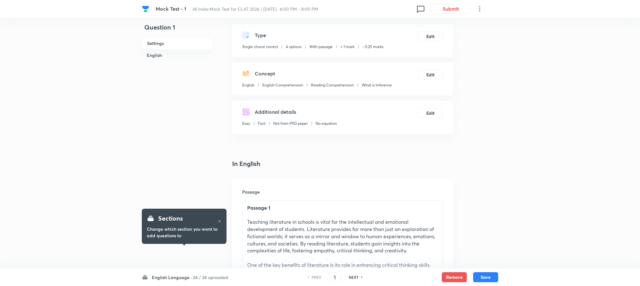
scroll to position [47, 0]
